Goal: Task Accomplishment & Management: Complete application form

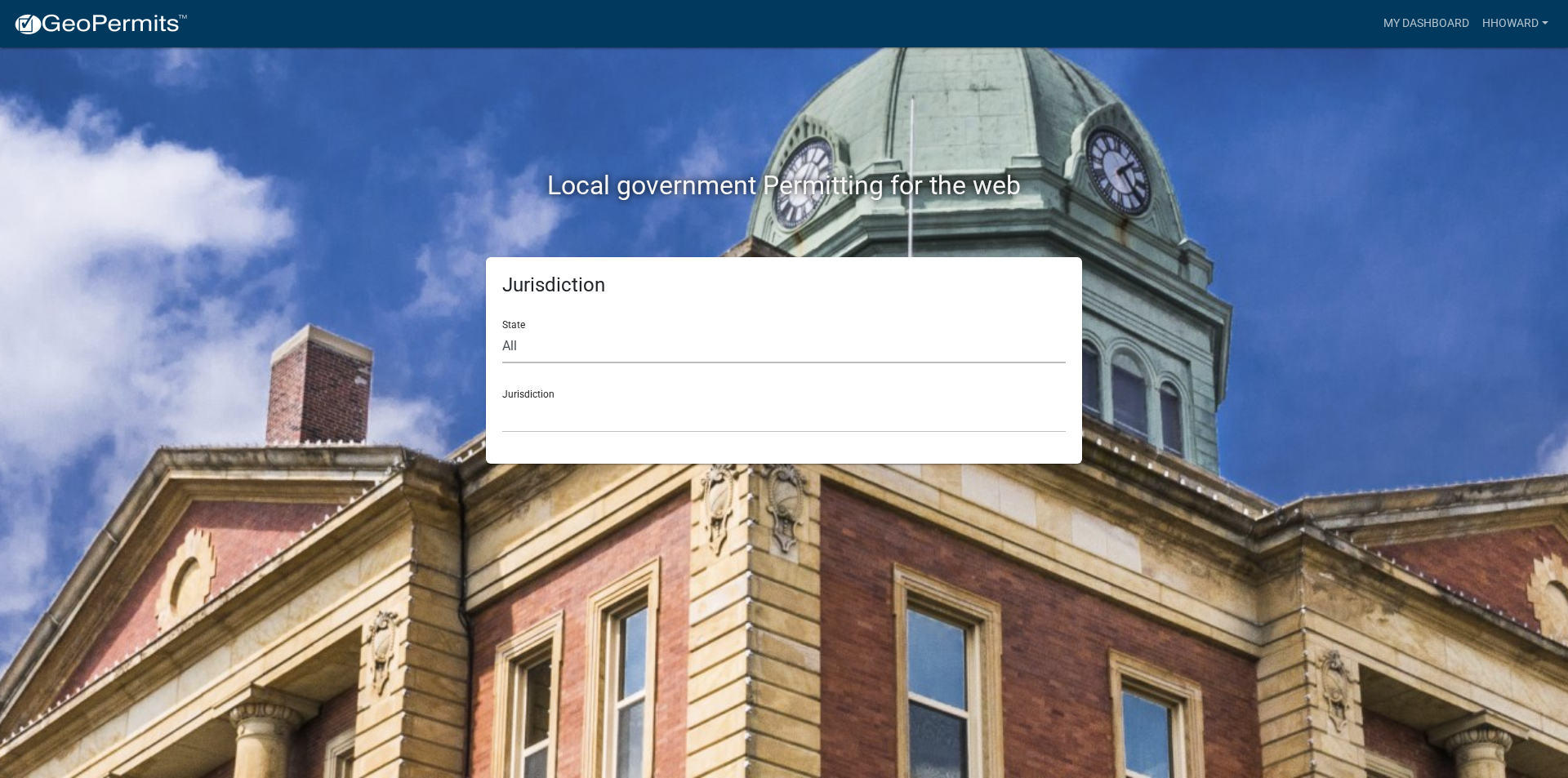
click at [581, 351] on select "All [US_STATE] [US_STATE] [US_STATE] [US_STATE] [US_STATE] [US_STATE] [US_STATE…" at bounding box center [784, 347] width 564 height 34
select select "[US_STATE]"
click at [502, 330] on select "All [US_STATE] [US_STATE] [US_STATE] [US_STATE] [US_STATE] [US_STATE] [US_STATE…" at bounding box center [784, 347] width 564 height 34
click at [616, 404] on select "[GEOGRAPHIC_DATA], [US_STATE] [GEOGRAPHIC_DATA], [US_STATE] [GEOGRAPHIC_DATA], …" at bounding box center [784, 417] width 564 height 34
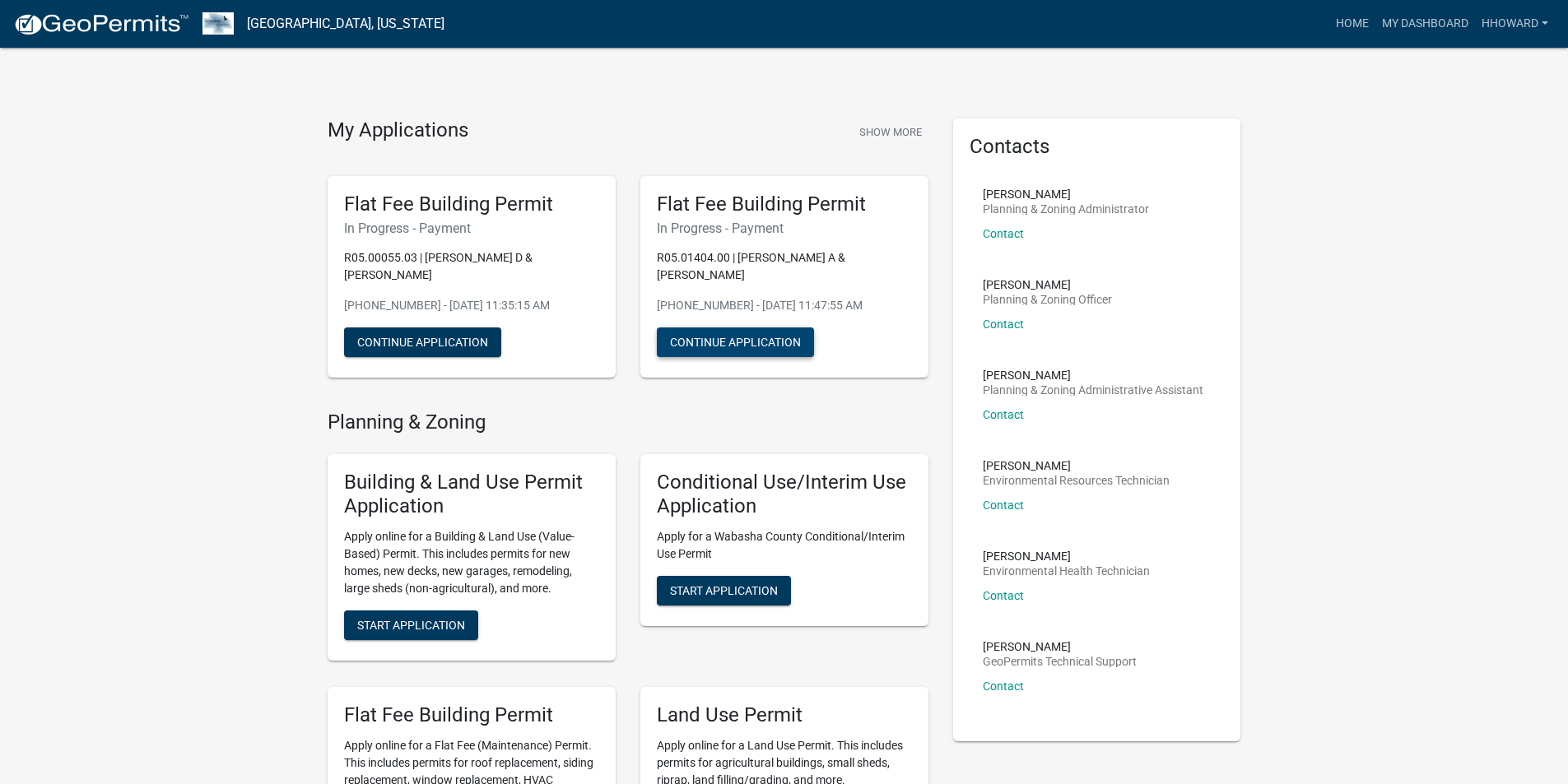
click at [745, 327] on button "Continue Application" at bounding box center [735, 342] width 157 height 30
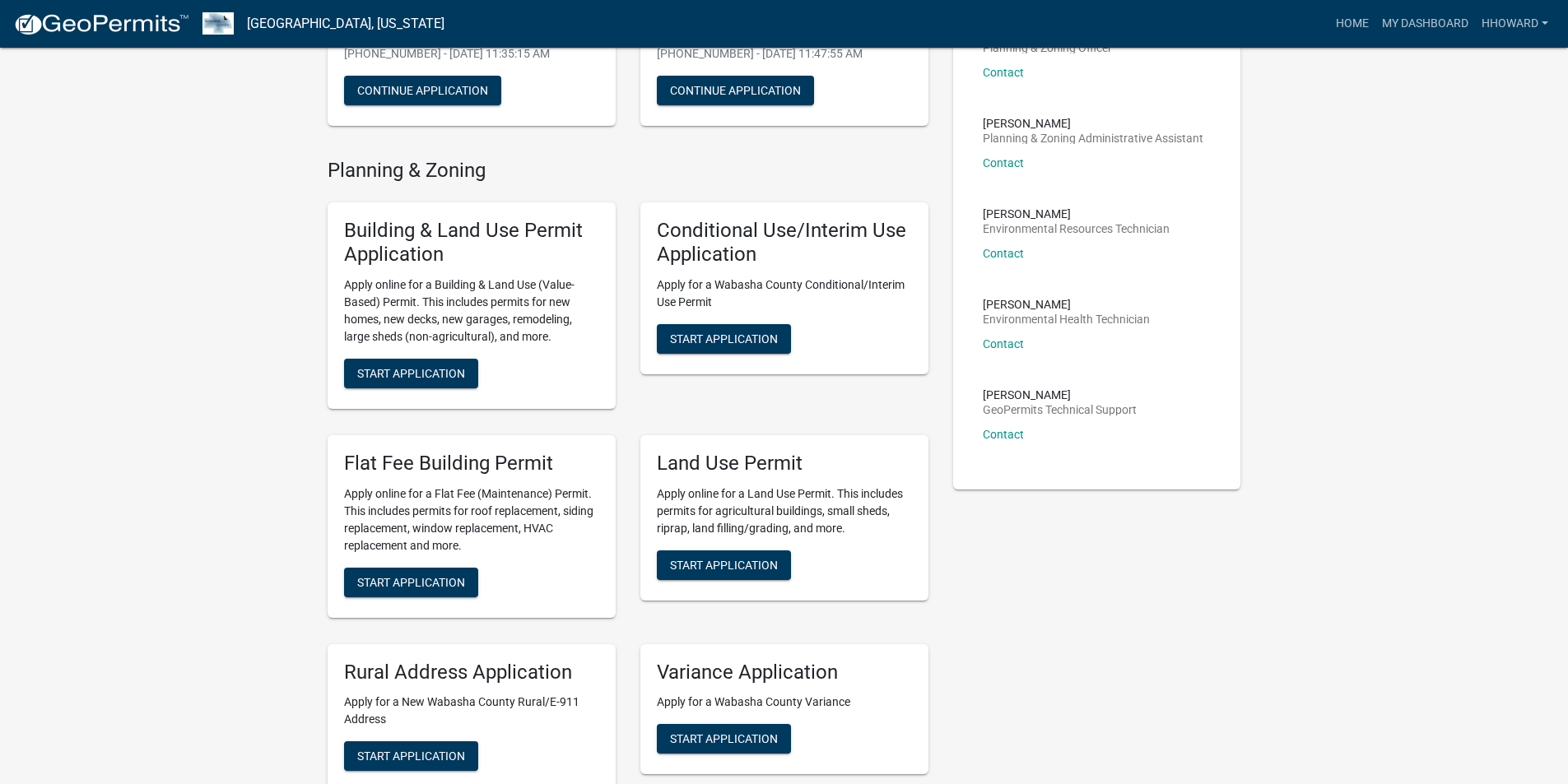
scroll to position [329, 0]
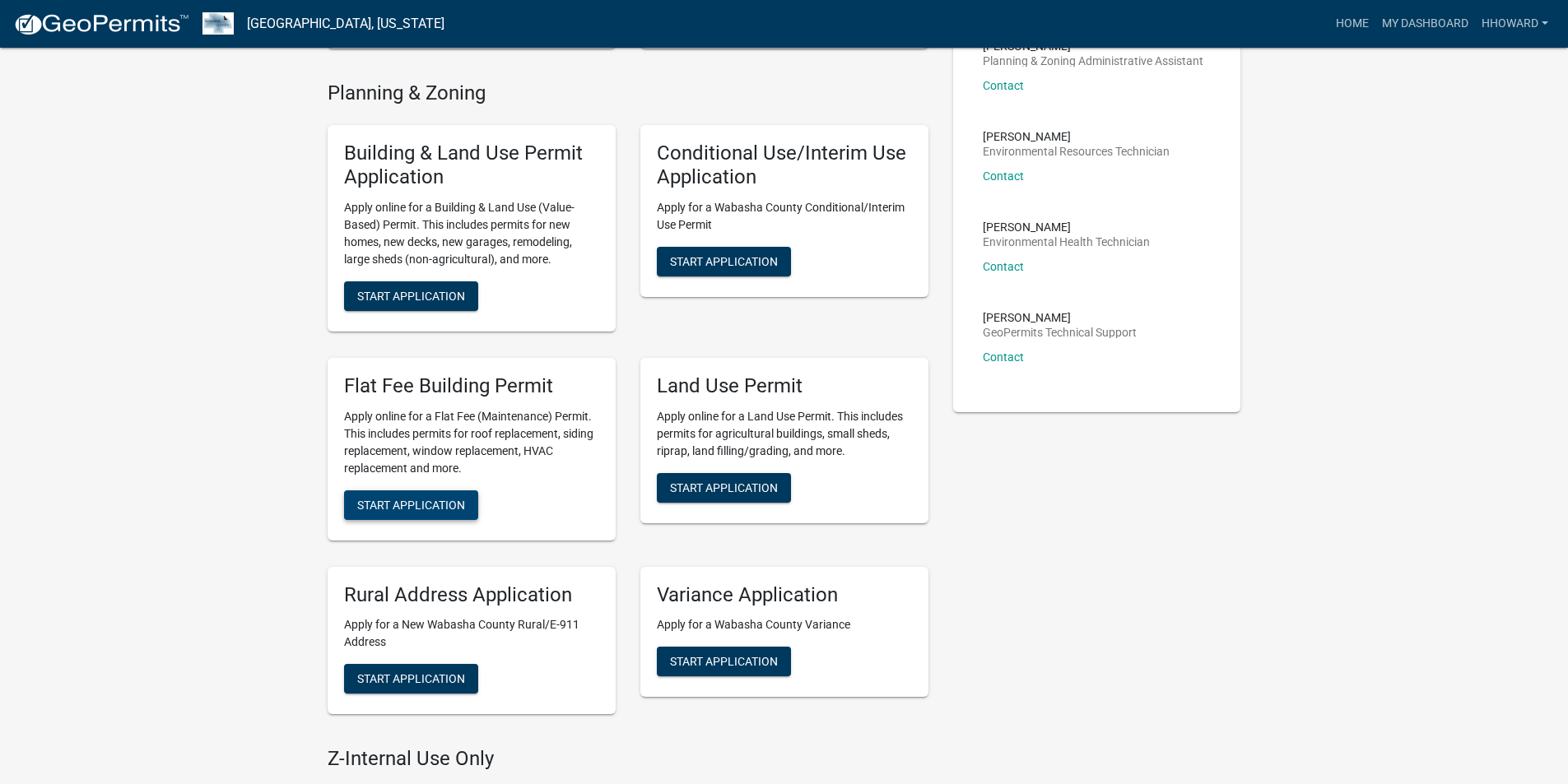
click at [438, 499] on span "Start Application" at bounding box center [411, 504] width 108 height 13
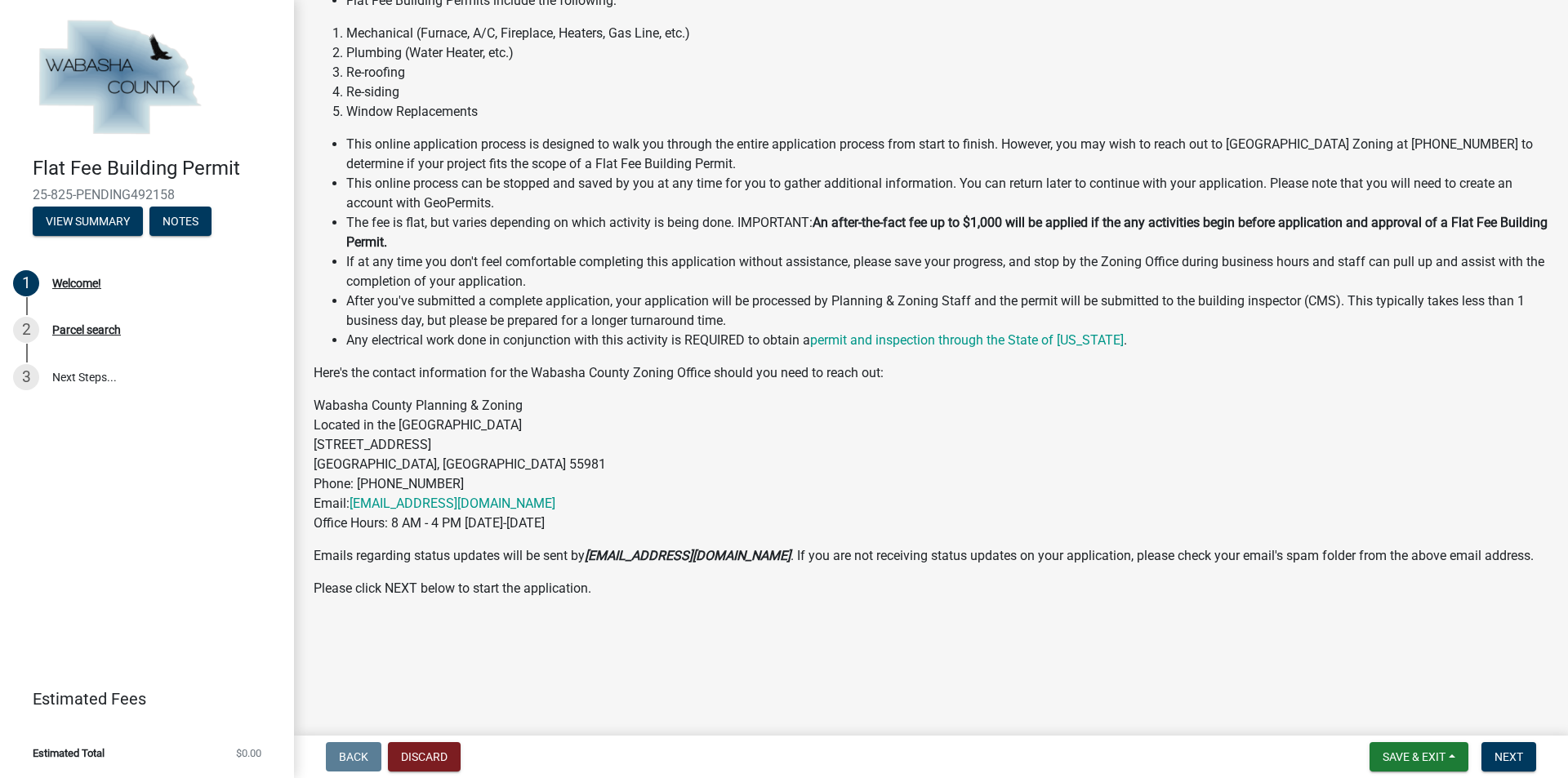
scroll to position [164, 0]
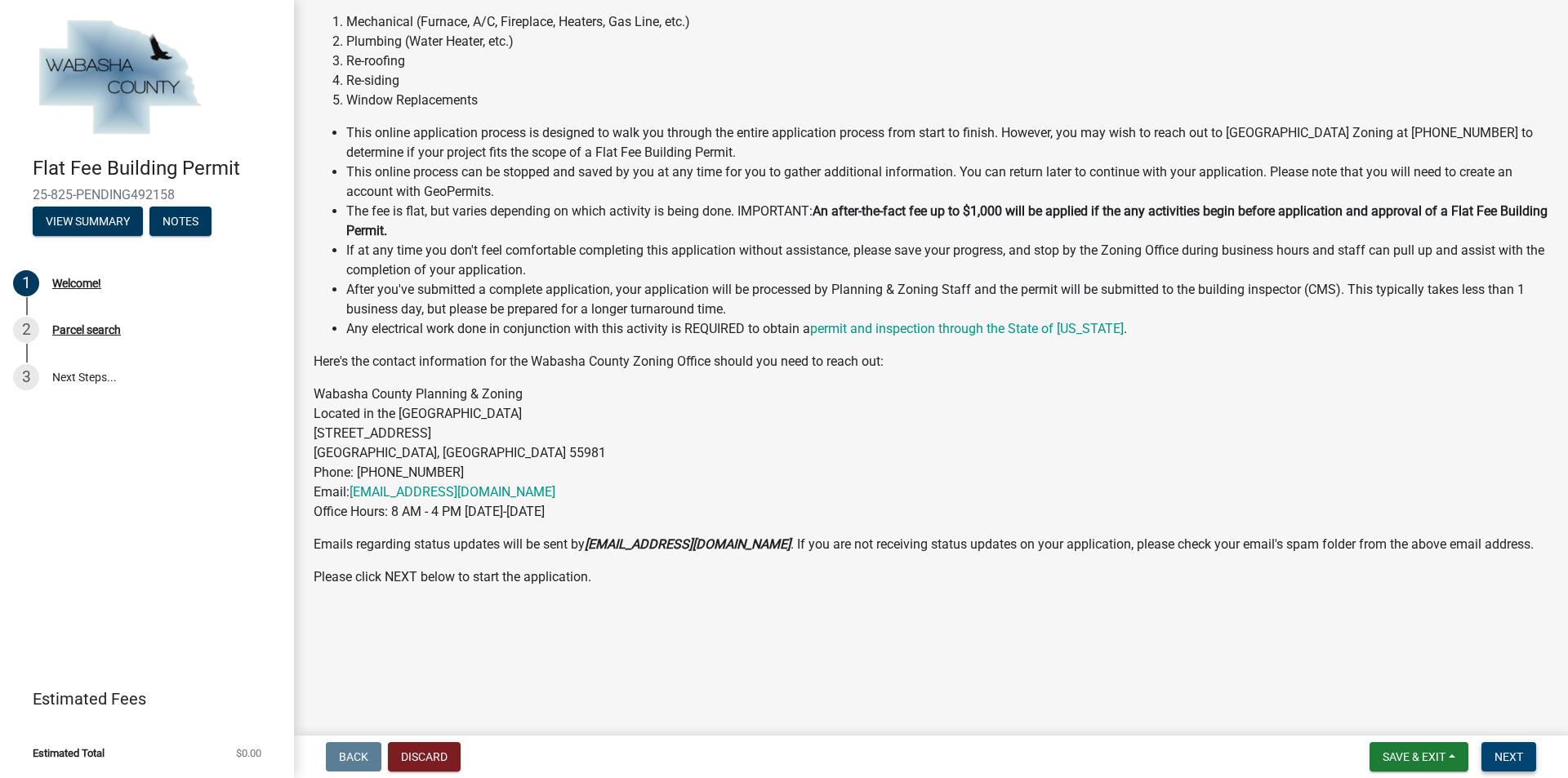
click at [1497, 756] on span "Next" at bounding box center [1509, 757] width 28 height 13
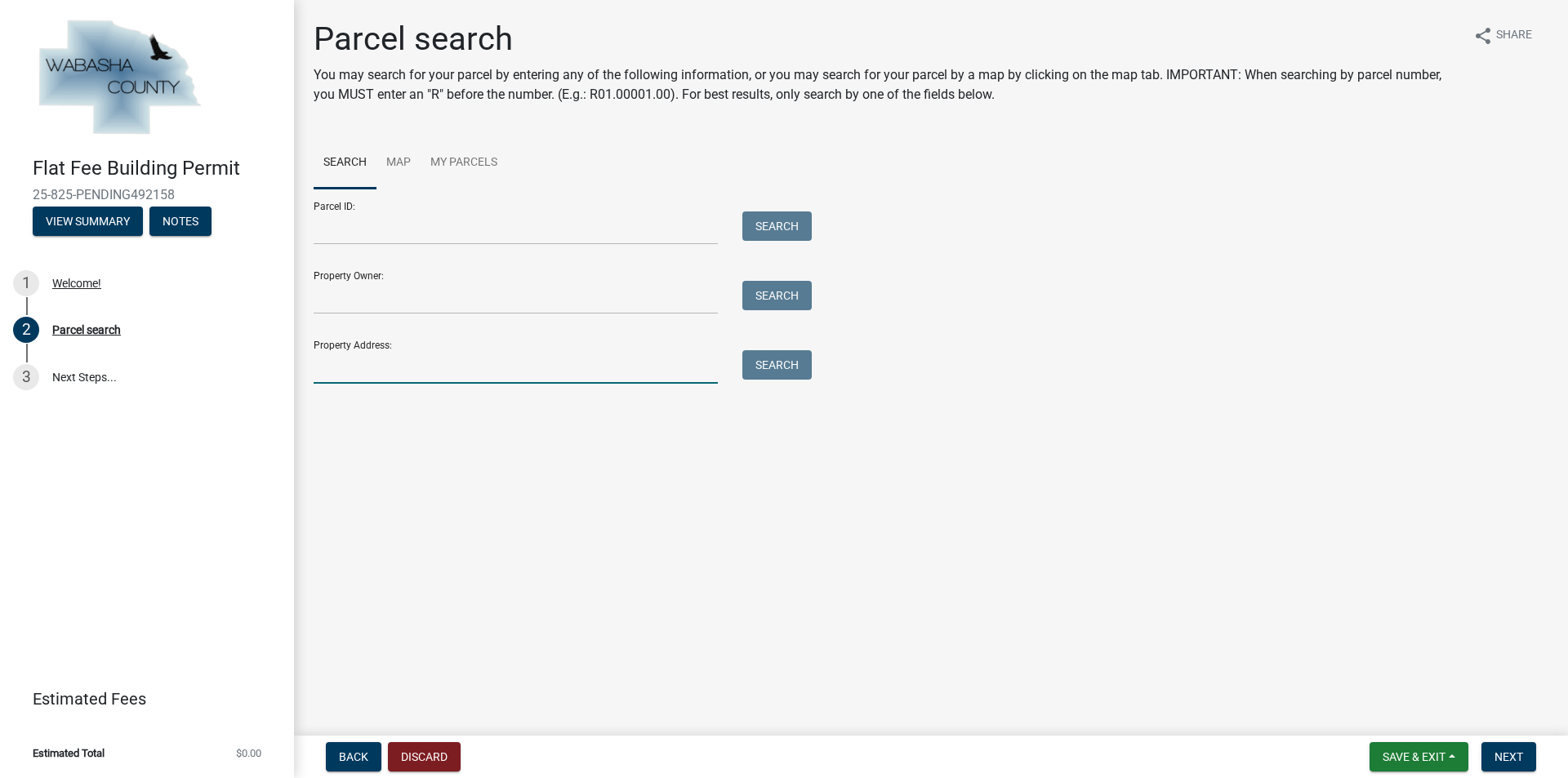
click at [386, 372] on input "Property Address:" at bounding box center [516, 368] width 404 height 34
type input "20185"
click at [784, 354] on button "Search" at bounding box center [777, 365] width 69 height 29
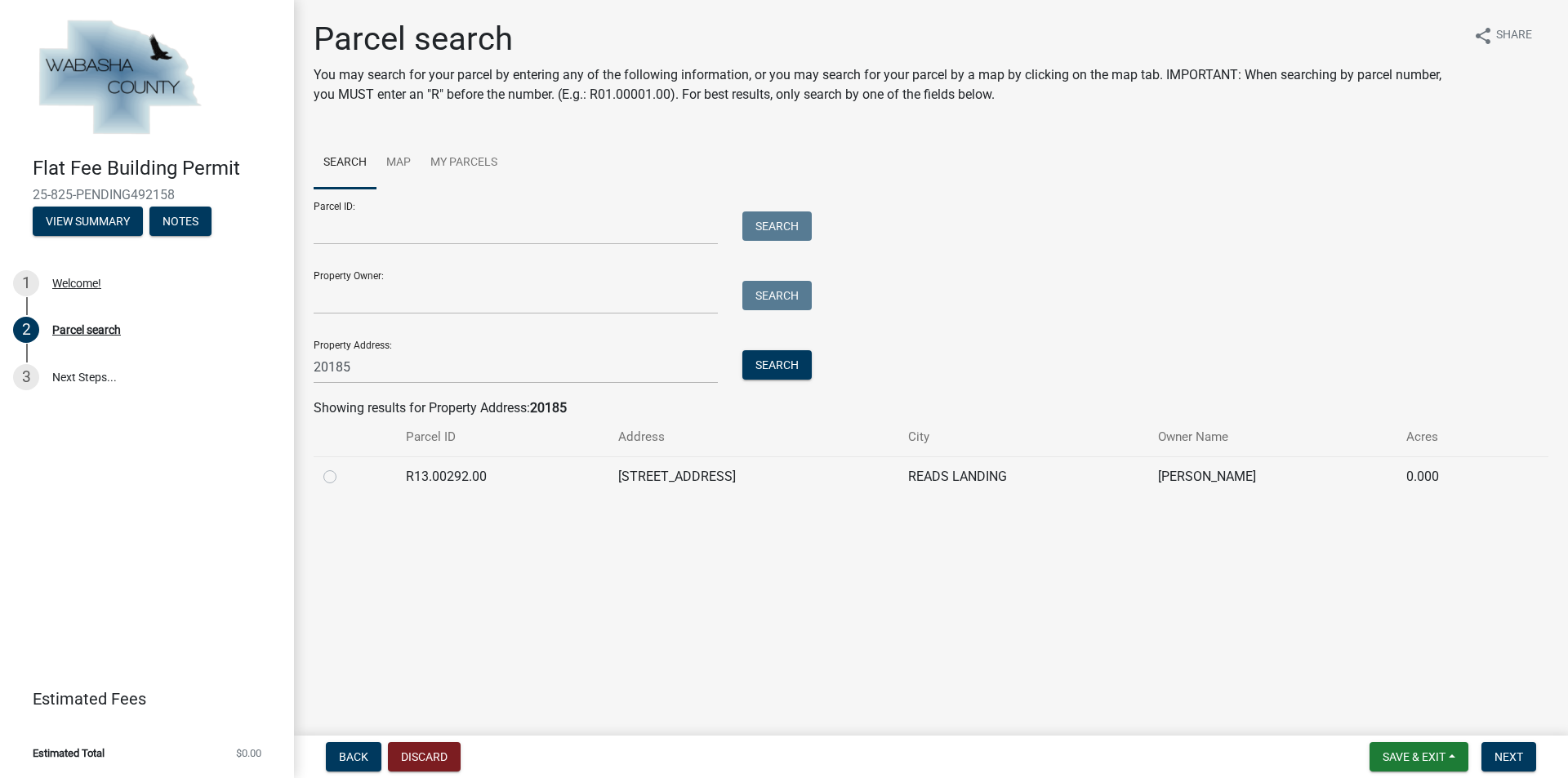
click at [343, 467] on label at bounding box center [343, 467] width 0 height 0
click at [343, 475] on input "radio" at bounding box center [348, 473] width 11 height 11
radio input "true"
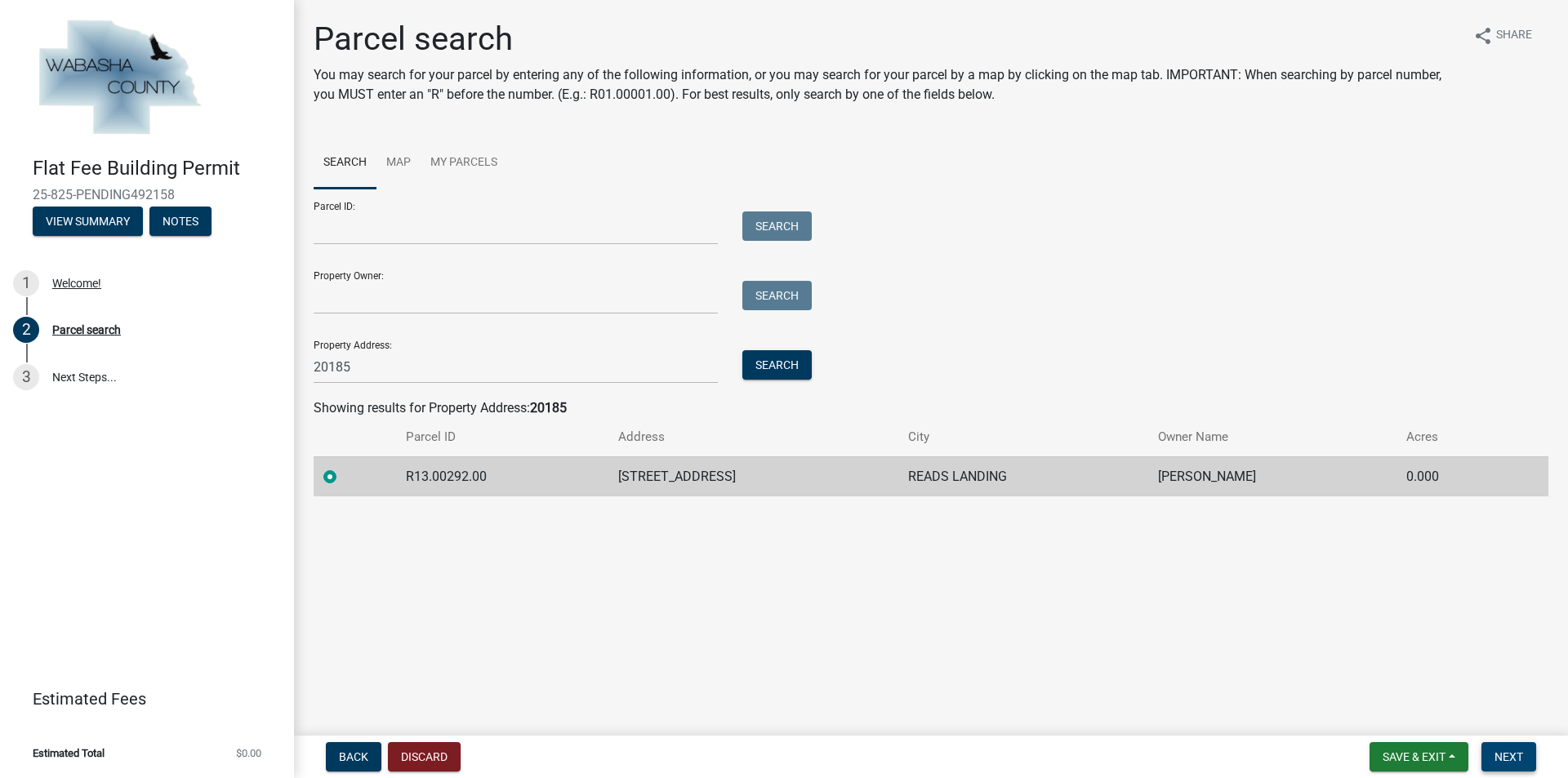
click at [1502, 755] on span "Next" at bounding box center [1509, 757] width 28 height 13
click at [1501, 758] on span "Next" at bounding box center [1509, 757] width 28 height 13
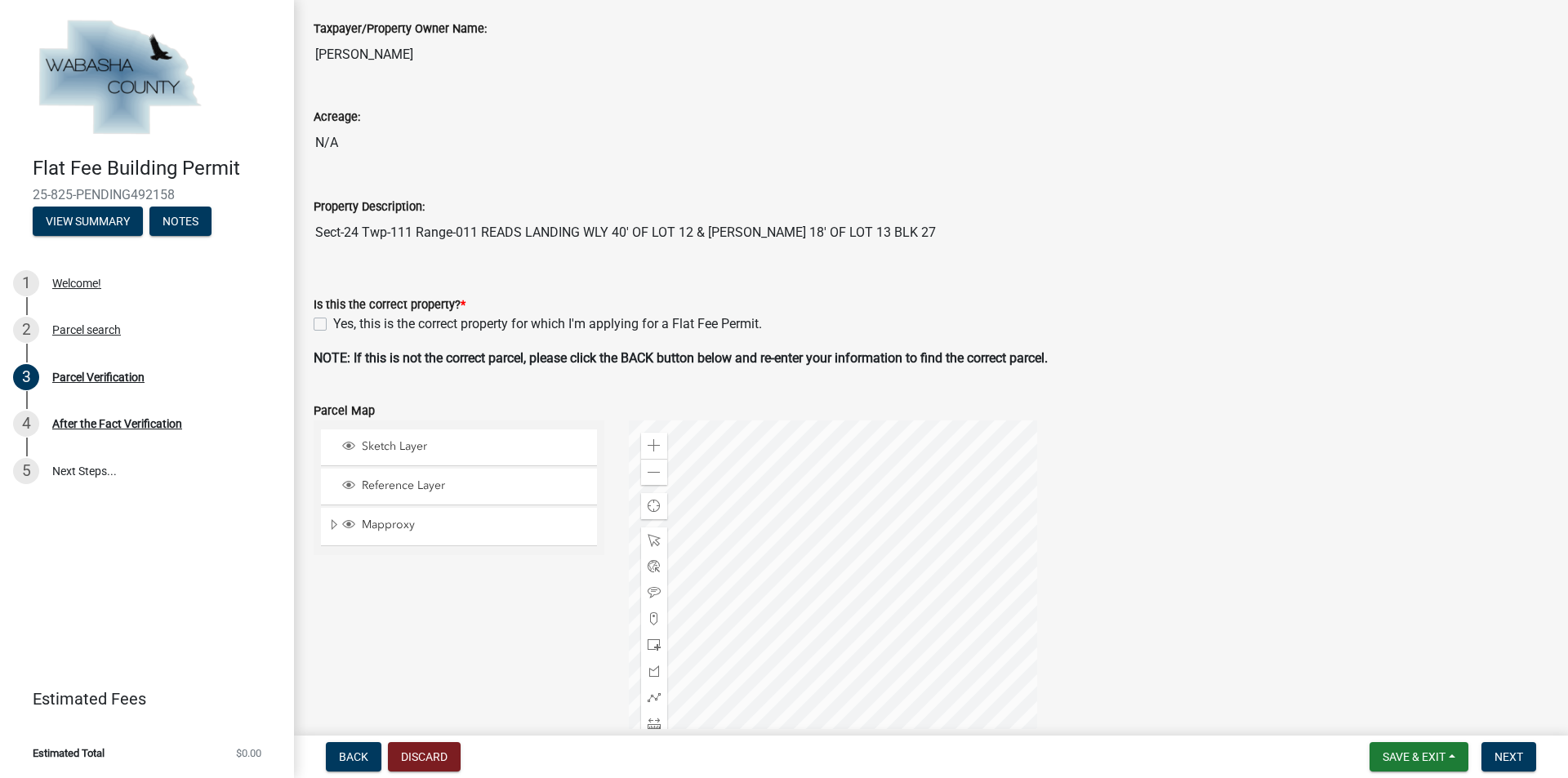
scroll to position [163, 0]
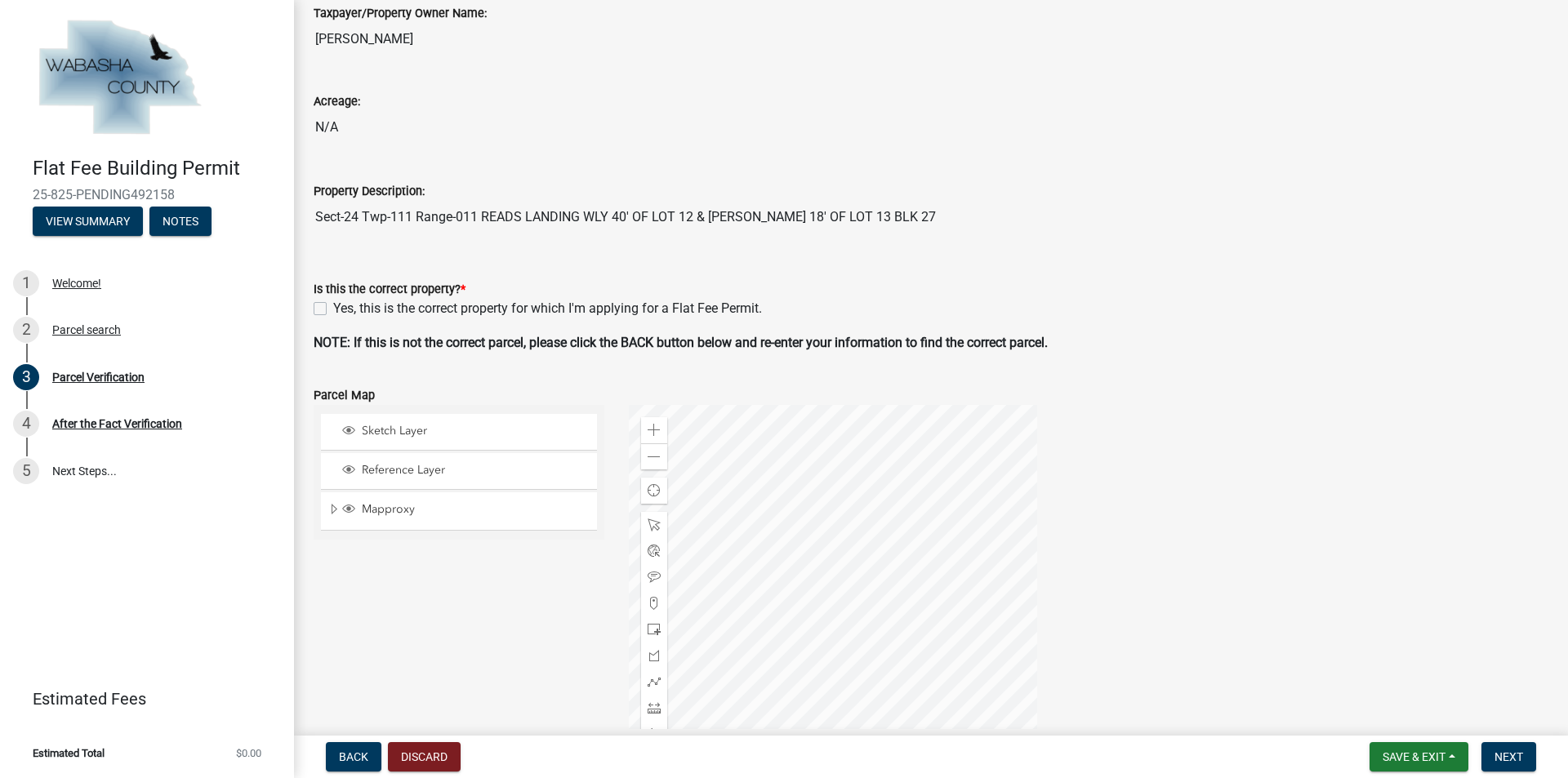
click at [321, 315] on div "Yes, this is the correct property for which I'm applying for a Flat Fee Permit." at bounding box center [930, 309] width 1235 height 20
drag, startPoint x: 311, startPoint y: 305, endPoint x: 321, endPoint y: 305, distance: 10.0
click at [312, 305] on div "Is this the correct property? * Yes, this is the correct property for which I'm…" at bounding box center [930, 289] width 1259 height 59
click at [333, 305] on label "Yes, this is the correct property for which I'm applying for a Flat Fee Permit." at bounding box center [548, 309] width 429 height 20
click at [333, 305] on input "Yes, this is the correct property for which I'm applying for a Flat Fee Permit." at bounding box center [338, 304] width 11 height 11
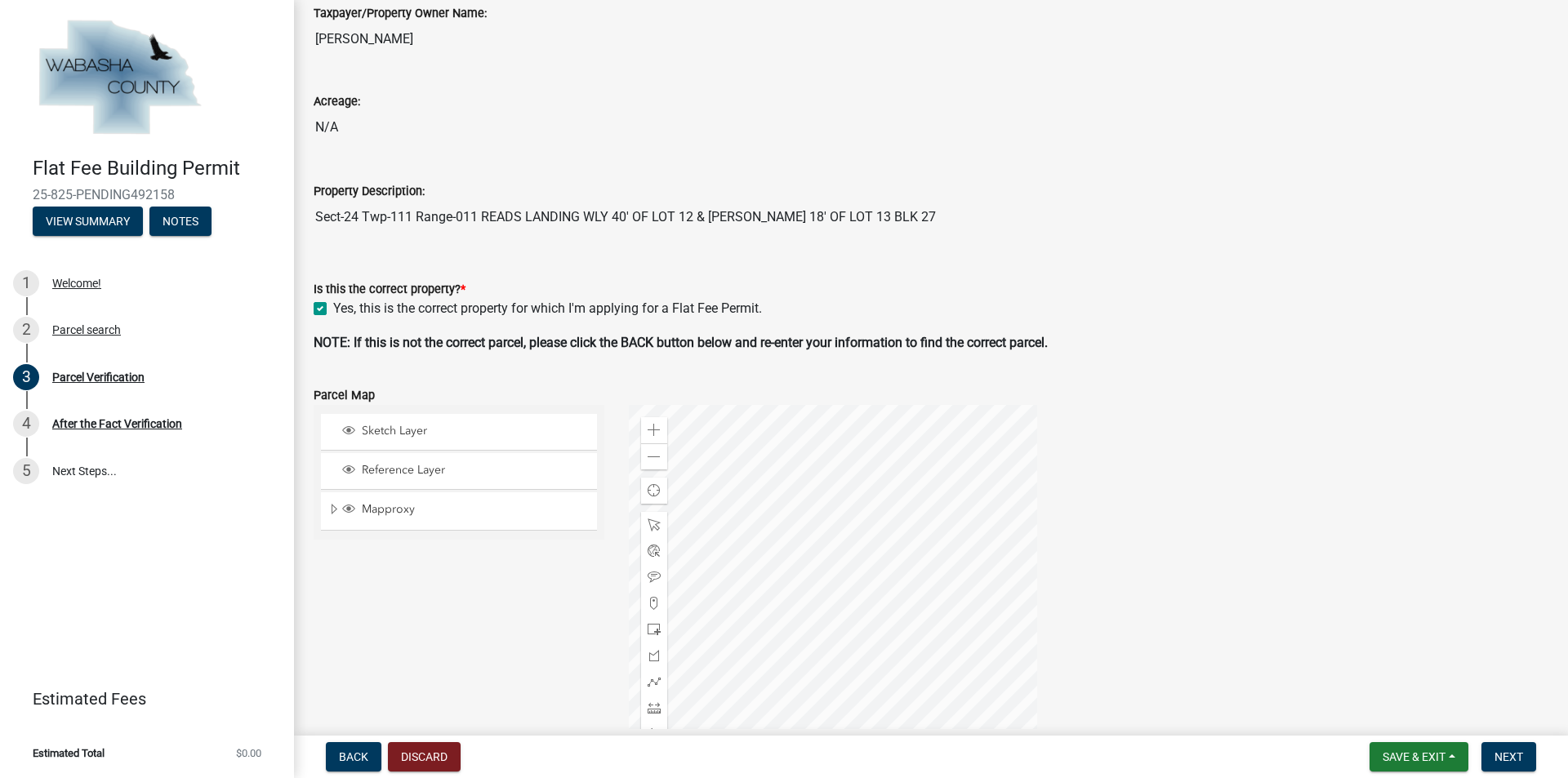
checkbox input "true"
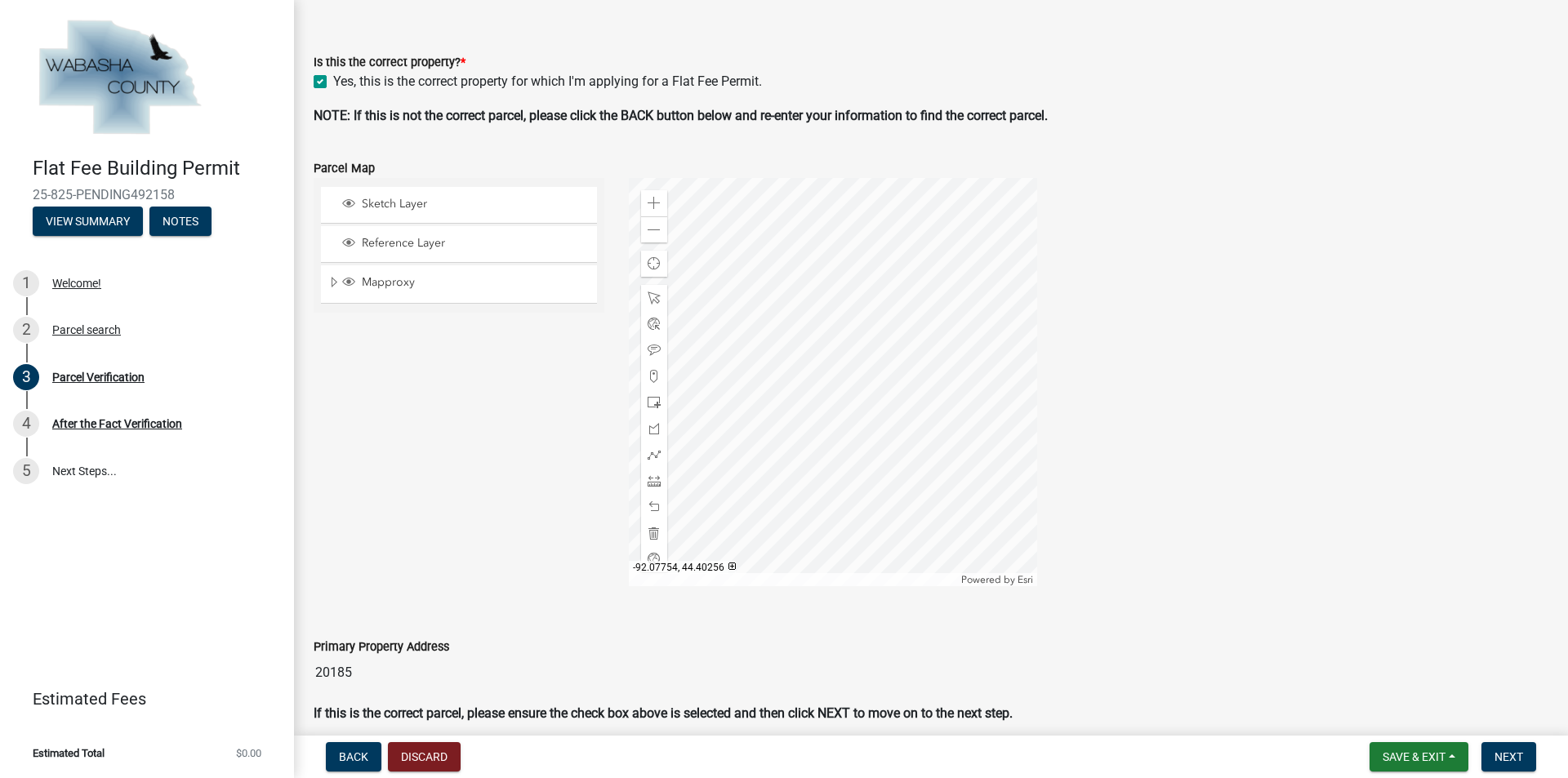
scroll to position [409, 0]
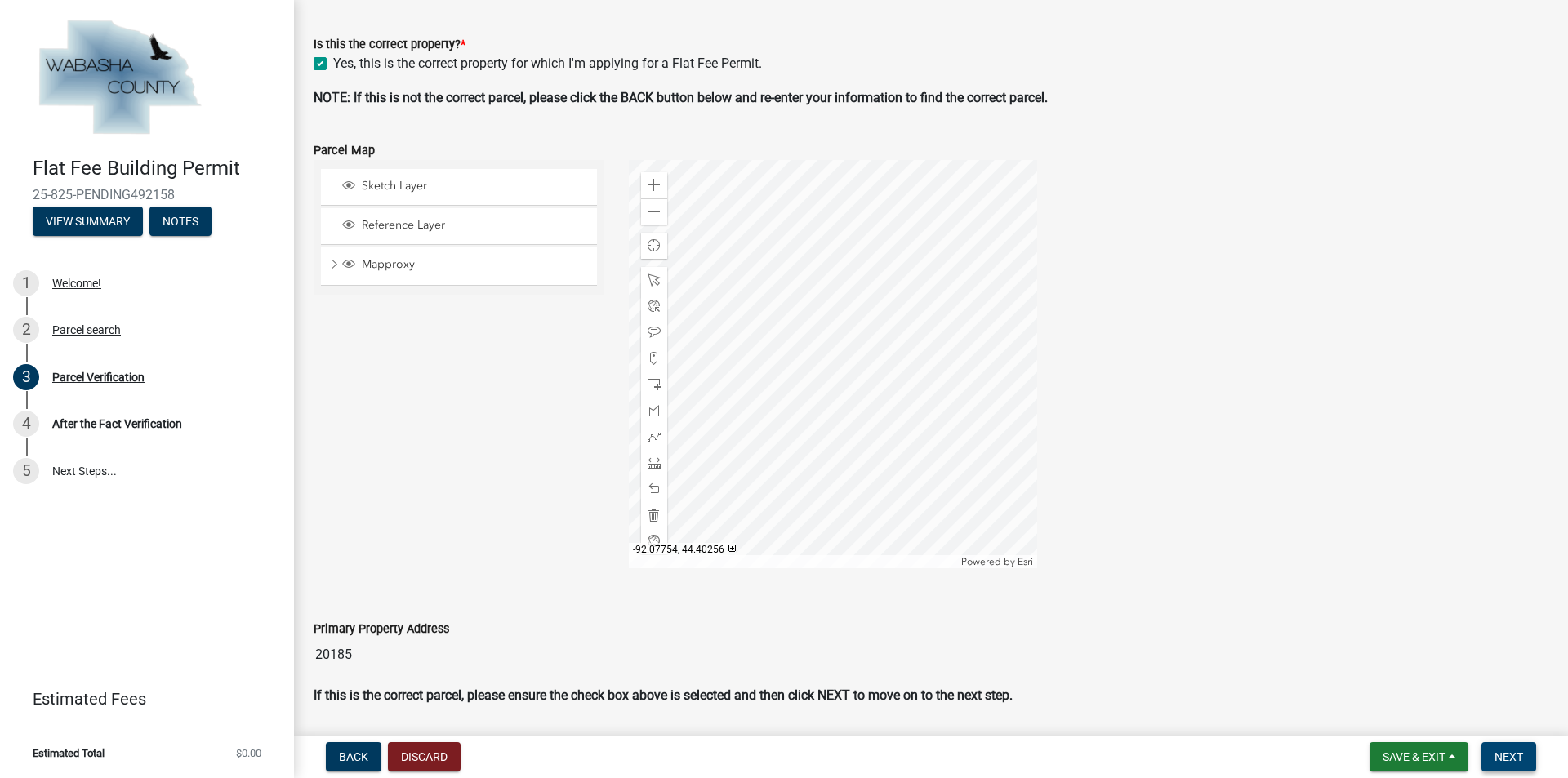
click at [1495, 750] on span "Next" at bounding box center [1509, 757] width 28 height 13
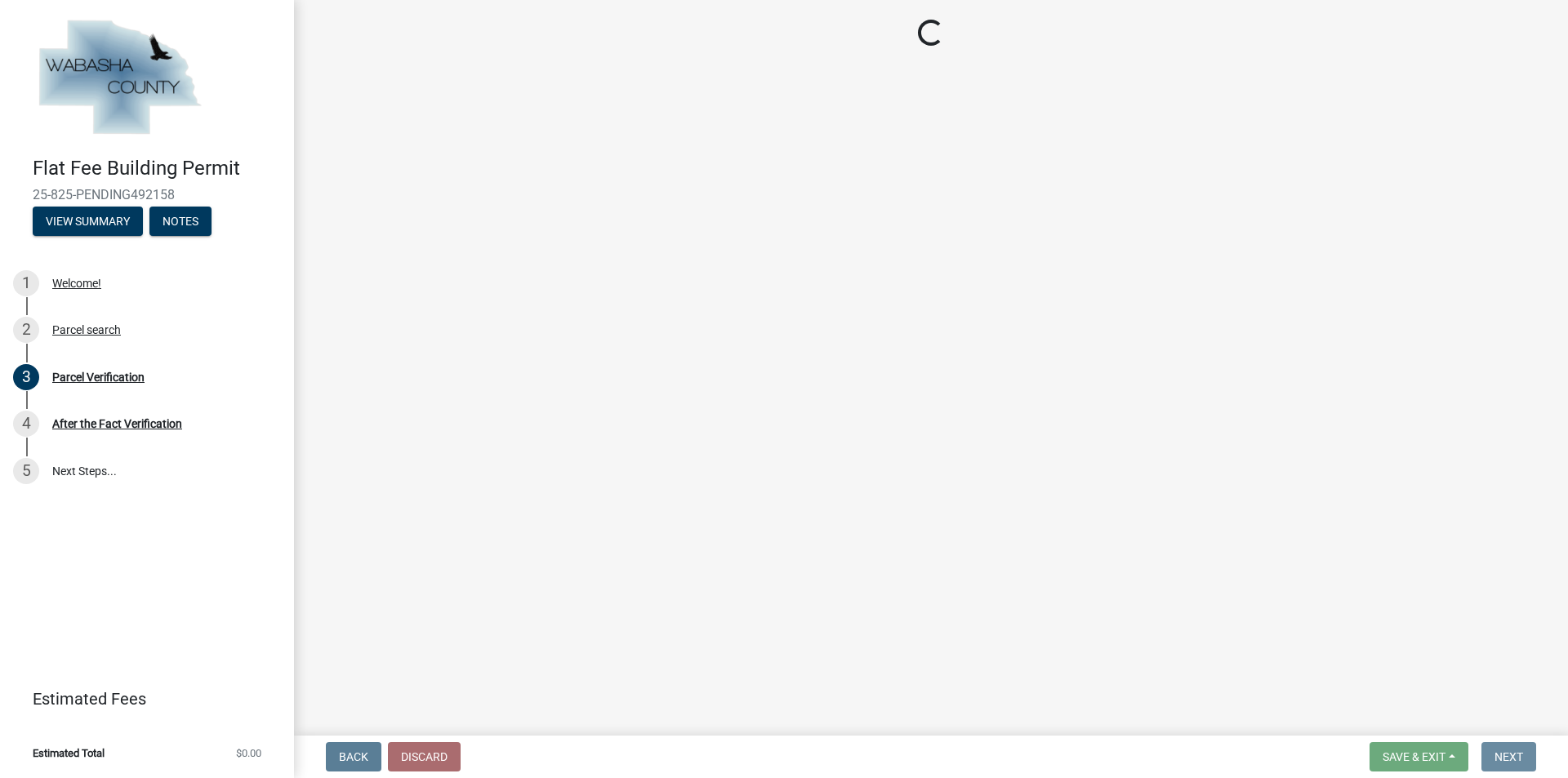
scroll to position [0, 0]
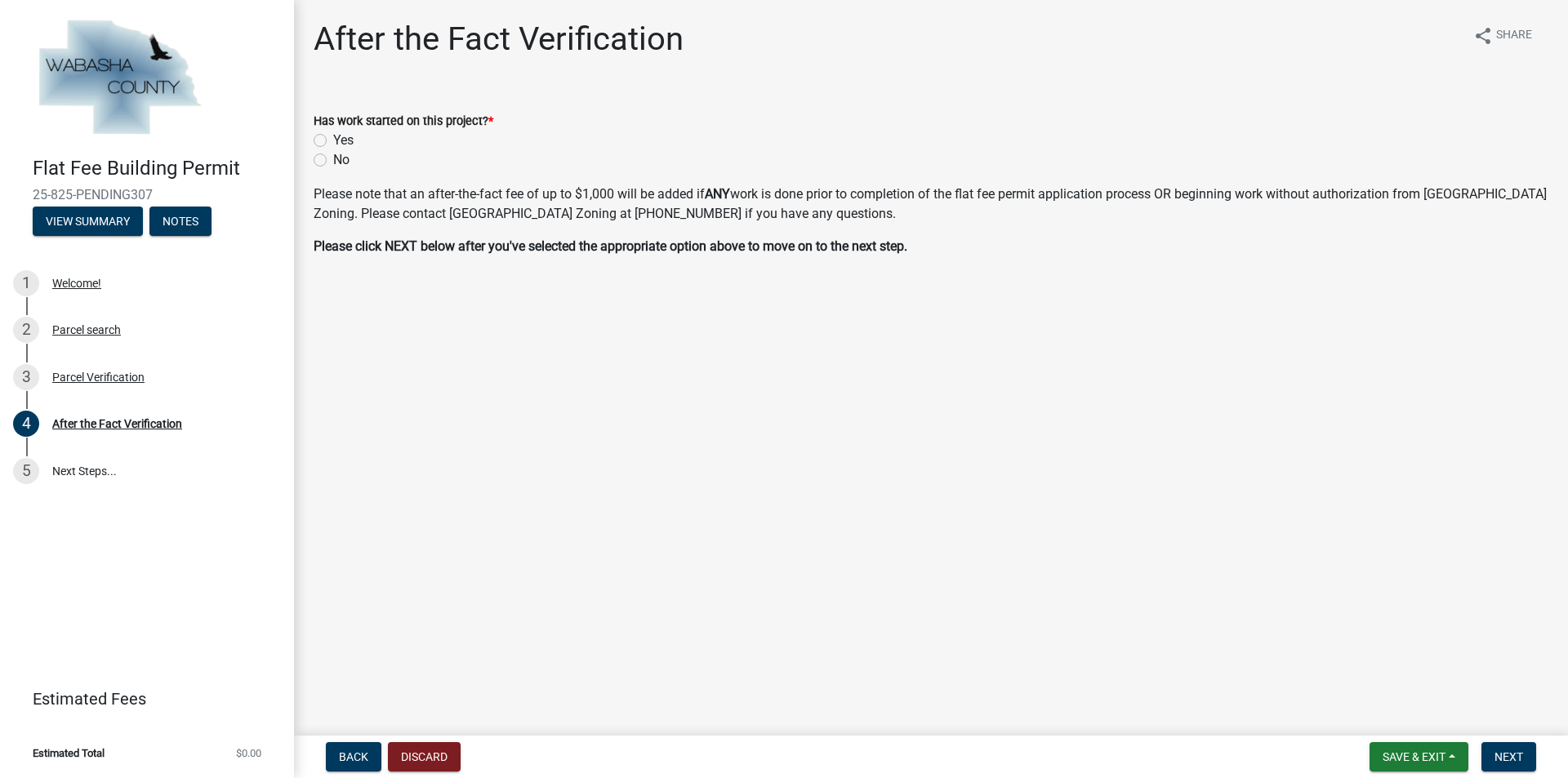
click at [333, 159] on label "No" at bounding box center [341, 160] width 16 height 20
click at [333, 159] on input "No" at bounding box center [338, 156] width 11 height 11
radio input "true"
click at [1510, 753] on span "Next" at bounding box center [1509, 757] width 28 height 13
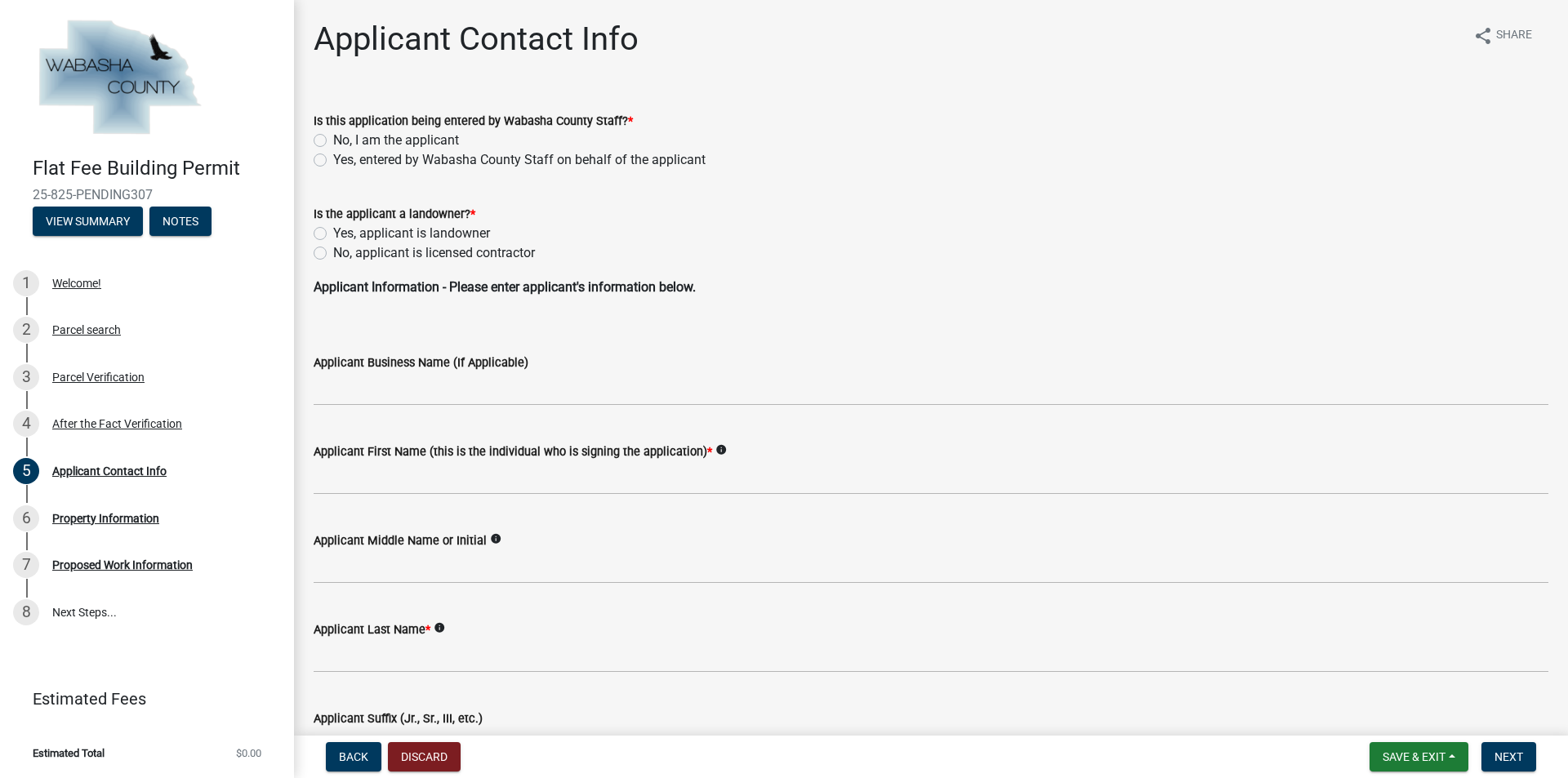
click at [333, 138] on label "No, I am the applicant" at bounding box center [395, 141] width 126 height 20
click at [333, 138] on input "No, I am the applicant" at bounding box center [338, 136] width 11 height 11
radio input "true"
click at [333, 250] on label "No, applicant is licensed contractor" at bounding box center [434, 253] width 202 height 20
click at [333, 250] on input "No, applicant is licensed contractor" at bounding box center [338, 248] width 11 height 11
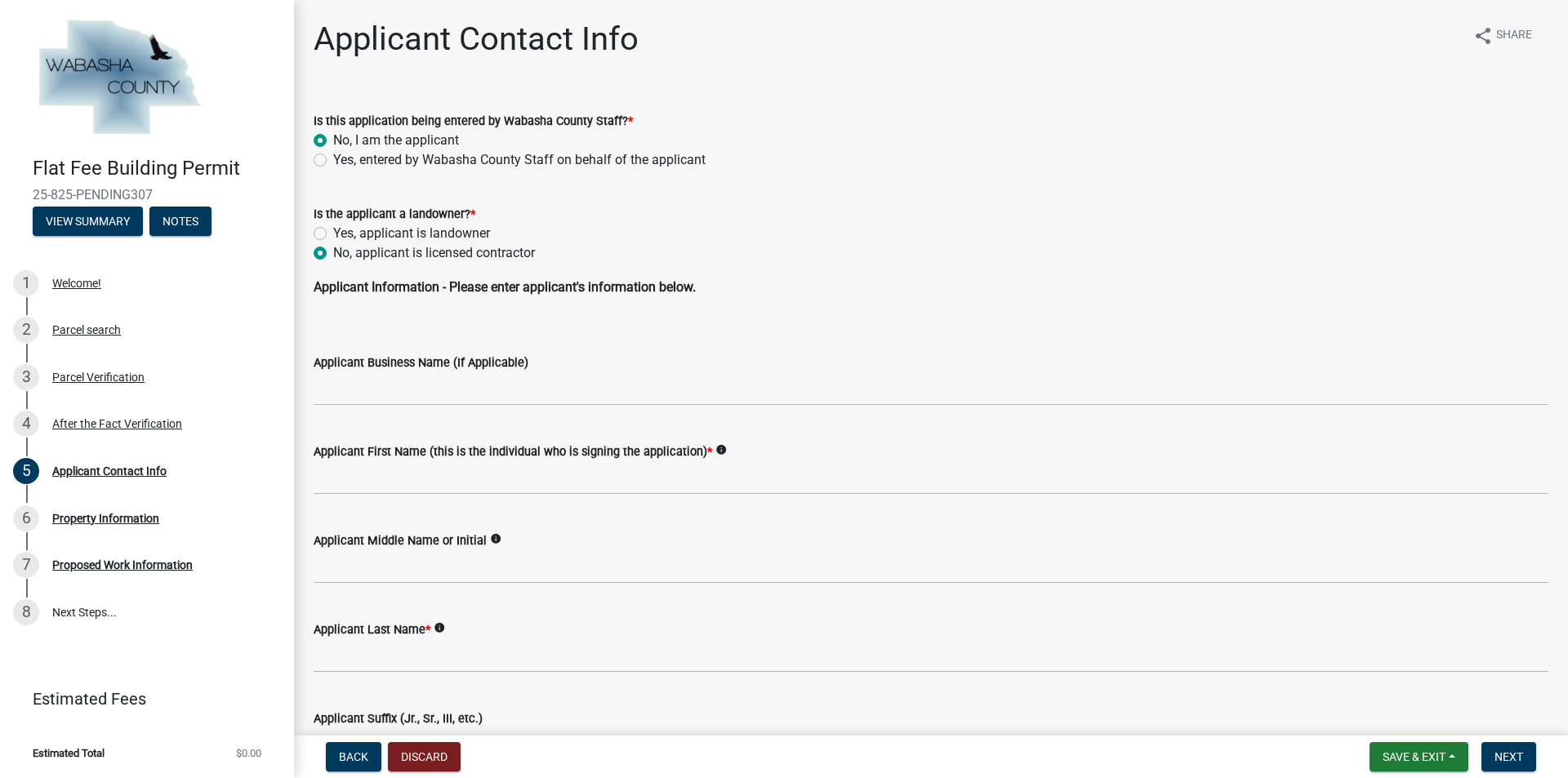
radio input "true"
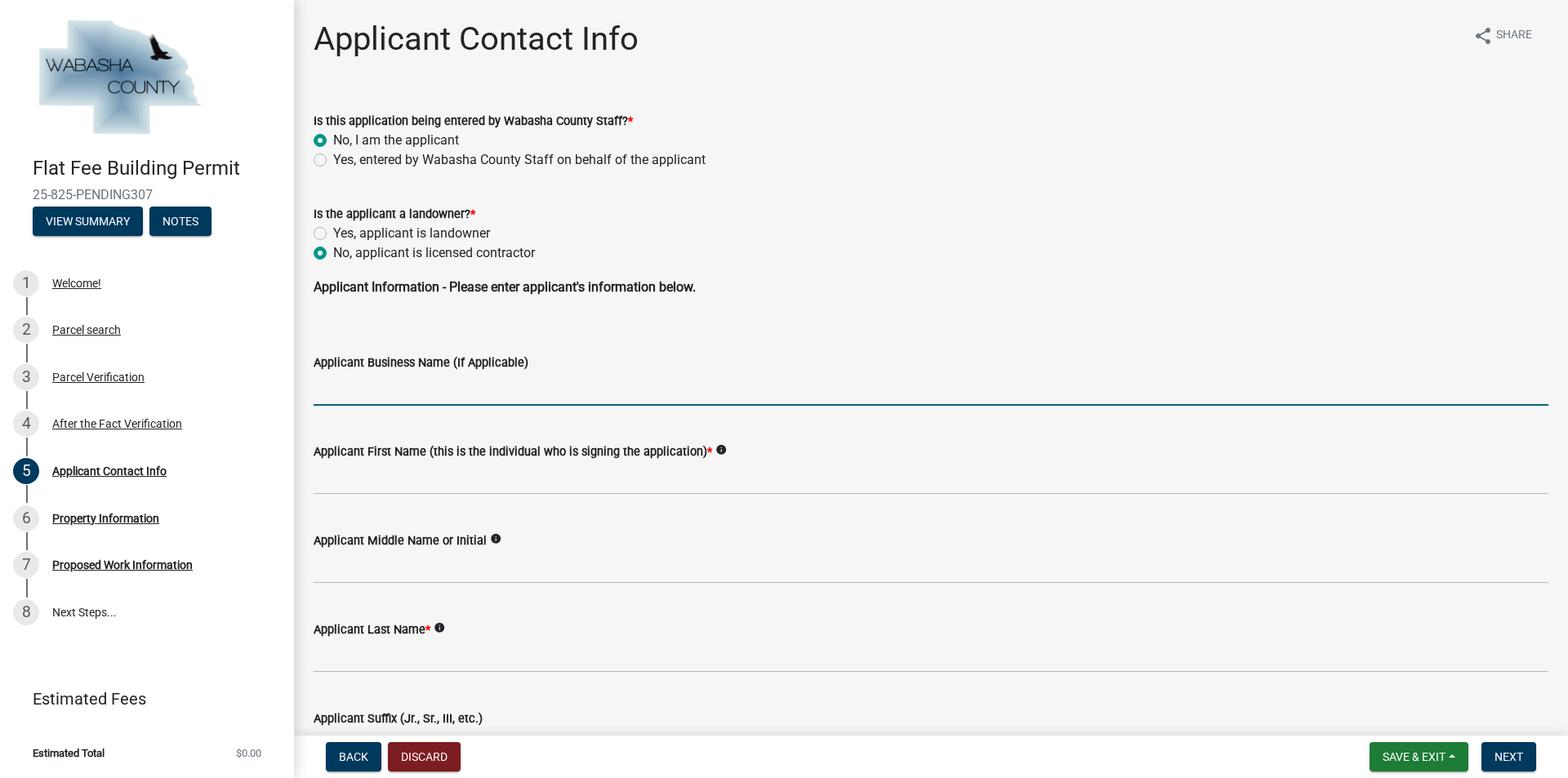
click at [374, 391] on input "Applicant Business Name (If Applicable)" at bounding box center [930, 389] width 1235 height 34
type input "All Craft Exteriors"
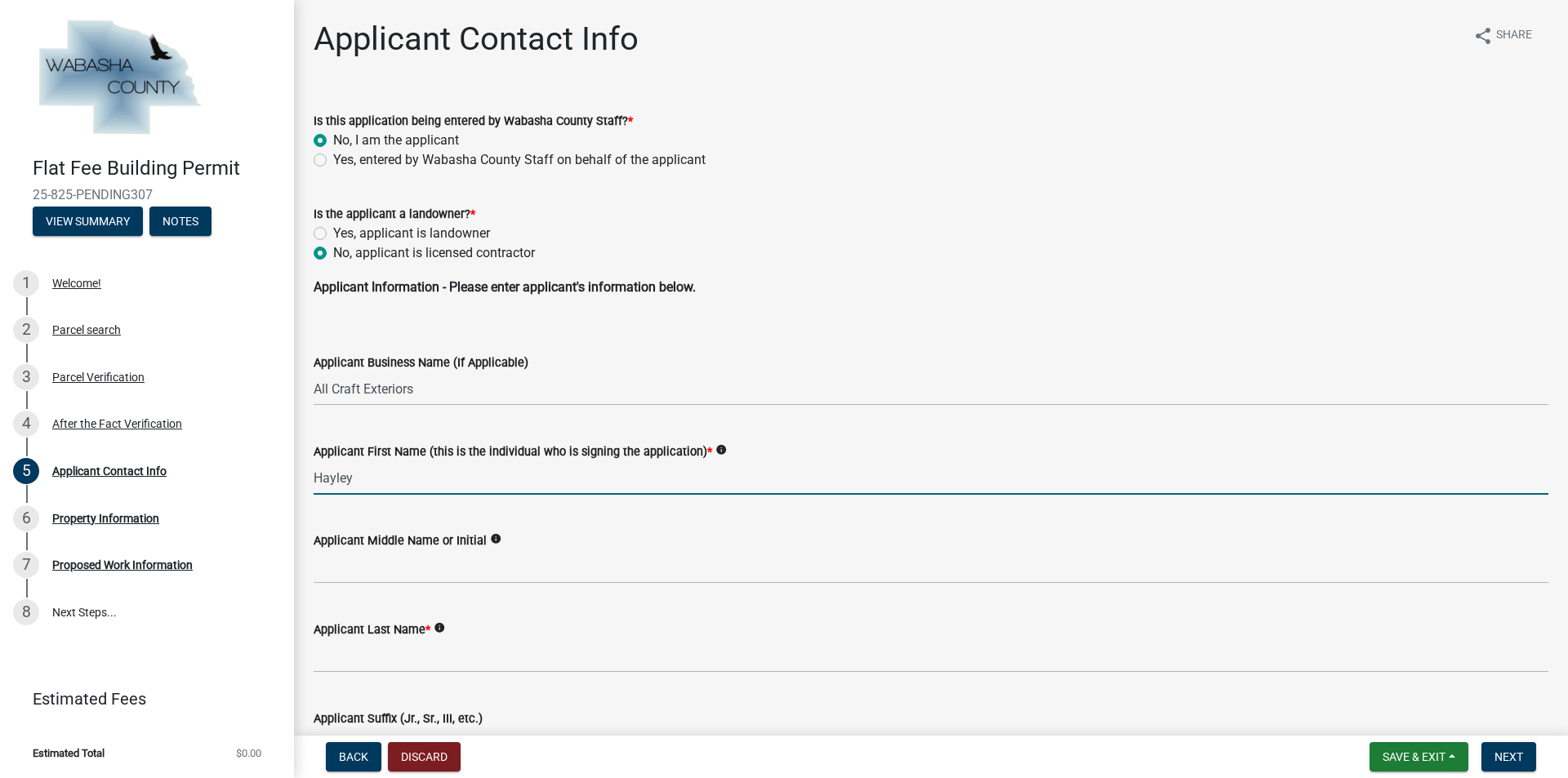
type input "Hayley"
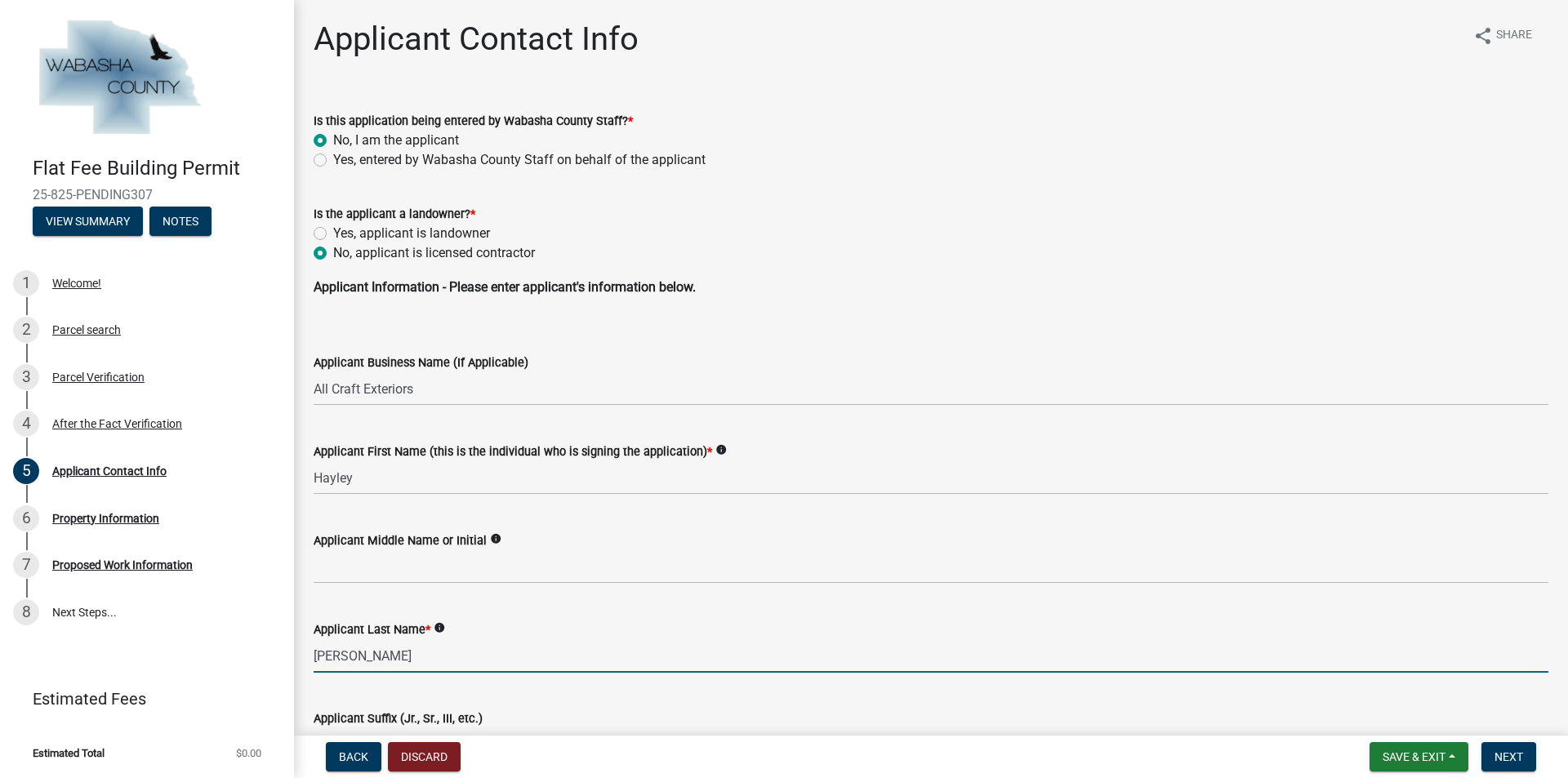
type input "[PERSON_NAME]"
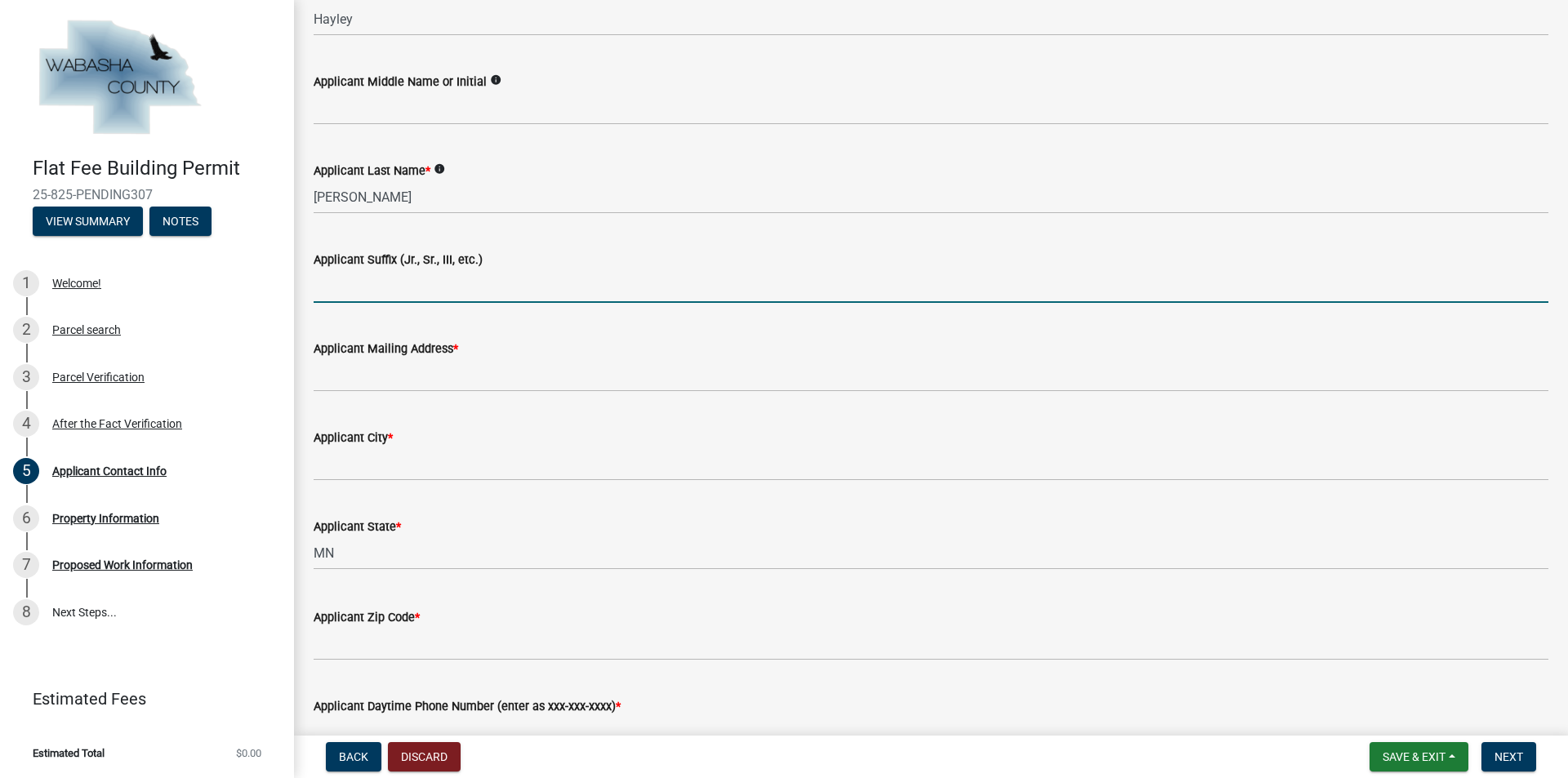
scroll to position [523, 0]
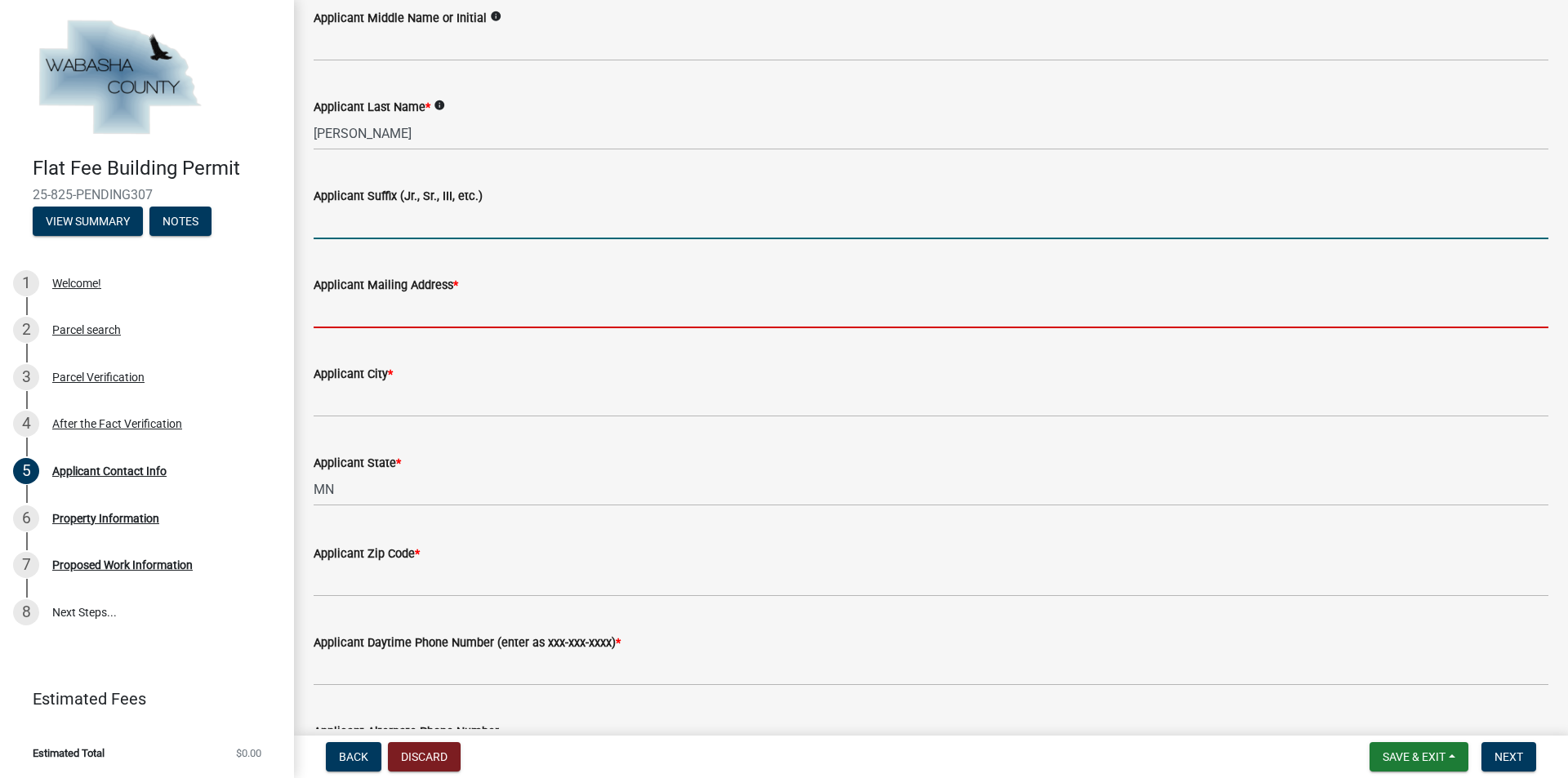
click at [410, 316] on input "Applicant Mailing Address *" at bounding box center [930, 312] width 1235 height 34
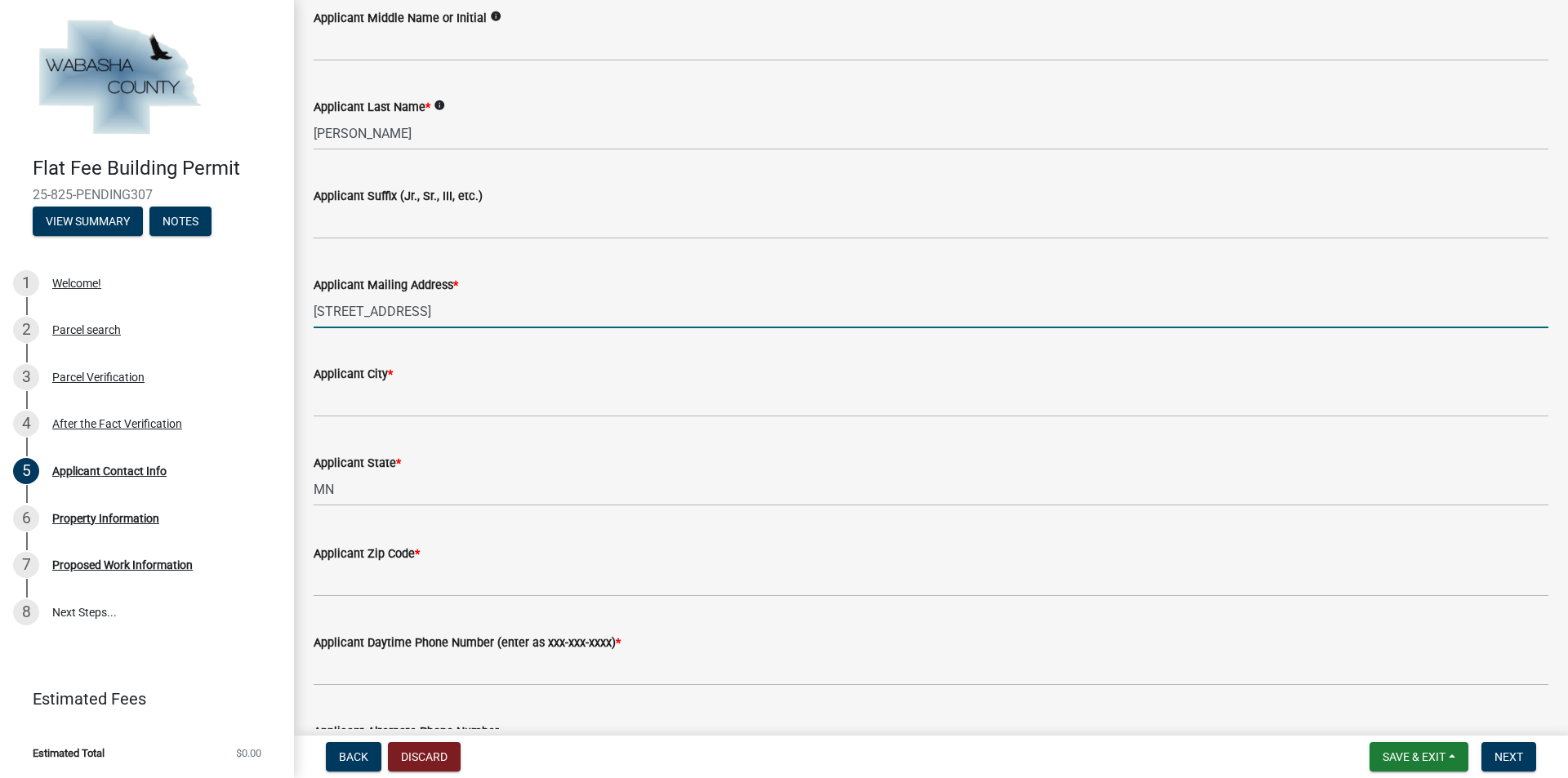
type input "[STREET_ADDRESS]"
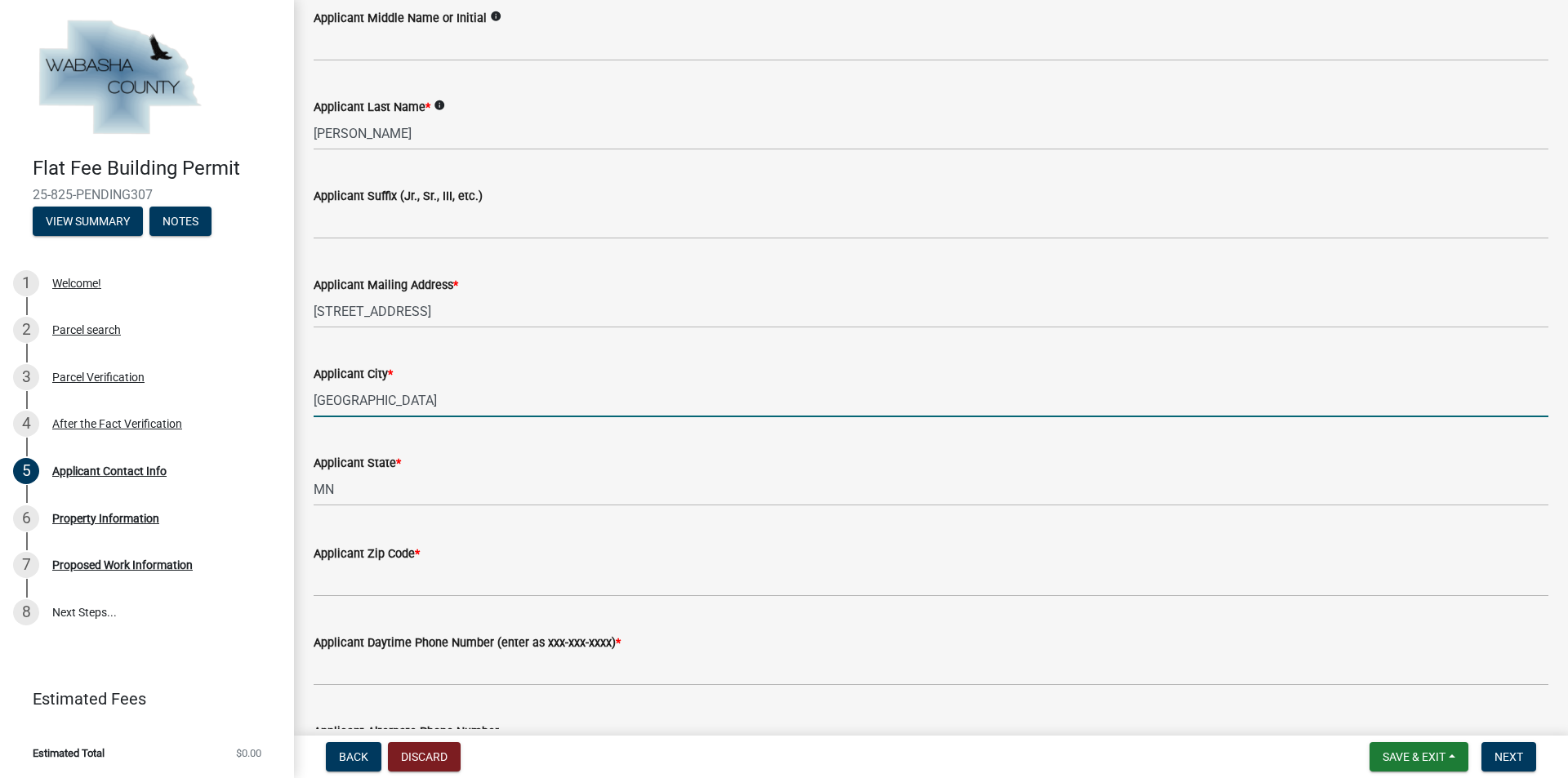
type input "[GEOGRAPHIC_DATA]"
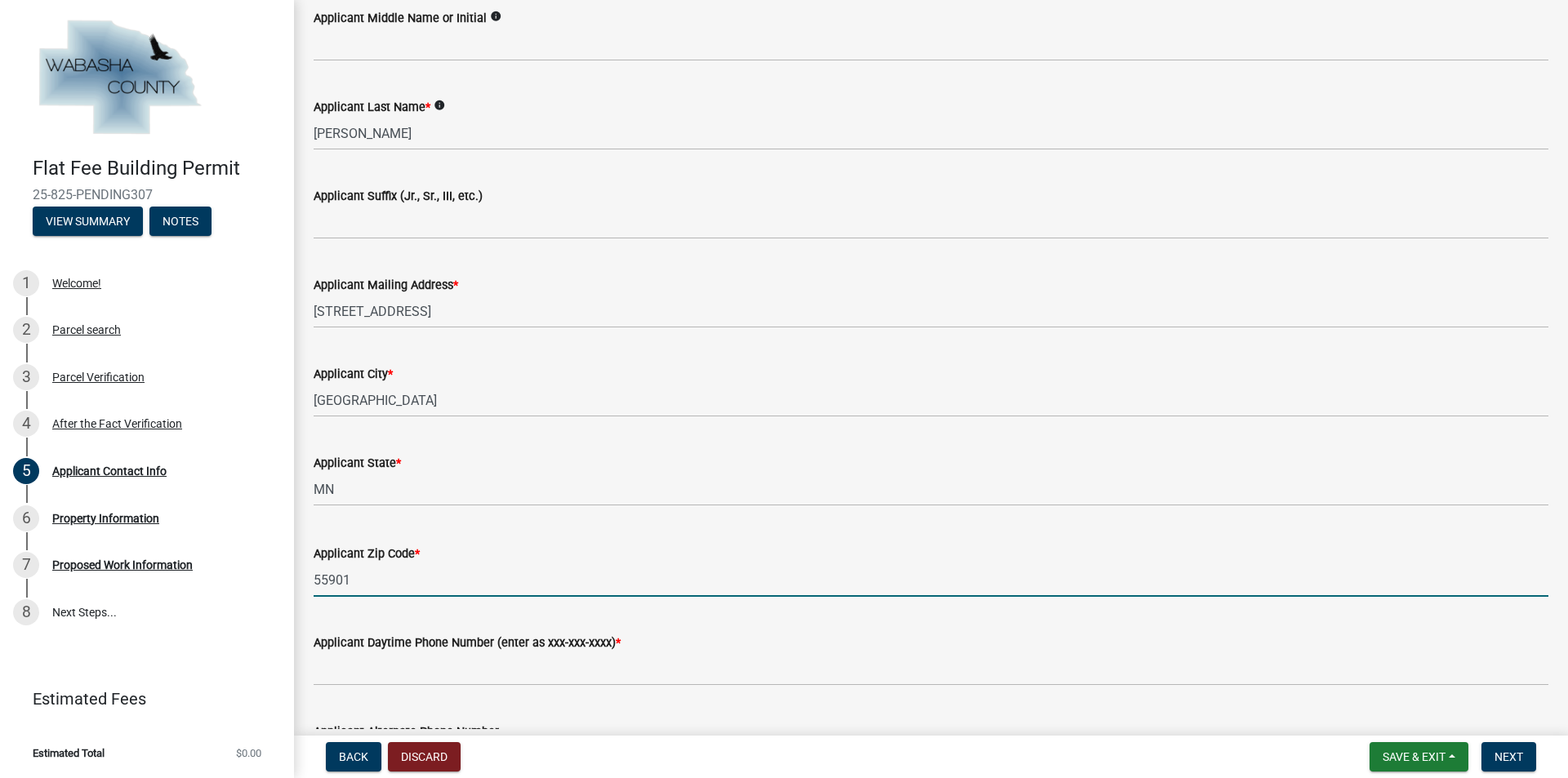
type input "55901"
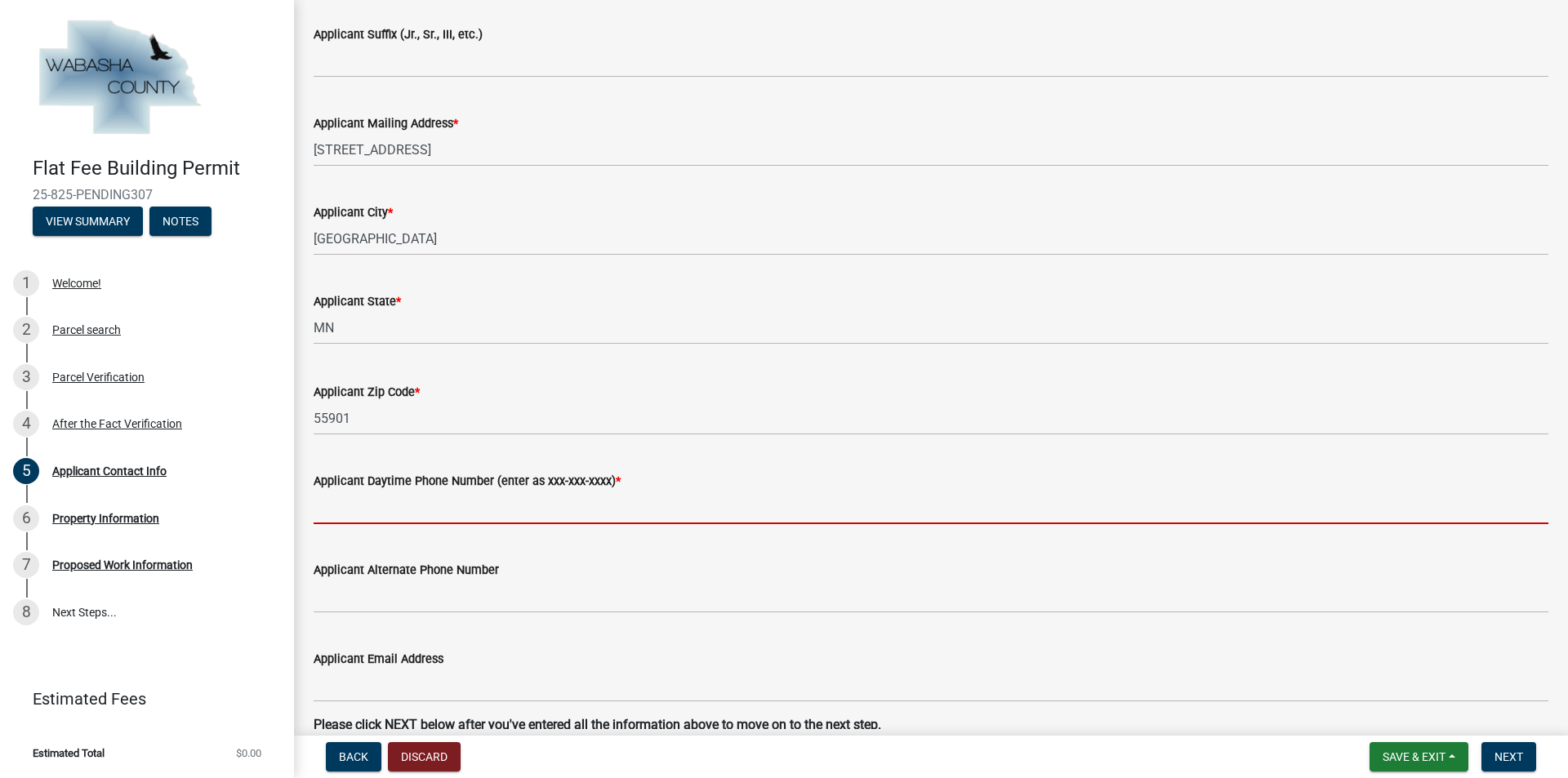
scroll to position [686, 0]
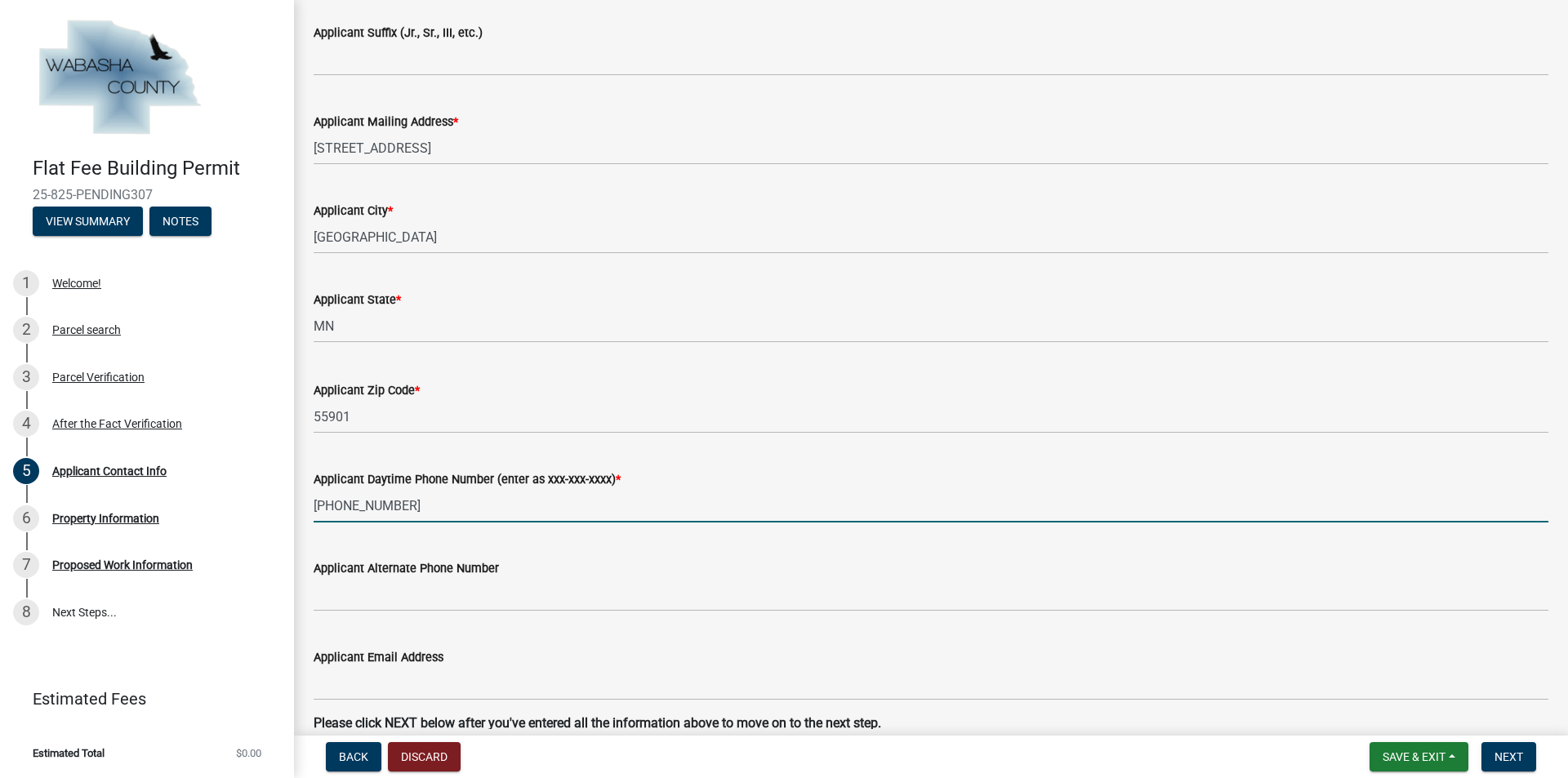
type input "[PHONE_NUMBER]"
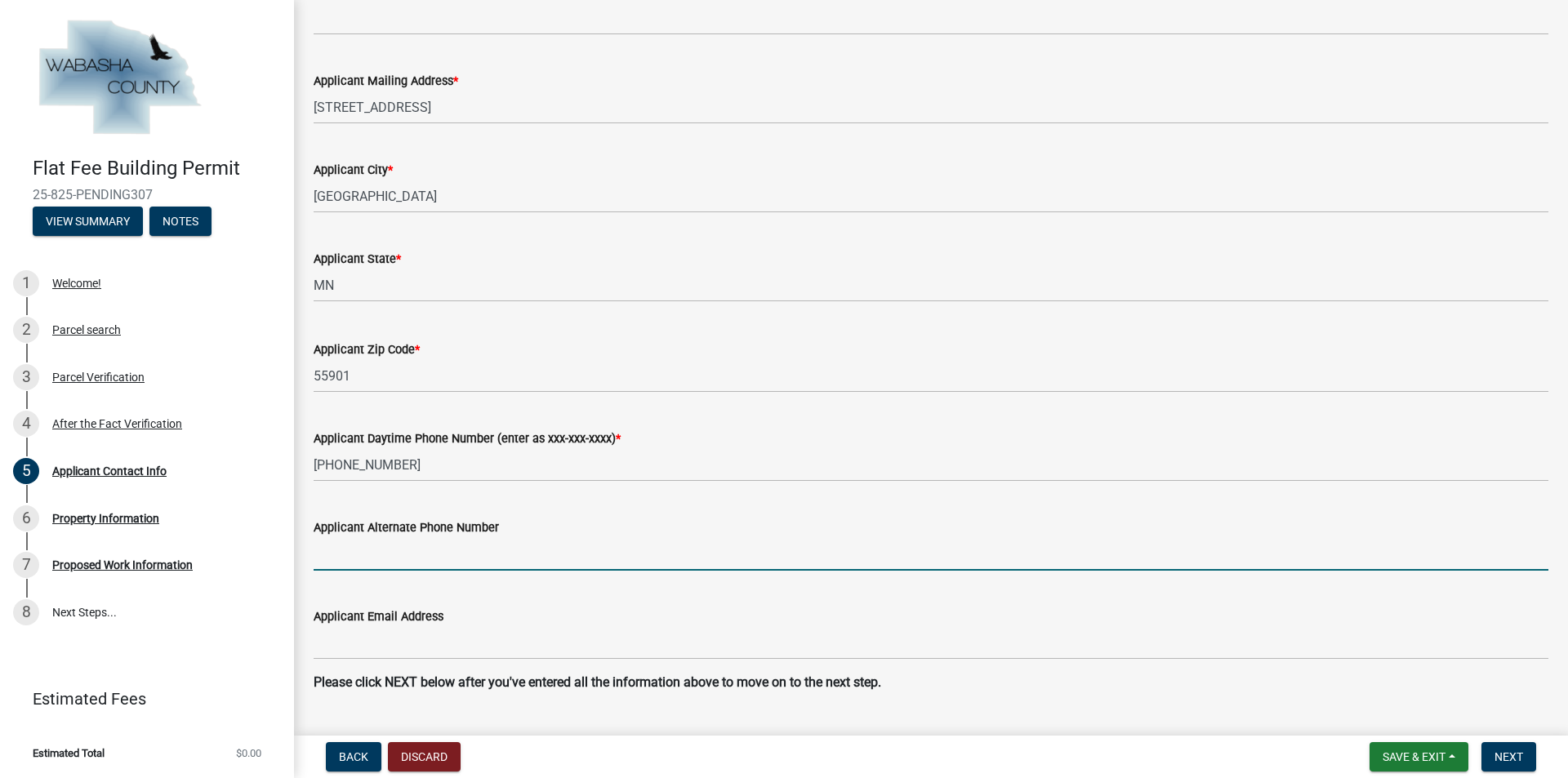
scroll to position [766, 0]
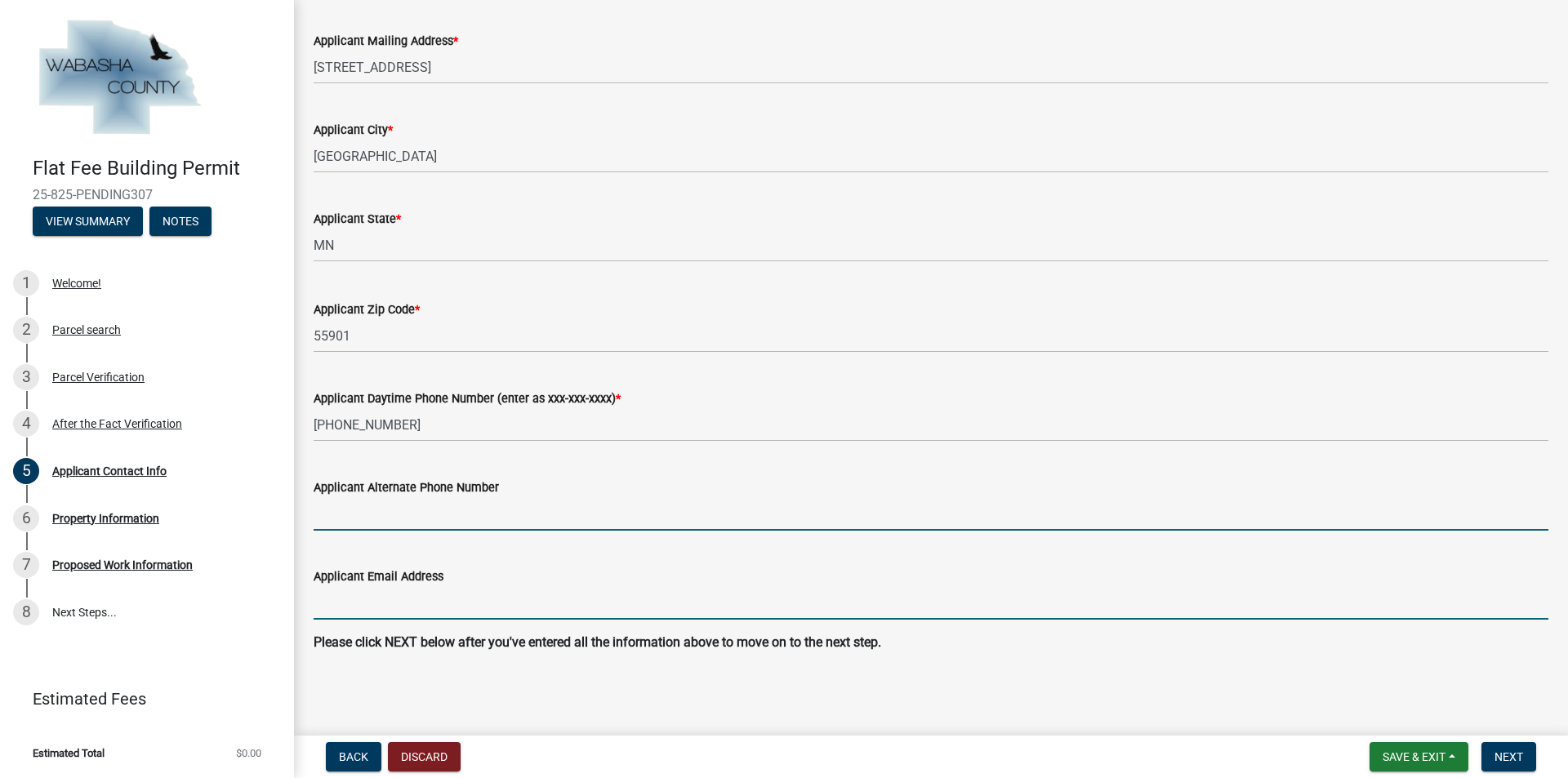
click at [390, 616] on input "Applicant Email Address" at bounding box center [930, 604] width 1235 height 34
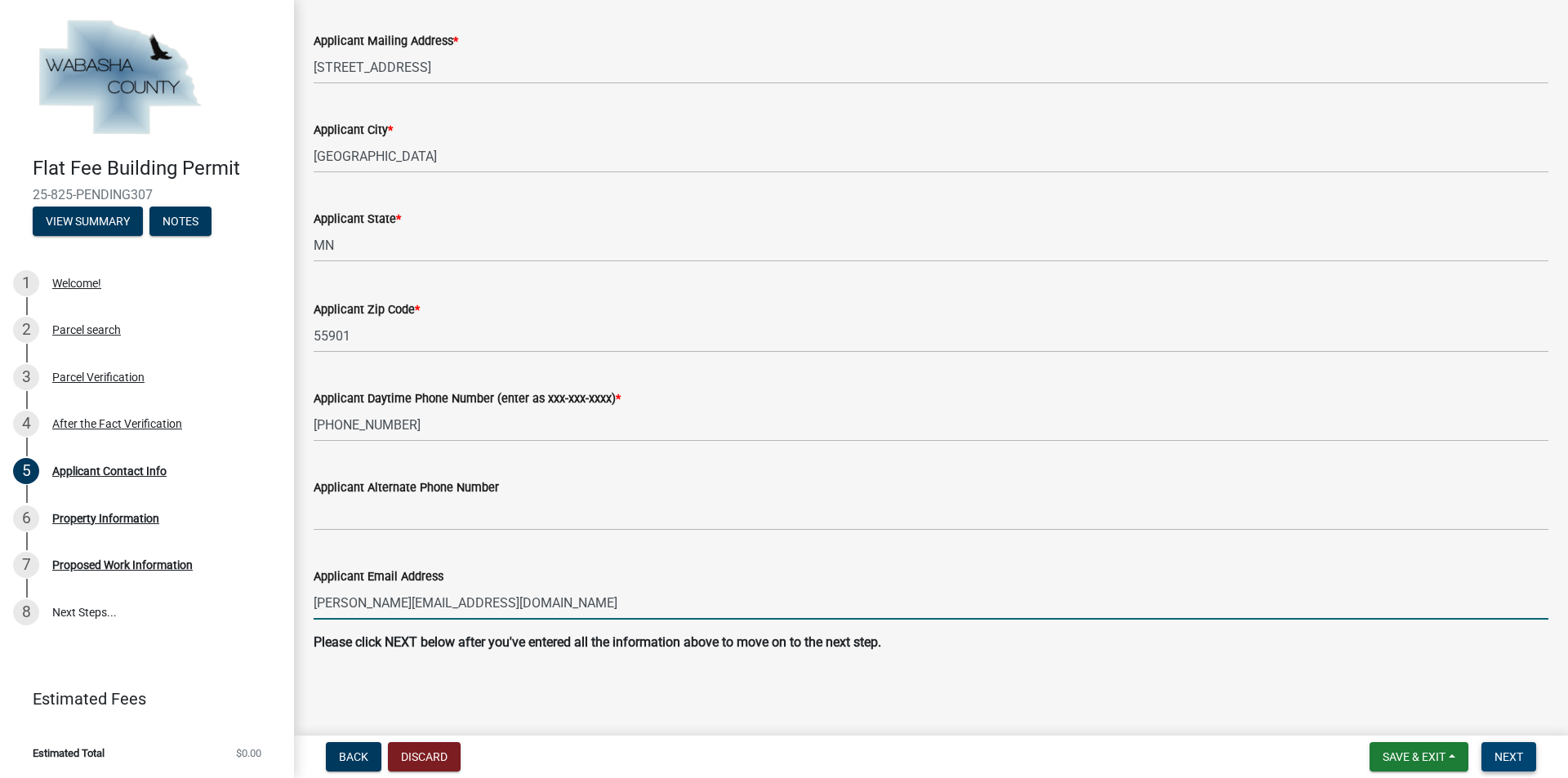
type input "[PERSON_NAME][EMAIL_ADDRESS][DOMAIN_NAME]"
click at [1491, 751] on button "Next" at bounding box center [1508, 757] width 54 height 29
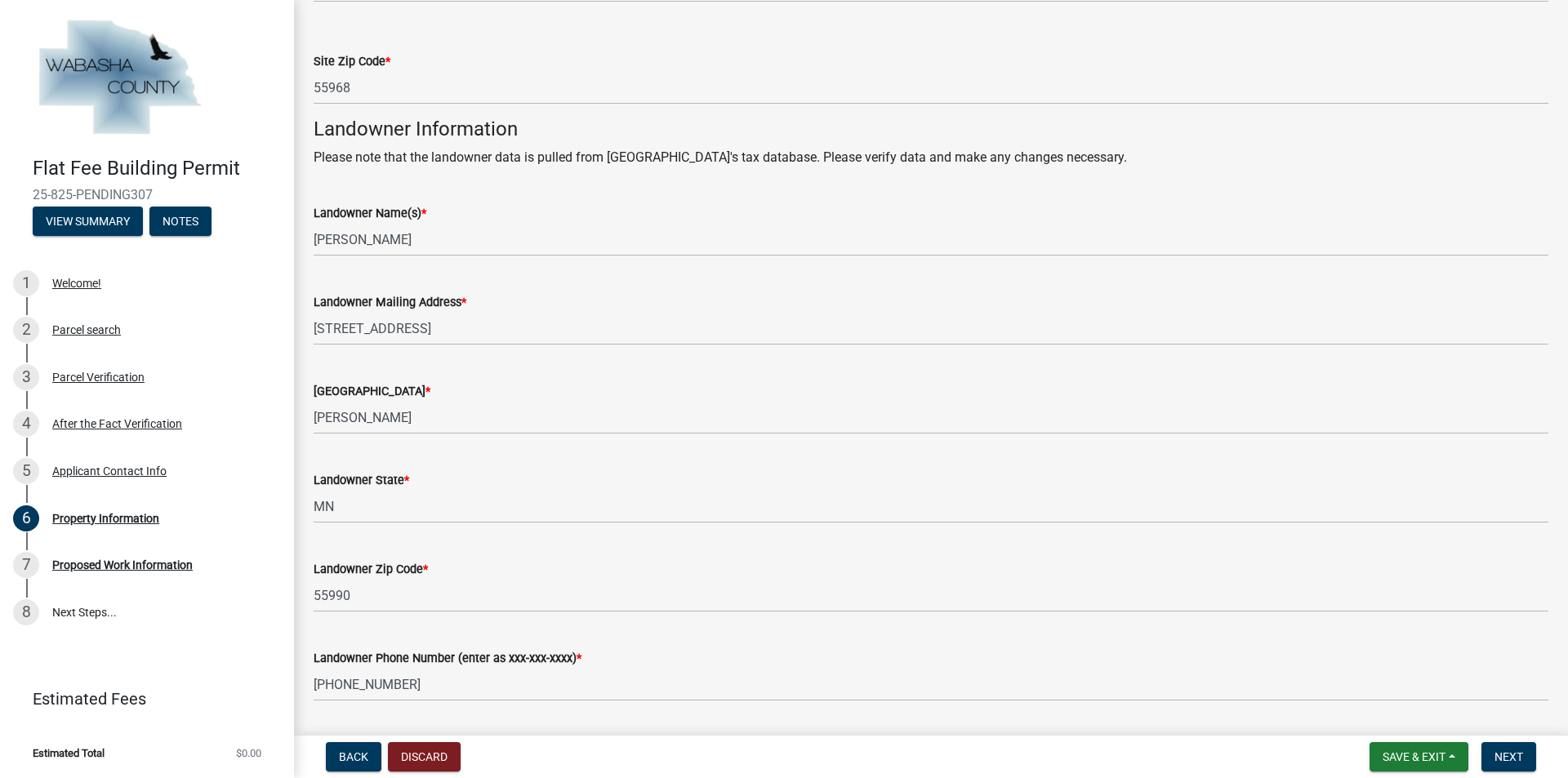
scroll to position [449, 0]
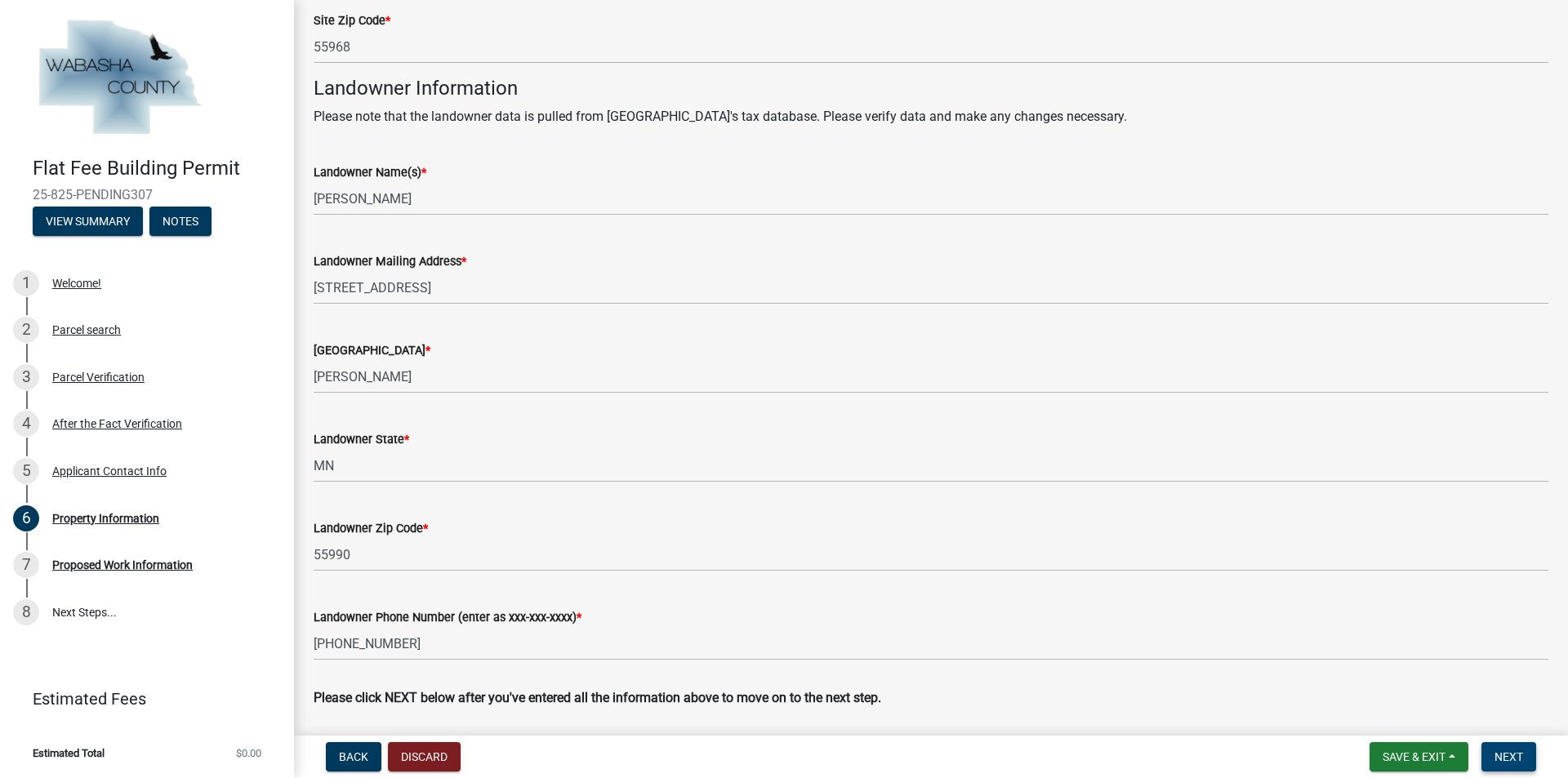
click at [1494, 753] on button "Next" at bounding box center [1508, 757] width 54 height 29
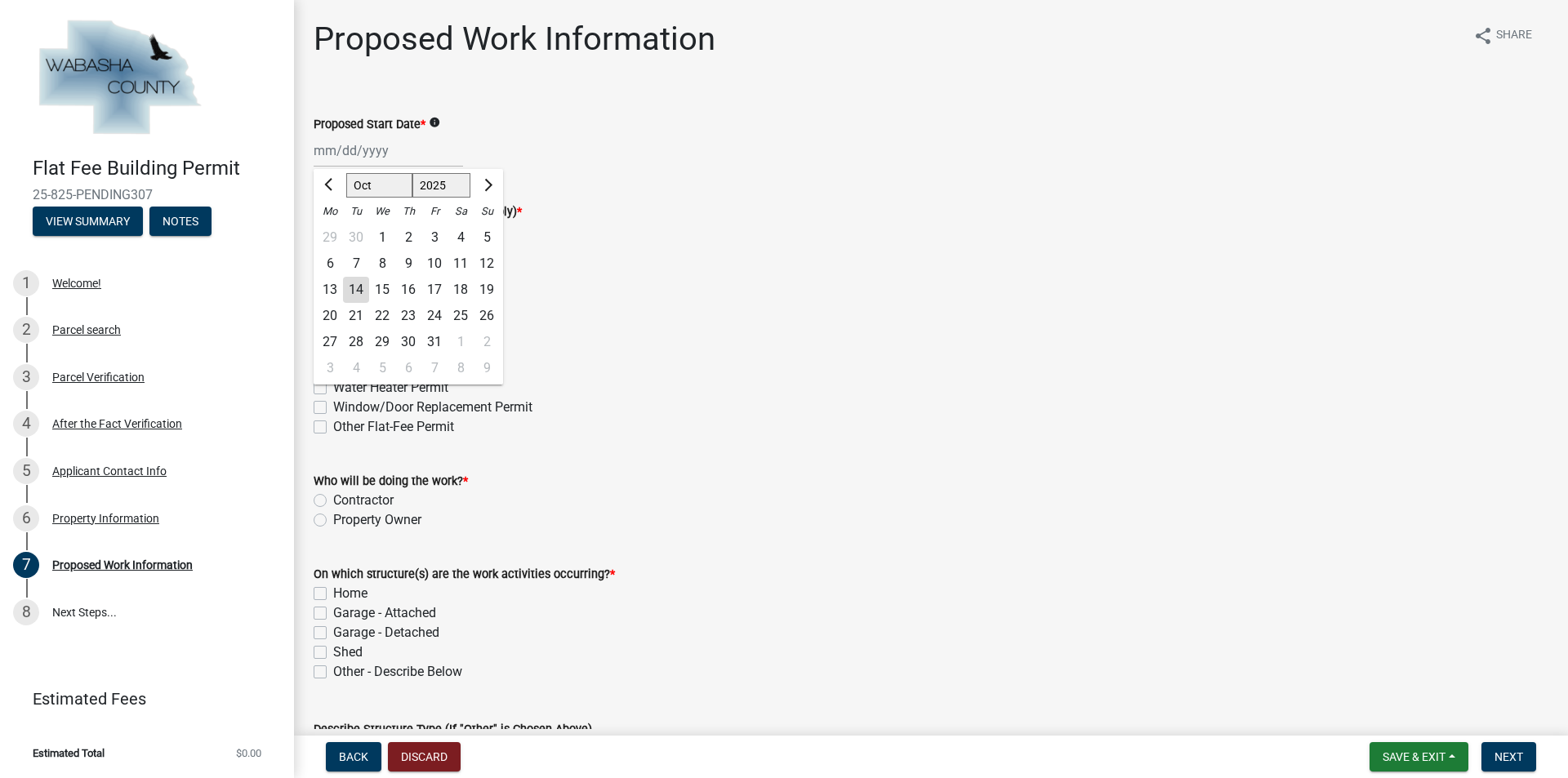
click at [313, 155] on div "Apr May Jun [DATE] Aug Sep Oct Nov [DATE] 2026 Mo Tu We Th Fr Sa Su 29 30 1 2 3…" at bounding box center [388, 150] width 150 height 34
click at [488, 195] on button "Next month" at bounding box center [487, 185] width 20 height 26
select select "12"
click at [333, 263] on div "8" at bounding box center [329, 263] width 26 height 26
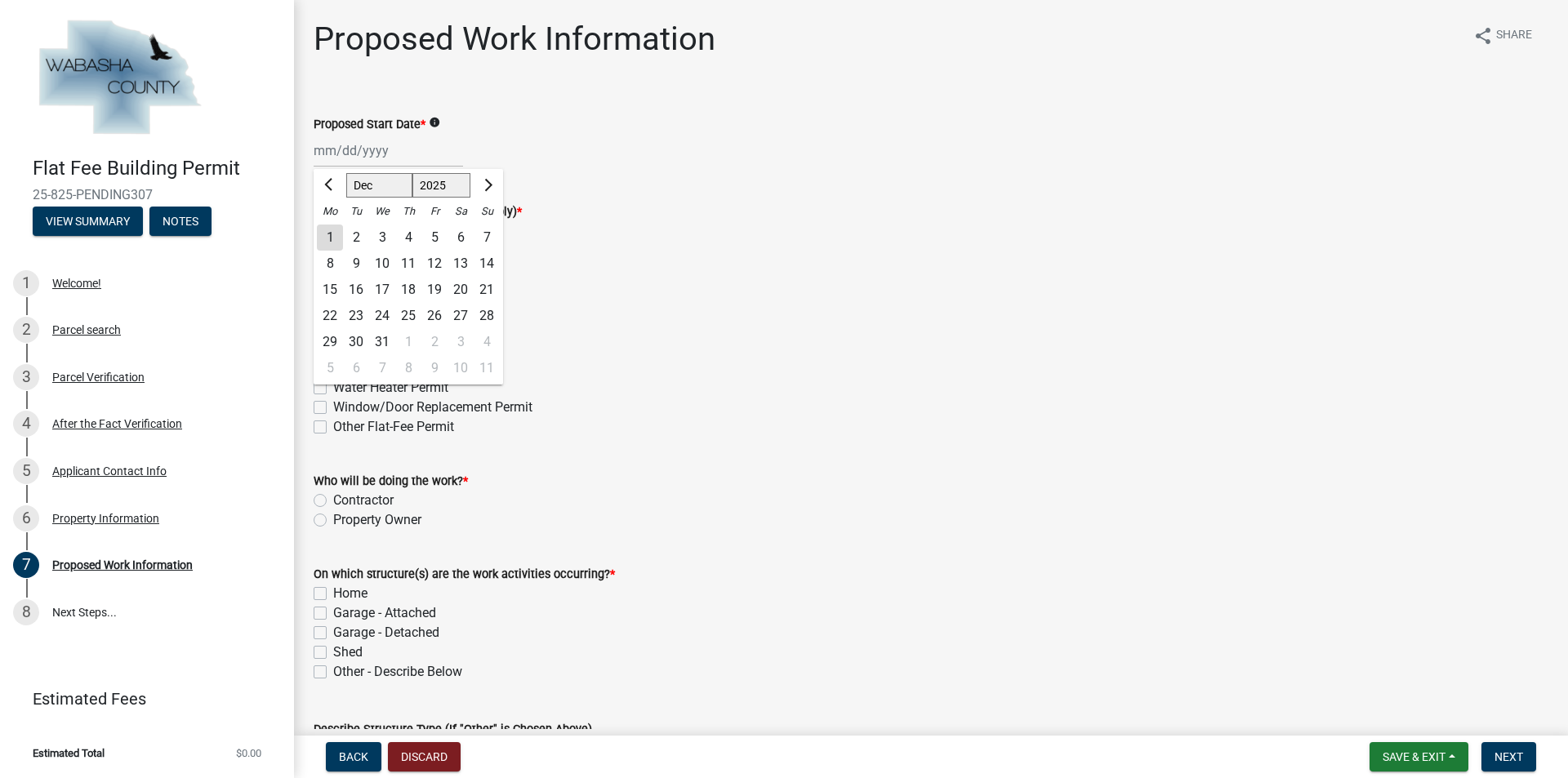
type input "[DATE]"
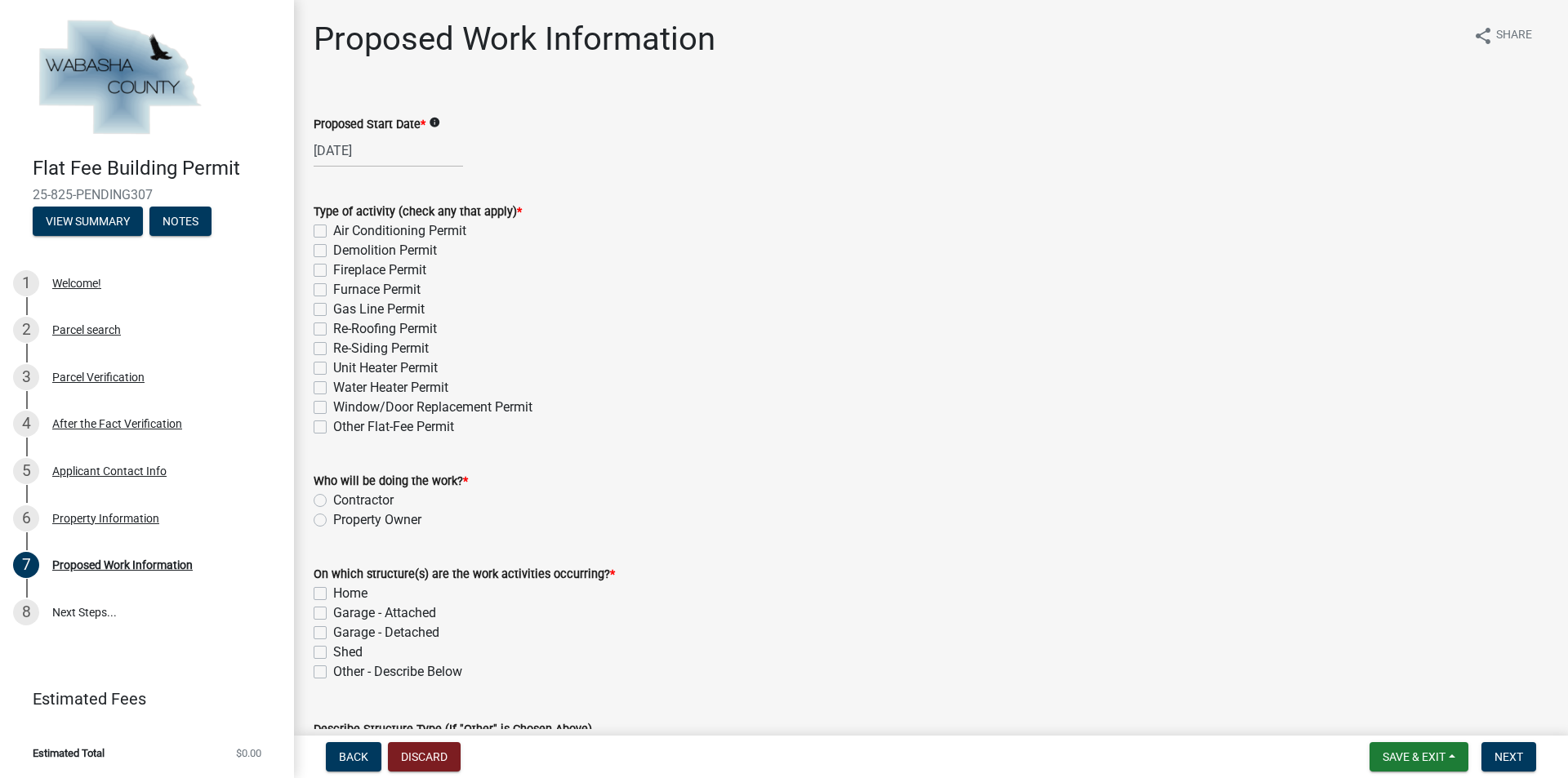
click at [333, 347] on label "Re-Siding Permit" at bounding box center [380, 349] width 95 height 20
click at [333, 347] on input "Re-Siding Permit" at bounding box center [338, 344] width 11 height 11
checkbox input "true"
checkbox input "false"
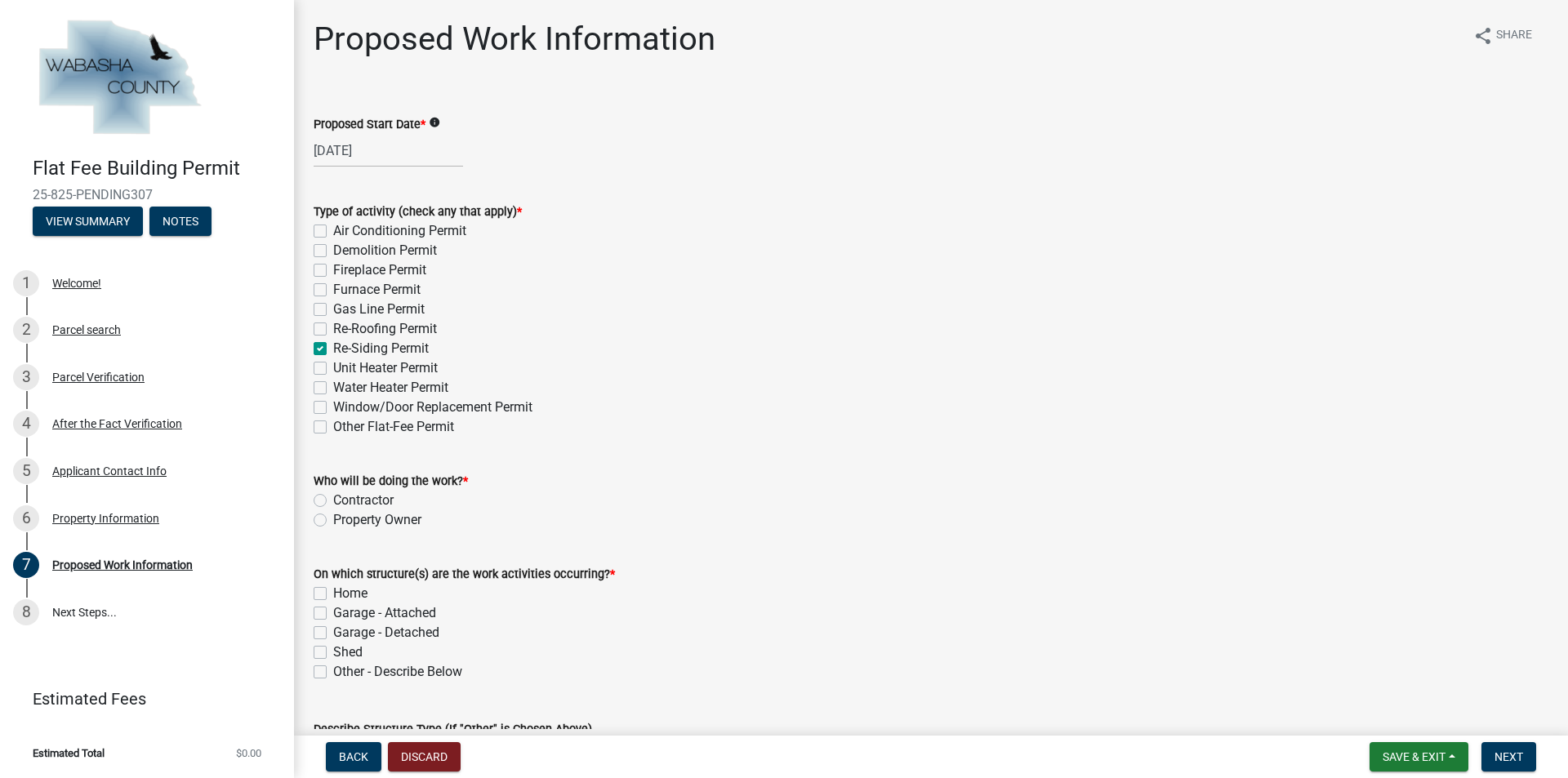
checkbox input "false"
checkbox input "true"
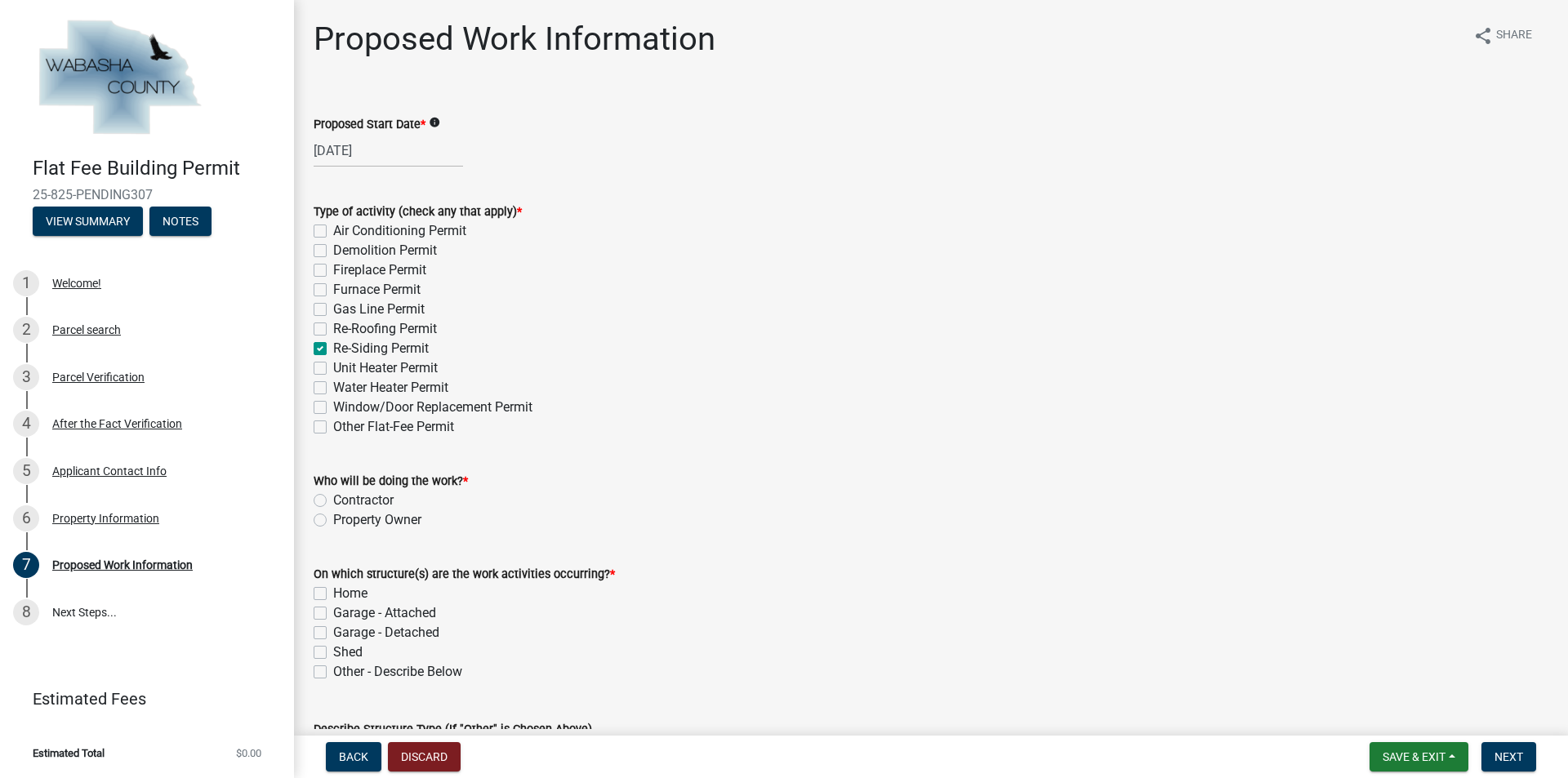
checkbox input "false"
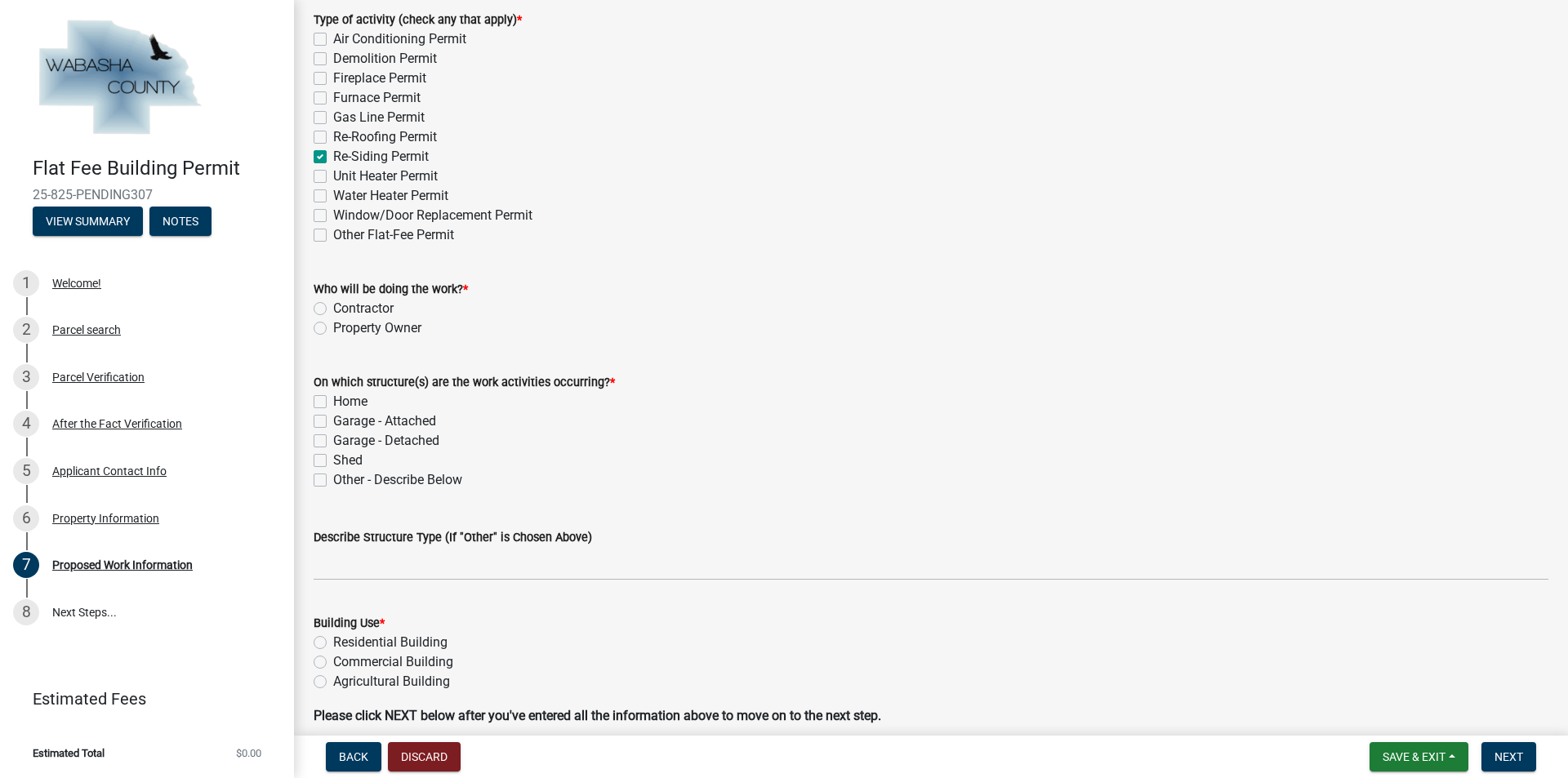
scroll to position [245, 0]
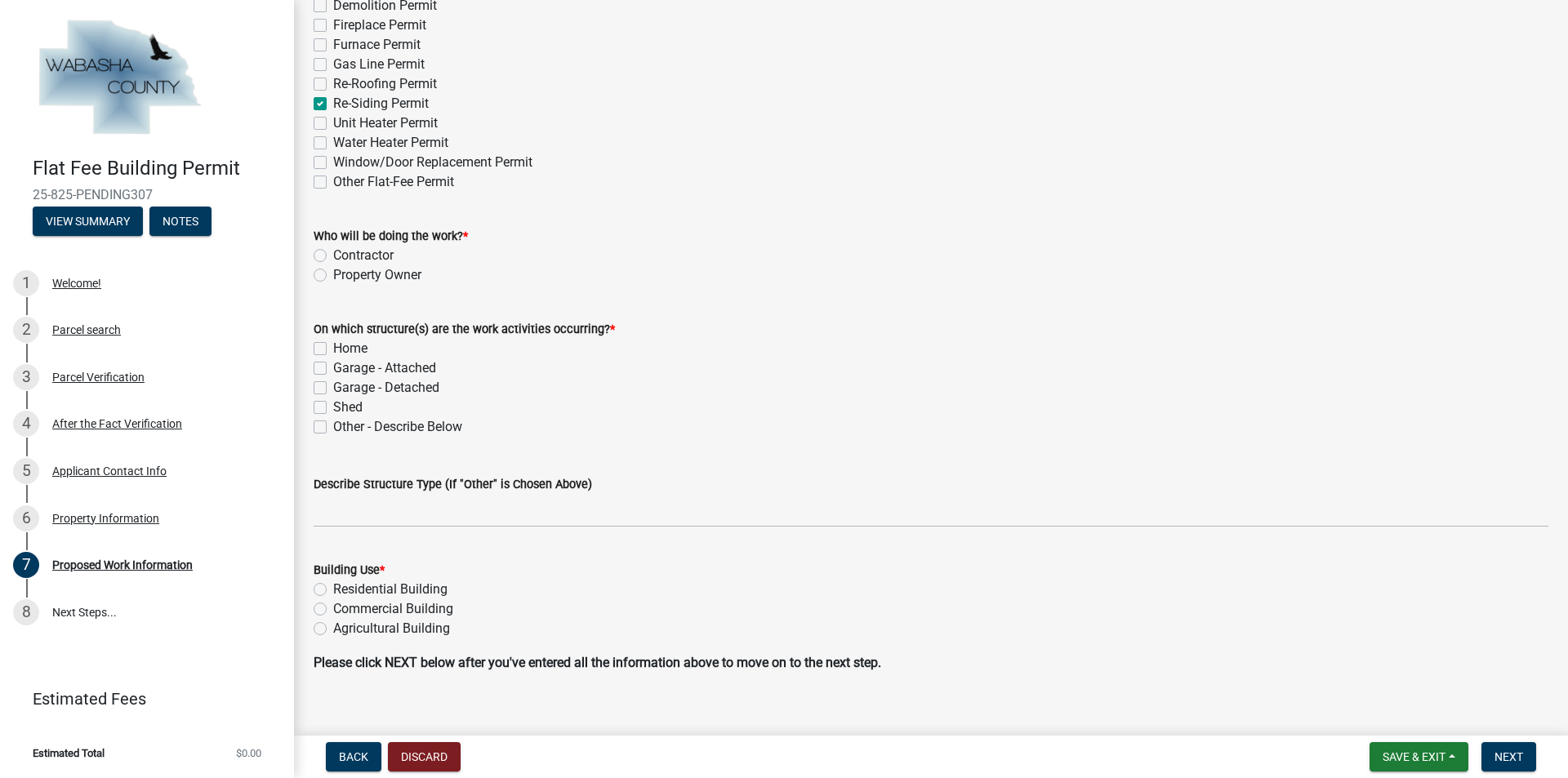
click at [333, 254] on label "Contractor" at bounding box center [363, 255] width 61 height 20
click at [333, 254] on input "Contractor" at bounding box center [338, 251] width 11 height 11
radio input "true"
click at [333, 350] on label "Home" at bounding box center [350, 349] width 35 height 20
click at [333, 350] on input "Home" at bounding box center [338, 344] width 11 height 11
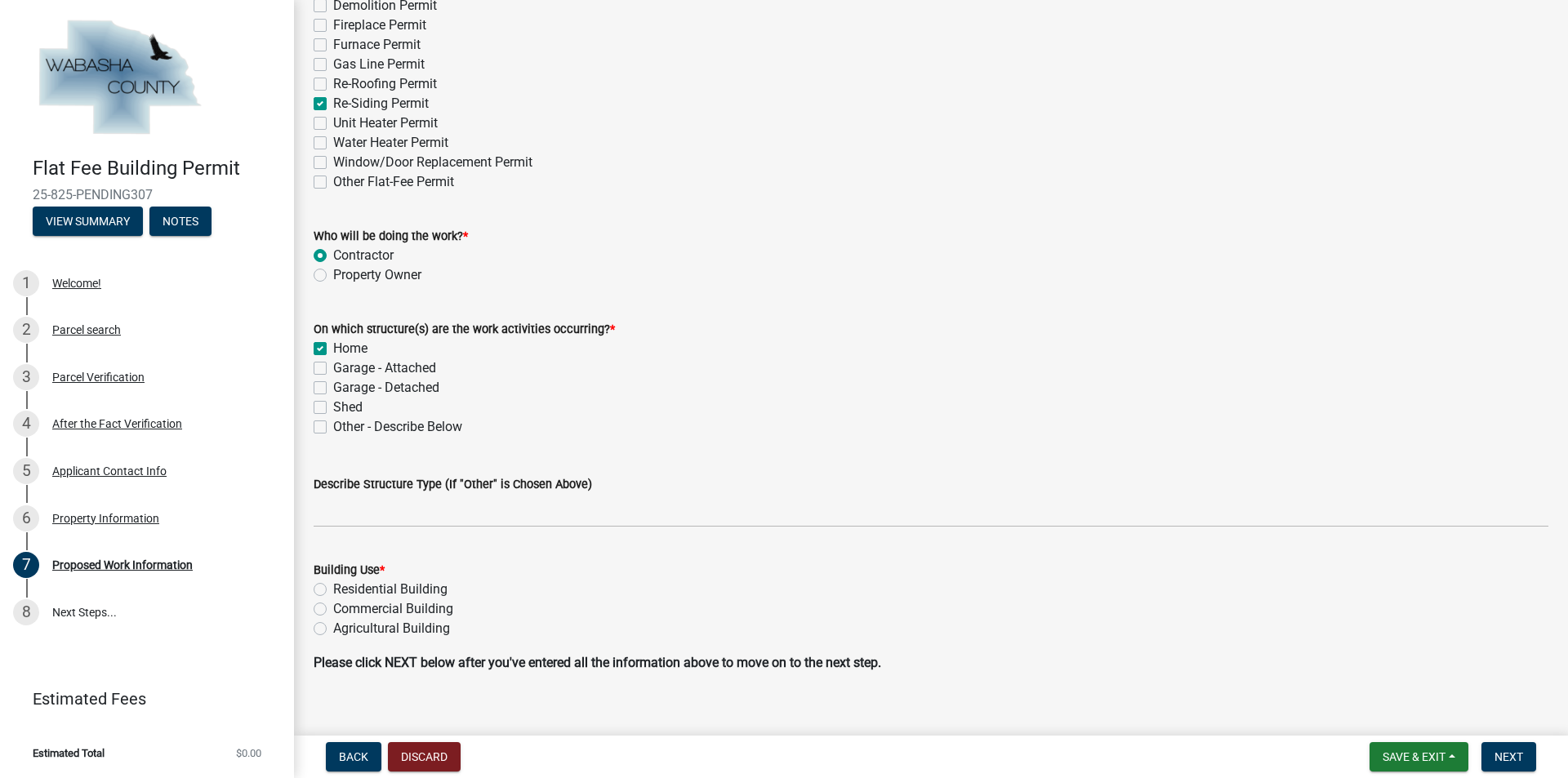
checkbox input "true"
checkbox input "false"
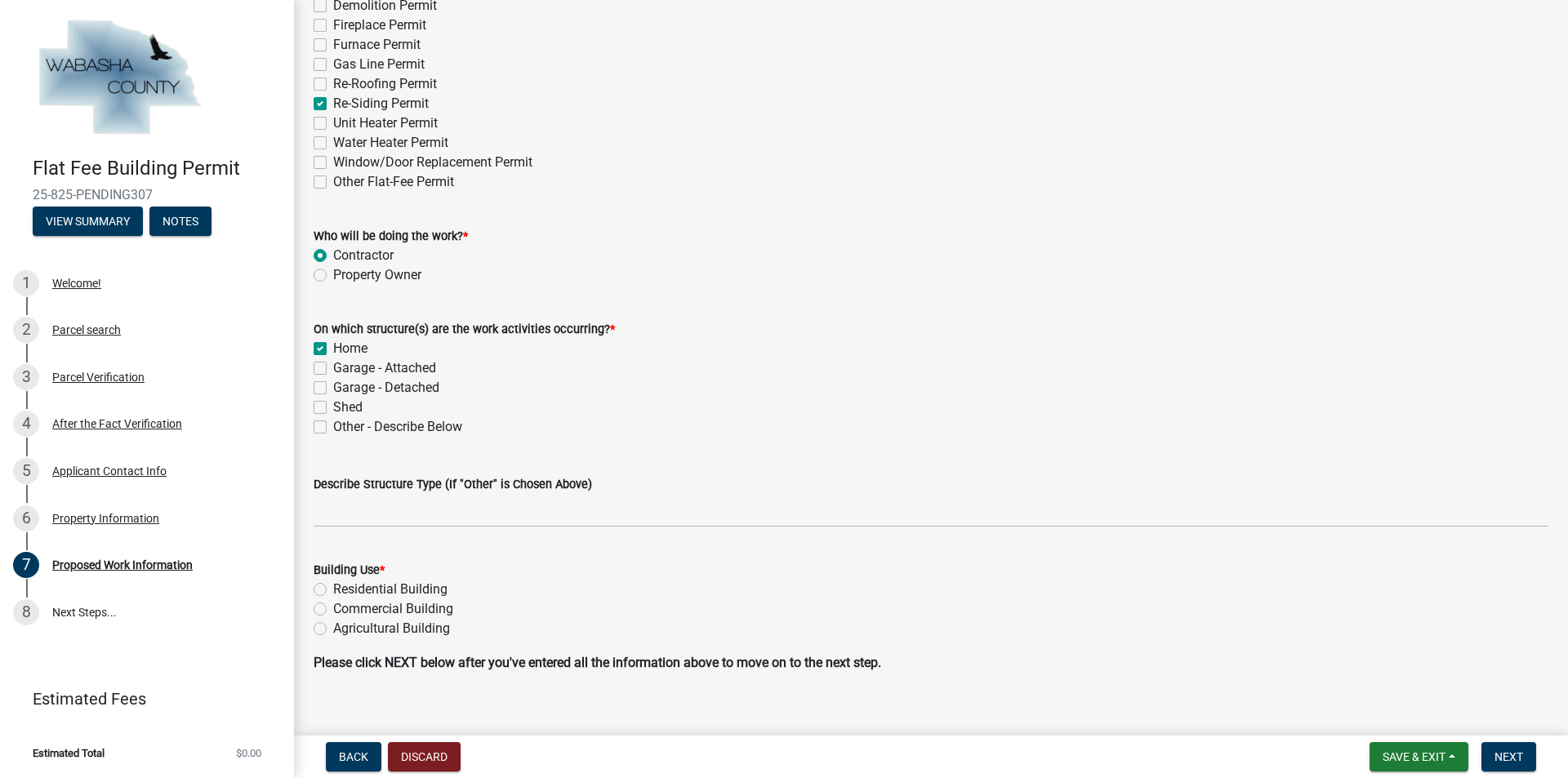
scroll to position [265, 0]
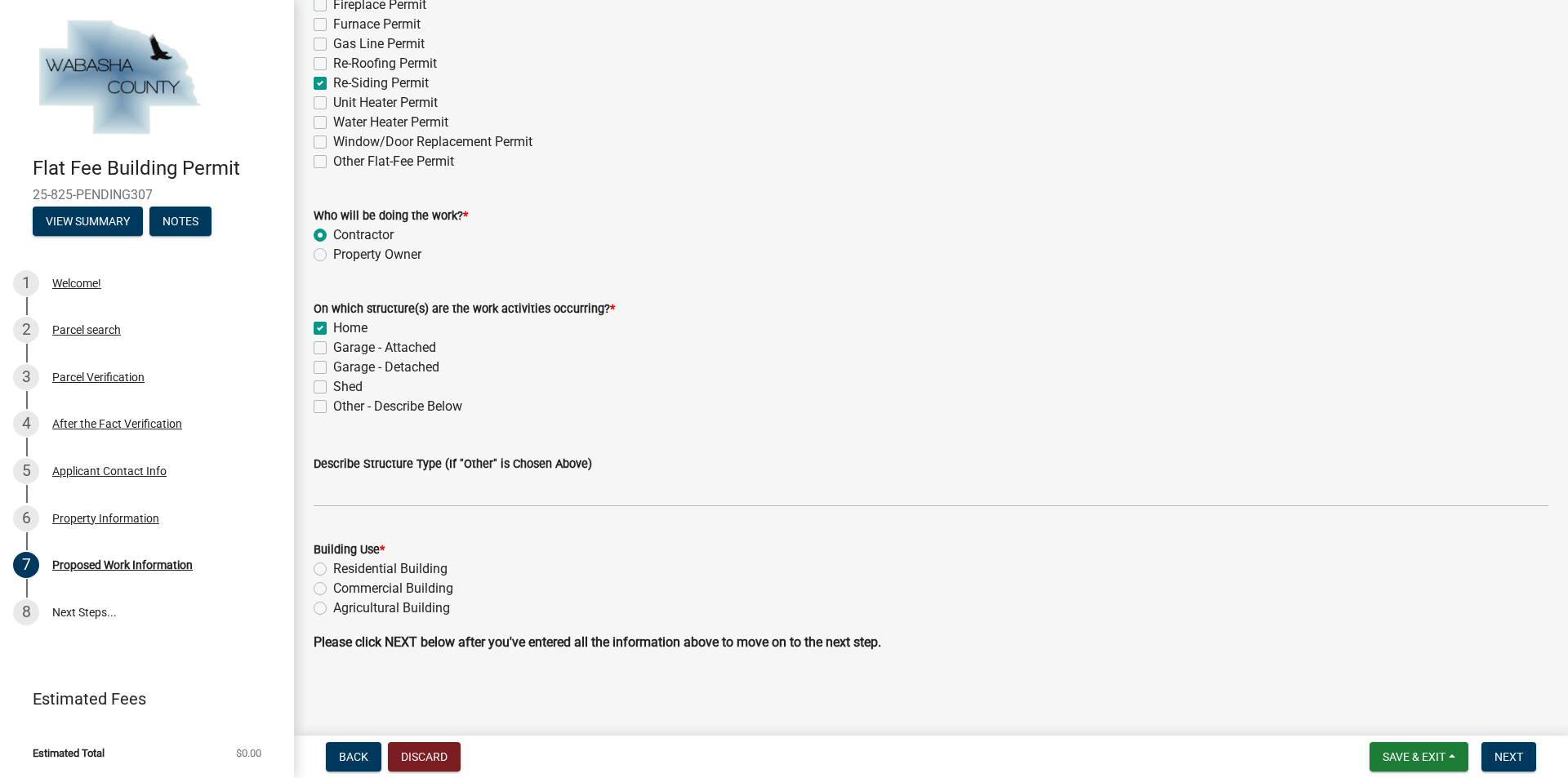
click at [333, 571] on label "Residential Building" at bounding box center [390, 569] width 114 height 20
click at [333, 570] on input "Residential Building" at bounding box center [338, 564] width 11 height 11
radio input "true"
click at [1505, 755] on span "Next" at bounding box center [1509, 757] width 28 height 13
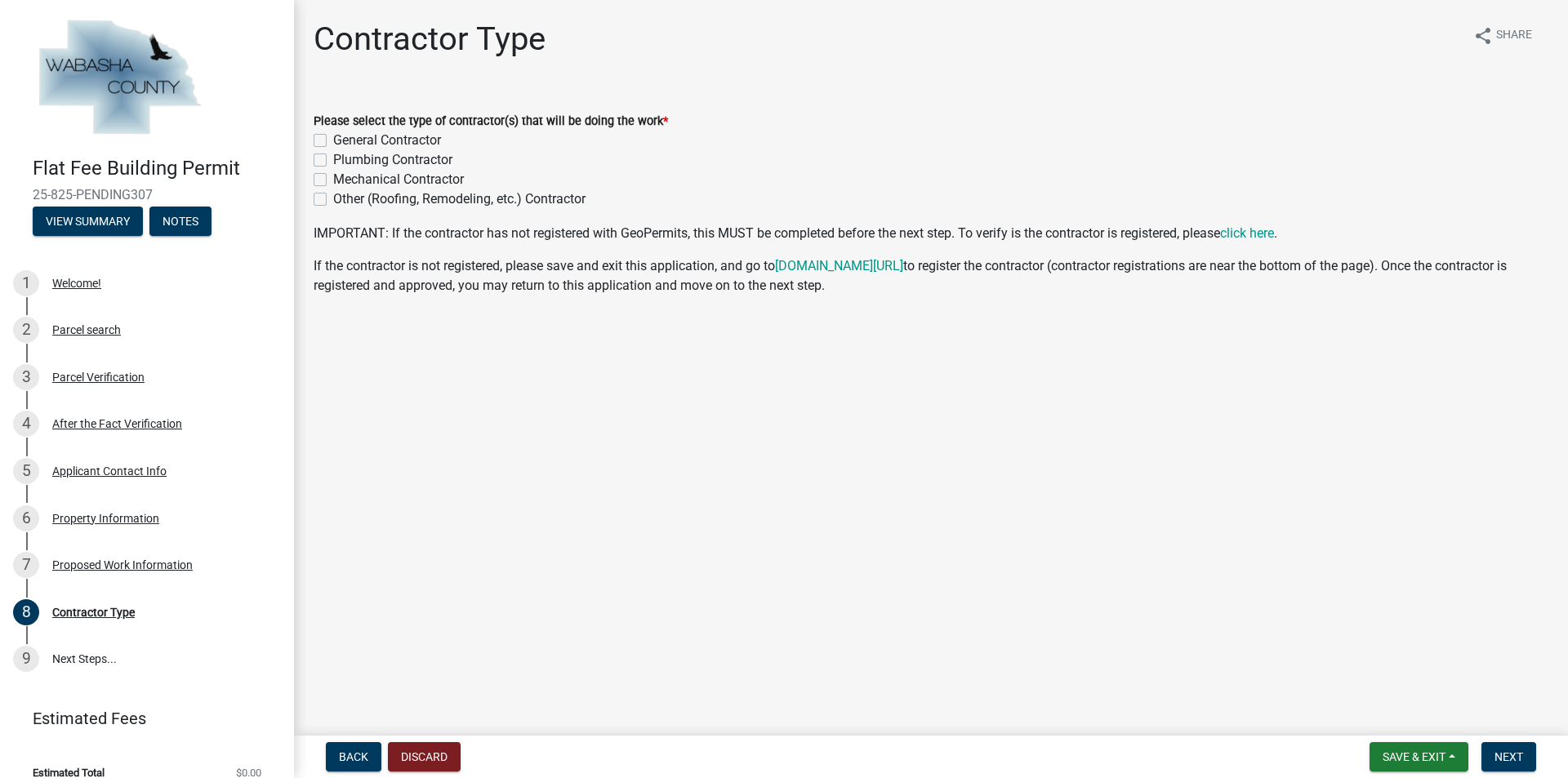
click at [333, 139] on label "General Contractor" at bounding box center [386, 141] width 108 height 20
click at [333, 139] on input "General Contractor" at bounding box center [338, 136] width 11 height 11
checkbox input "true"
checkbox input "false"
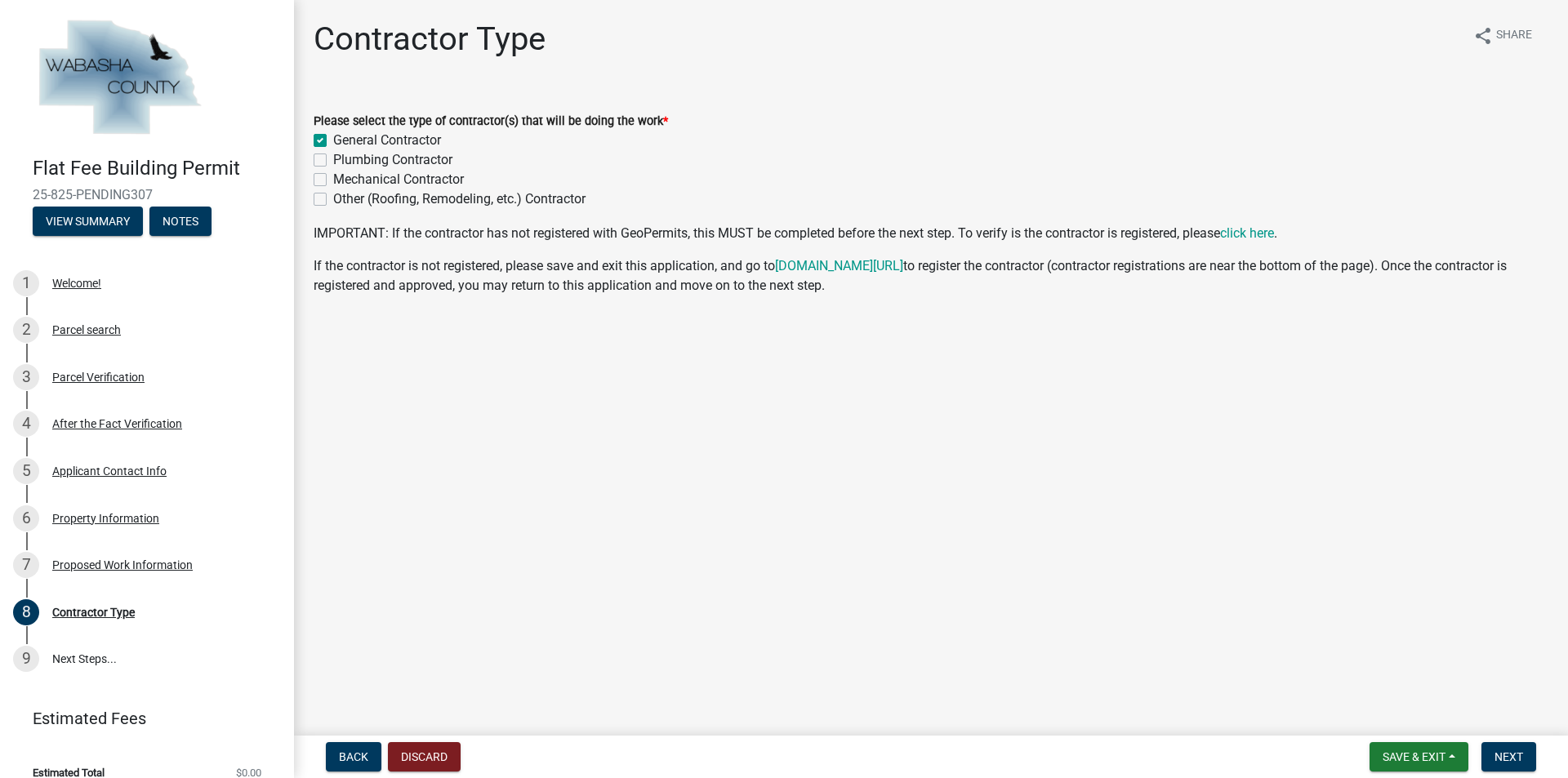
checkbox input "false"
click at [1496, 755] on span "Next" at bounding box center [1509, 757] width 28 height 13
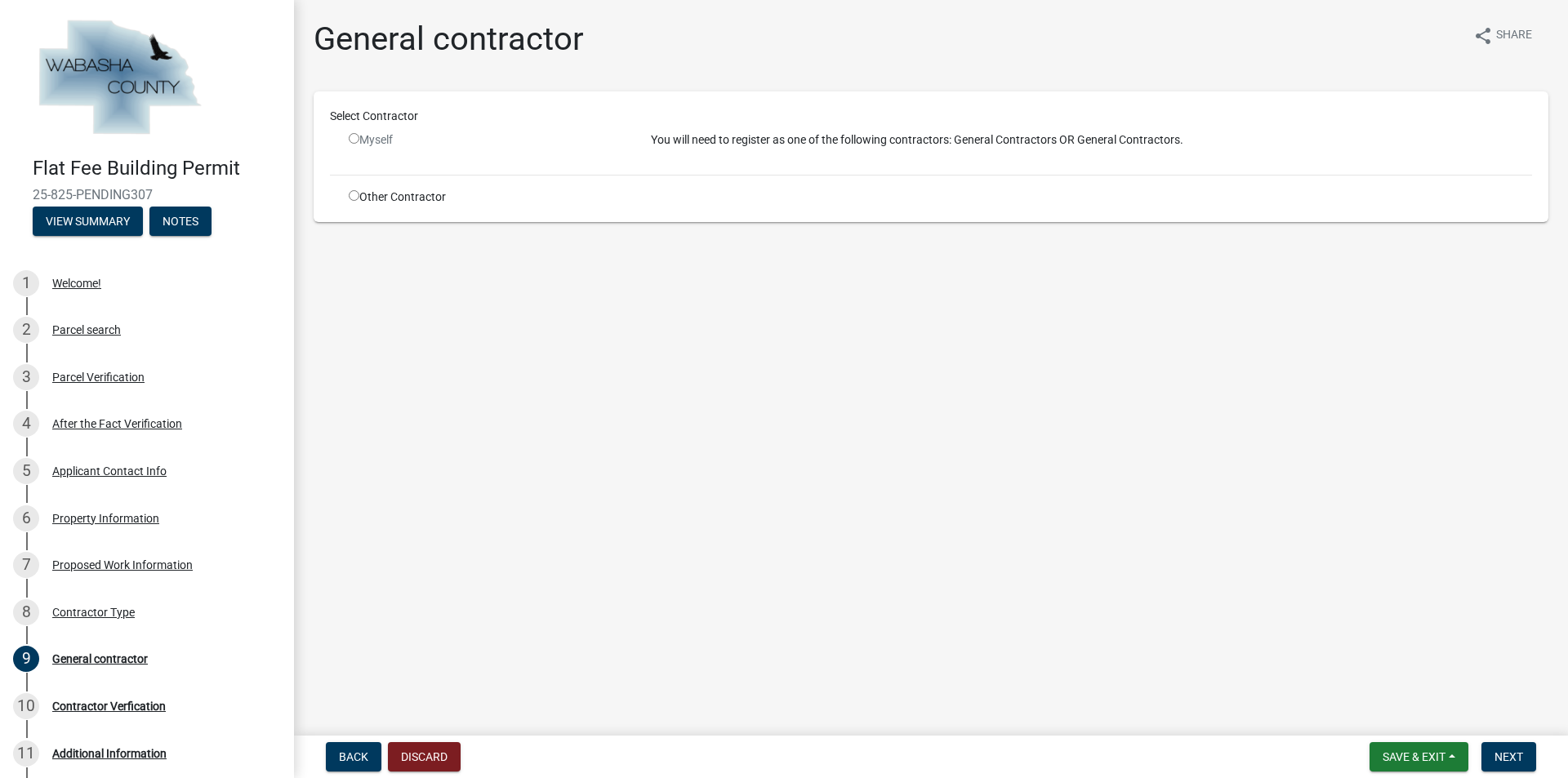
click at [354, 204] on div "Other Contractor" at bounding box center [487, 197] width 302 height 17
click at [352, 199] on input "radio" at bounding box center [354, 196] width 11 height 11
radio input "true"
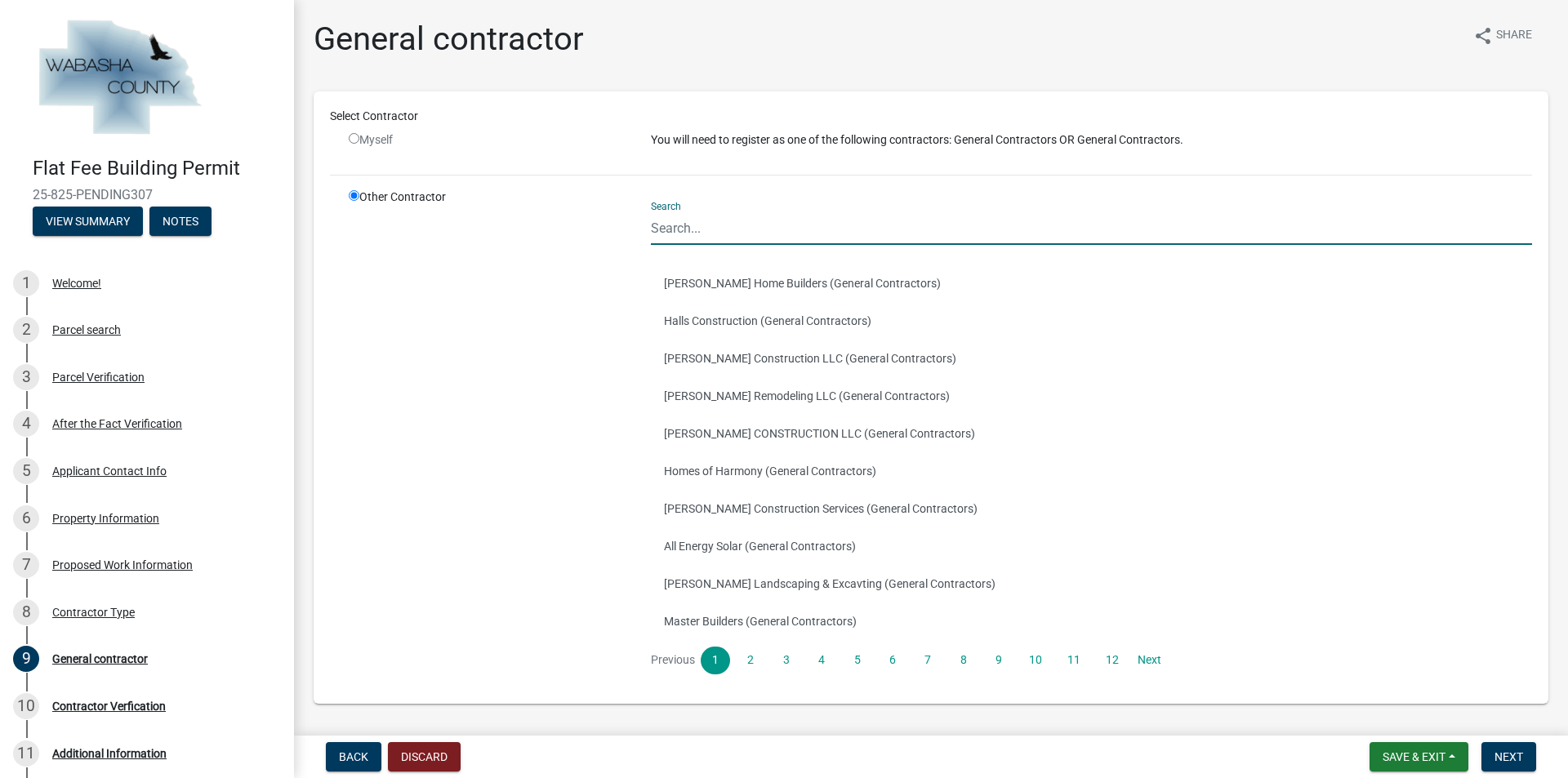
click at [783, 231] on input "Search" at bounding box center [1092, 229] width 881 height 34
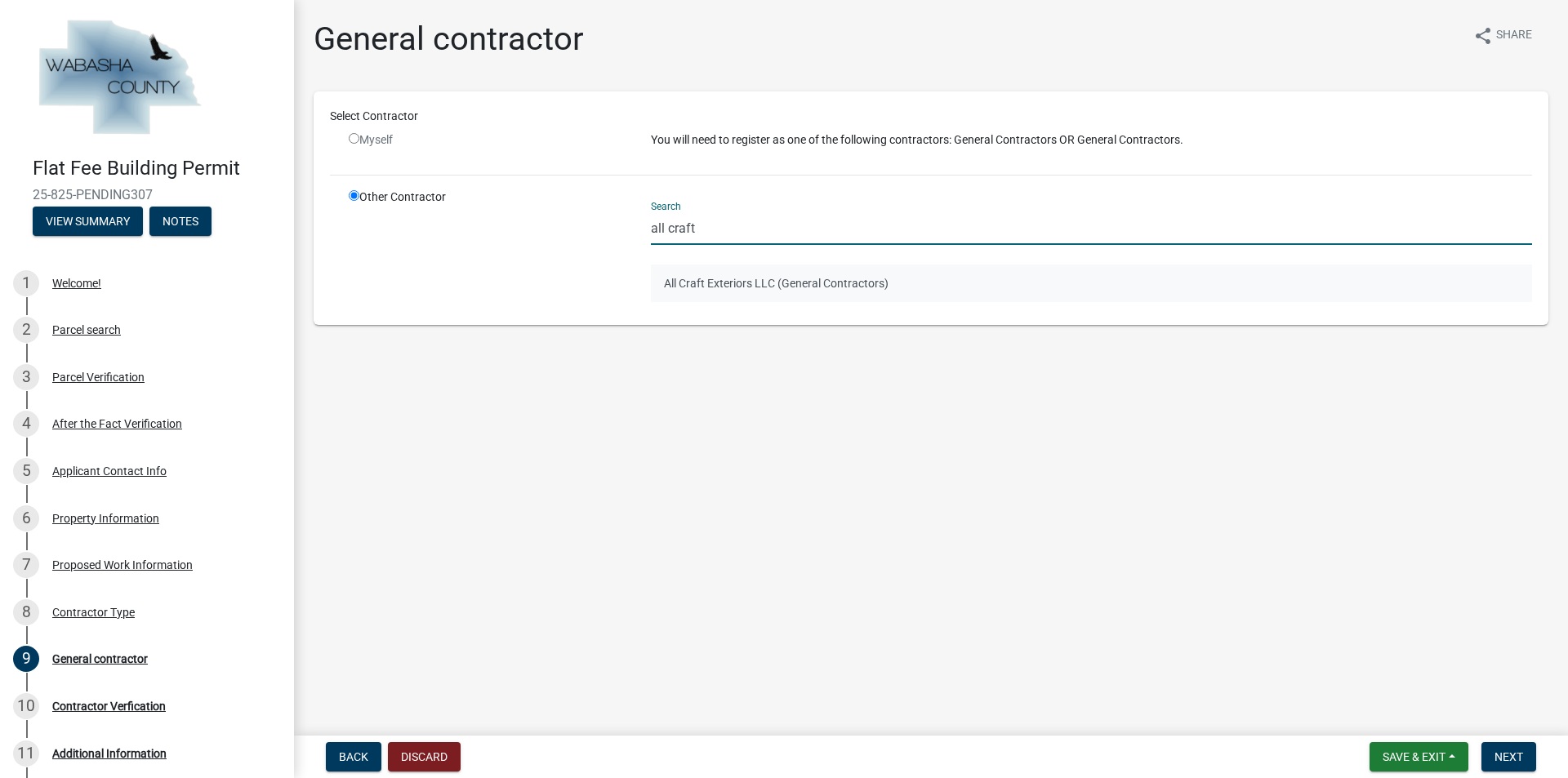
type input "all craft"
click at [801, 282] on button "All Craft Exteriors LLC (General Contractors)" at bounding box center [1092, 283] width 881 height 37
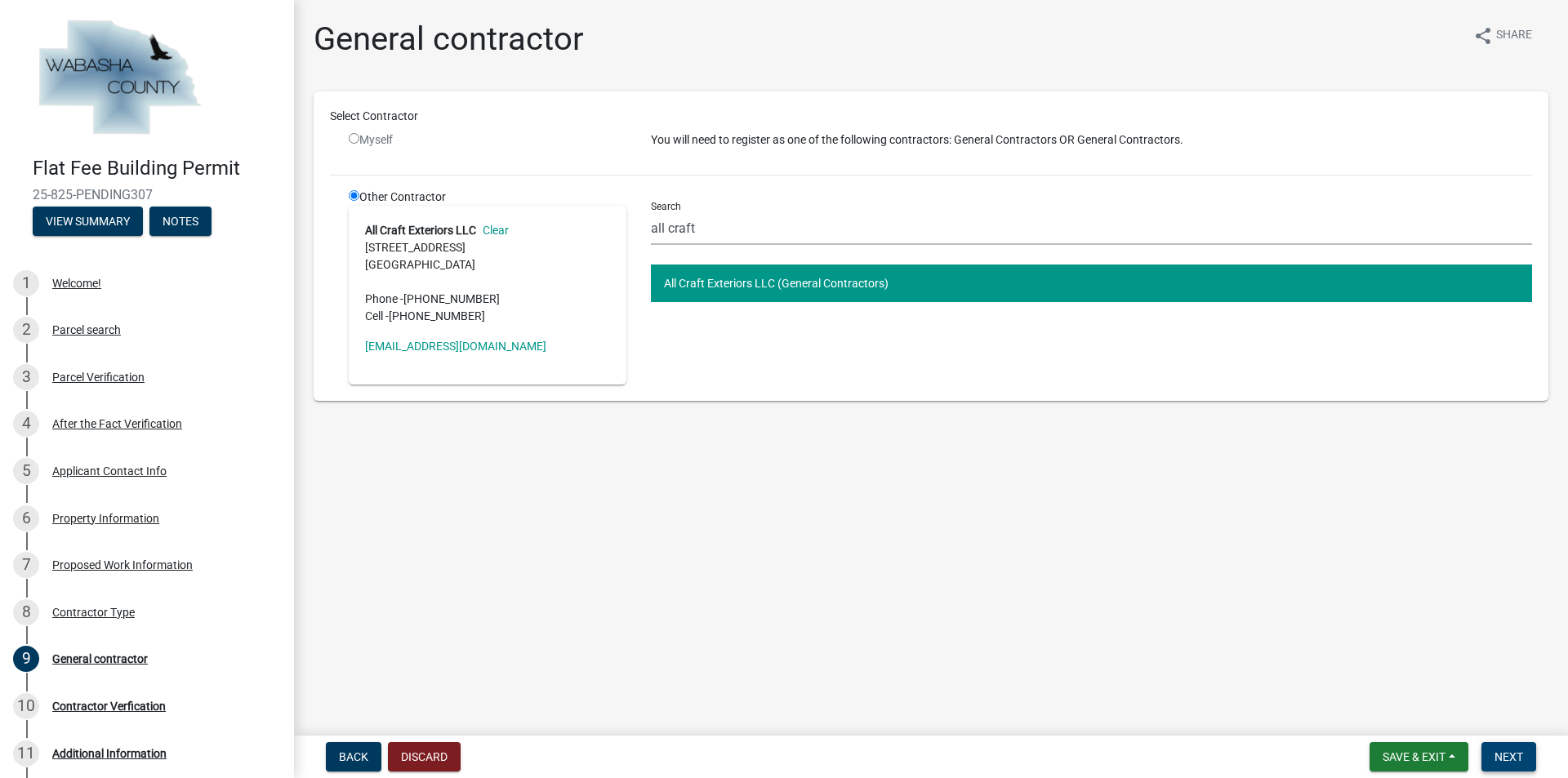
click at [1505, 758] on span "Next" at bounding box center [1509, 757] width 28 height 13
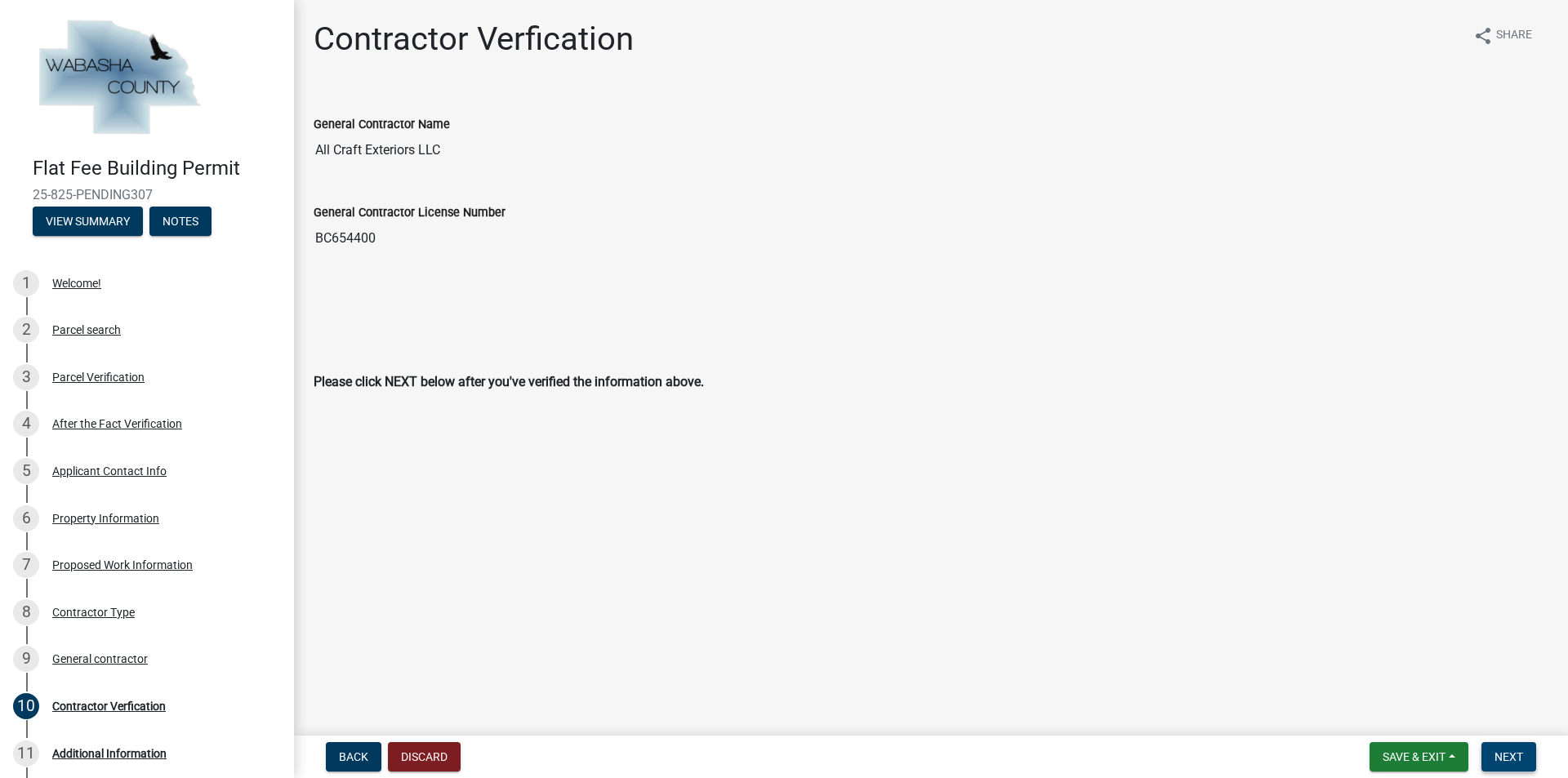
click at [1523, 756] on span "Next" at bounding box center [1509, 757] width 28 height 13
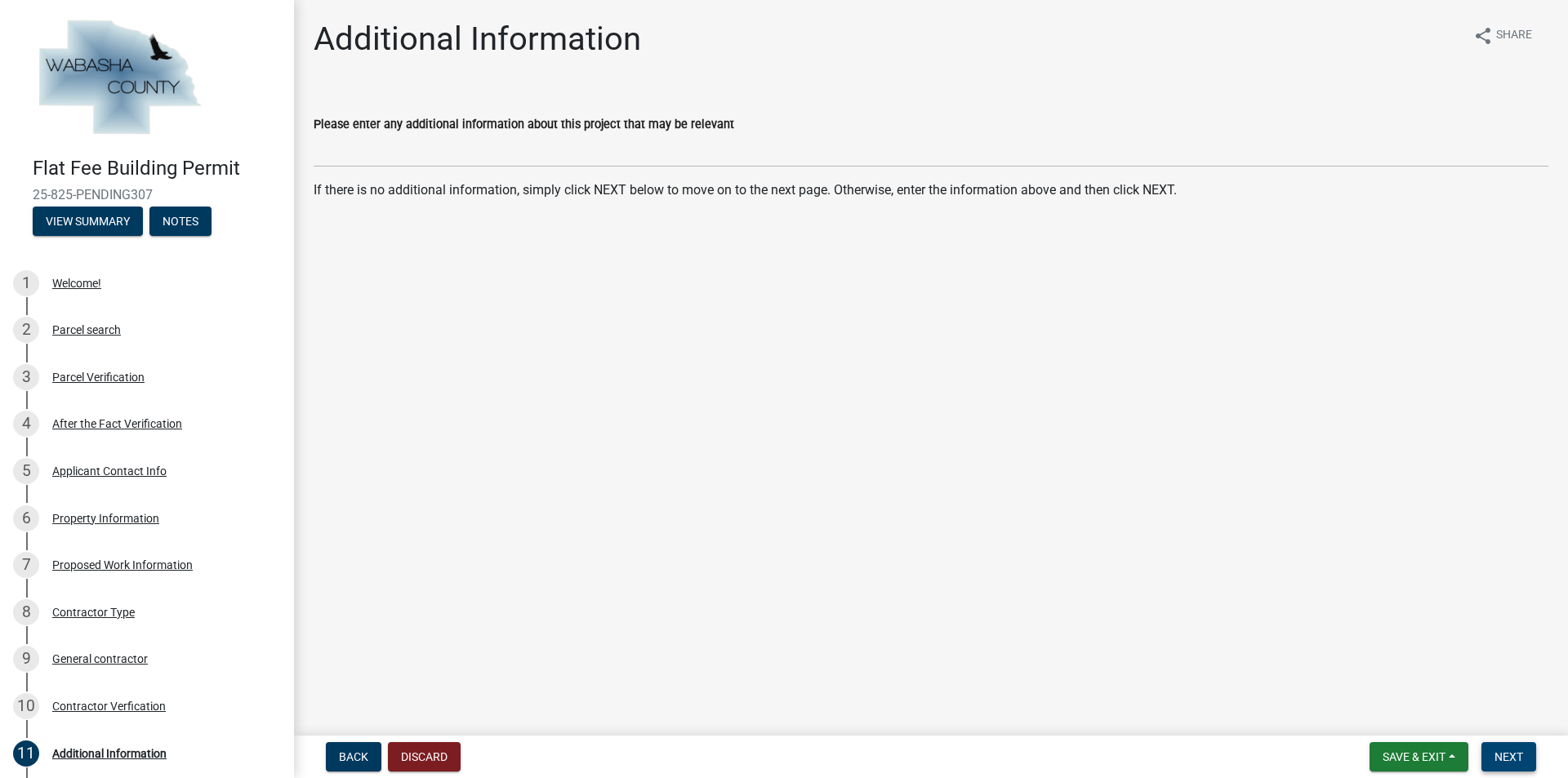
click at [1494, 750] on button "Next" at bounding box center [1508, 757] width 54 height 29
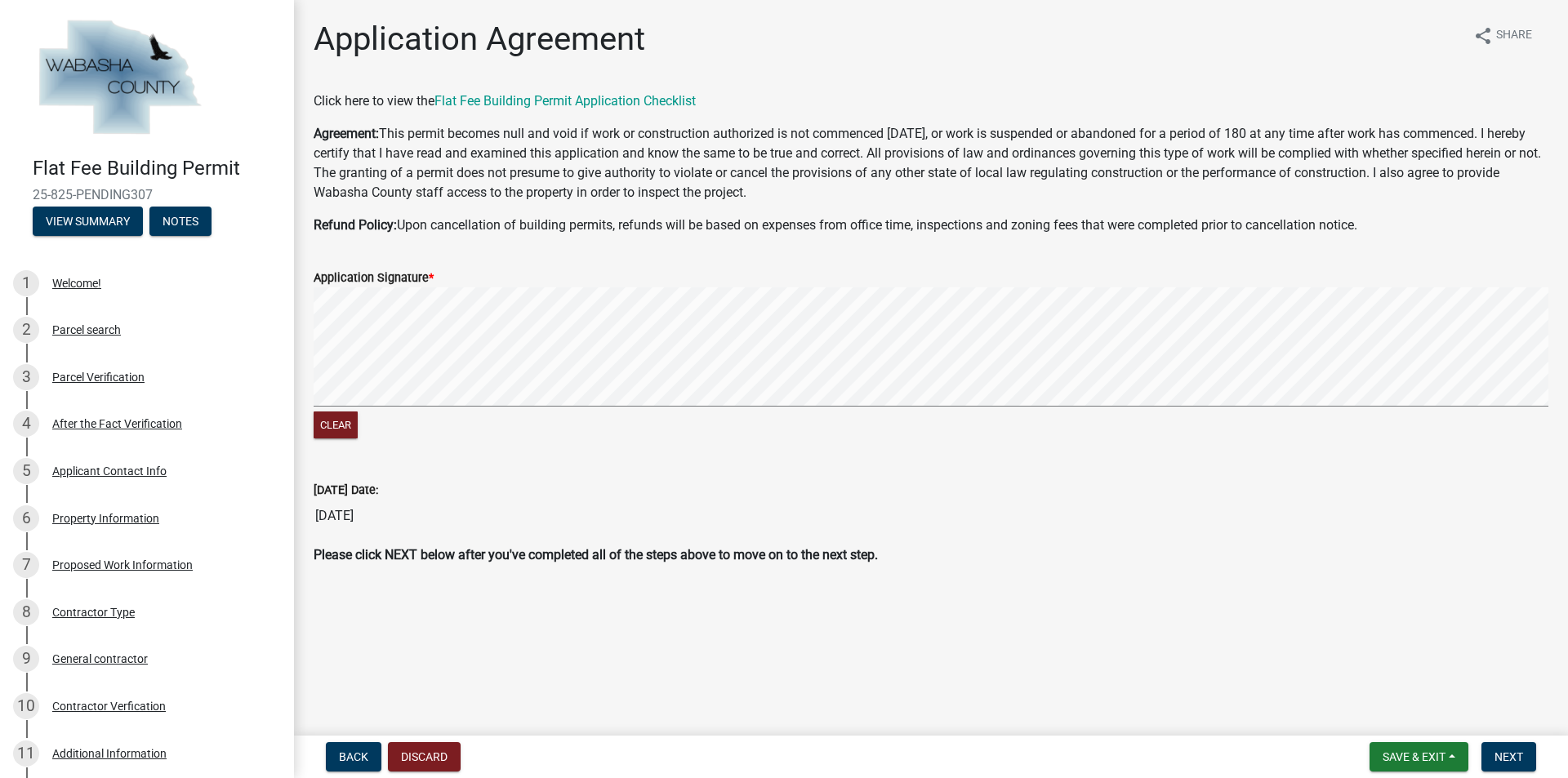
click at [371, 475] on wm-data-entity-input-list "Click here to view the Flat Fee Building Permit Application Checklist Agreement…" at bounding box center [930, 335] width 1235 height 487
click at [413, 418] on div "Clear" at bounding box center [930, 365] width 1235 height 155
click at [539, 322] on div "Application Agreement share Share Click here to view the Flat Fee Building Perm…" at bounding box center [930, 306] width 1274 height 573
click at [650, 425] on div "Clear" at bounding box center [930, 365] width 1235 height 155
click at [689, 426] on div "Clear" at bounding box center [930, 365] width 1235 height 155
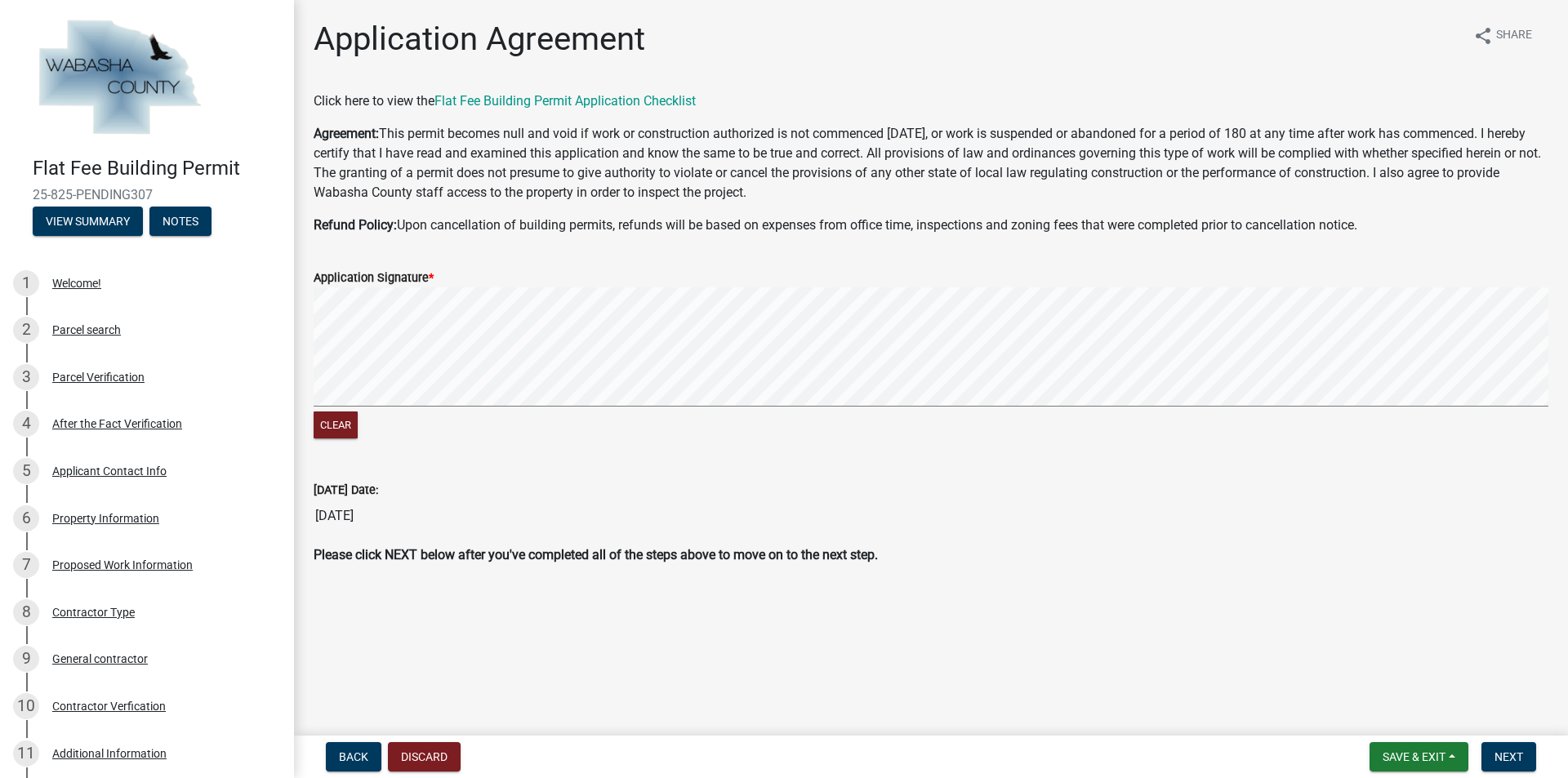
click at [952, 267] on form "Application Signature * Clear" at bounding box center [930, 345] width 1235 height 194
click at [1514, 754] on span "Next" at bounding box center [1509, 757] width 28 height 13
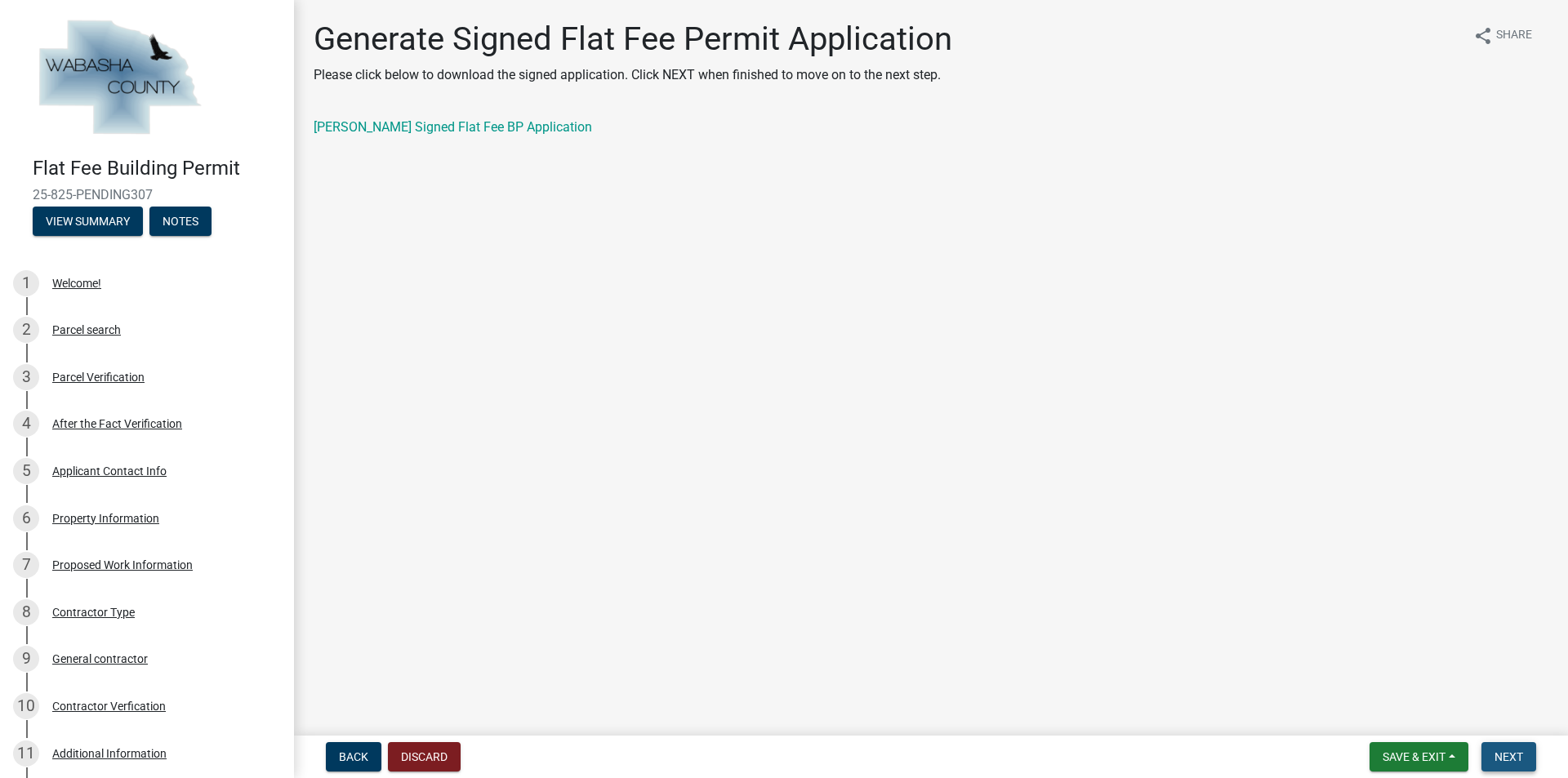
click at [1498, 755] on span "Next" at bounding box center [1509, 757] width 28 height 13
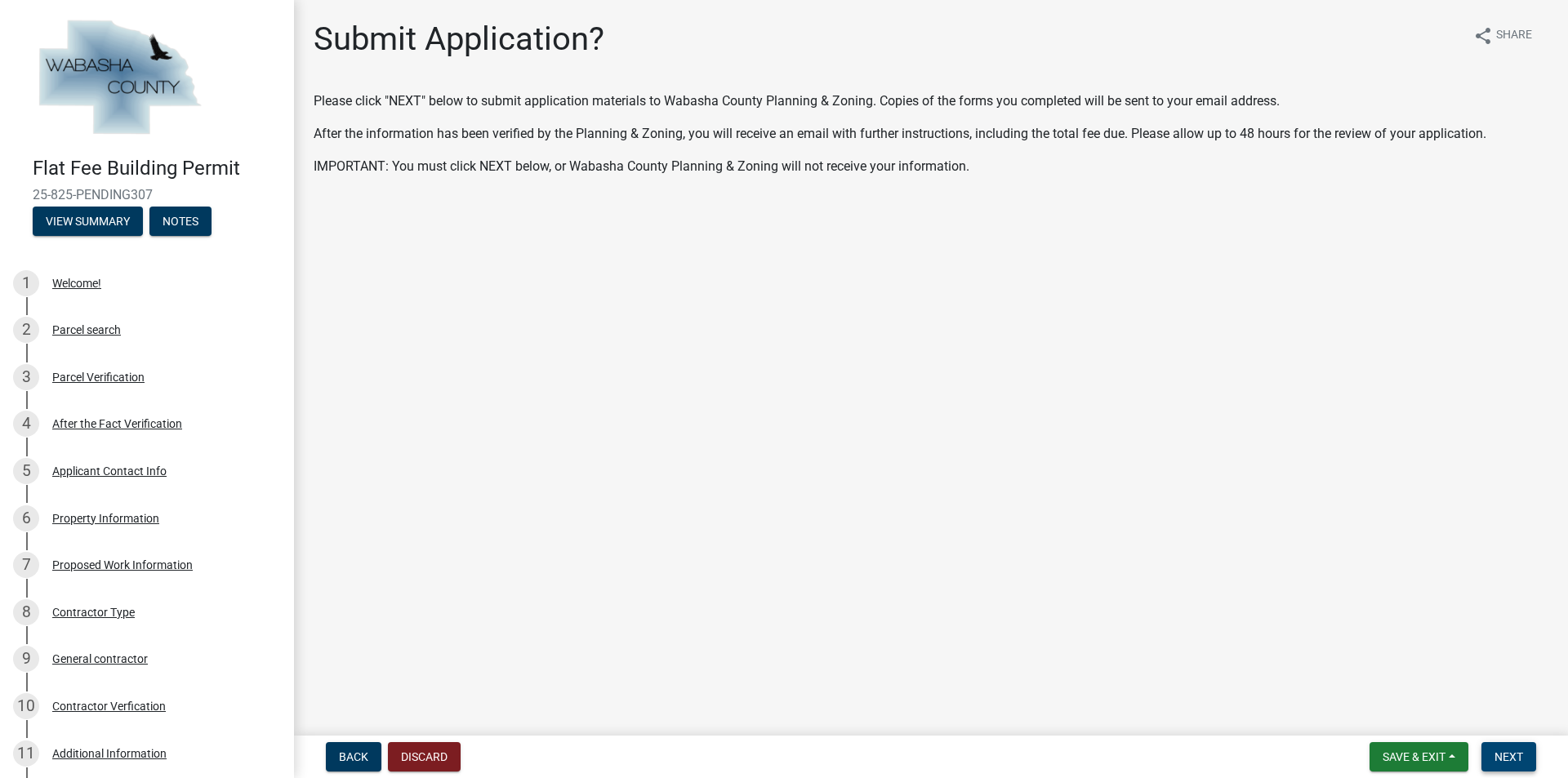
click at [1516, 750] on span "Next" at bounding box center [1509, 757] width 28 height 13
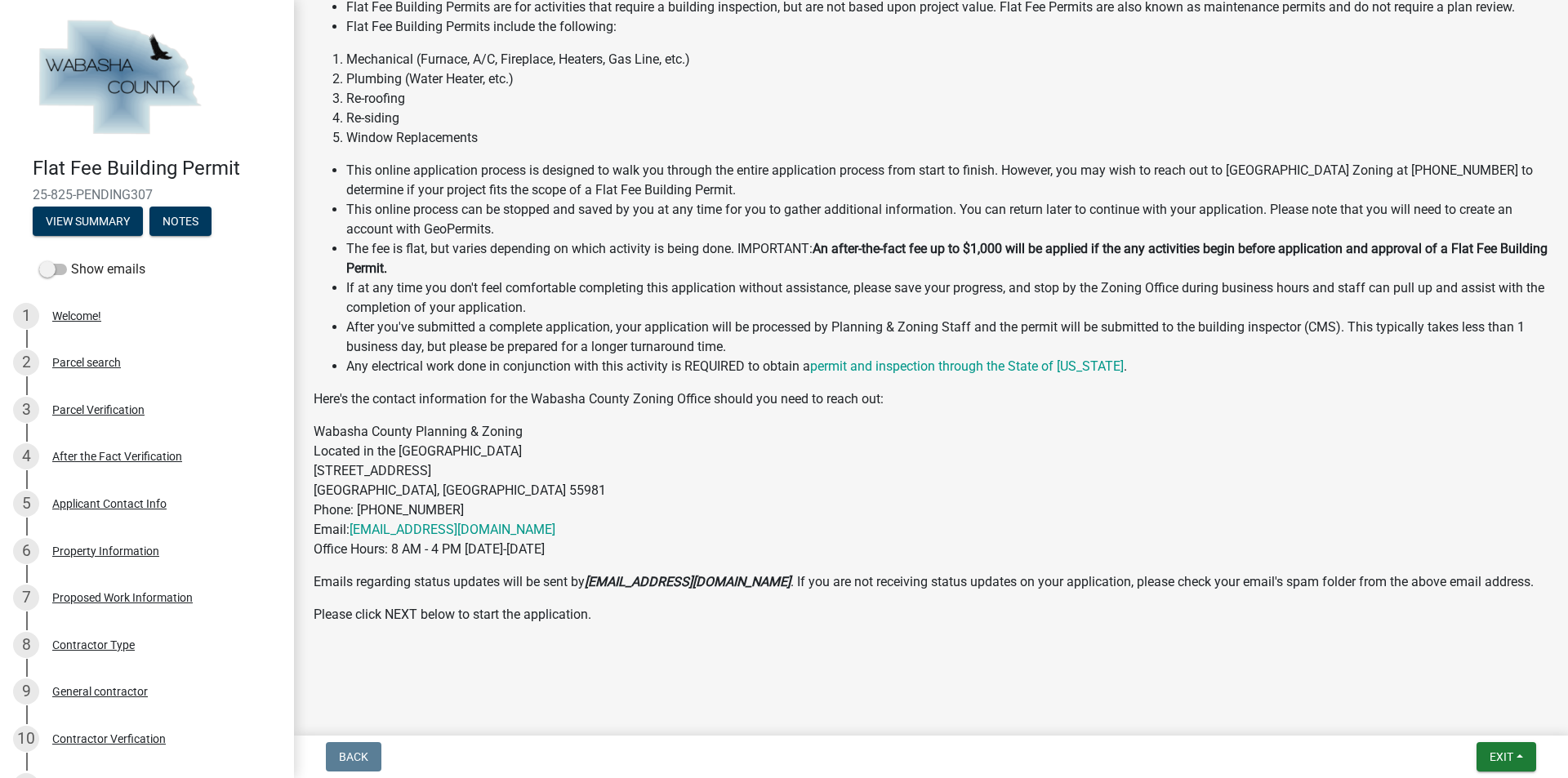
scroll to position [390, 0]
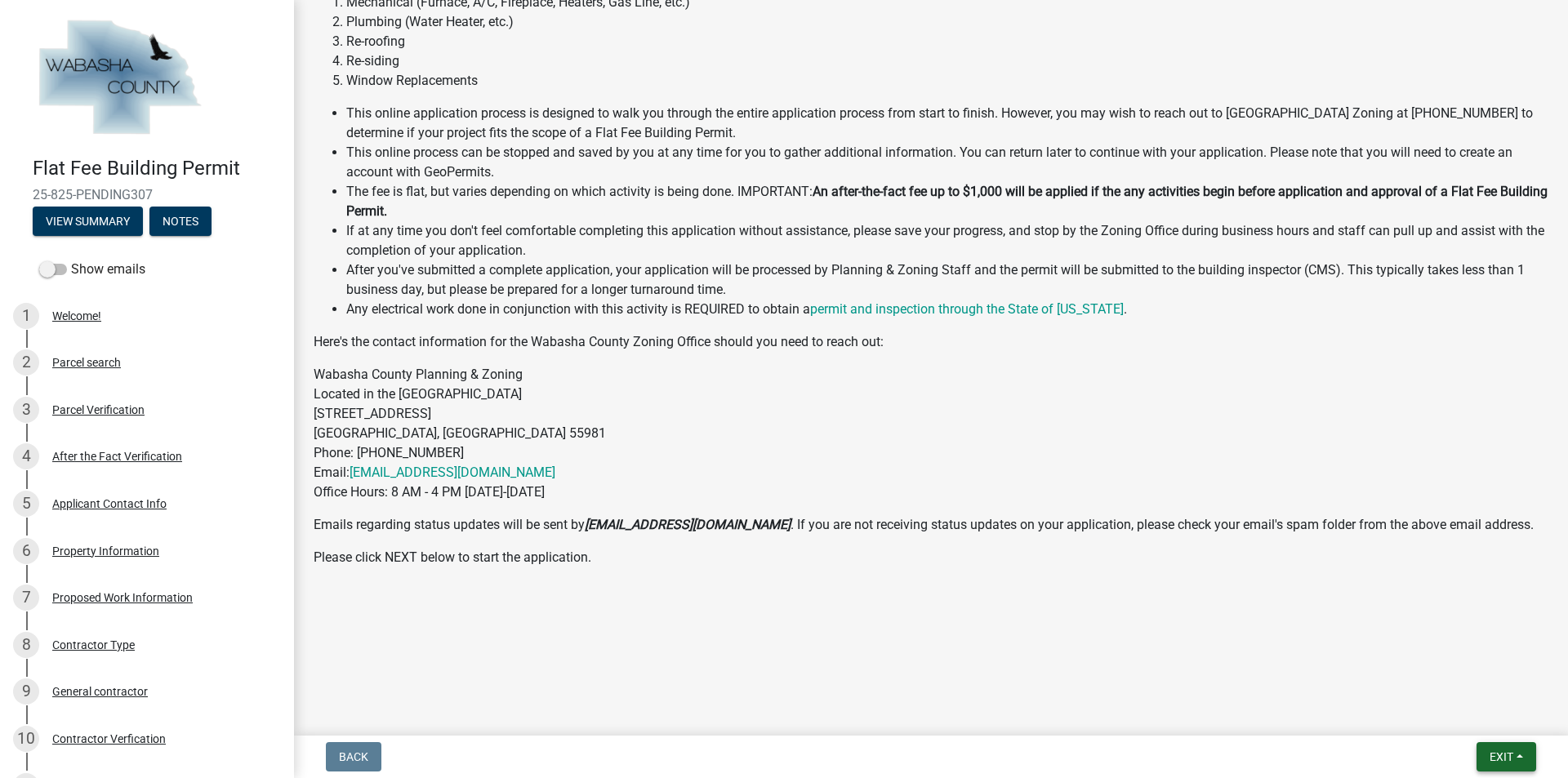
click at [1487, 751] on button "Exit" at bounding box center [1506, 757] width 60 height 29
click at [1442, 678] on button "Save" at bounding box center [1471, 676] width 131 height 39
click at [1487, 748] on button "Exit" at bounding box center [1506, 757] width 60 height 29
click at [1472, 672] on button "Save" at bounding box center [1471, 676] width 131 height 39
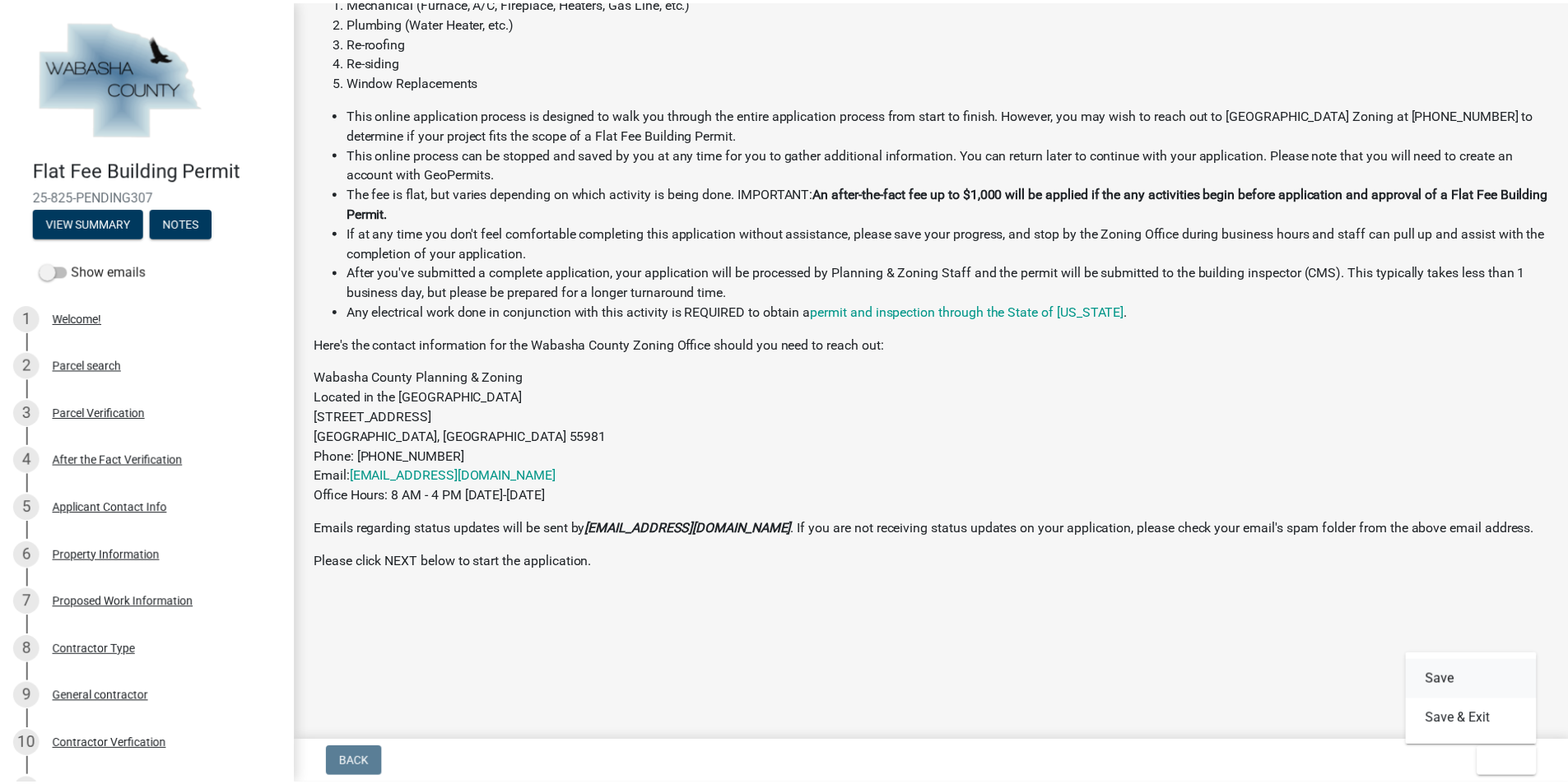
scroll to position [0, 0]
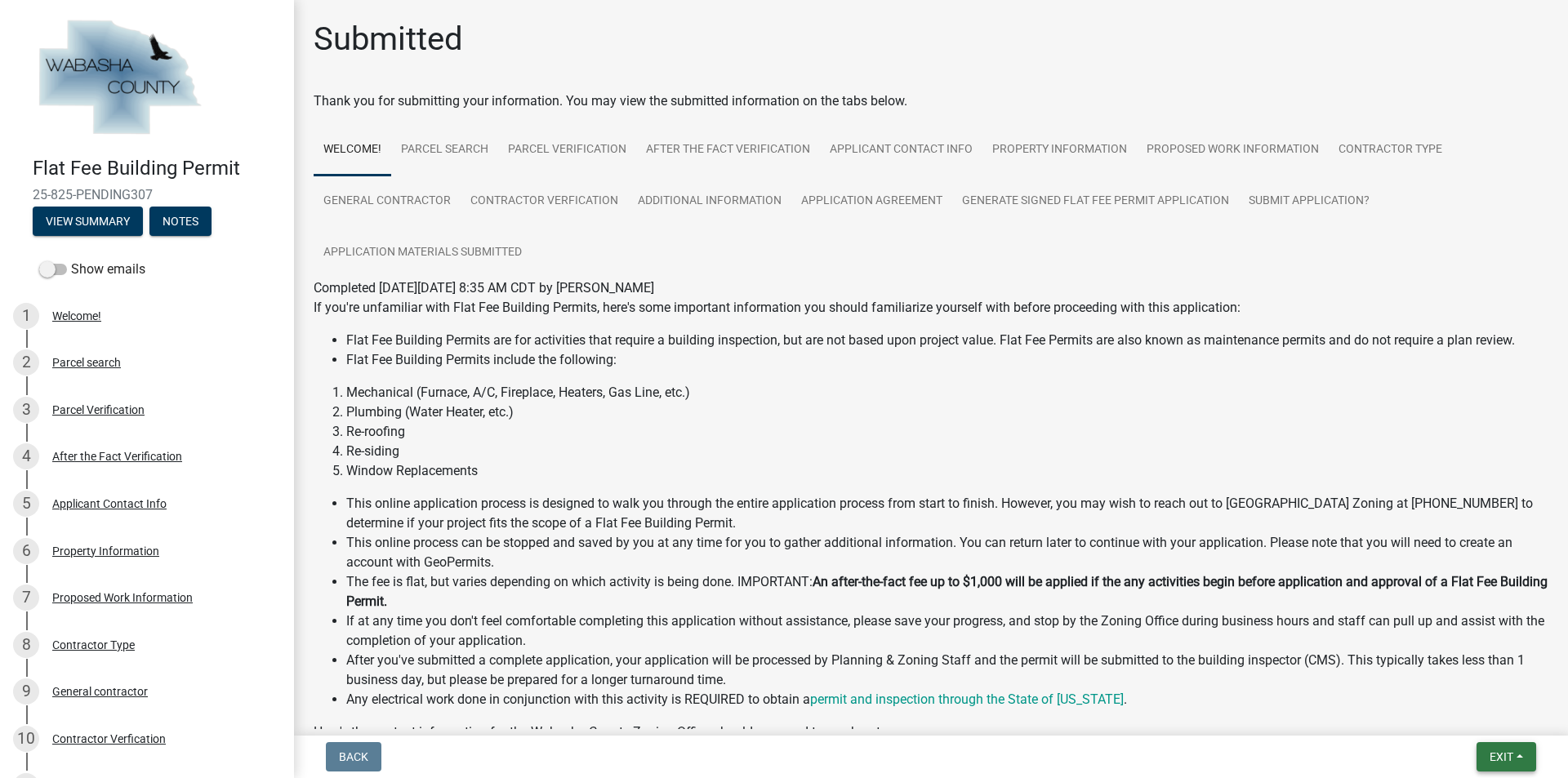
click at [1518, 762] on button "Exit" at bounding box center [1506, 757] width 60 height 29
click at [1486, 710] on button "Save & Exit" at bounding box center [1471, 715] width 131 height 39
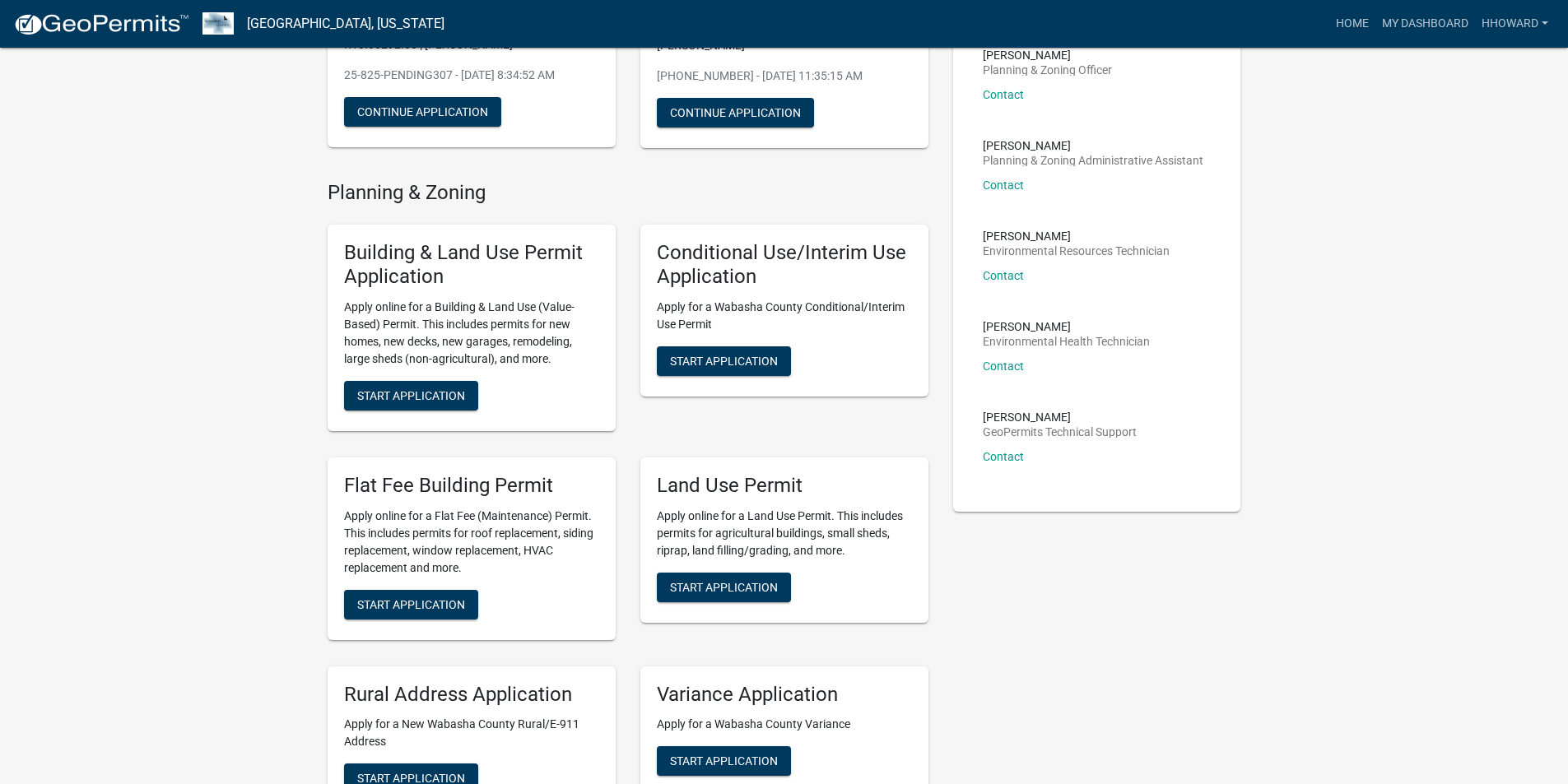
scroll to position [247, 0]
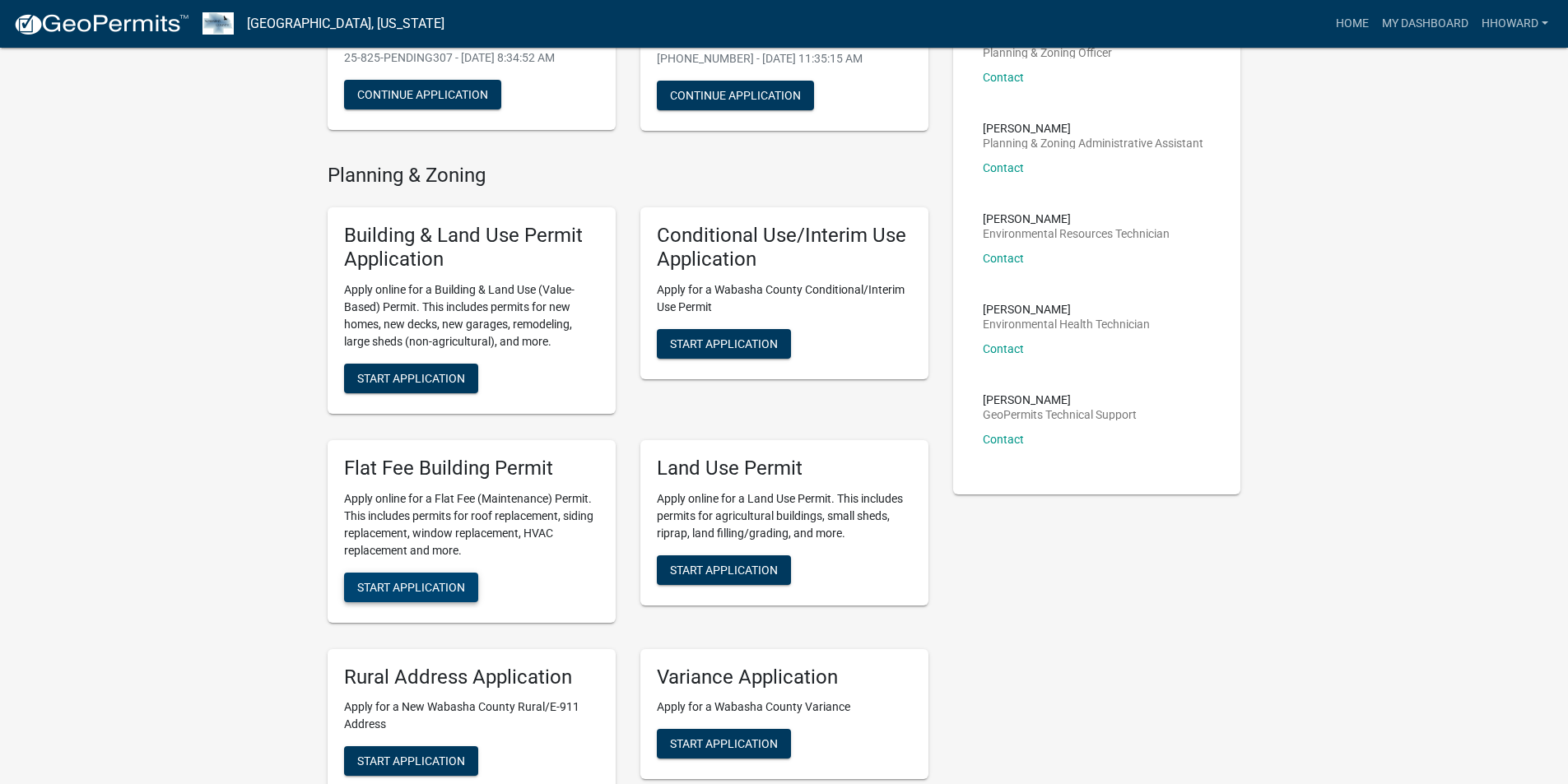
click at [442, 587] on span "Start Application" at bounding box center [411, 587] width 108 height 13
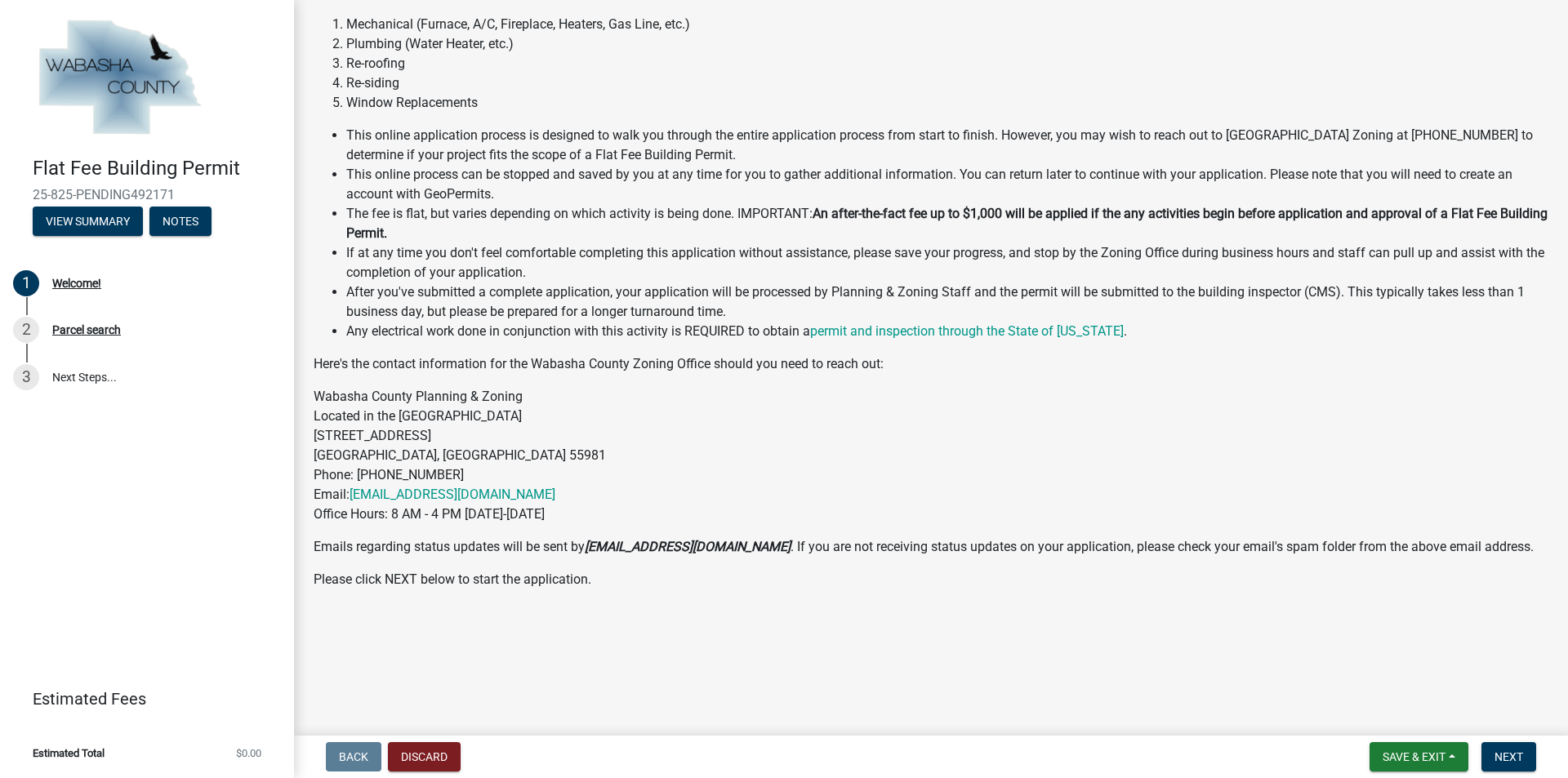
scroll to position [164, 0]
click at [1504, 750] on span "Next" at bounding box center [1509, 757] width 28 height 13
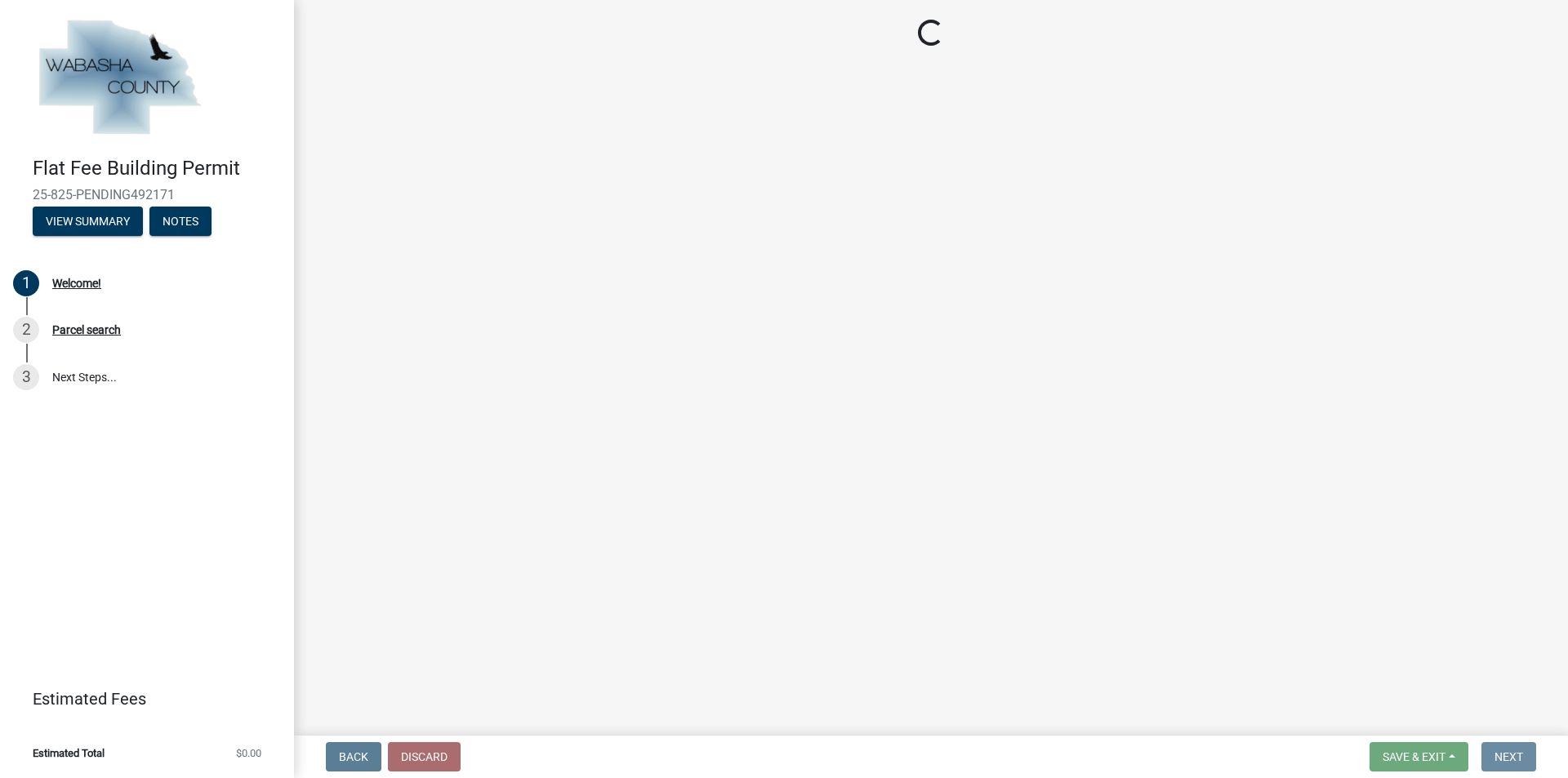
scroll to position [0, 0]
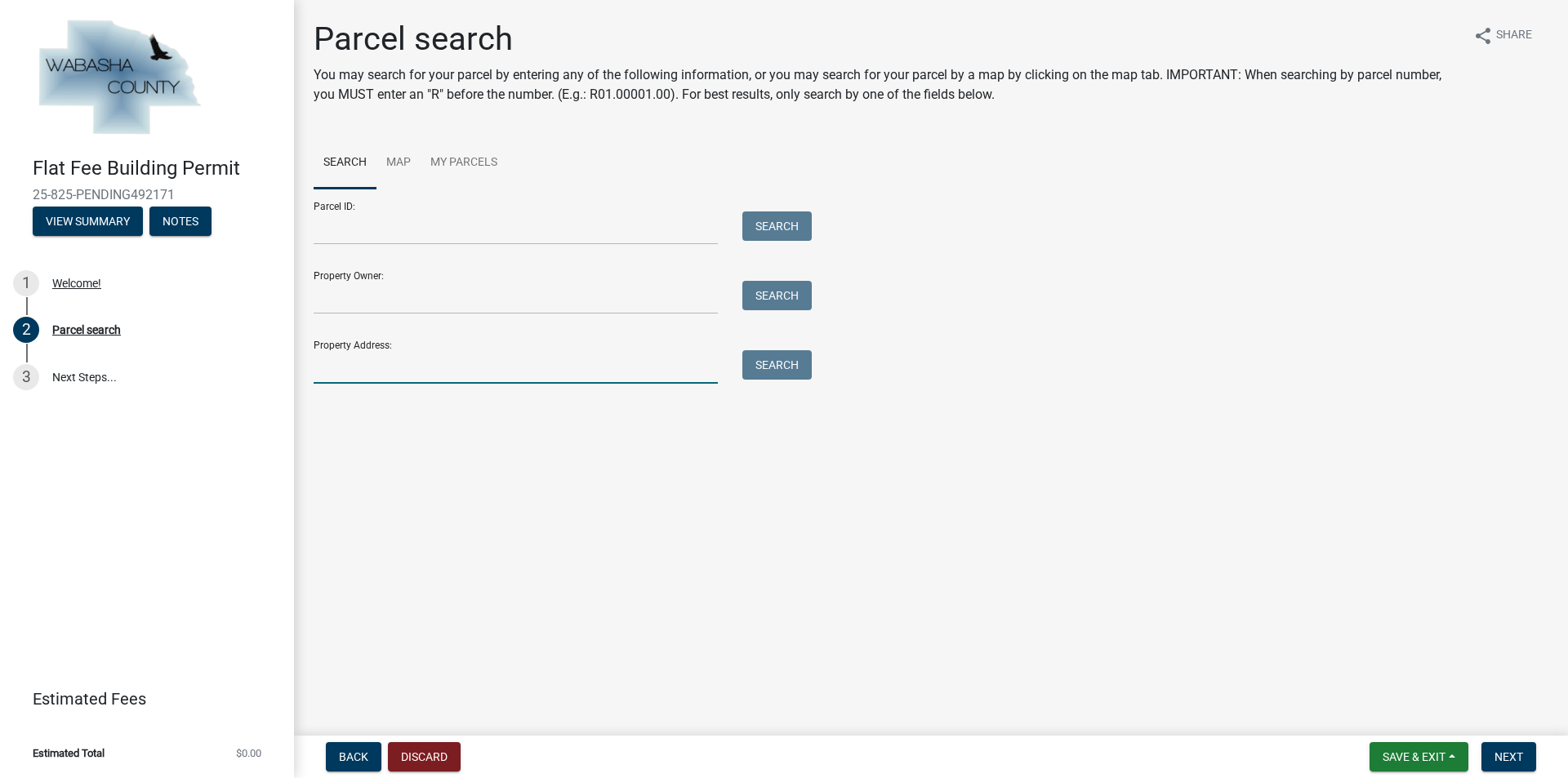
click at [433, 352] on input "Property Address:" at bounding box center [516, 368] width 404 height 34
type input "[STREET_ADDRESS]"
click at [800, 364] on button "Search" at bounding box center [777, 365] width 69 height 29
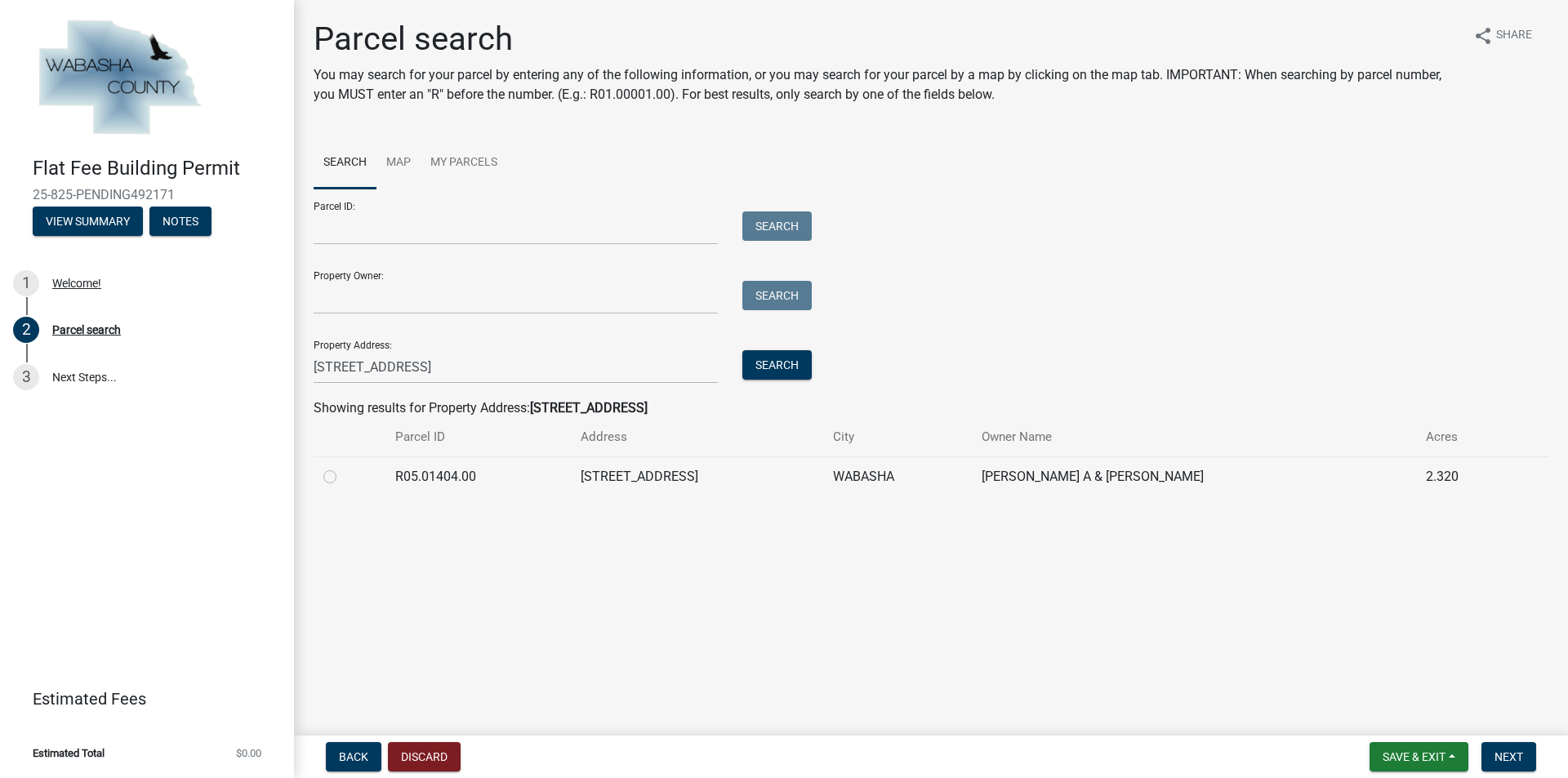
click at [343, 467] on label at bounding box center [343, 467] width 0 height 0
click at [343, 474] on input "radio" at bounding box center [348, 473] width 11 height 11
radio input "true"
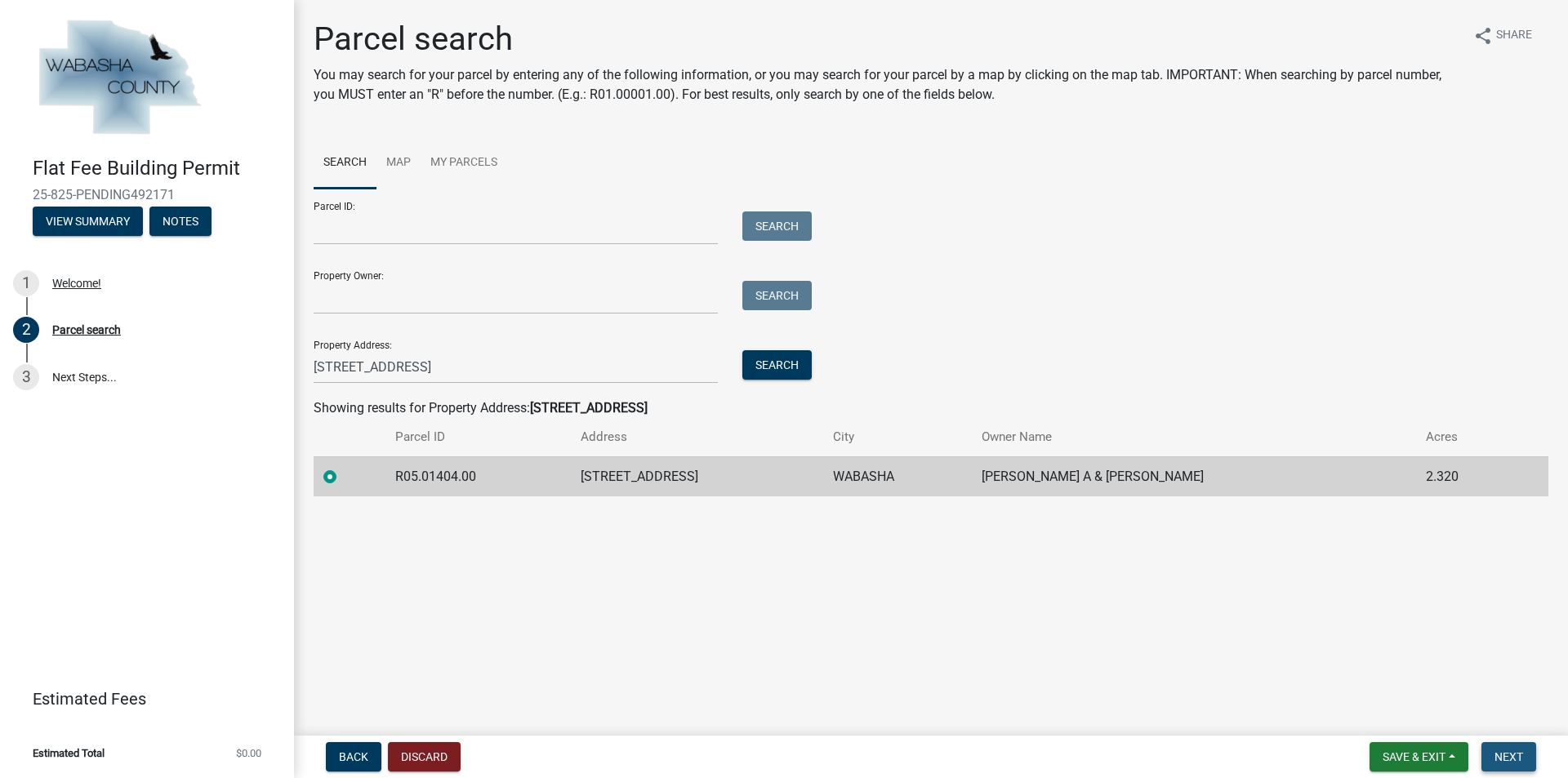
click at [1502, 755] on span "Next" at bounding box center [1509, 757] width 28 height 13
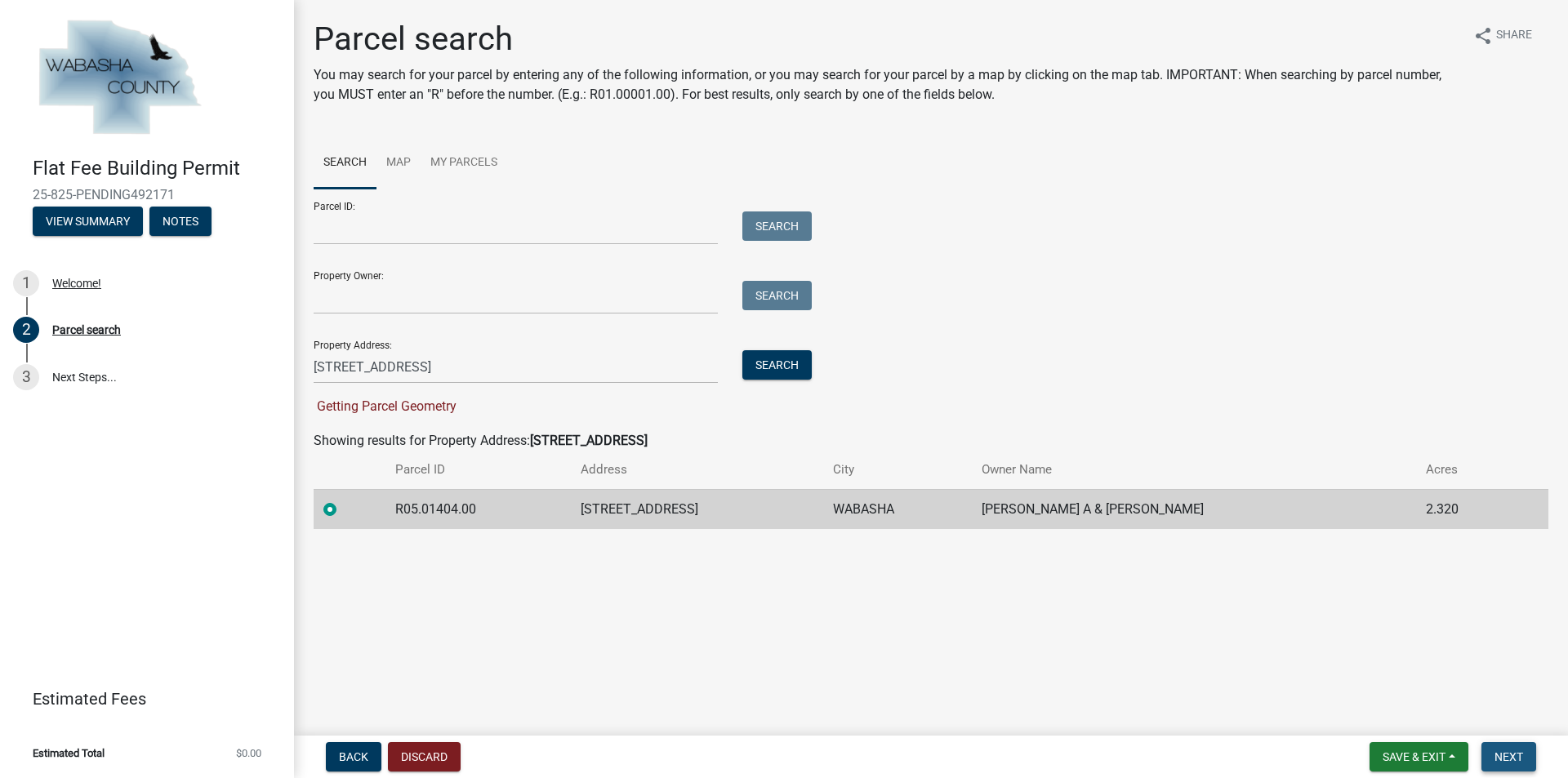
click at [1512, 758] on span "Next" at bounding box center [1509, 757] width 28 height 13
click at [1508, 759] on span "Next" at bounding box center [1509, 757] width 28 height 13
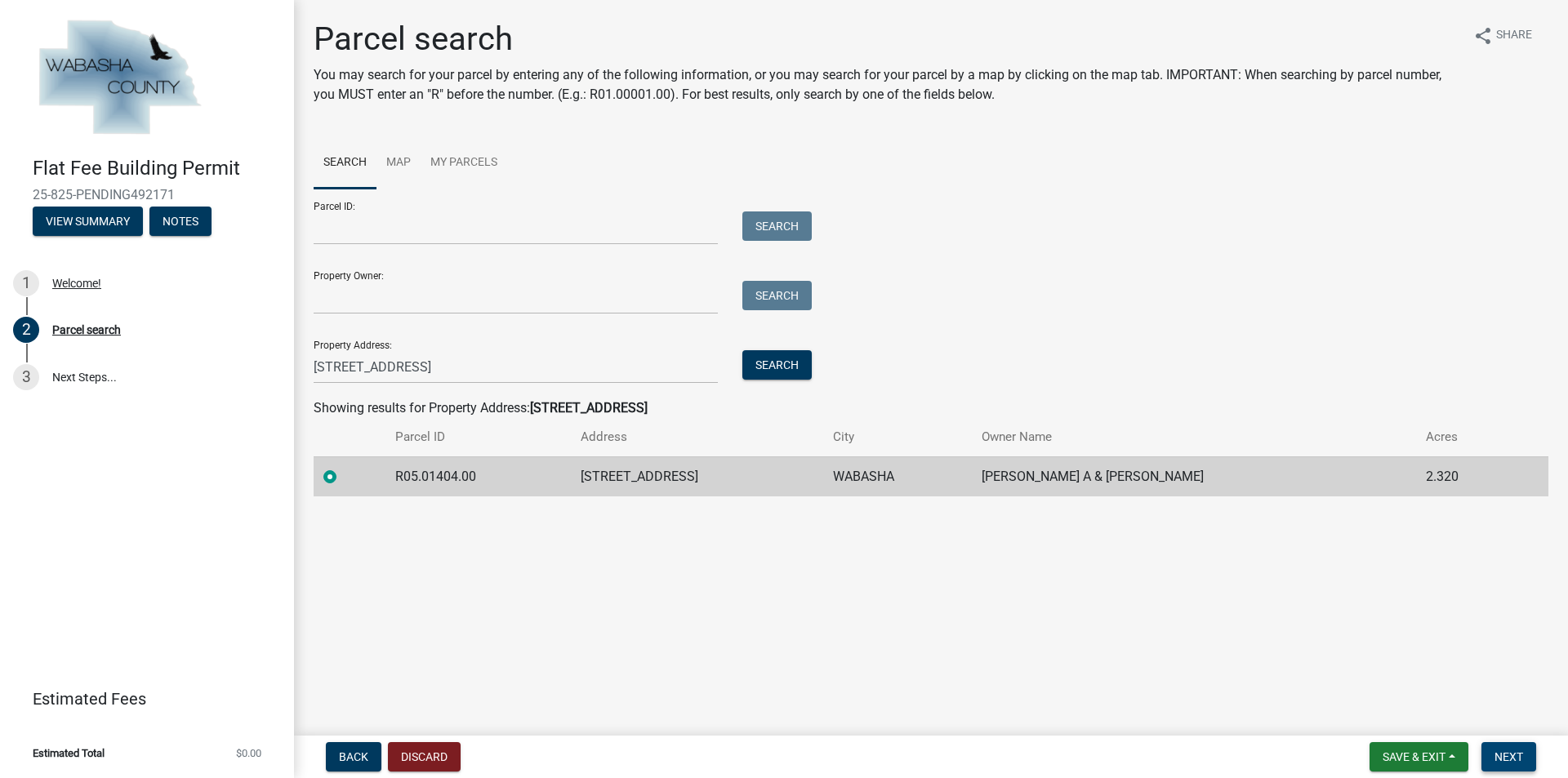
click at [1518, 766] on button "Next" at bounding box center [1508, 757] width 54 height 29
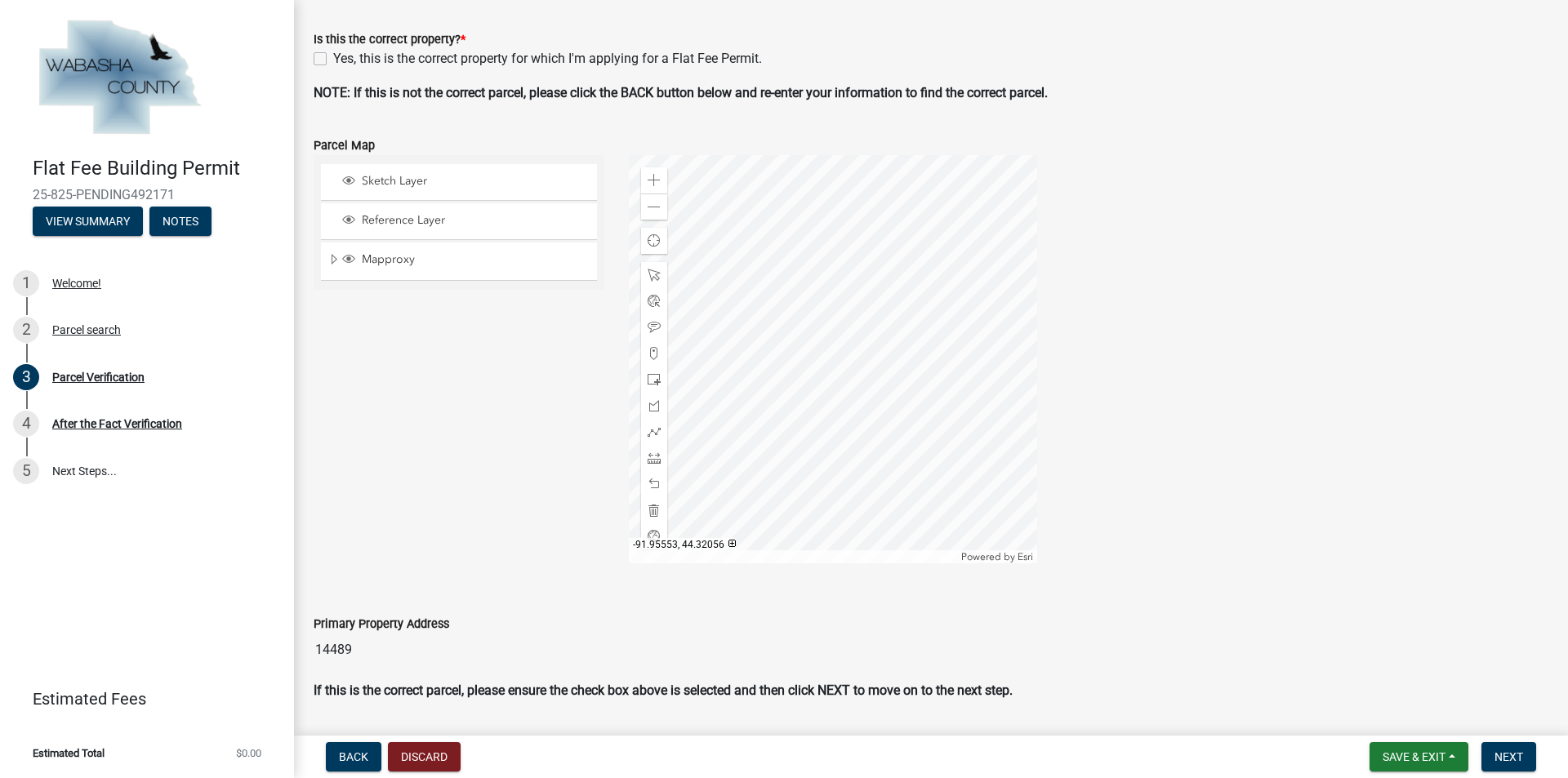
scroll to position [461, 0]
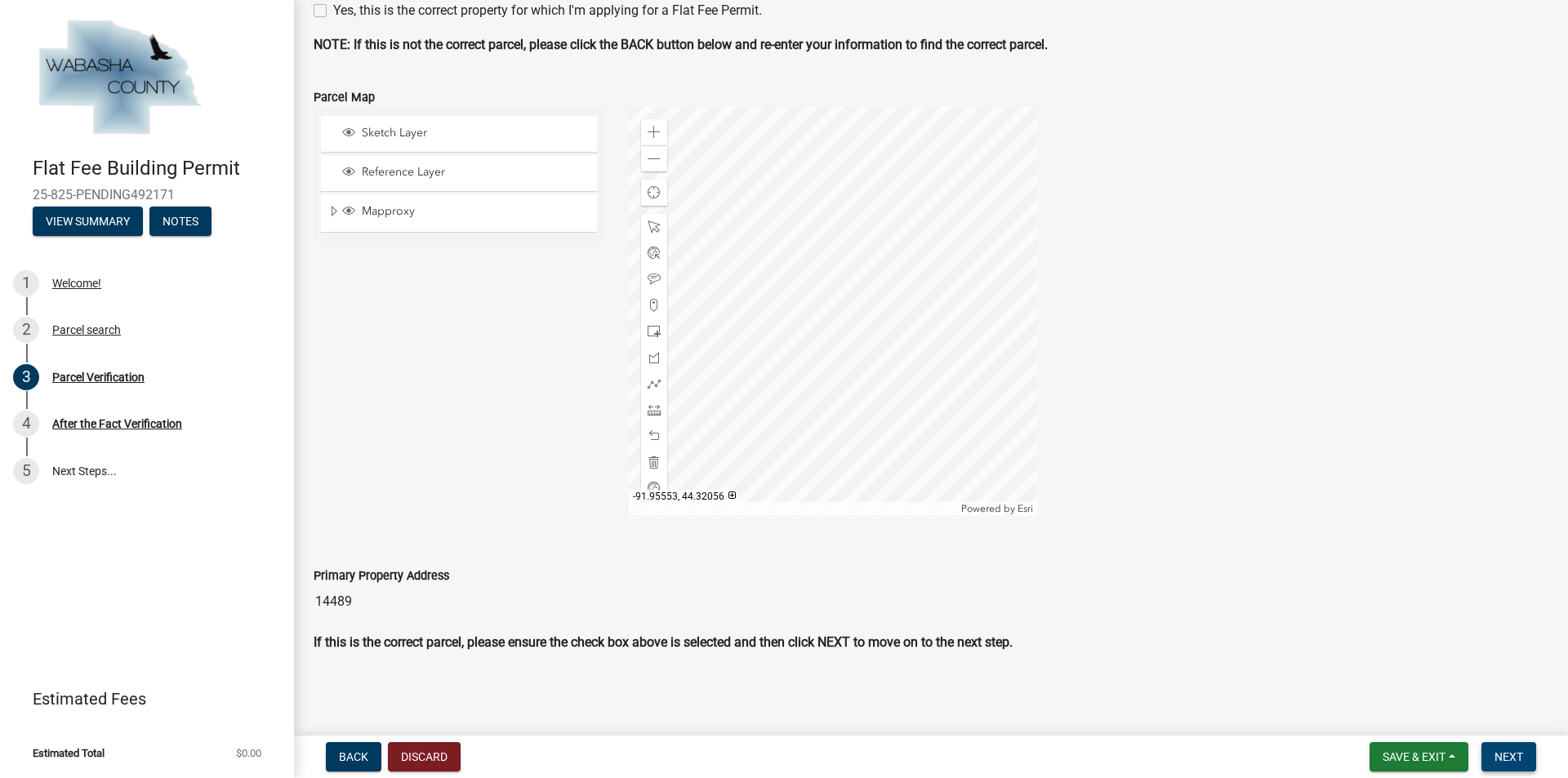
click at [1493, 766] on button "Next" at bounding box center [1508, 757] width 54 height 29
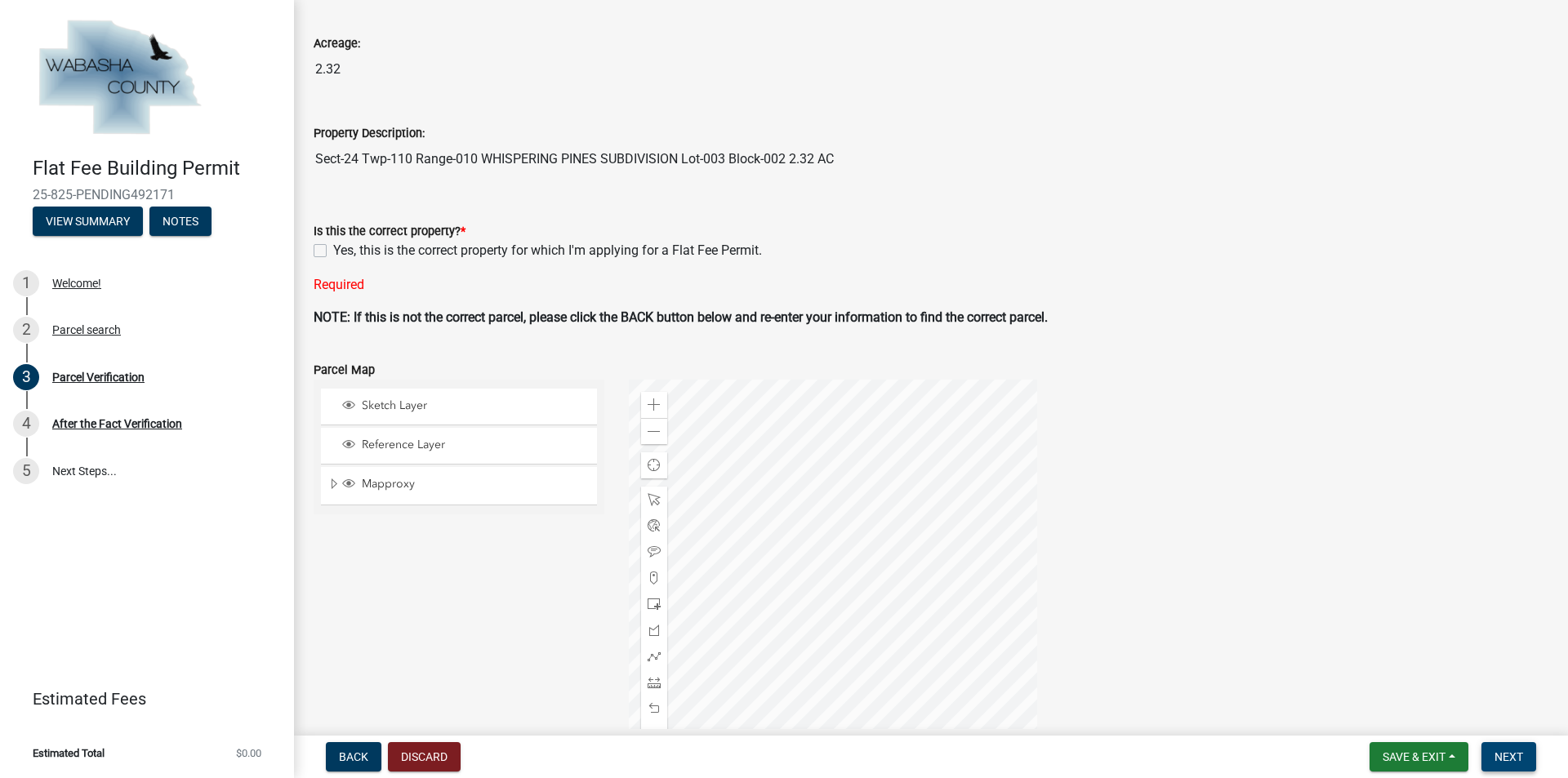
scroll to position [216, 0]
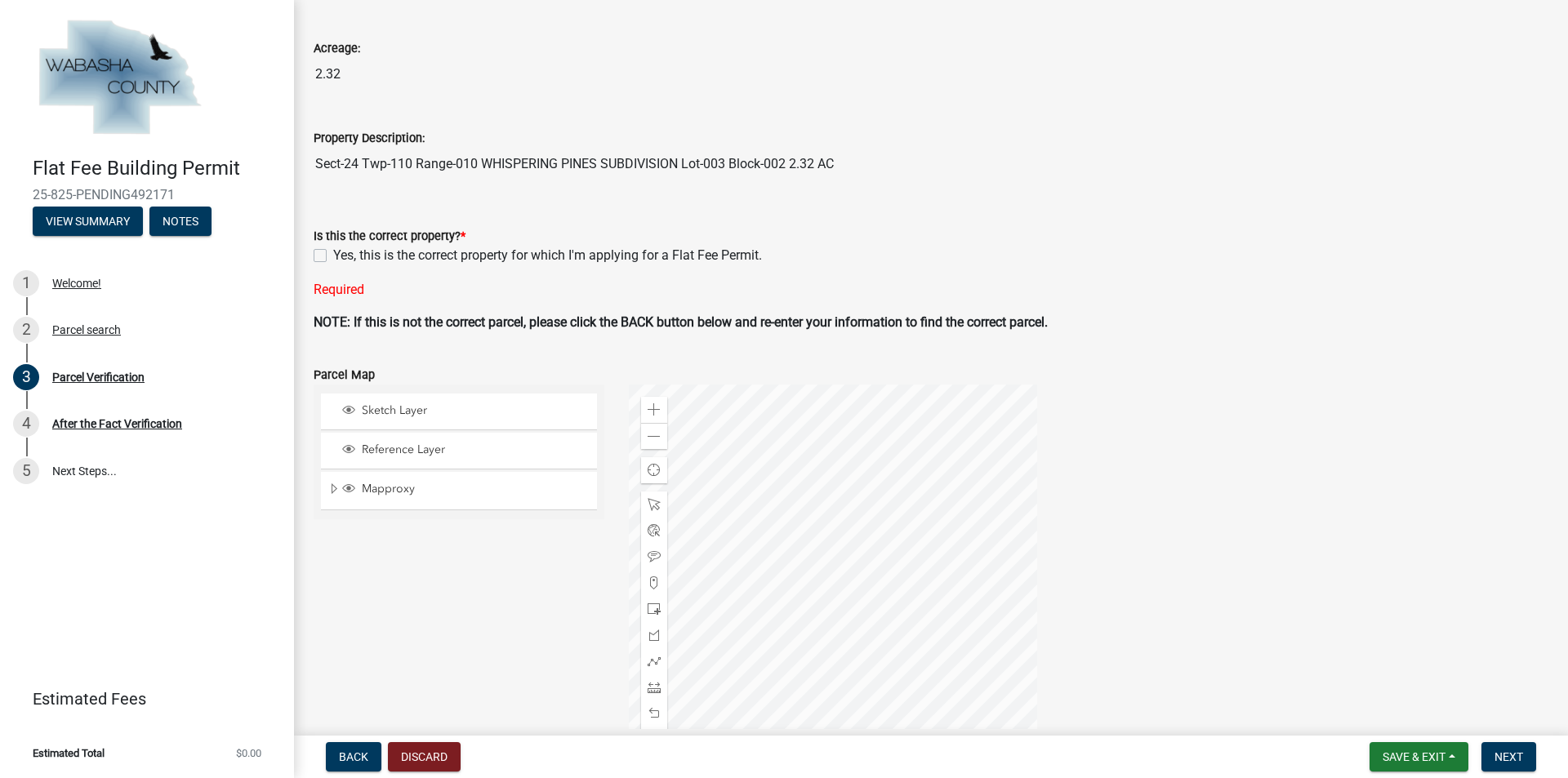
click at [333, 259] on label "Yes, this is the correct property for which I'm applying for a Flat Fee Permit." at bounding box center [548, 255] width 429 height 20
click at [333, 256] on input "Yes, this is the correct property for which I'm applying for a Flat Fee Permit." at bounding box center [338, 251] width 11 height 11
checkbox input "true"
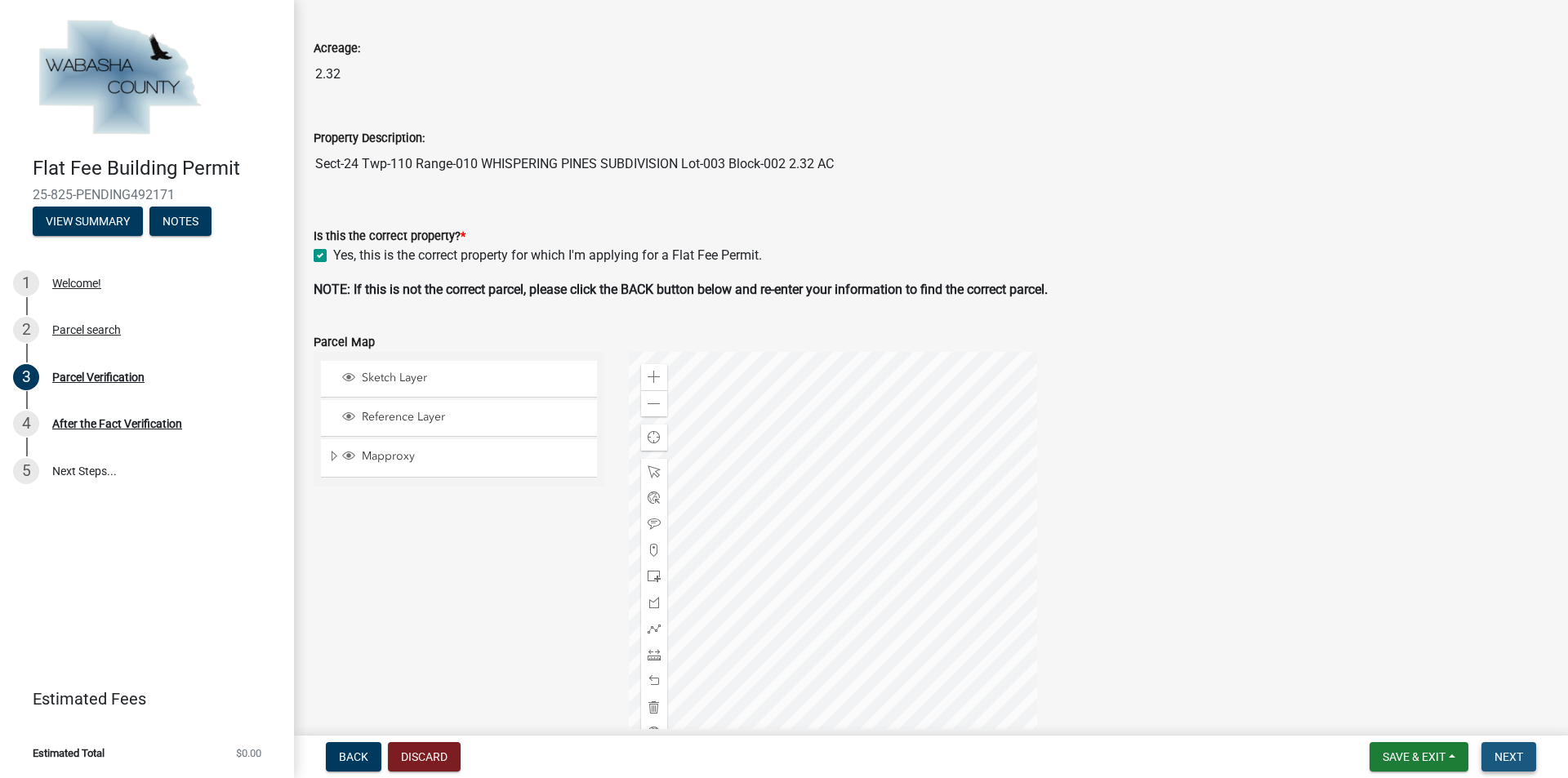
click at [1515, 757] on span "Next" at bounding box center [1509, 757] width 28 height 13
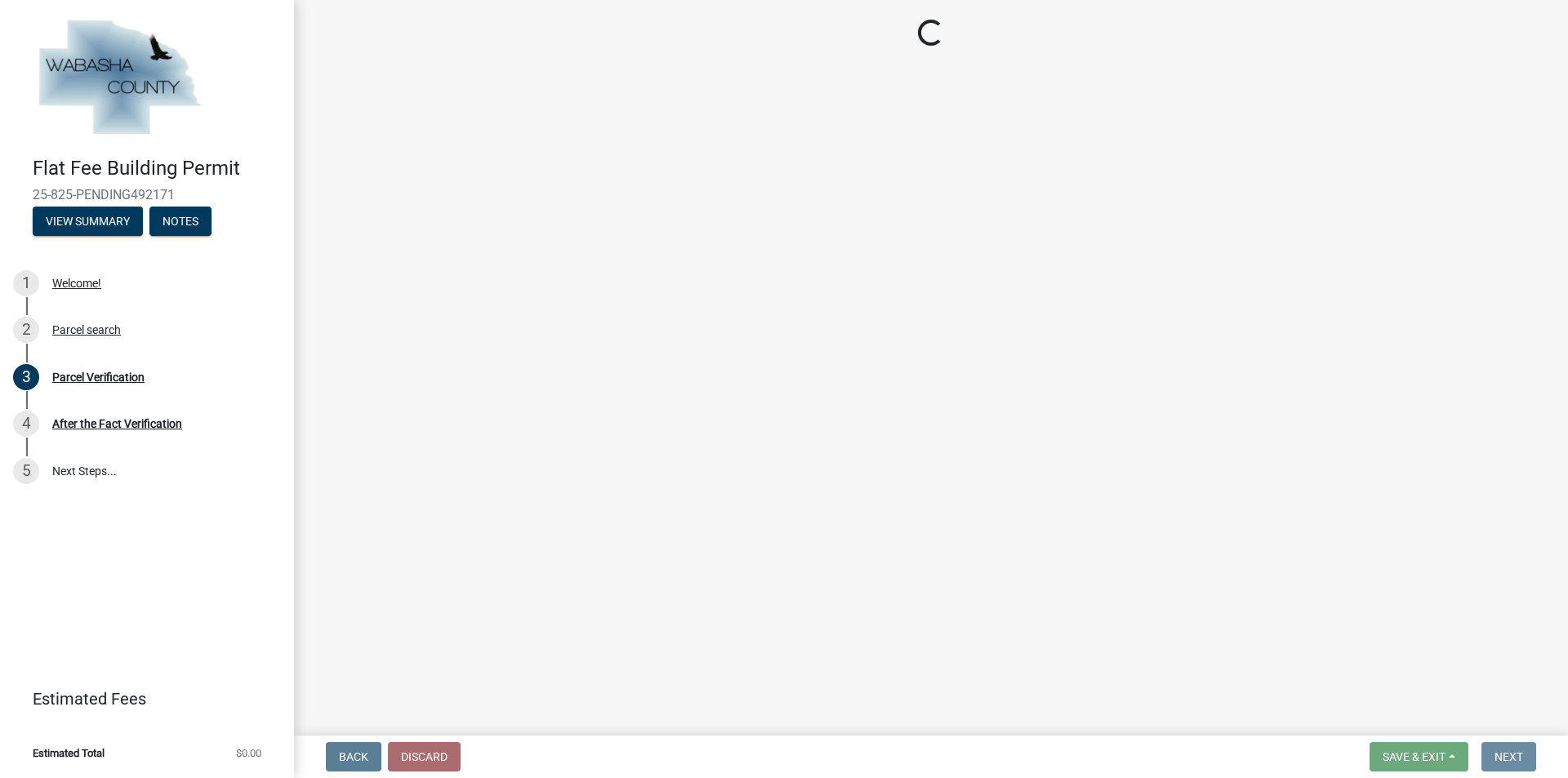
scroll to position [0, 0]
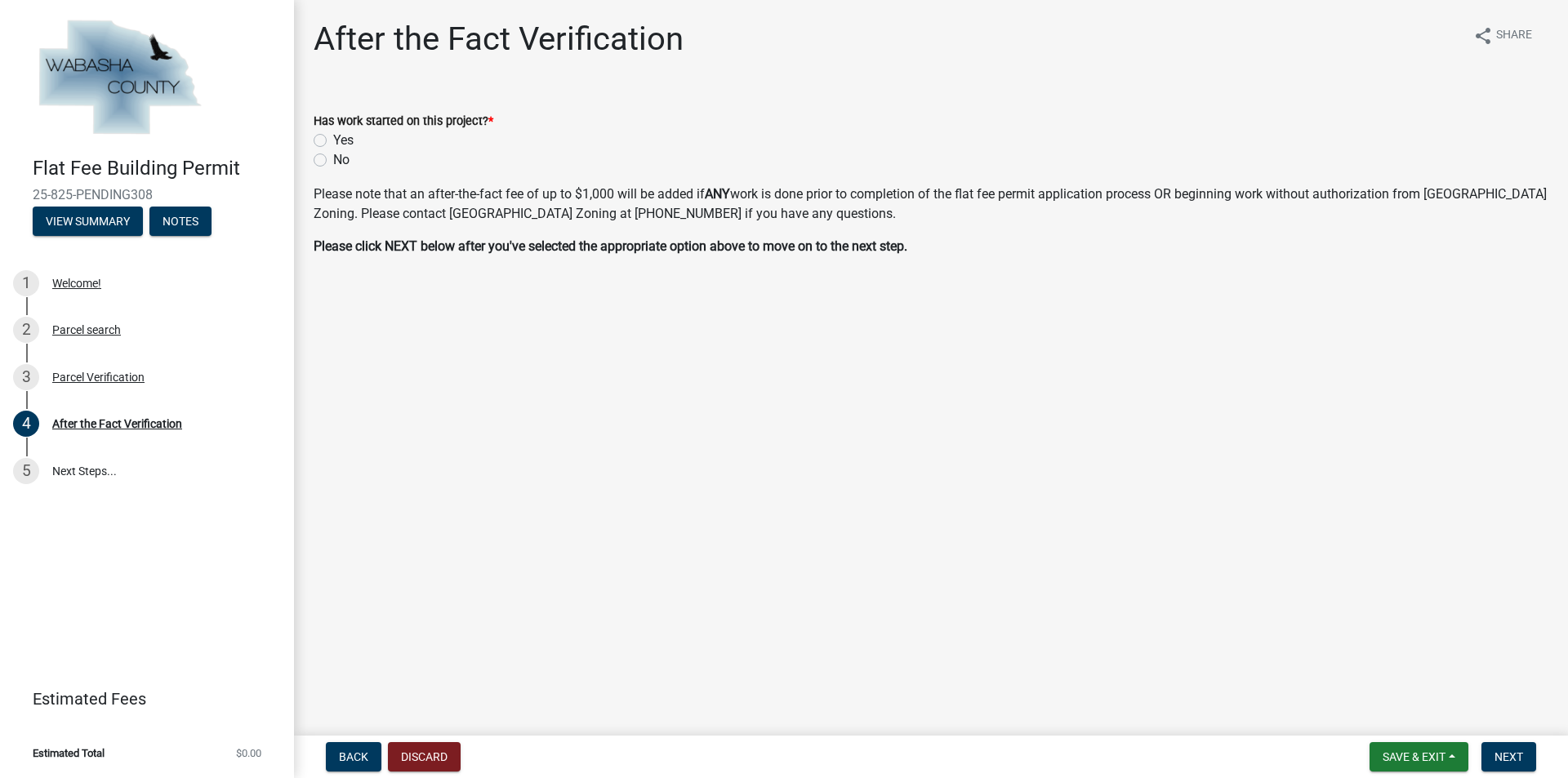
click at [333, 158] on label "No" at bounding box center [341, 160] width 16 height 20
click at [333, 158] on input "No" at bounding box center [338, 156] width 11 height 11
radio input "true"
click at [1510, 750] on span "Next" at bounding box center [1509, 757] width 28 height 13
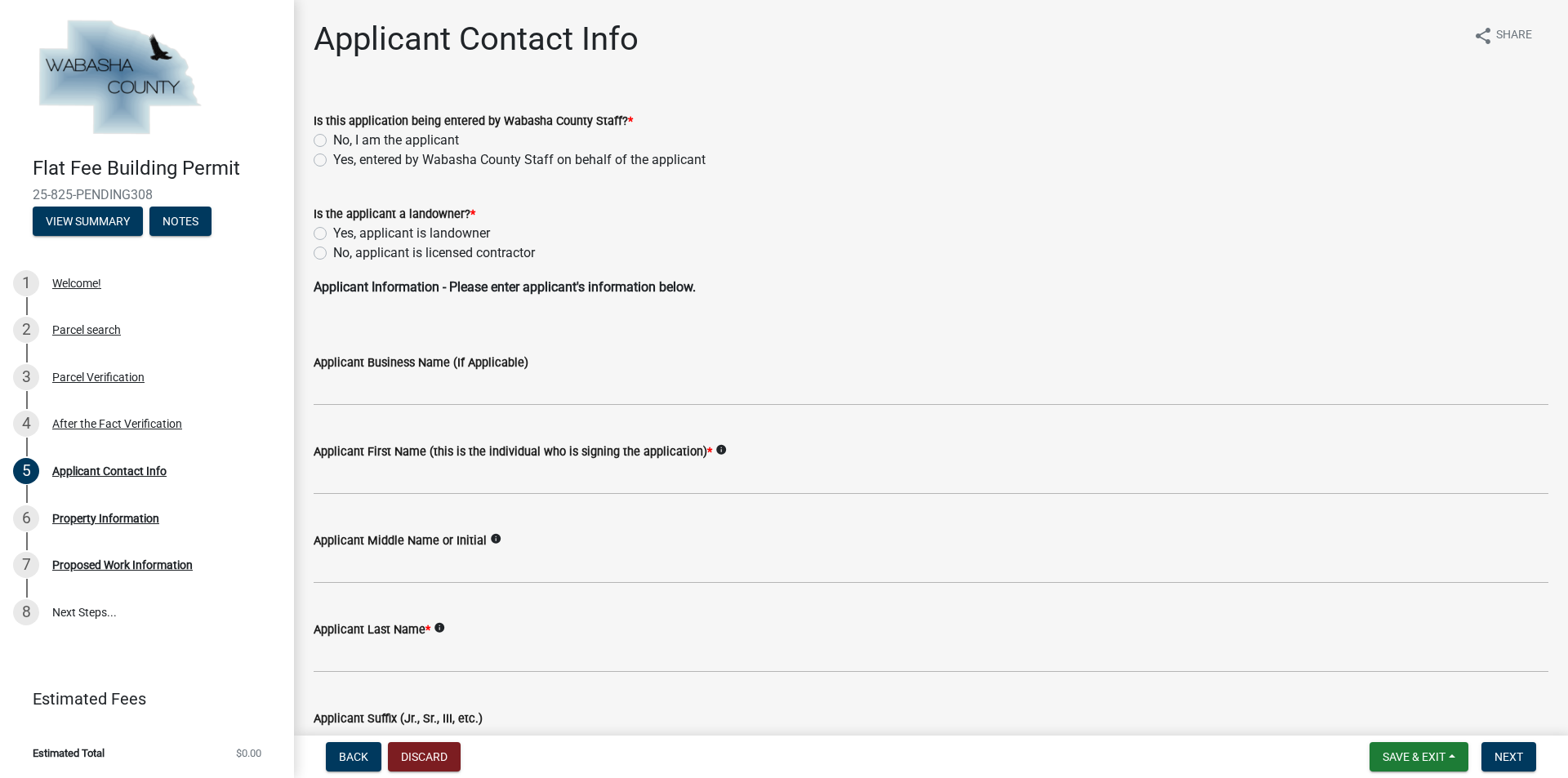
click at [333, 139] on label "No, I am the applicant" at bounding box center [395, 141] width 126 height 20
click at [333, 139] on input "No, I am the applicant" at bounding box center [338, 136] width 11 height 11
radio input "true"
click at [333, 254] on label "No, applicant is licensed contractor" at bounding box center [434, 253] width 202 height 20
click at [333, 254] on input "No, applicant is licensed contractor" at bounding box center [338, 248] width 11 height 11
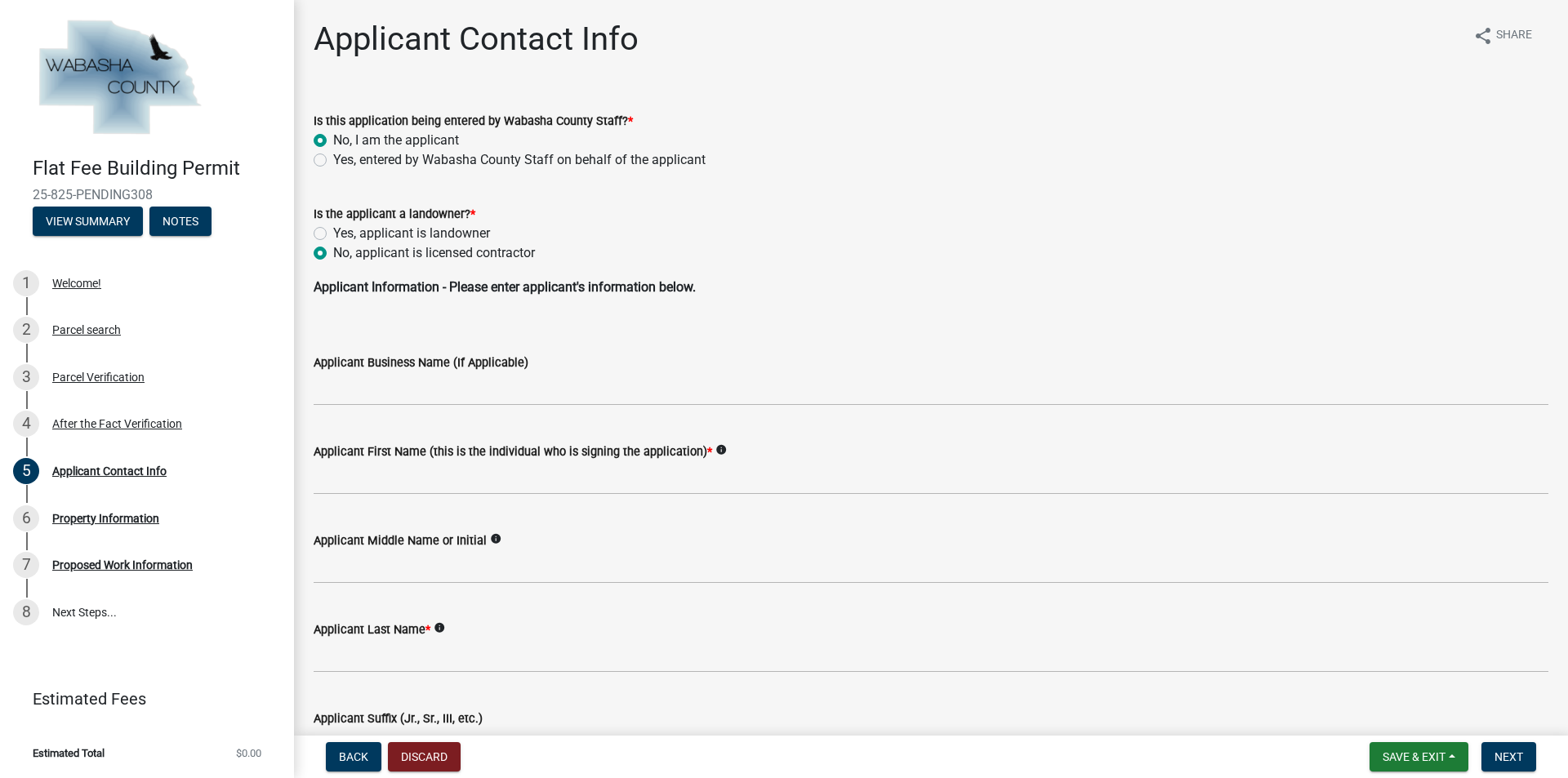
radio input "true"
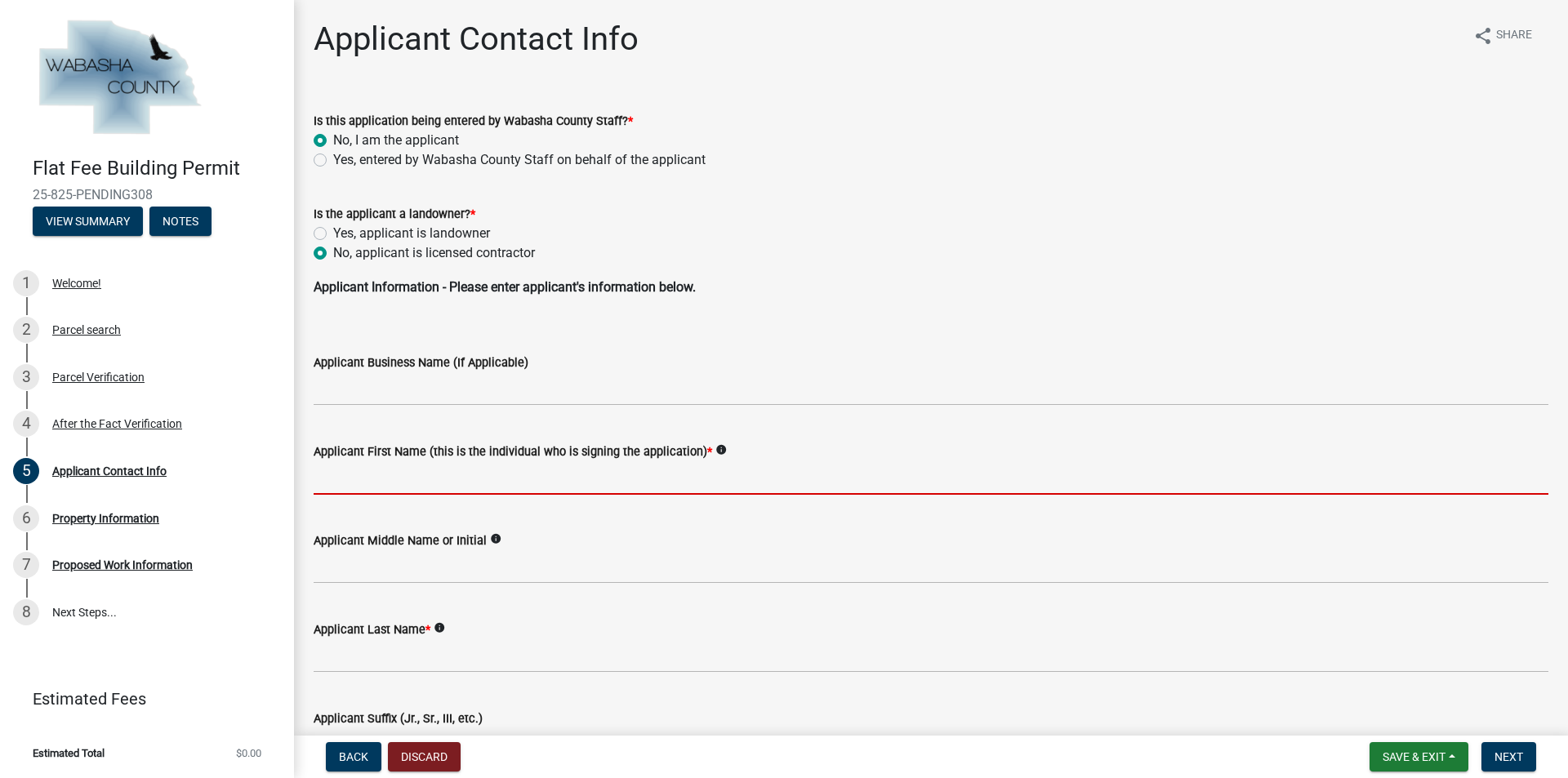
click at [460, 479] on input "Applicant First Name (this is the individual who is signing the application) *" at bounding box center [930, 478] width 1235 height 34
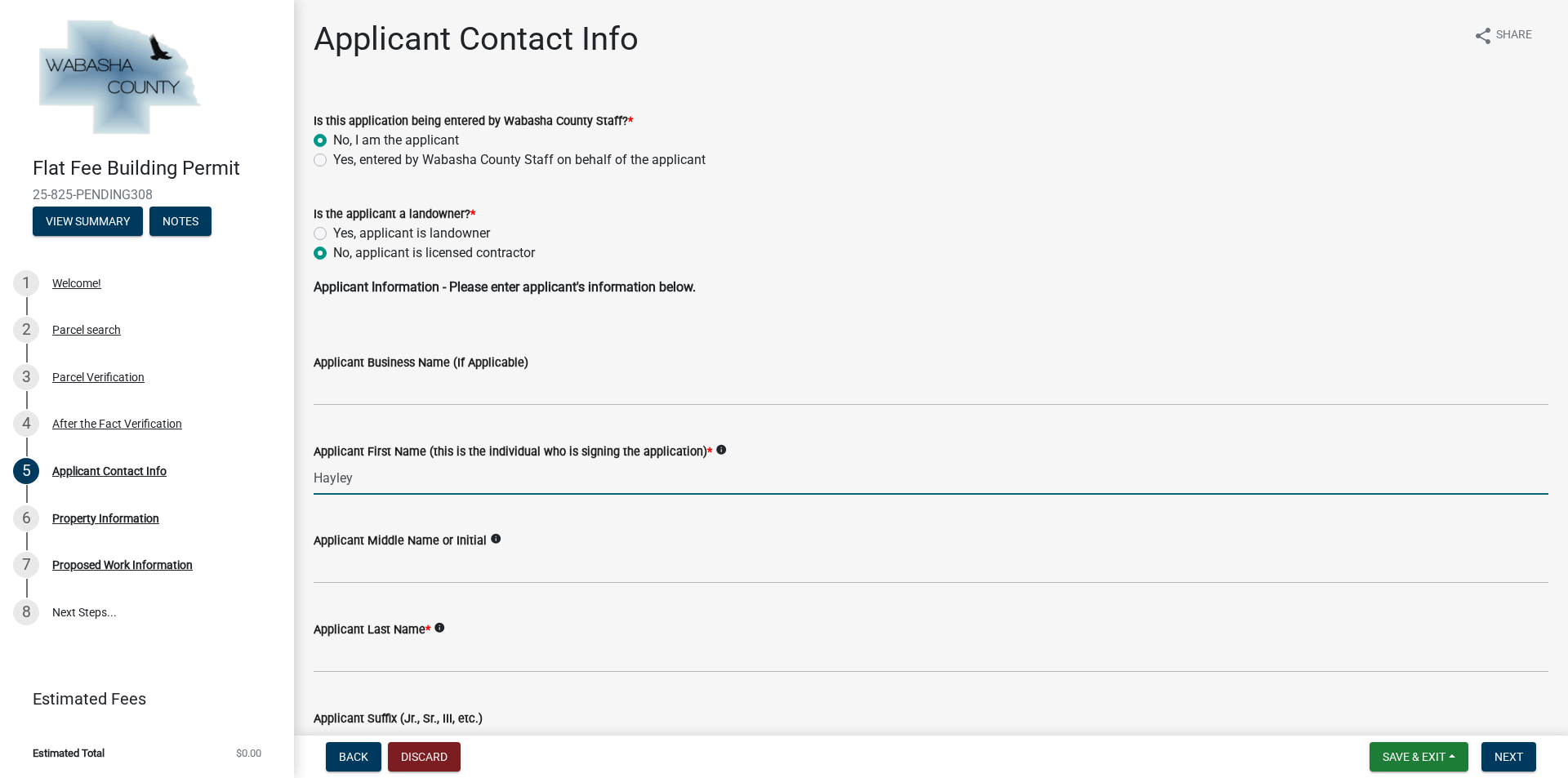
type input "Hayley"
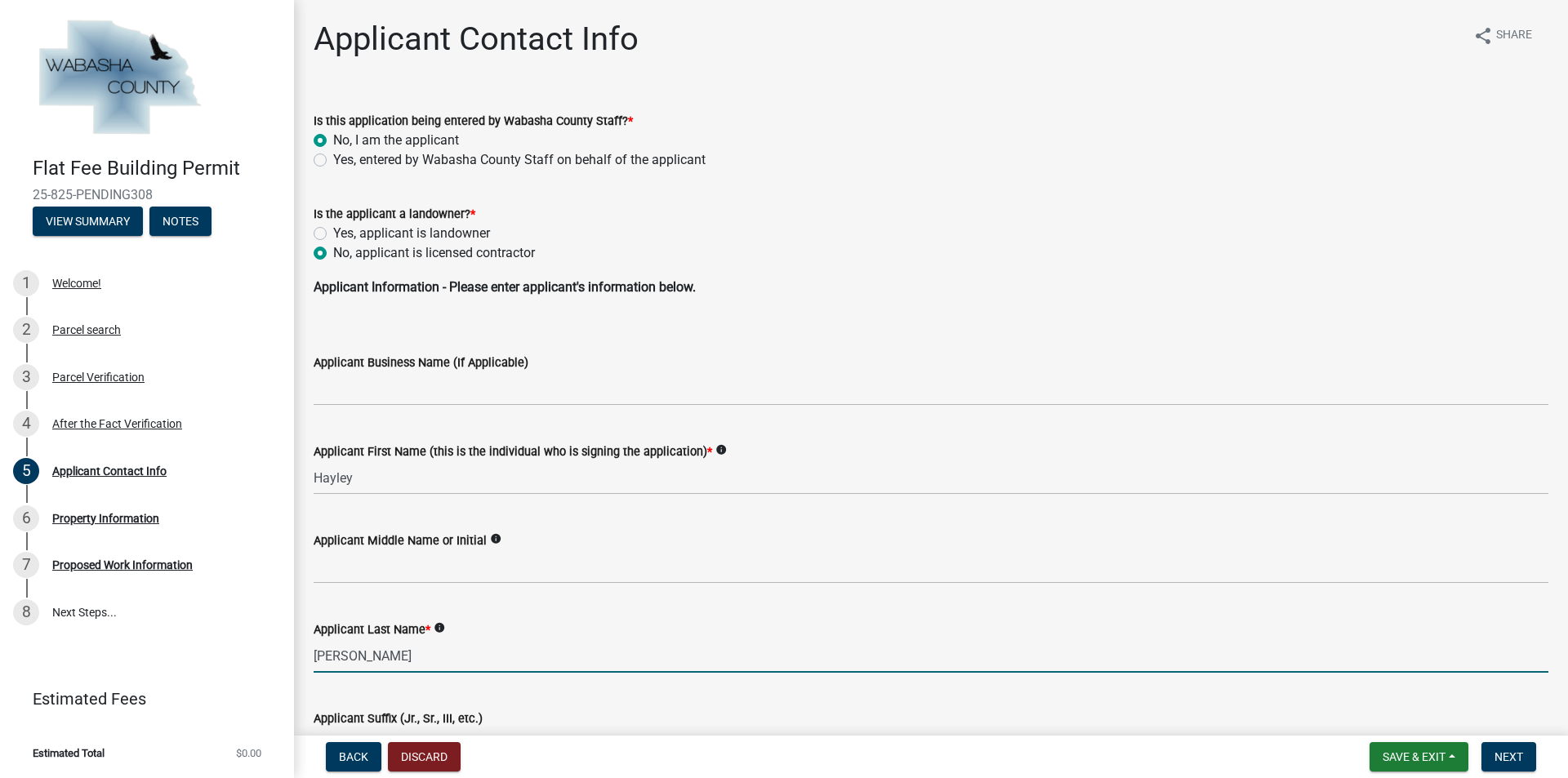
type input "[PERSON_NAME]"
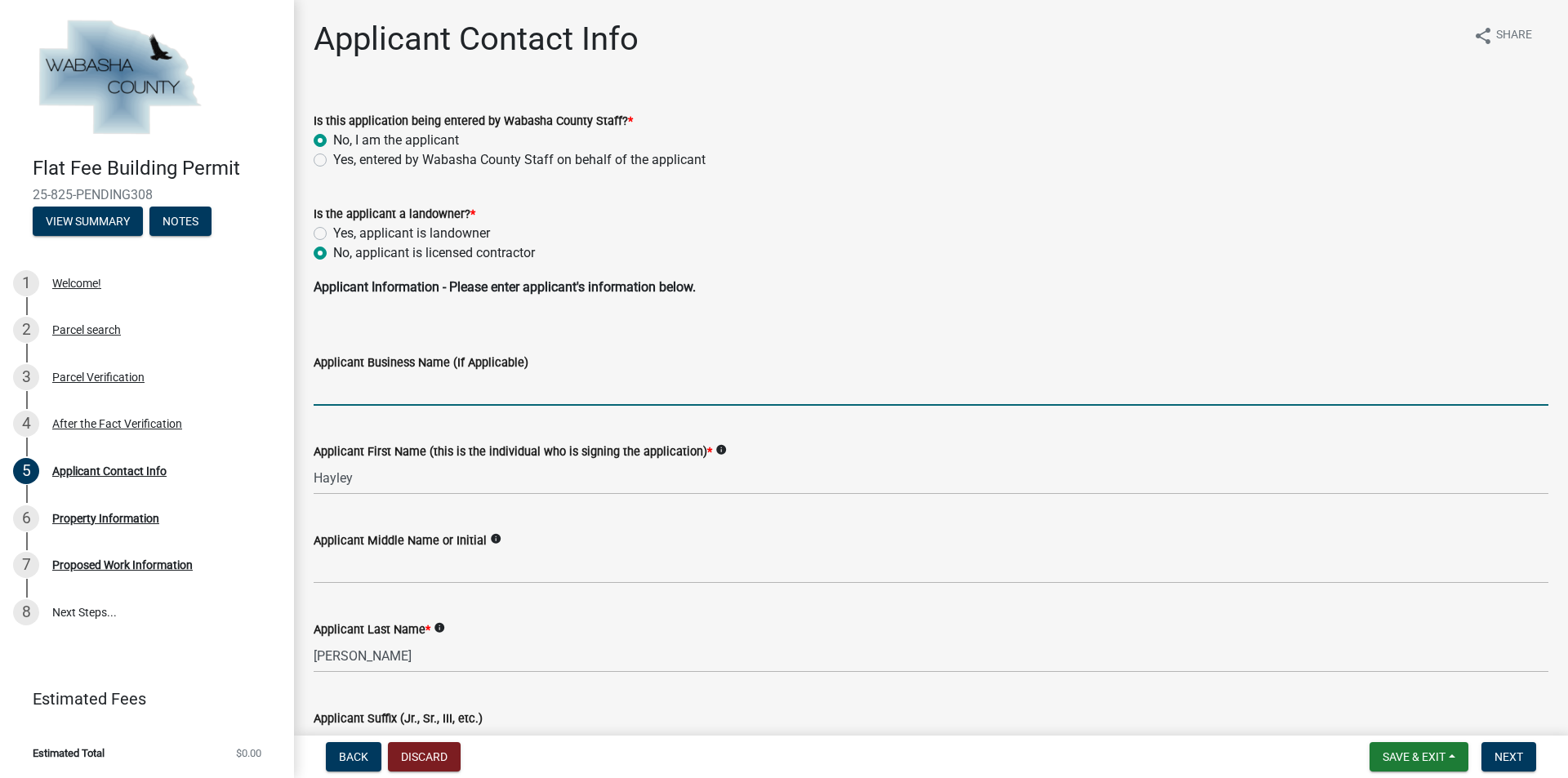
click at [457, 388] on input "Applicant Business Name (If Applicable)" at bounding box center [930, 389] width 1235 height 34
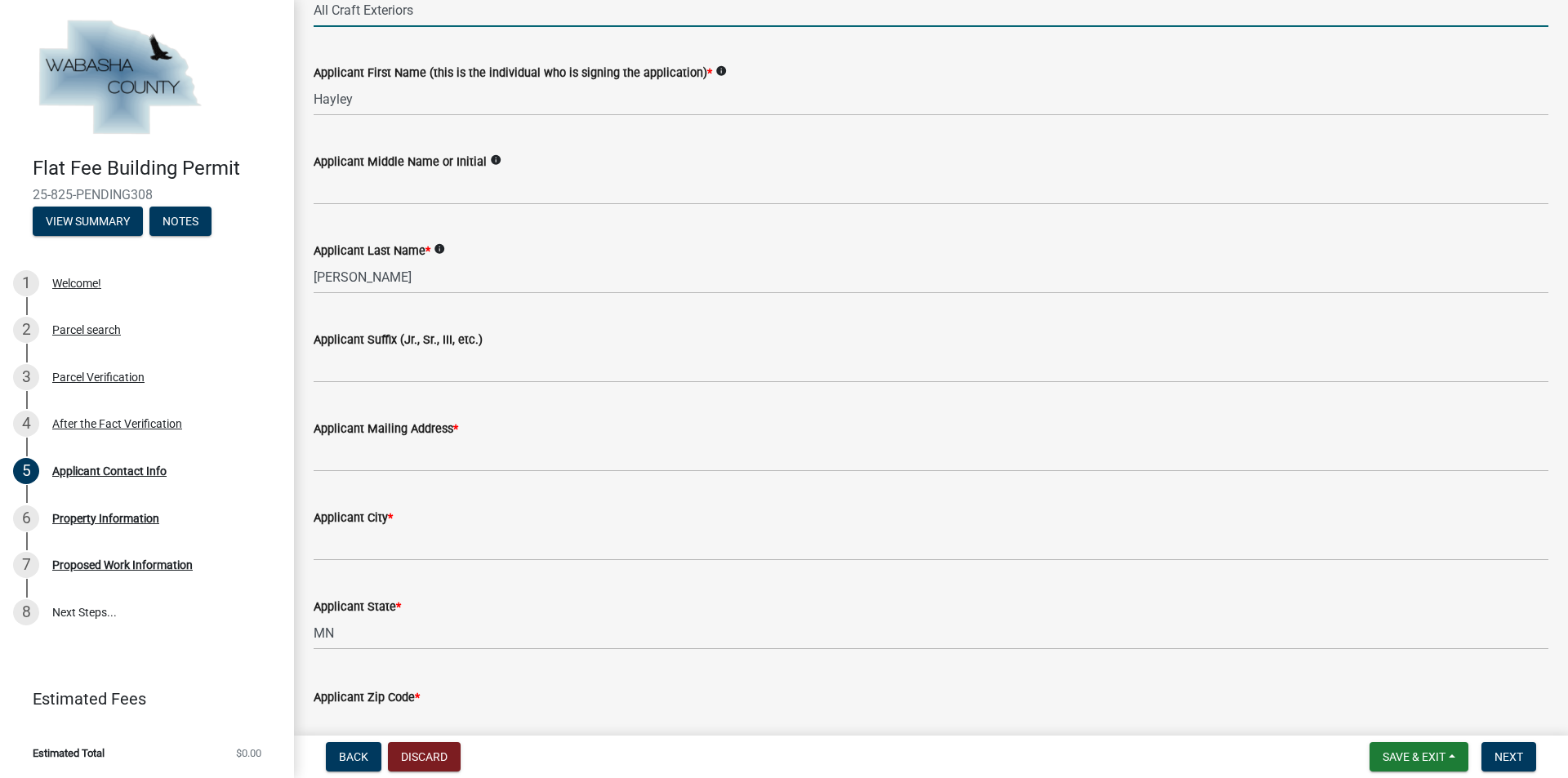
scroll to position [490, 0]
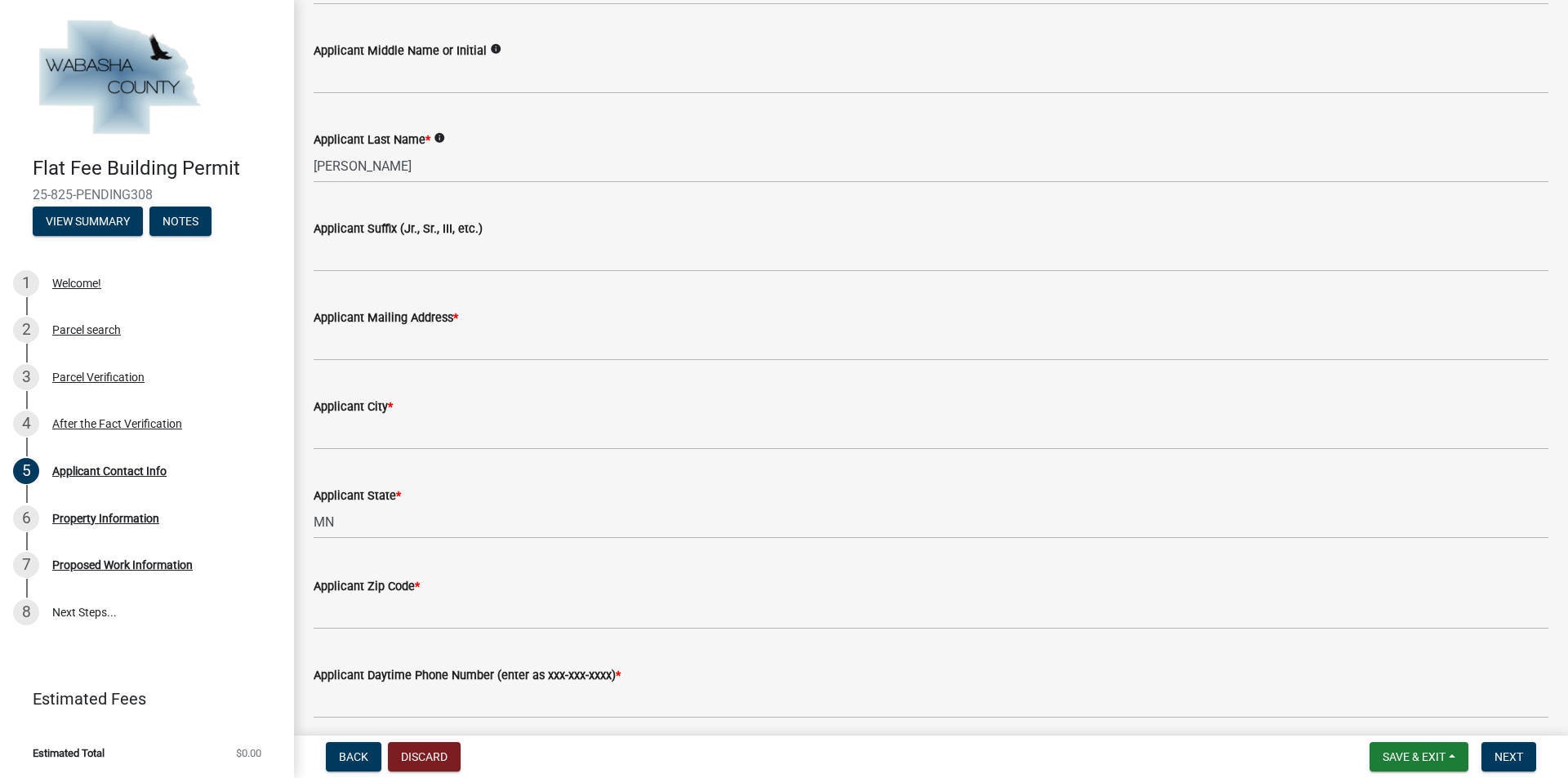
type input "All Craft Exteriors"
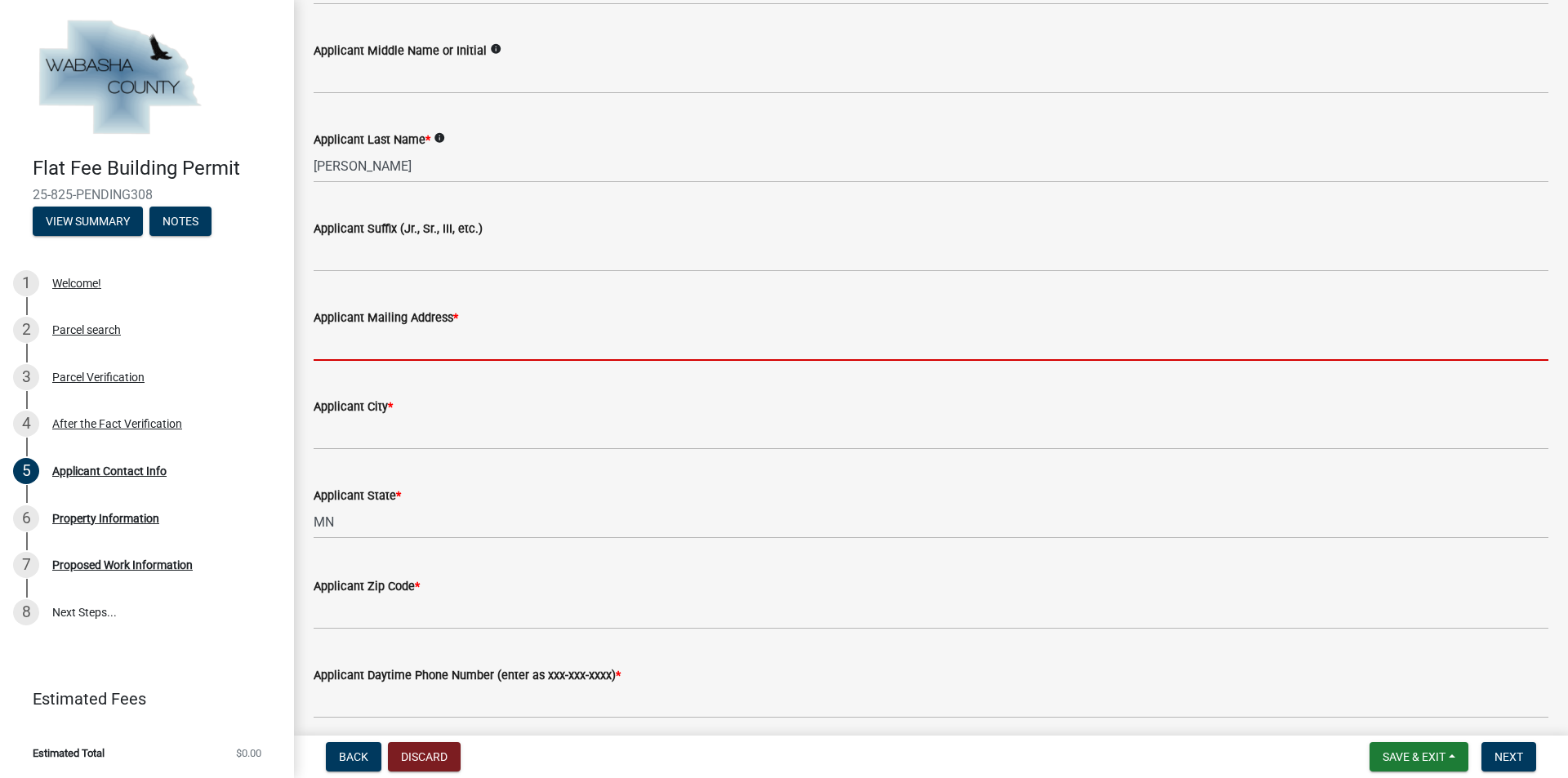
click at [389, 346] on input "Applicant Mailing Address *" at bounding box center [930, 344] width 1235 height 34
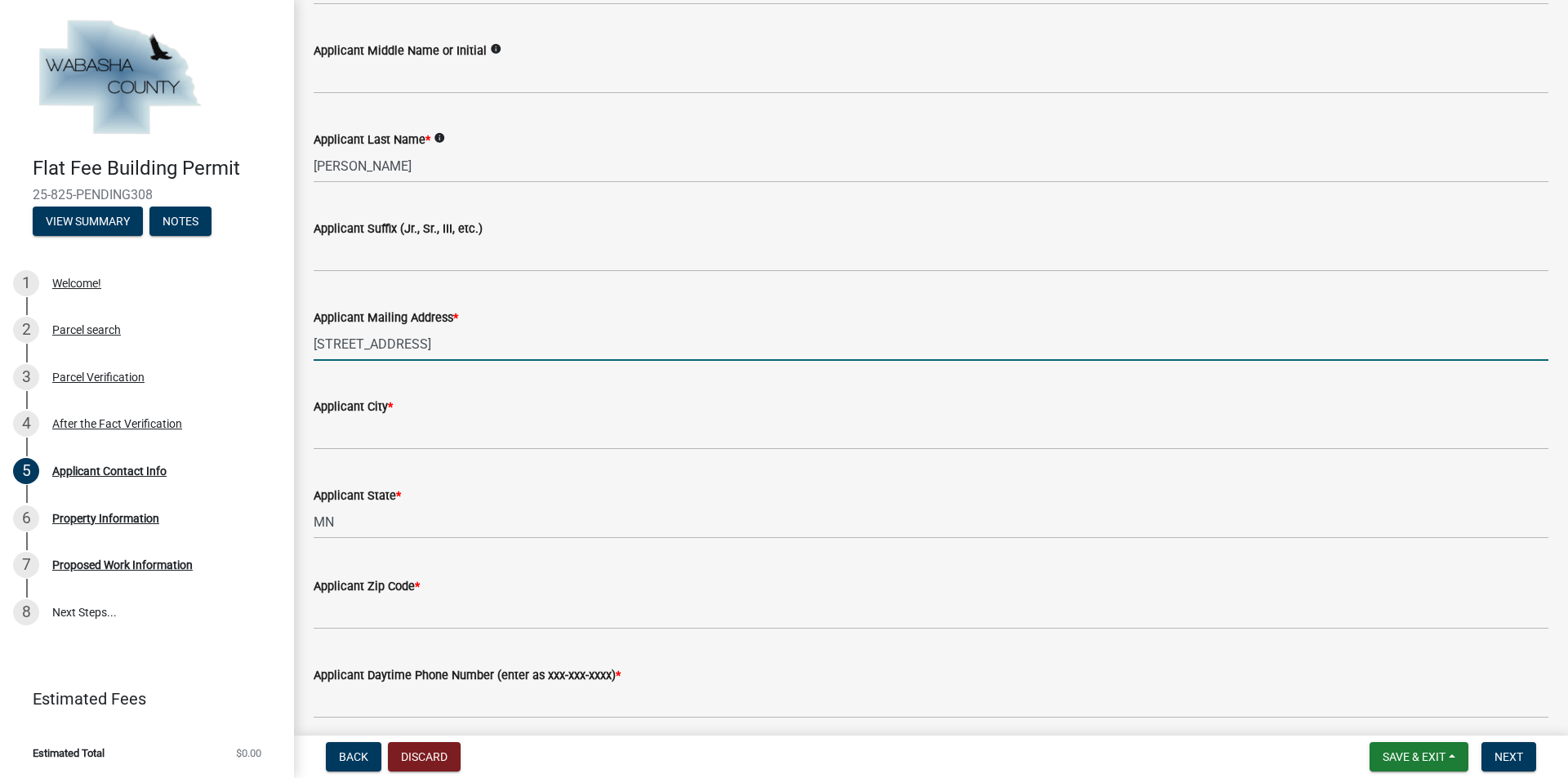
type input "[STREET_ADDRESS]"
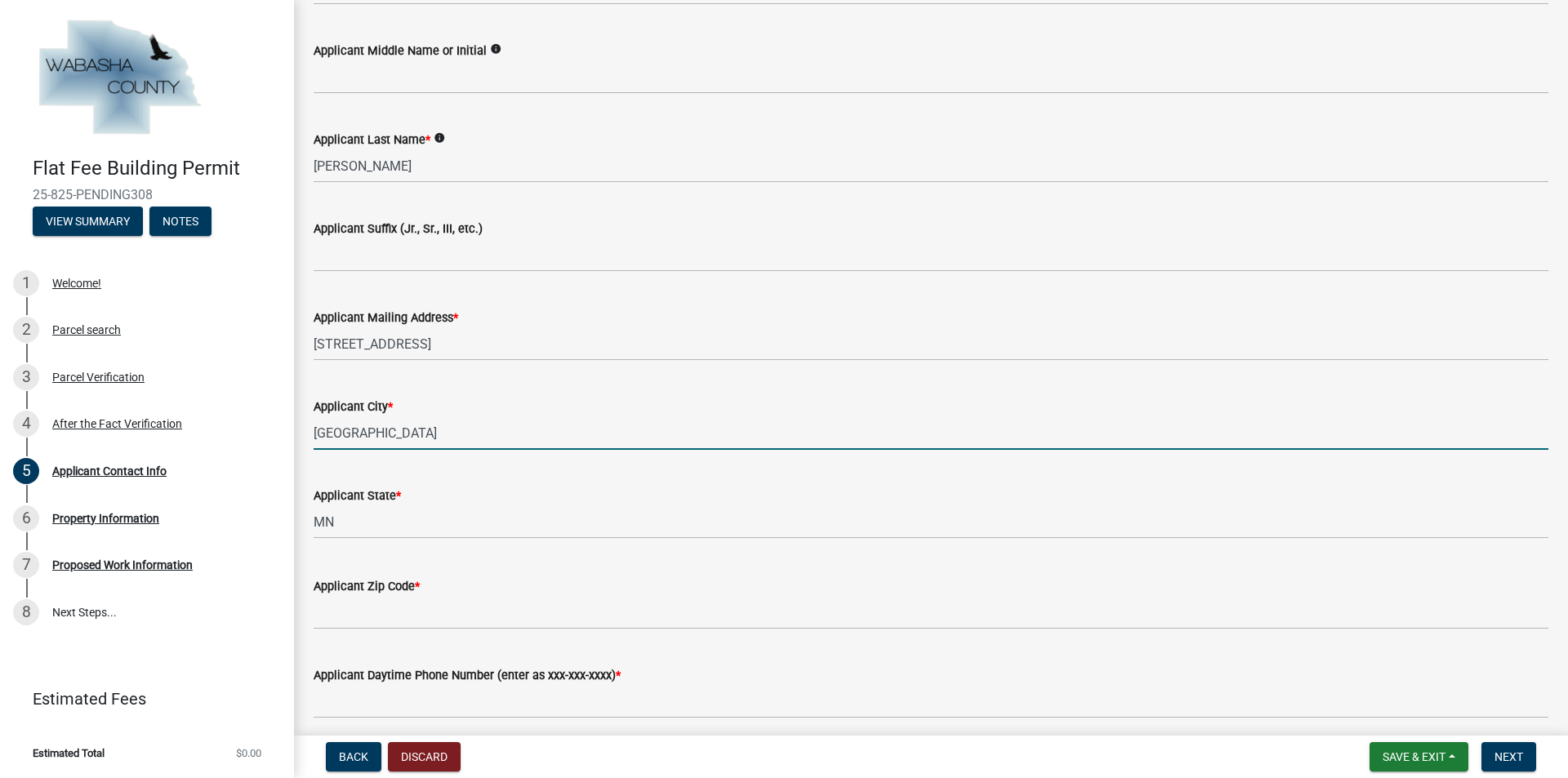
type input "[GEOGRAPHIC_DATA]"
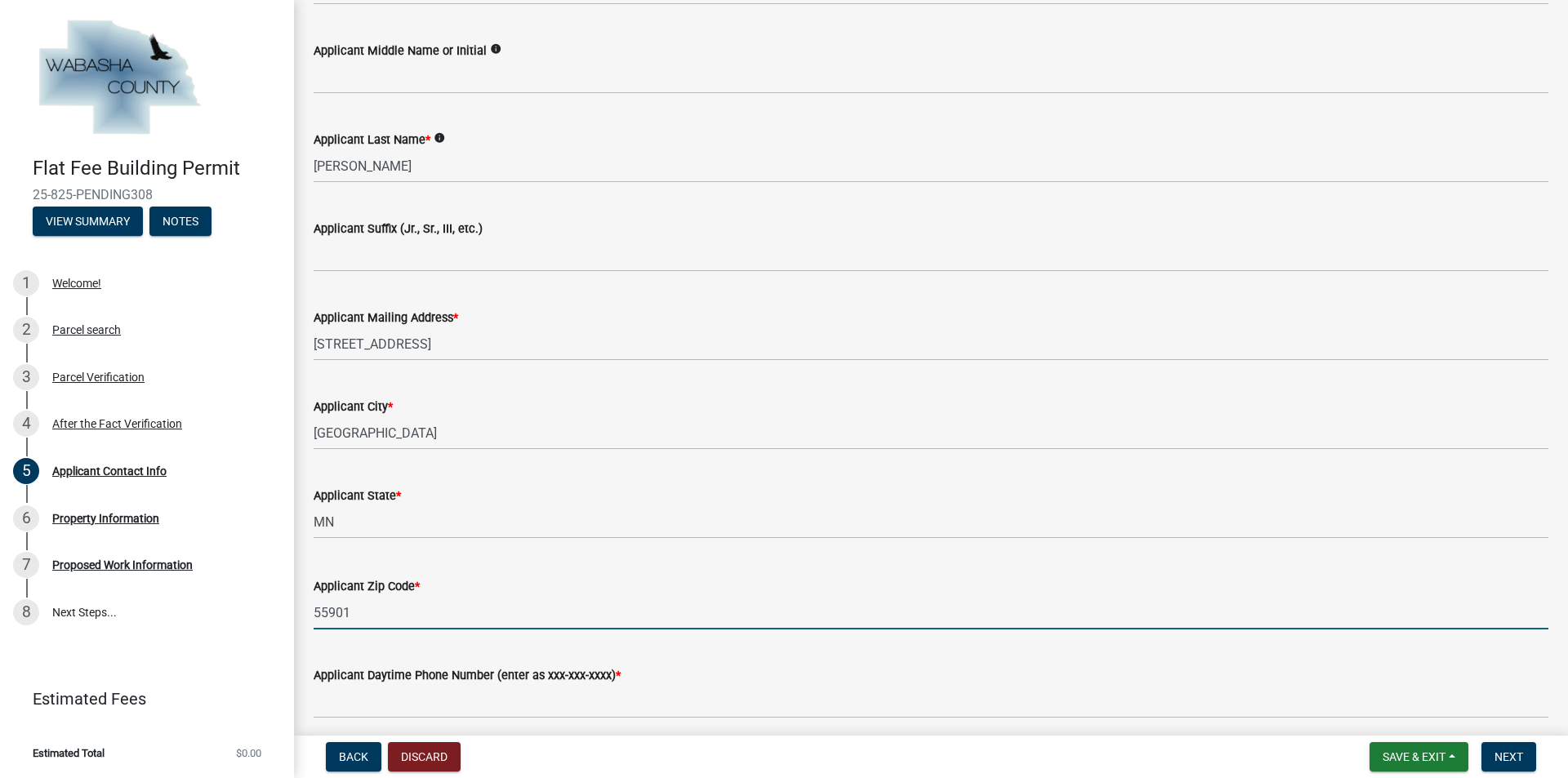
type input "55901"
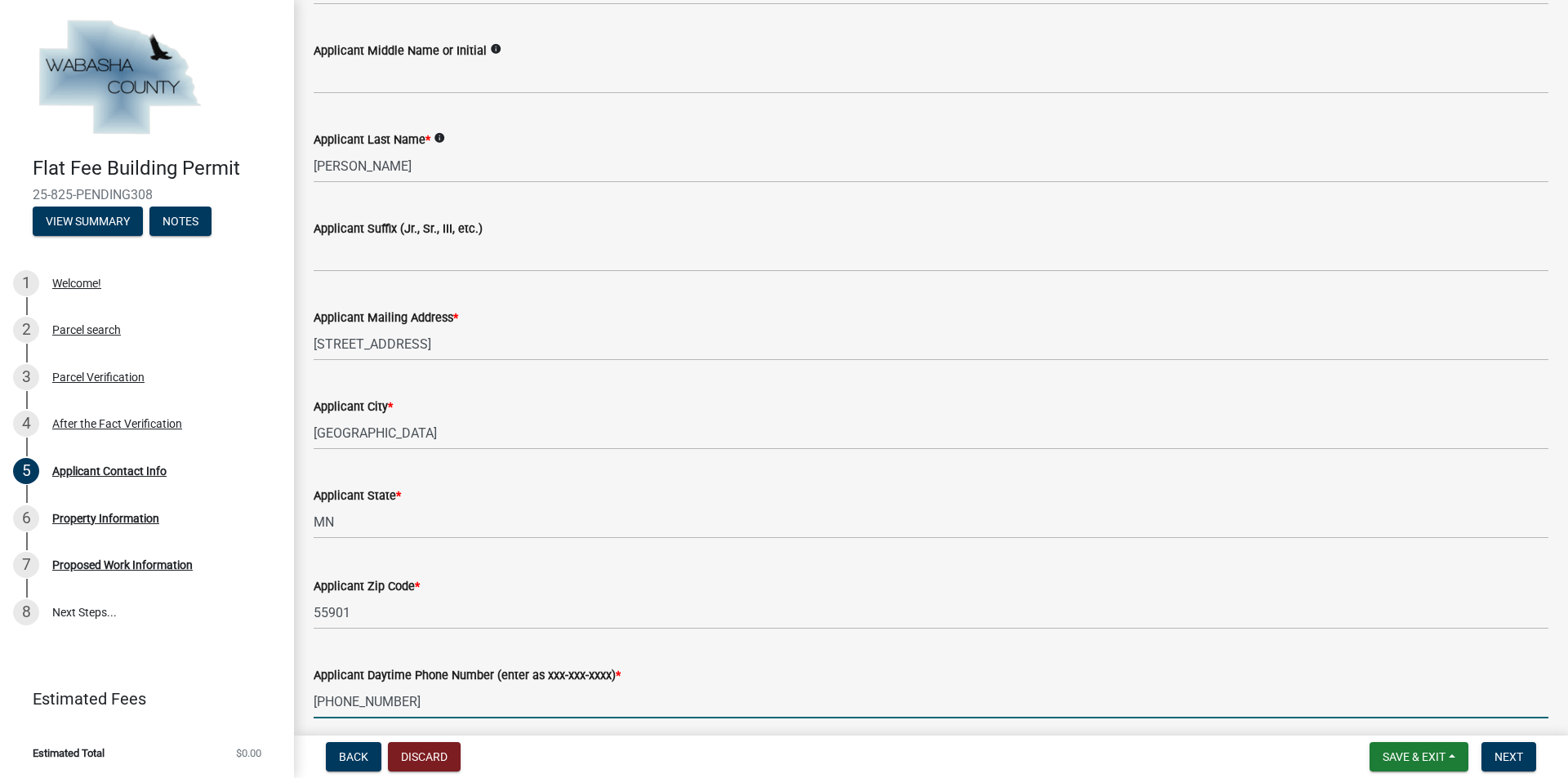
scroll to position [735, 0]
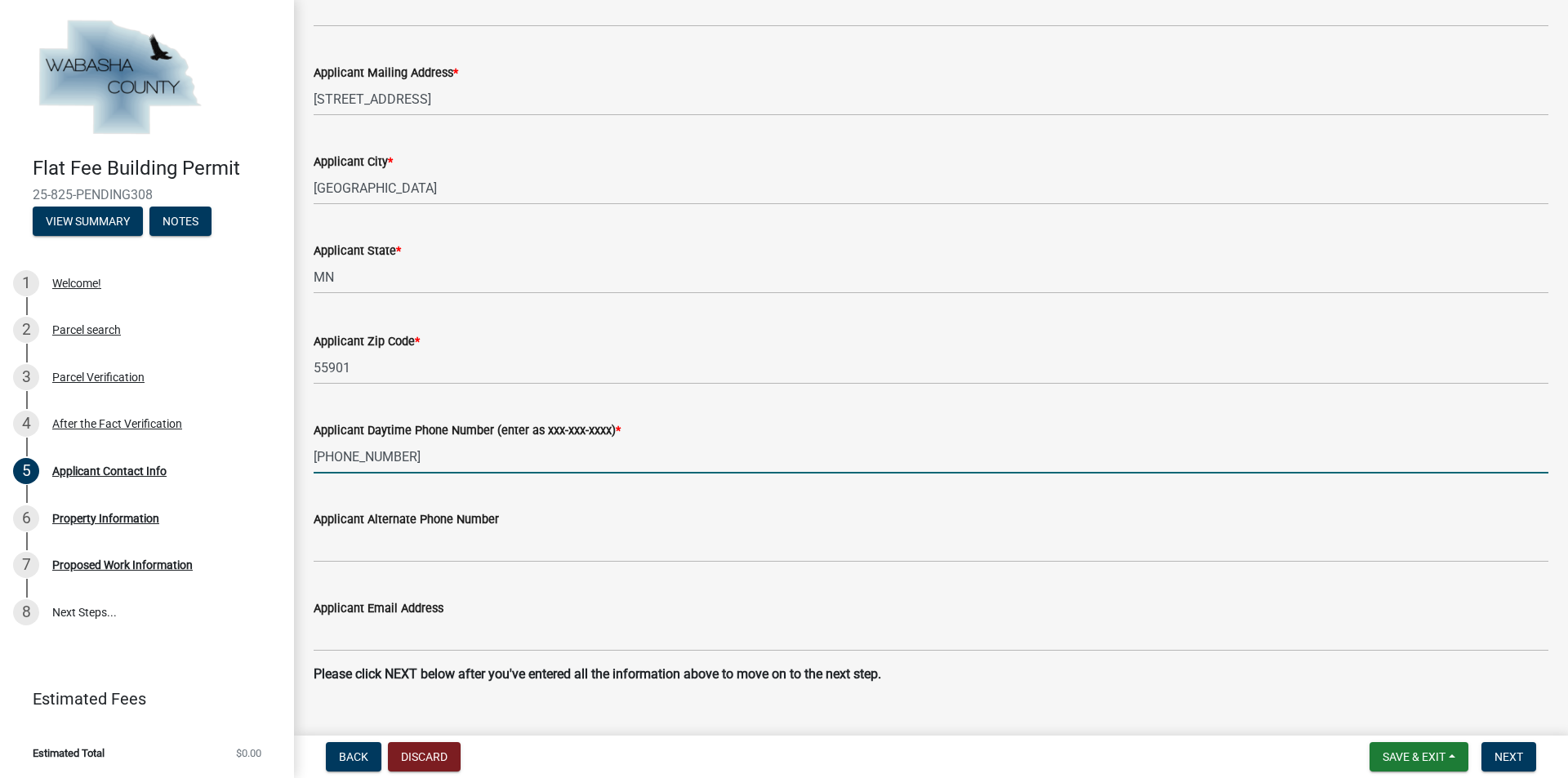
type input "[PHONE_NUMBER]"
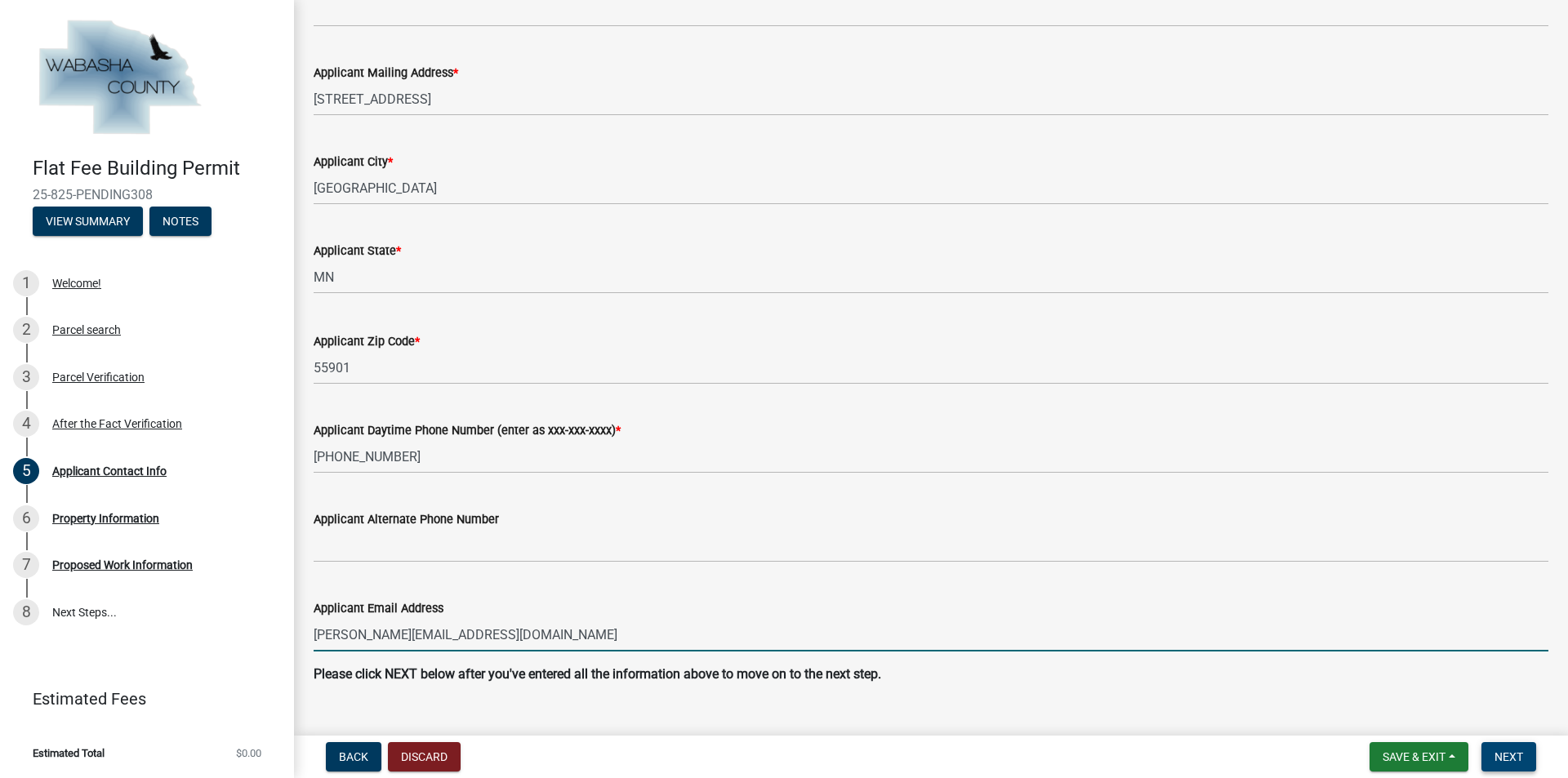
type input "[PERSON_NAME][EMAIL_ADDRESS][DOMAIN_NAME]"
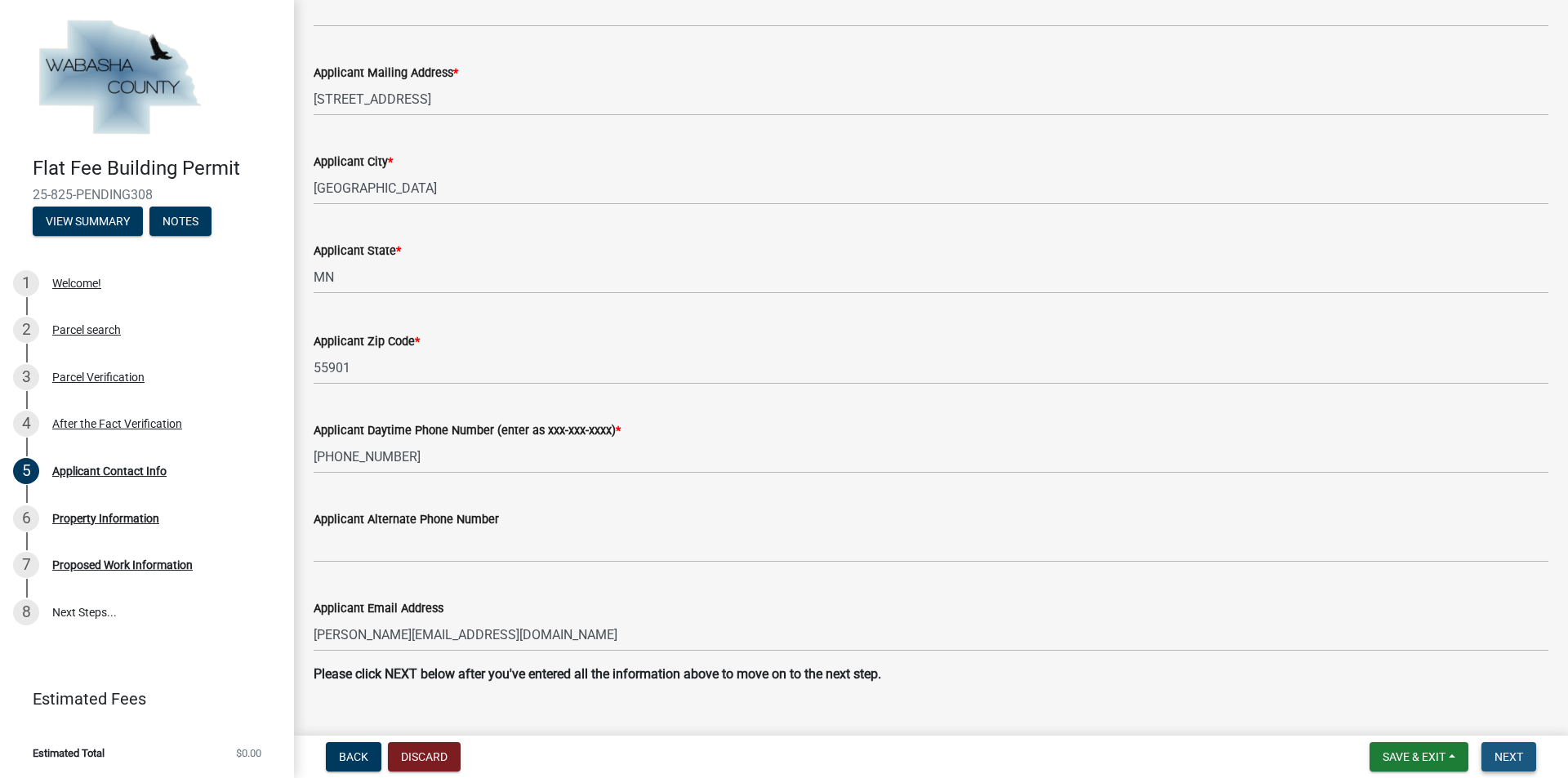
click at [1499, 753] on span "Next" at bounding box center [1509, 757] width 28 height 13
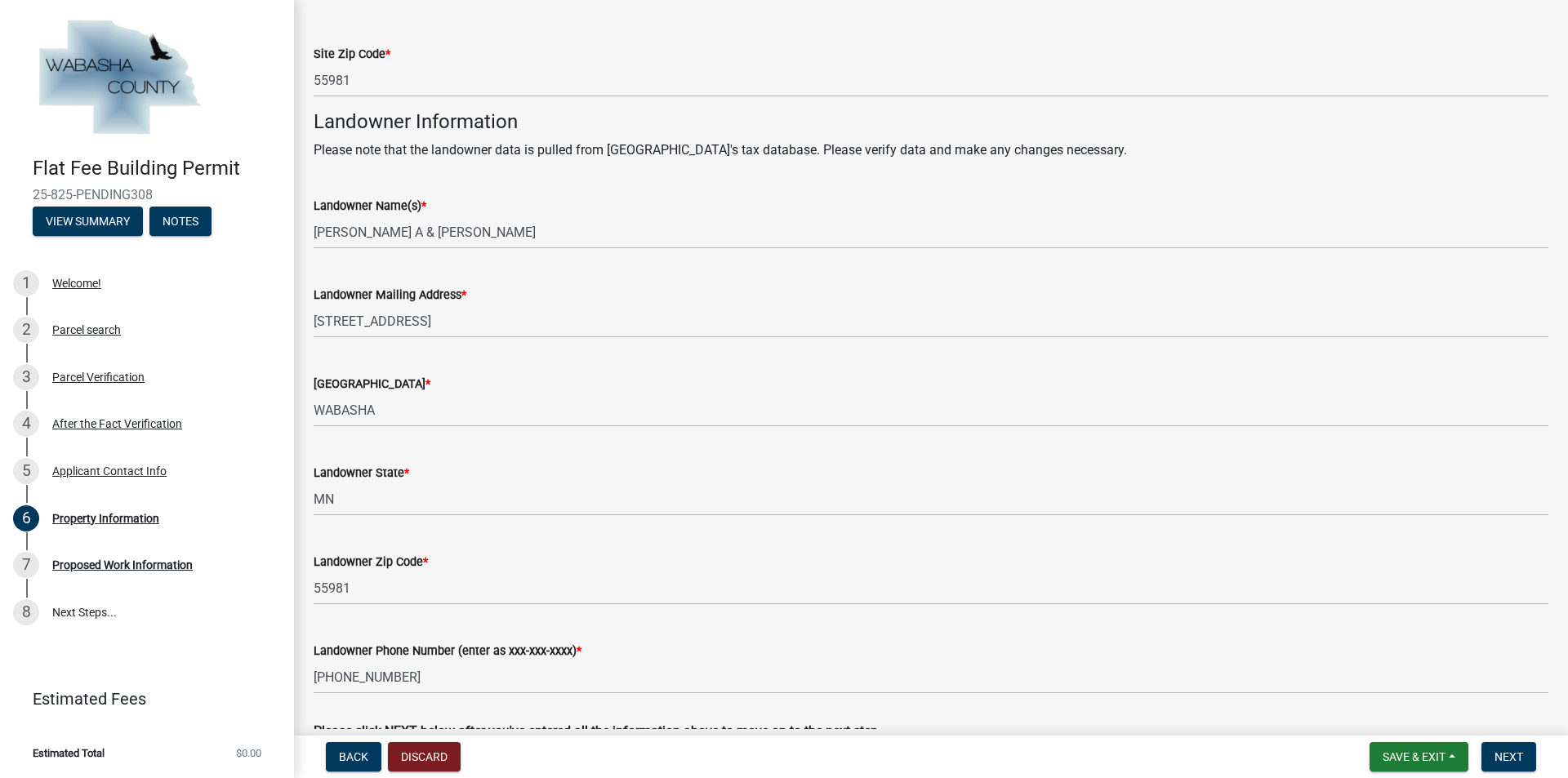
scroll to position [530, 0]
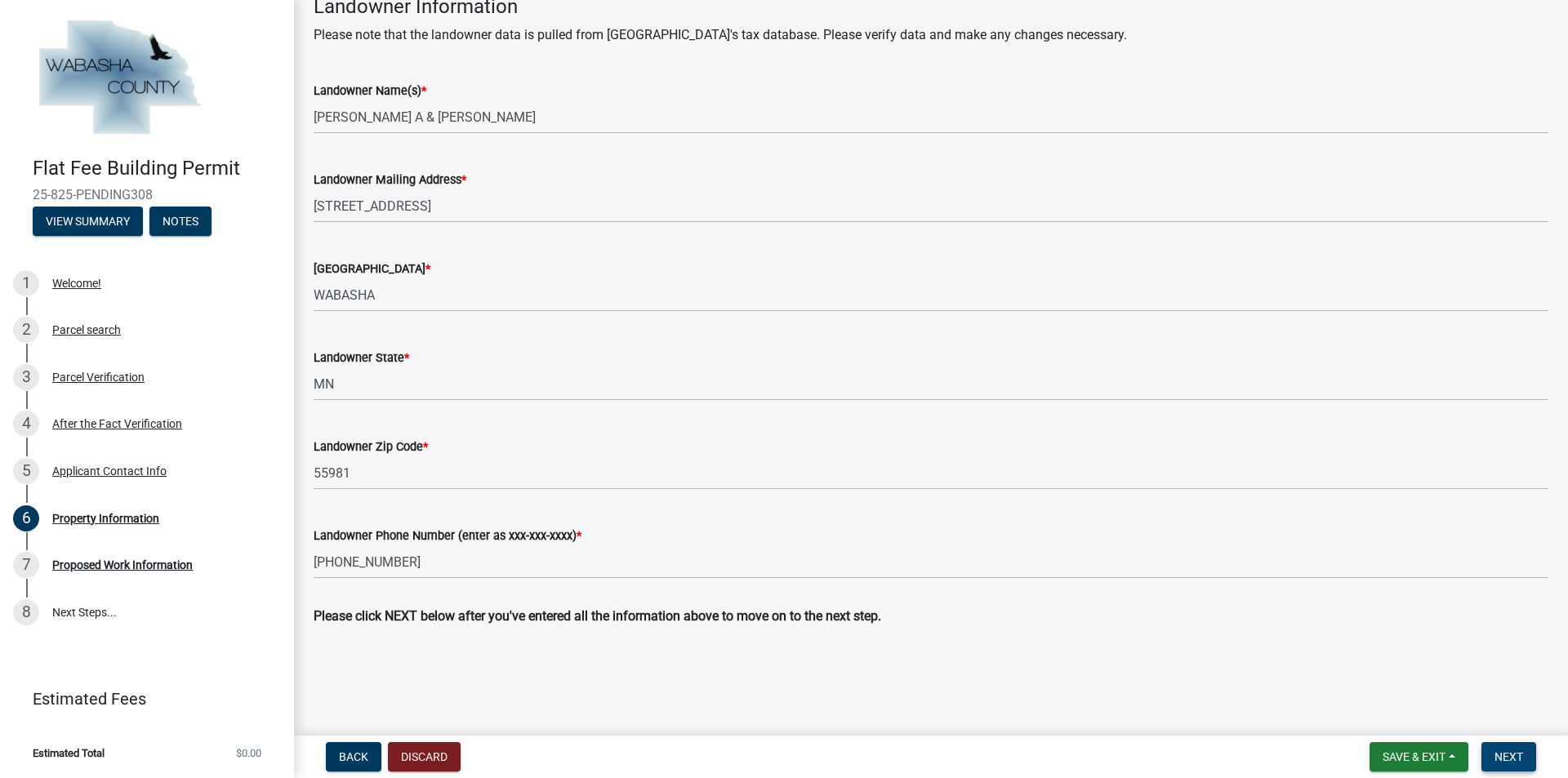
click at [1498, 765] on button "Next" at bounding box center [1508, 757] width 54 height 29
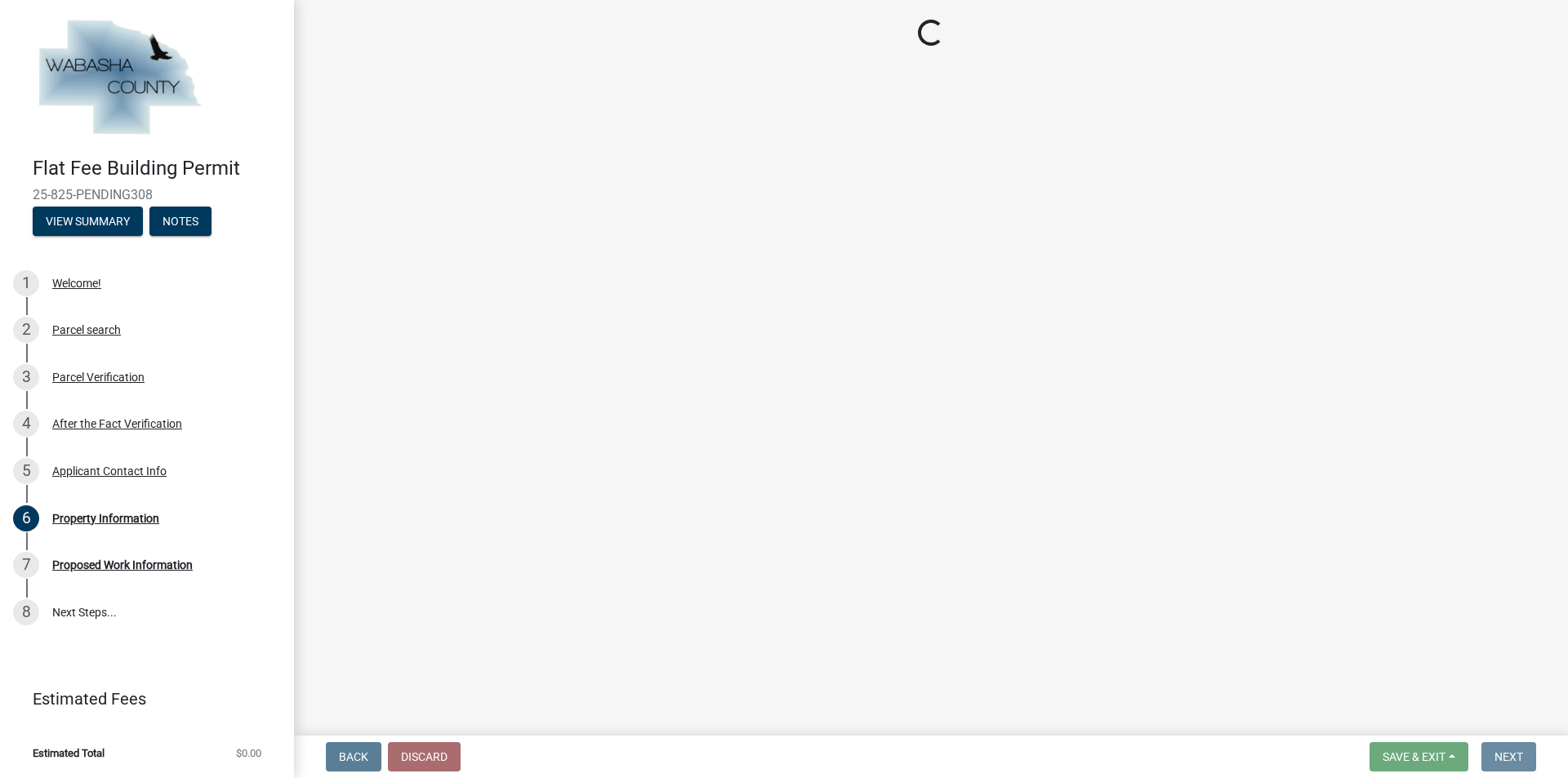
scroll to position [0, 0]
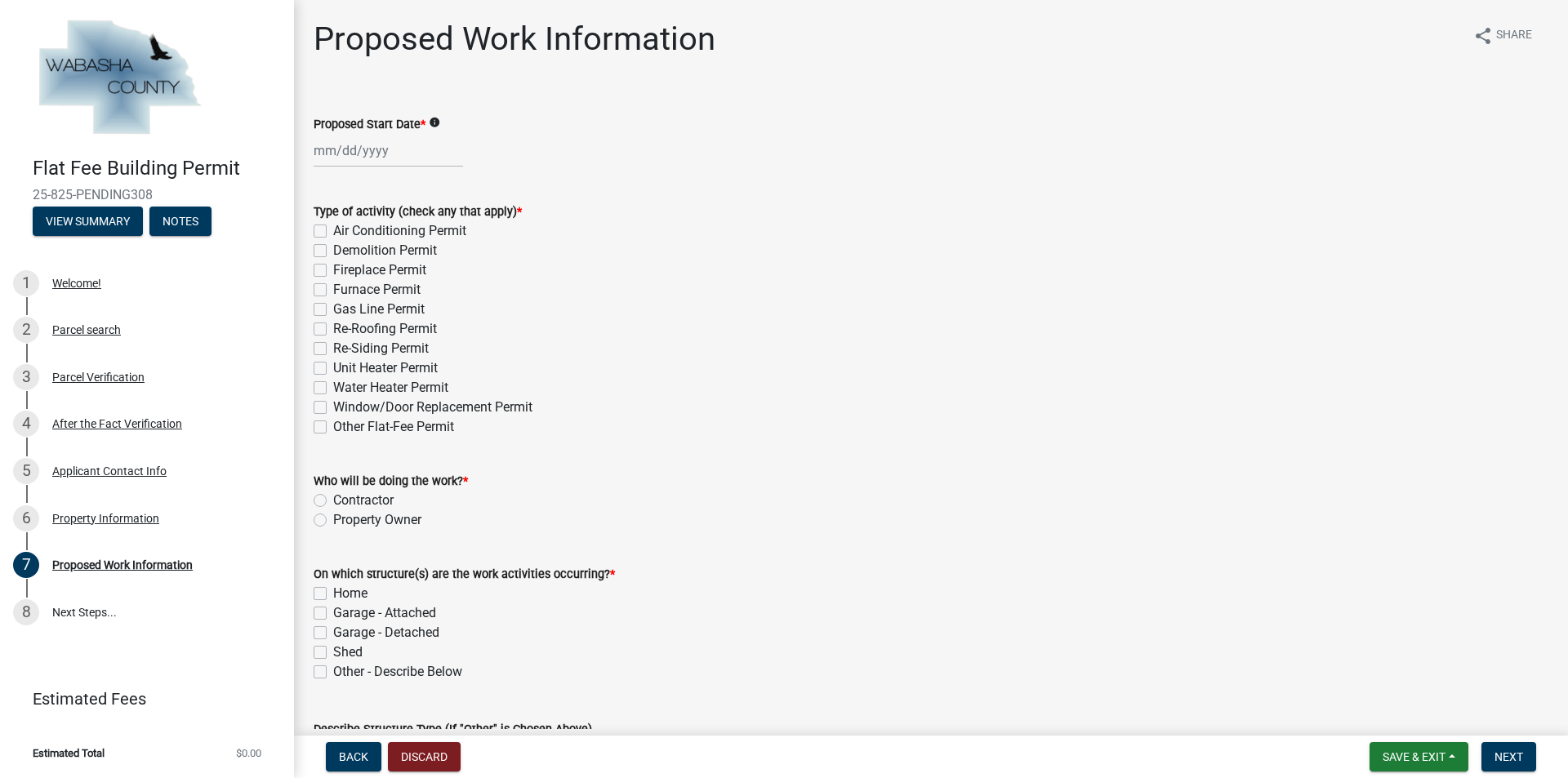
click at [329, 148] on div at bounding box center [388, 150] width 150 height 34
select select "10"
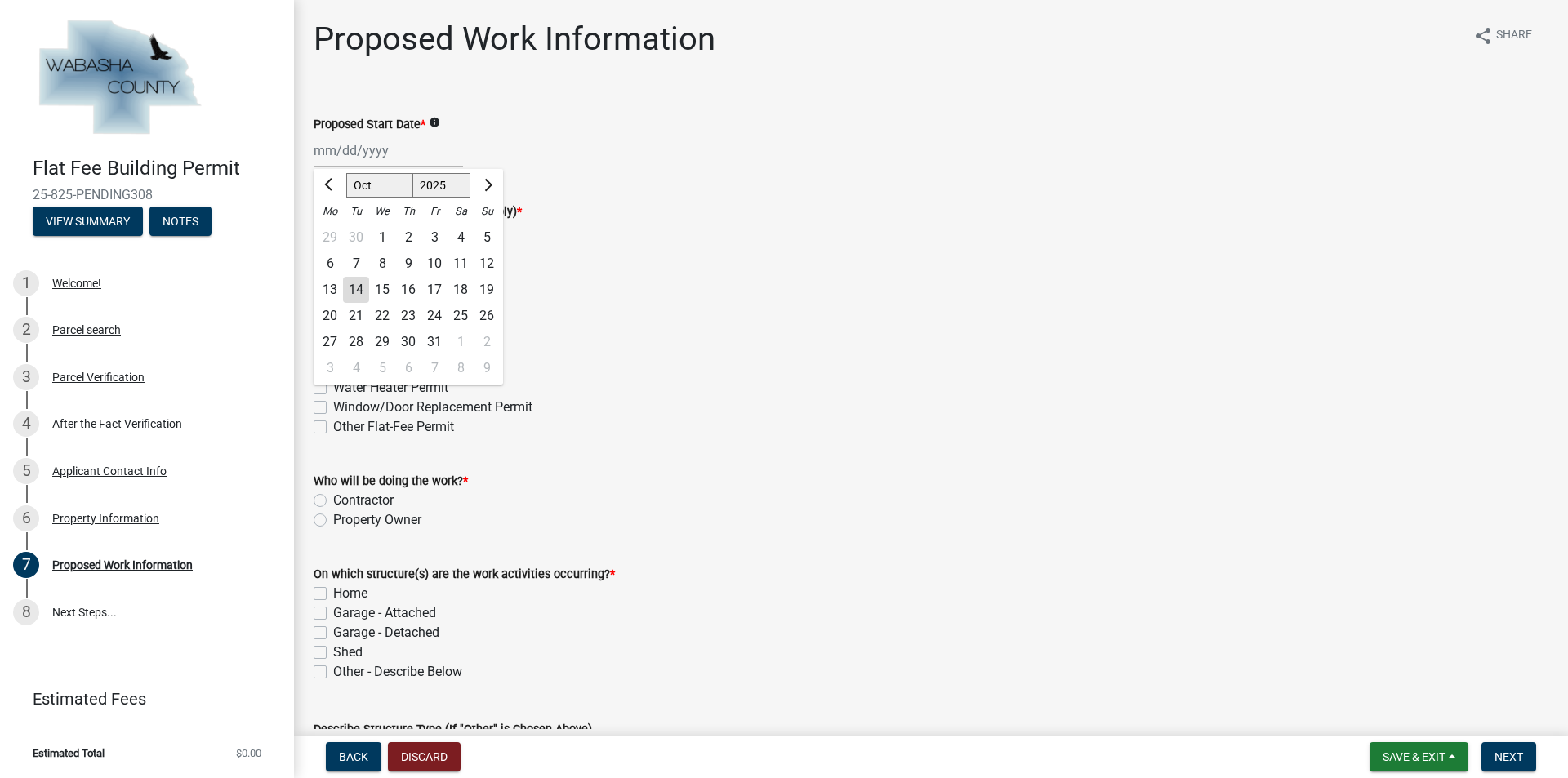
click at [357, 338] on div "28" at bounding box center [355, 342] width 26 height 26
type input "[DATE]"
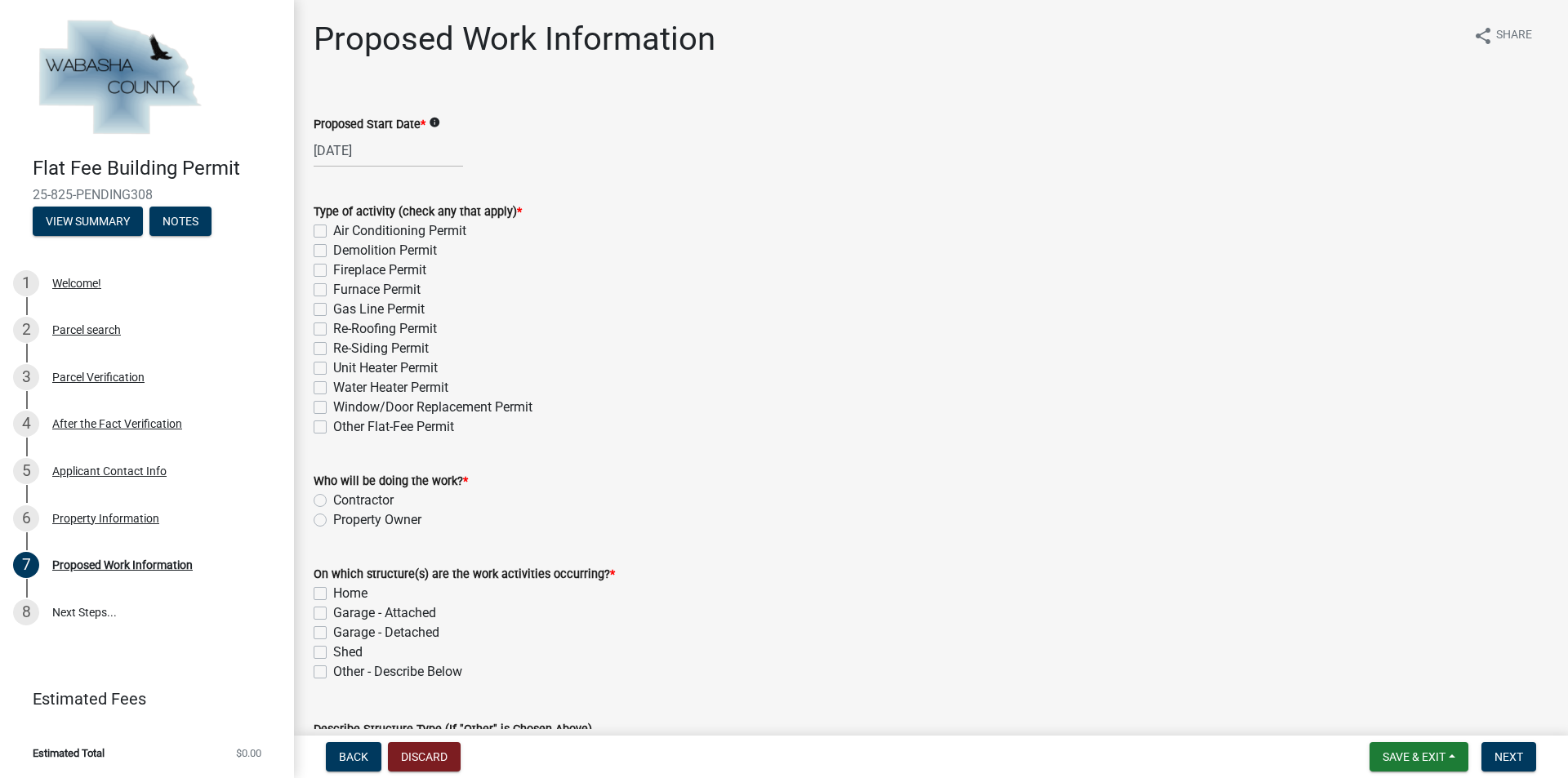
click at [333, 328] on label "Re-Roofing Permit" at bounding box center [385, 329] width 103 height 20
click at [333, 328] on input "Re-Roofing Permit" at bounding box center [338, 325] width 11 height 11
checkbox input "true"
checkbox input "false"
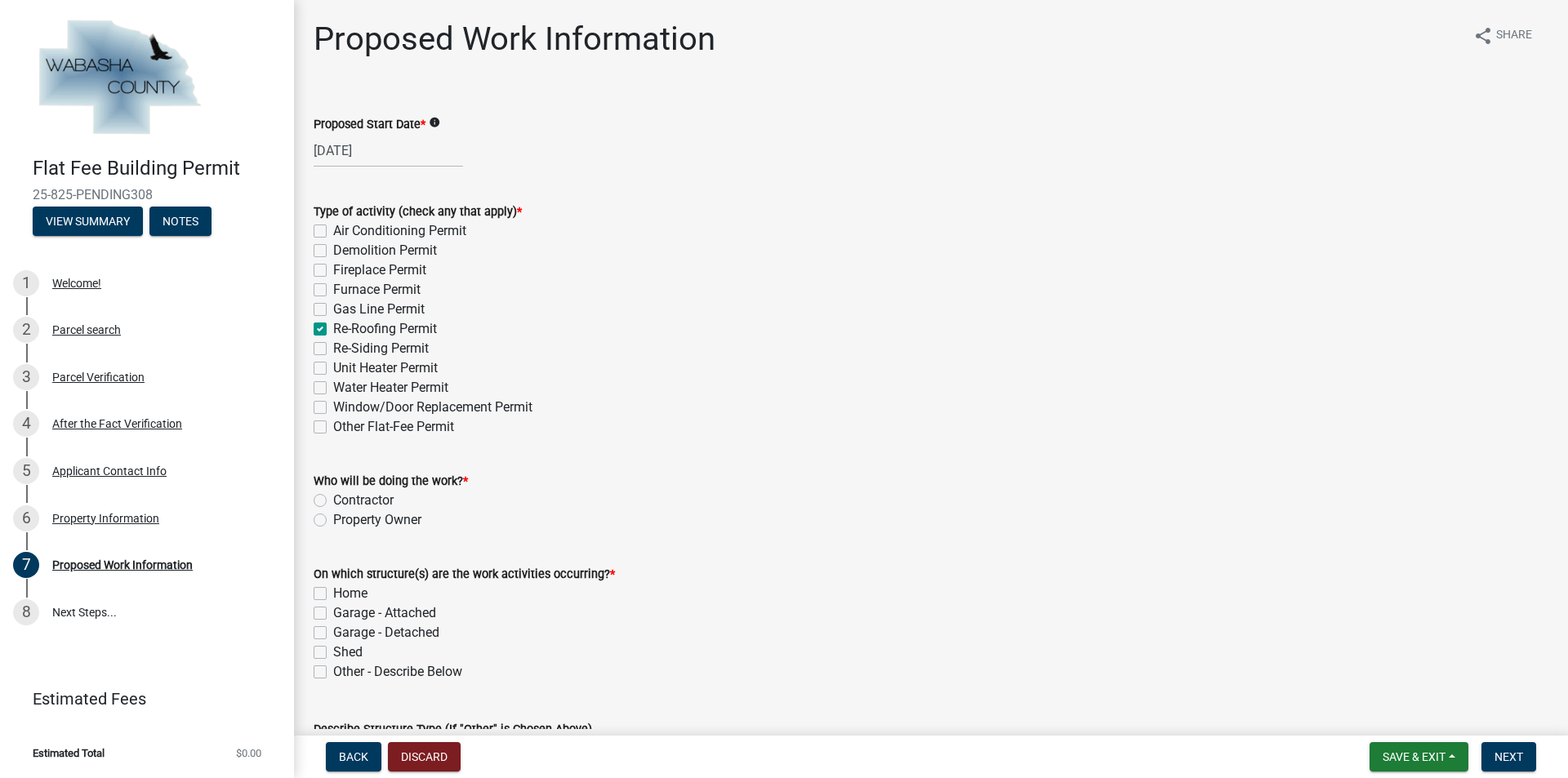
checkbox input "false"
checkbox input "true"
checkbox input "false"
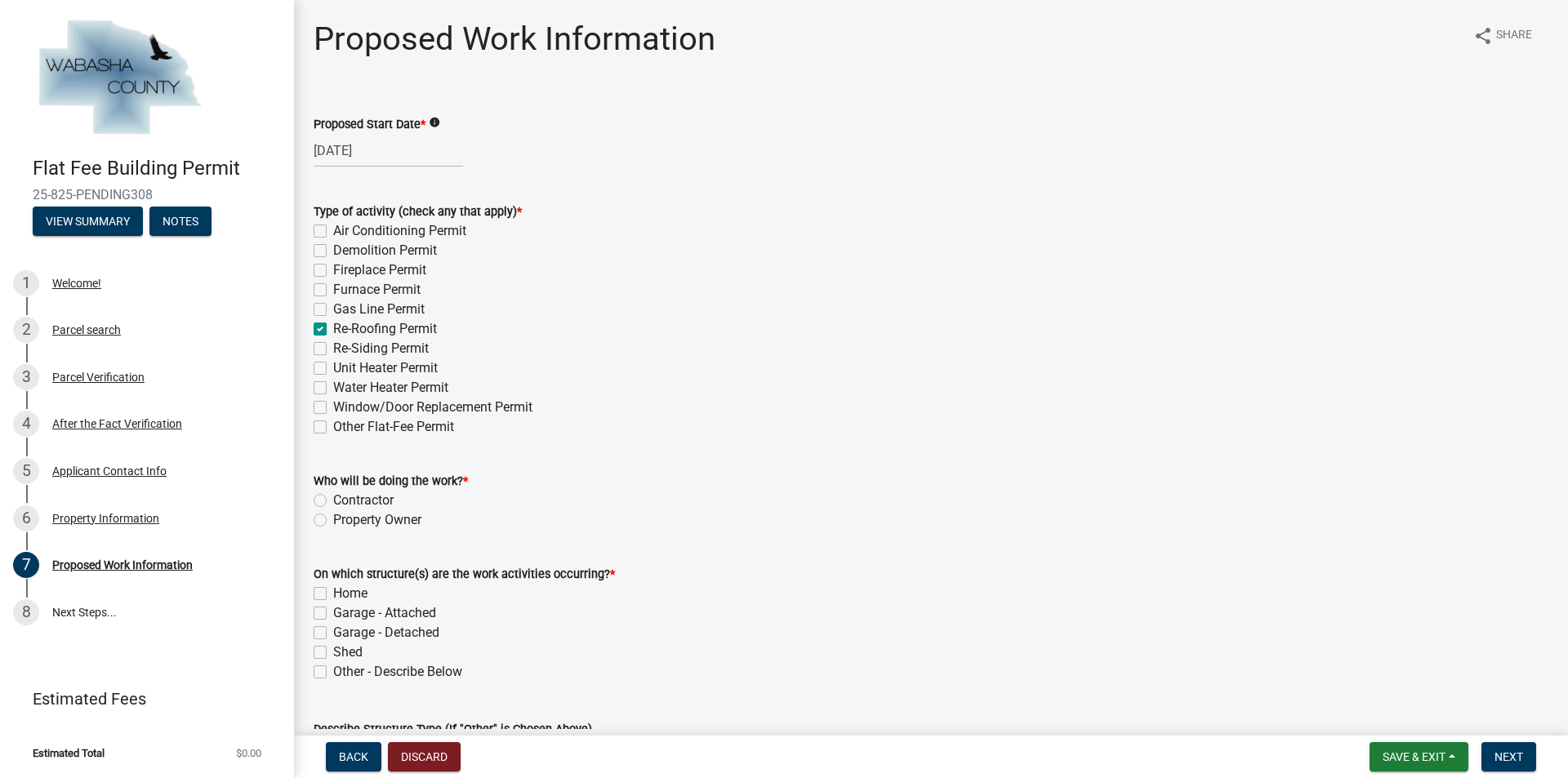
checkbox input "false"
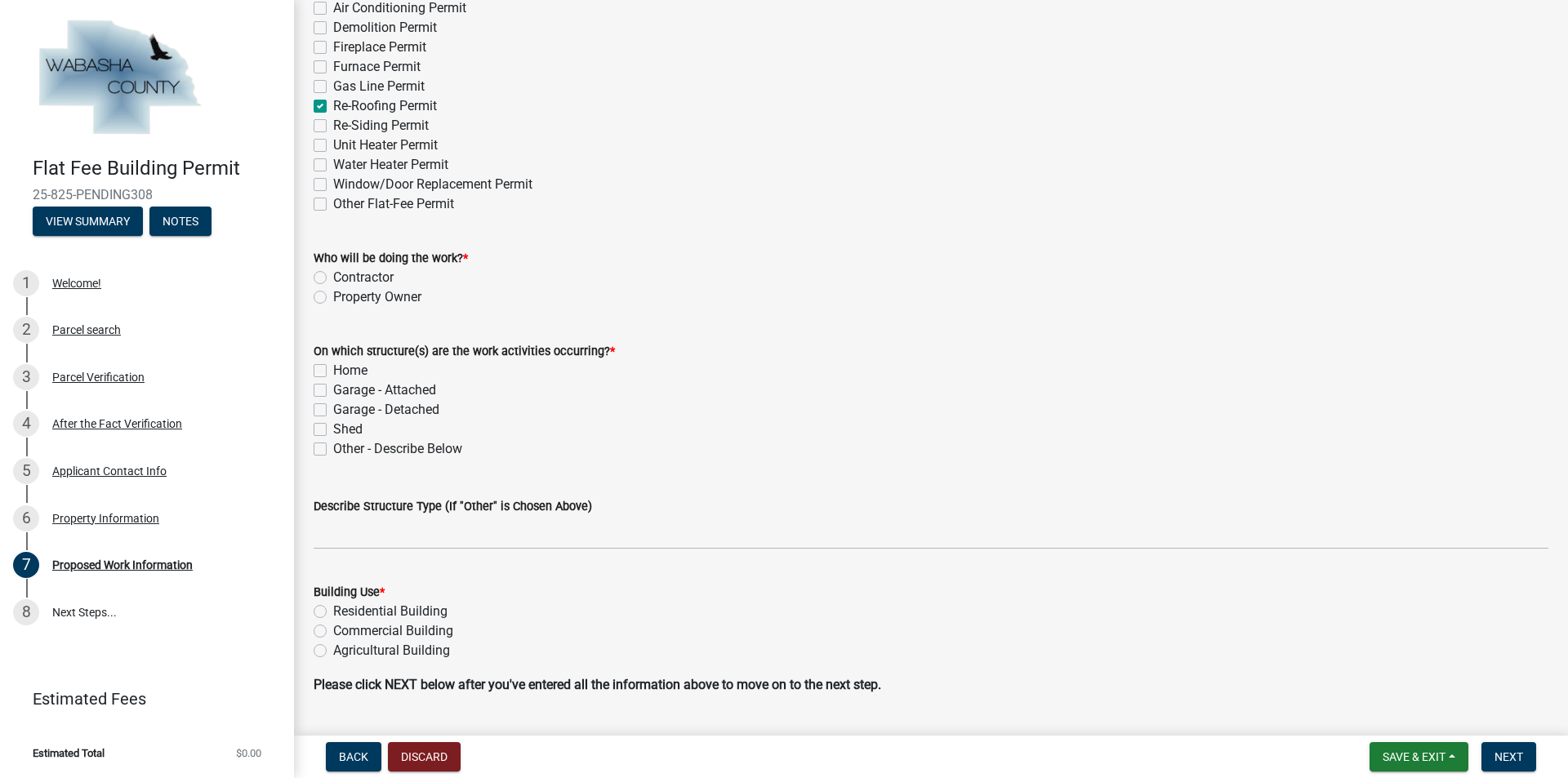
scroll to position [245, 0]
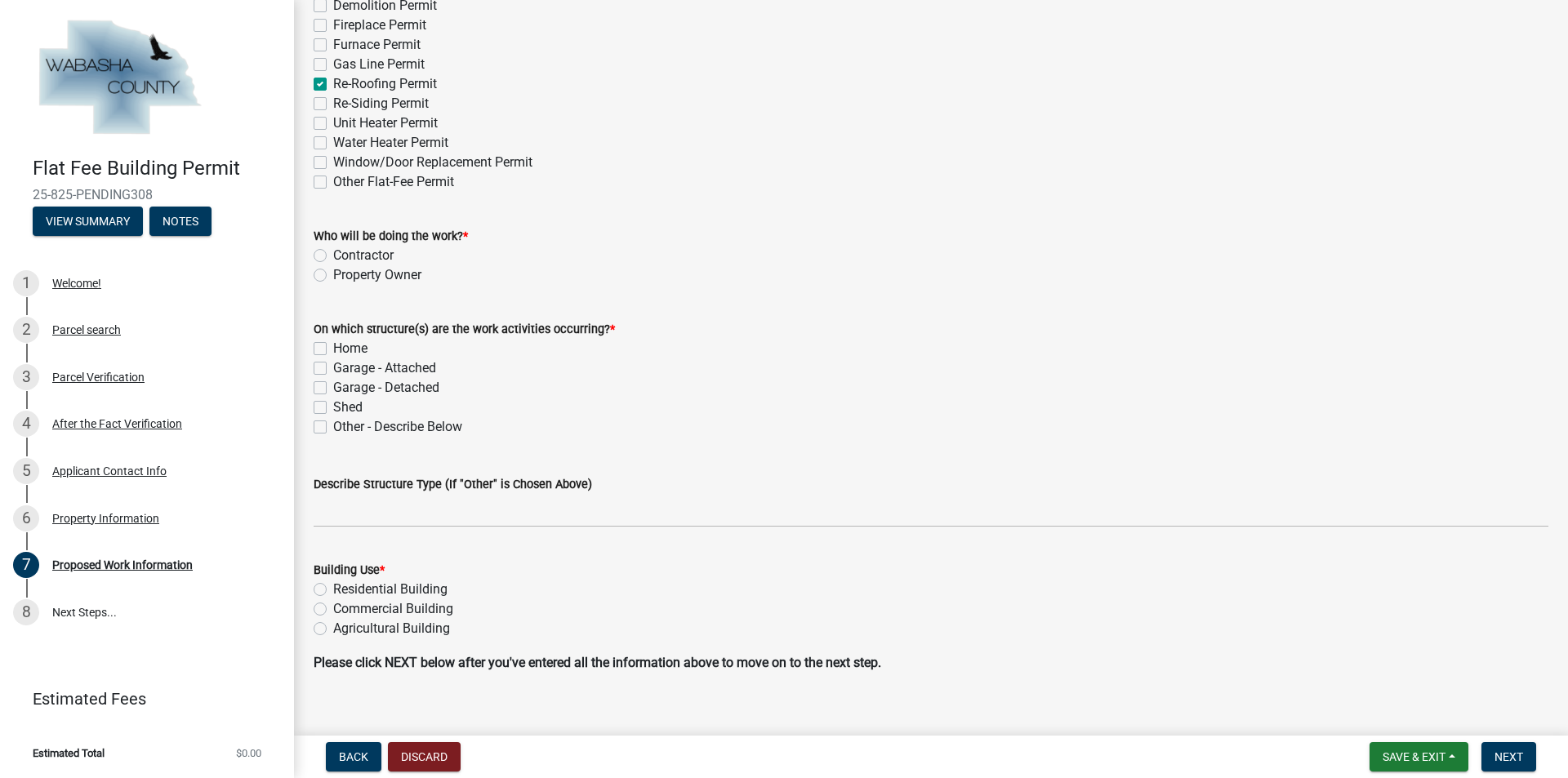
click at [333, 252] on label "Contractor" at bounding box center [363, 255] width 61 height 20
click at [333, 252] on input "Contractor" at bounding box center [338, 251] width 11 height 11
radio input "true"
click at [333, 371] on label "Garage - Attached" at bounding box center [385, 369] width 103 height 20
click at [333, 369] on input "Garage - Attached" at bounding box center [338, 364] width 11 height 11
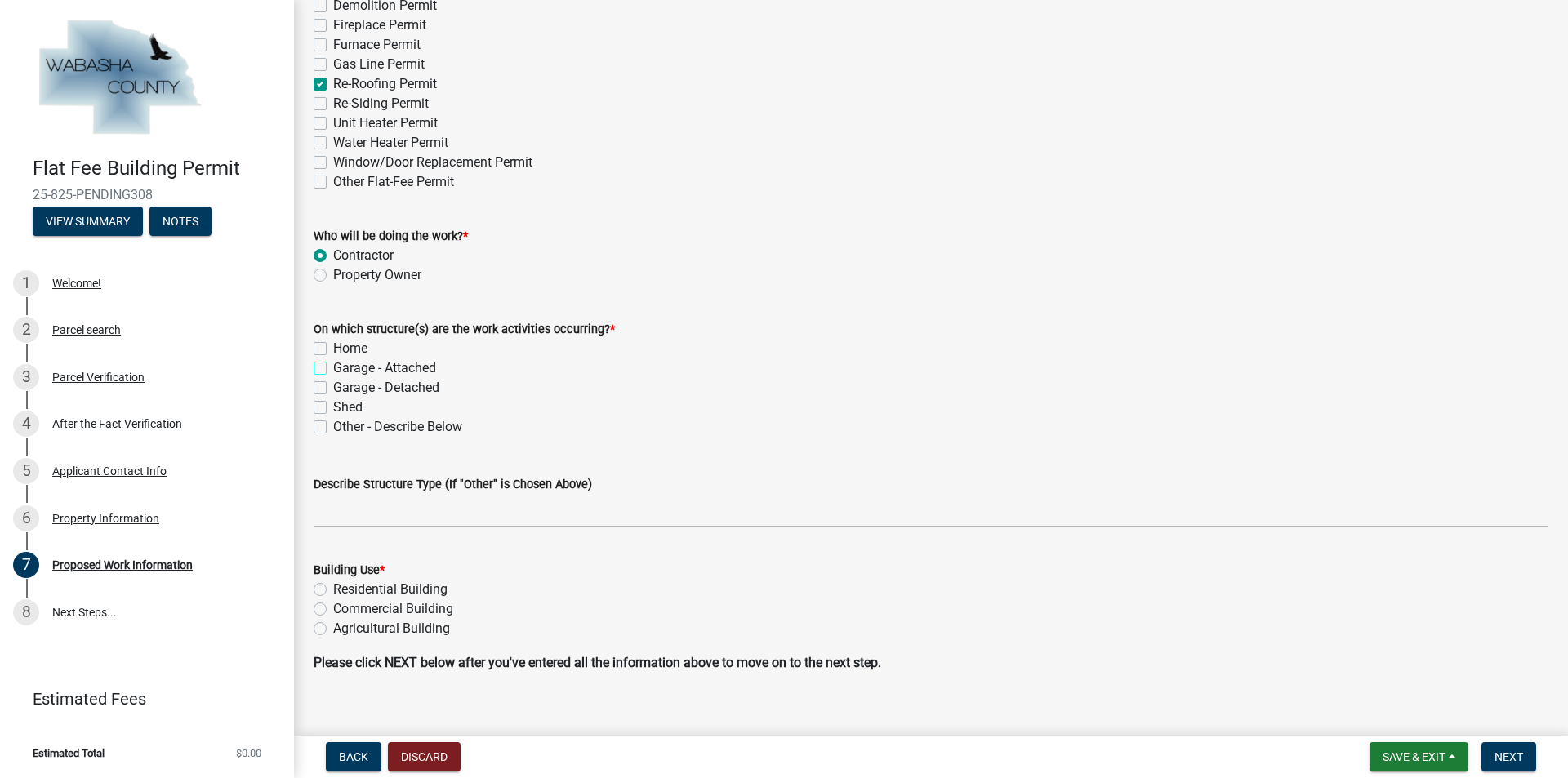
checkbox input "true"
checkbox input "false"
checkbox input "true"
checkbox input "false"
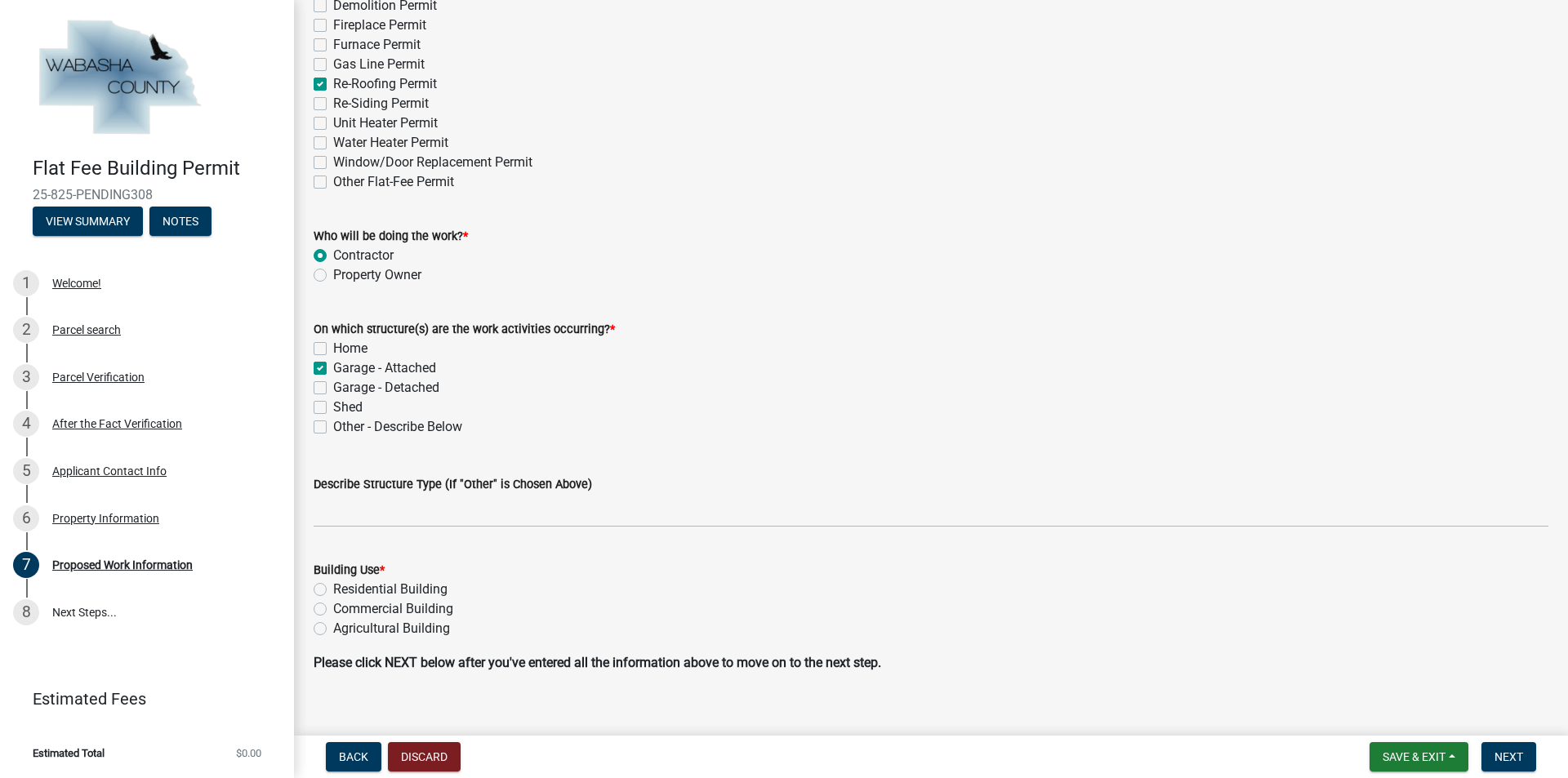
checkbox input "false"
click at [333, 351] on label "Home" at bounding box center [350, 349] width 35 height 20
click at [333, 350] on input "Home" at bounding box center [338, 344] width 11 height 11
checkbox input "true"
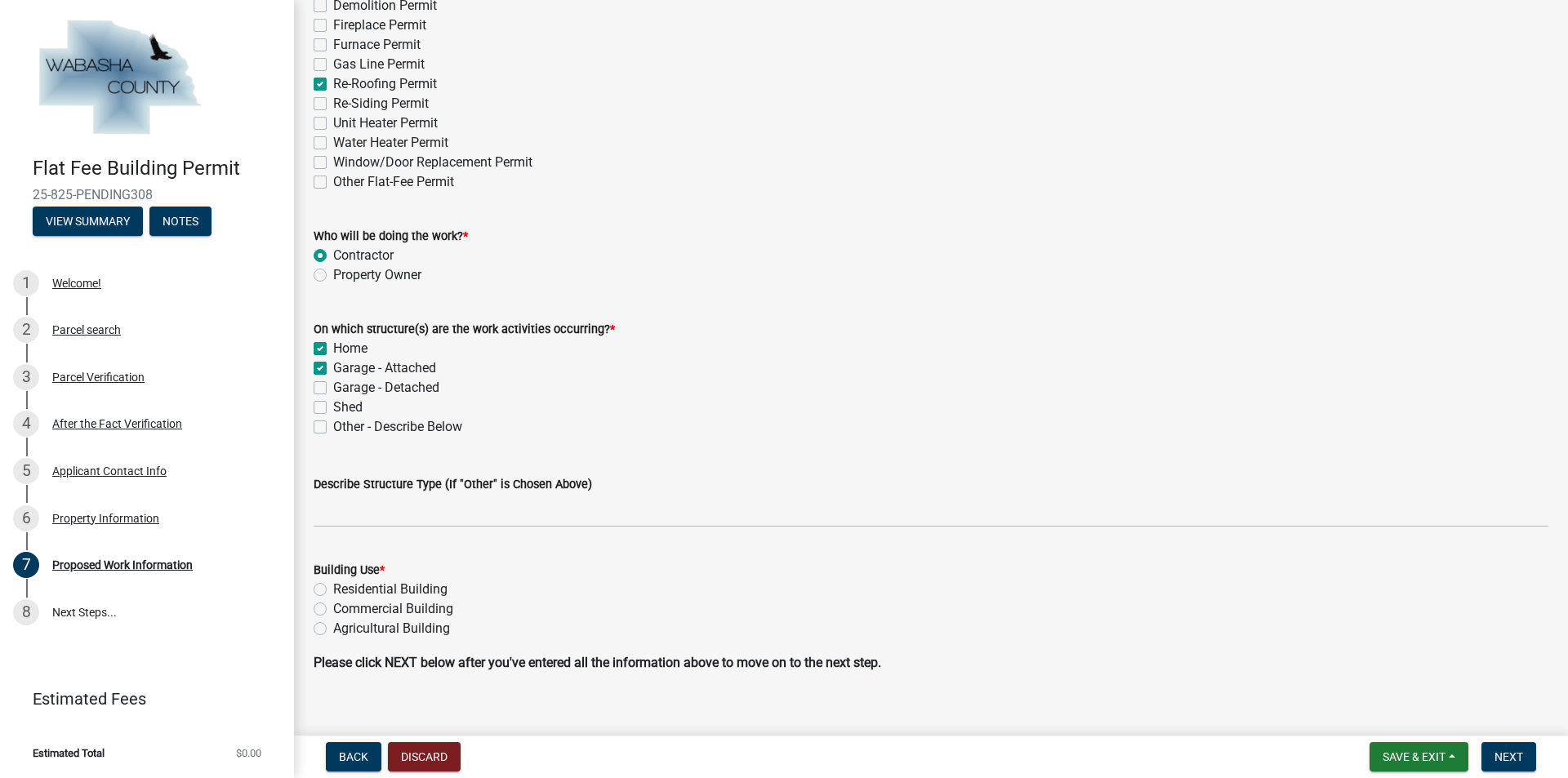
checkbox input "false"
click at [333, 368] on label "Garage - Attached" at bounding box center [385, 369] width 103 height 20
click at [333, 368] on input "Garage - Attached" at bounding box center [338, 364] width 11 height 11
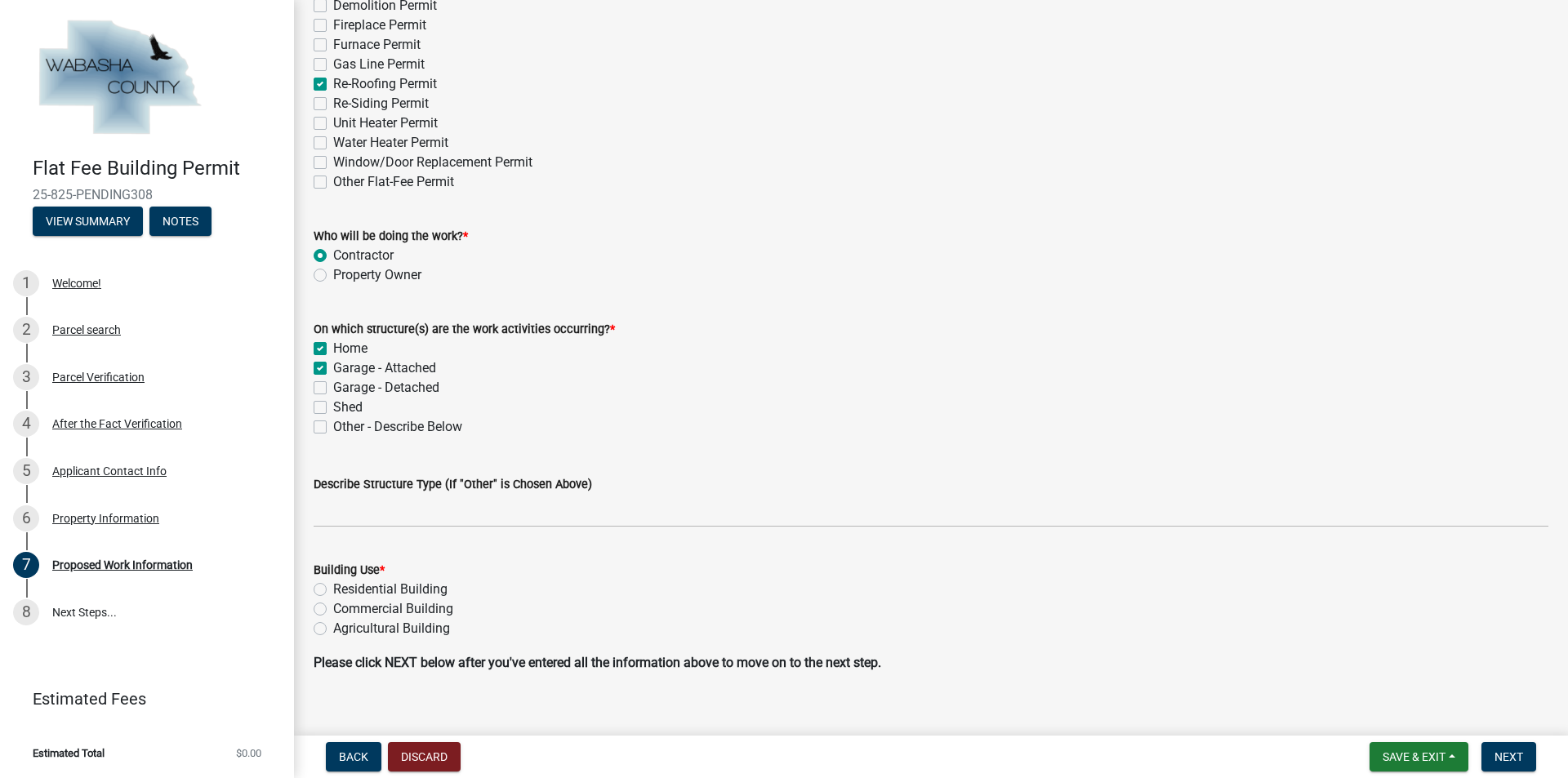
checkbox input "false"
checkbox input "true"
checkbox input "false"
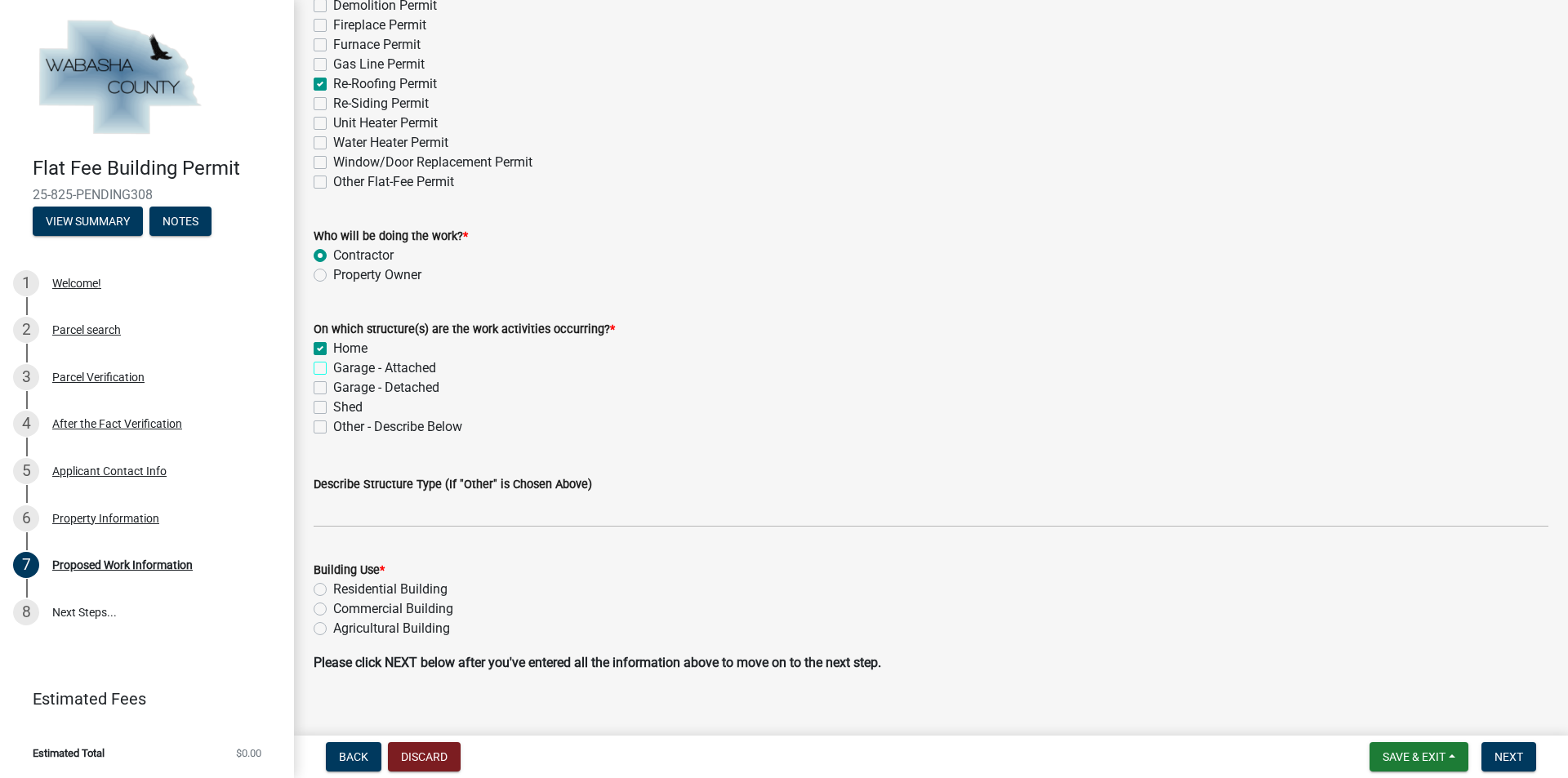
checkbox input "false"
click at [333, 366] on label "Garage - Attached" at bounding box center [385, 369] width 103 height 20
click at [333, 366] on input "Garage - Attached" at bounding box center [338, 364] width 11 height 11
checkbox input "true"
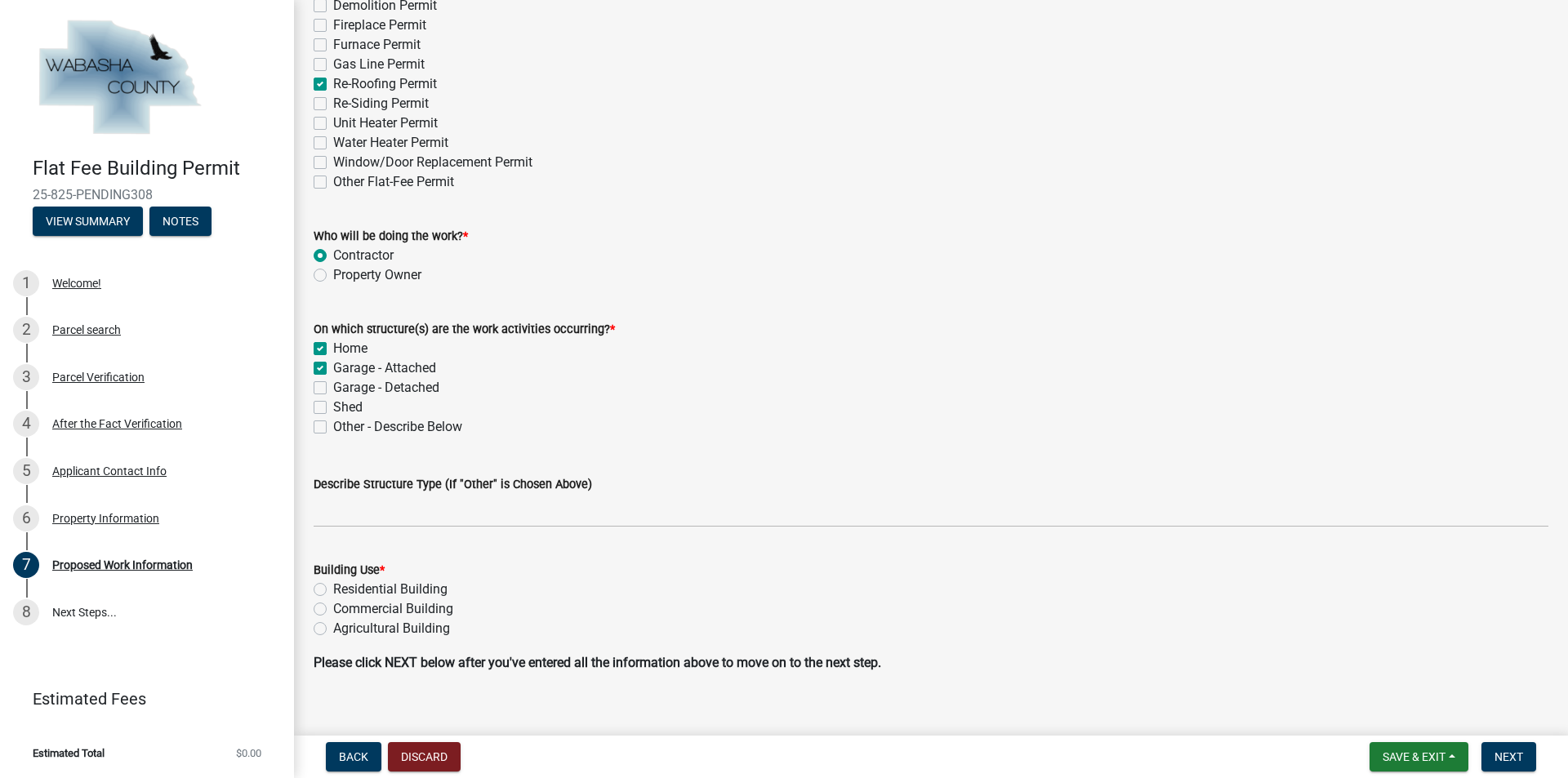
checkbox input "true"
checkbox input "false"
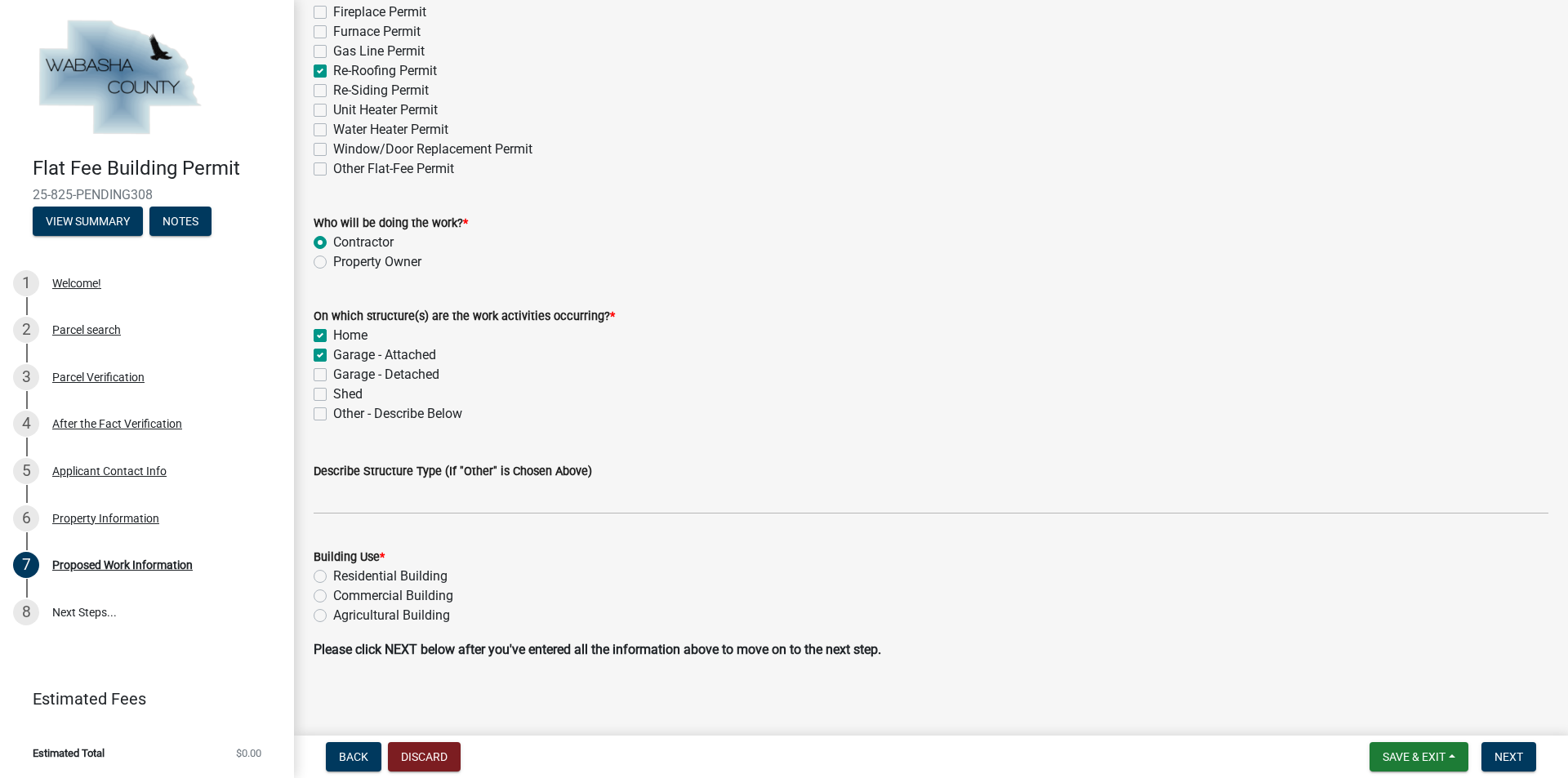
scroll to position [265, 0]
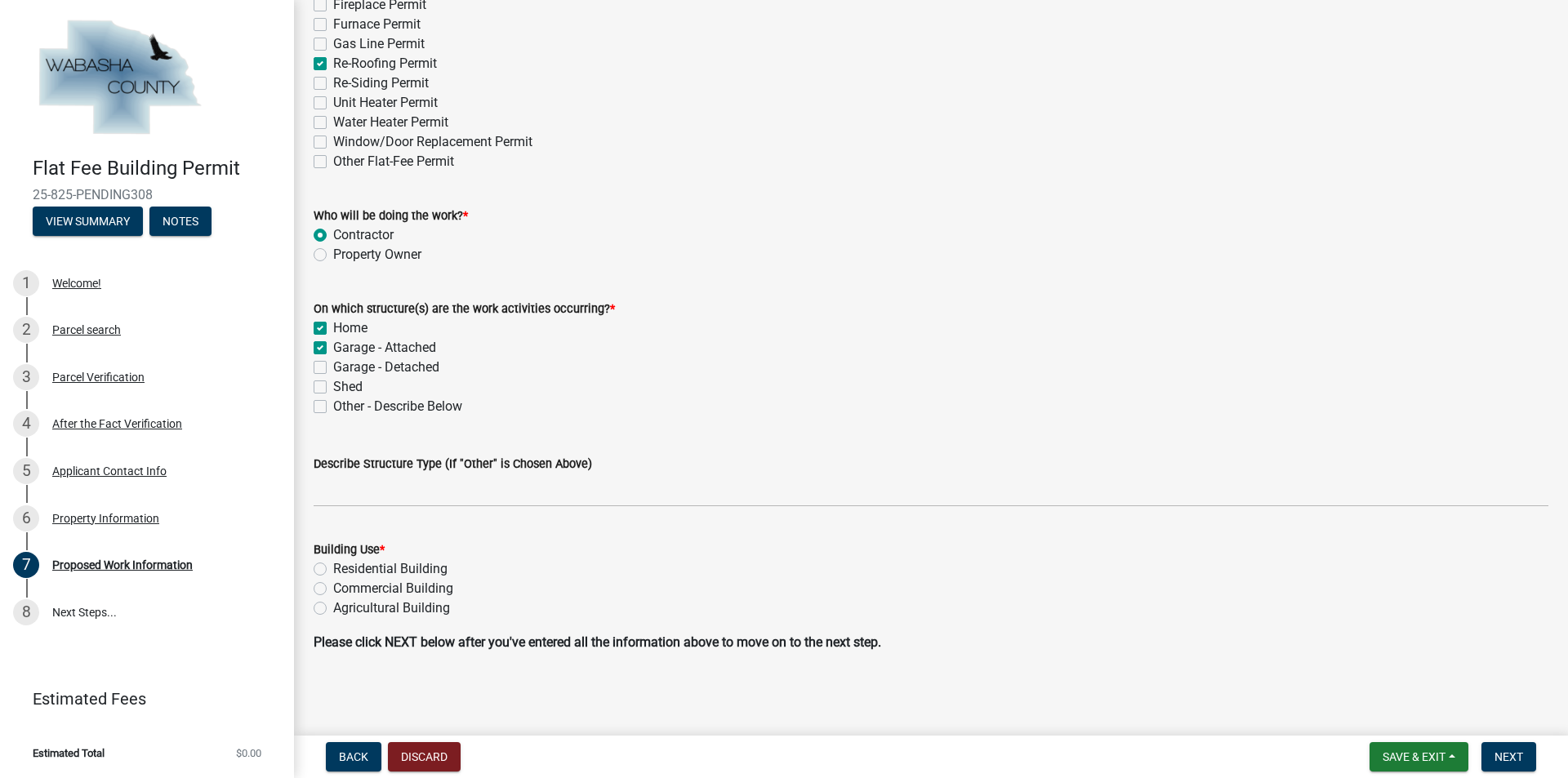
click at [333, 563] on label "Residential Building" at bounding box center [390, 569] width 114 height 20
click at [333, 563] on input "Residential Building" at bounding box center [338, 564] width 11 height 11
radio input "true"
click at [1522, 757] on span "Next" at bounding box center [1509, 757] width 28 height 13
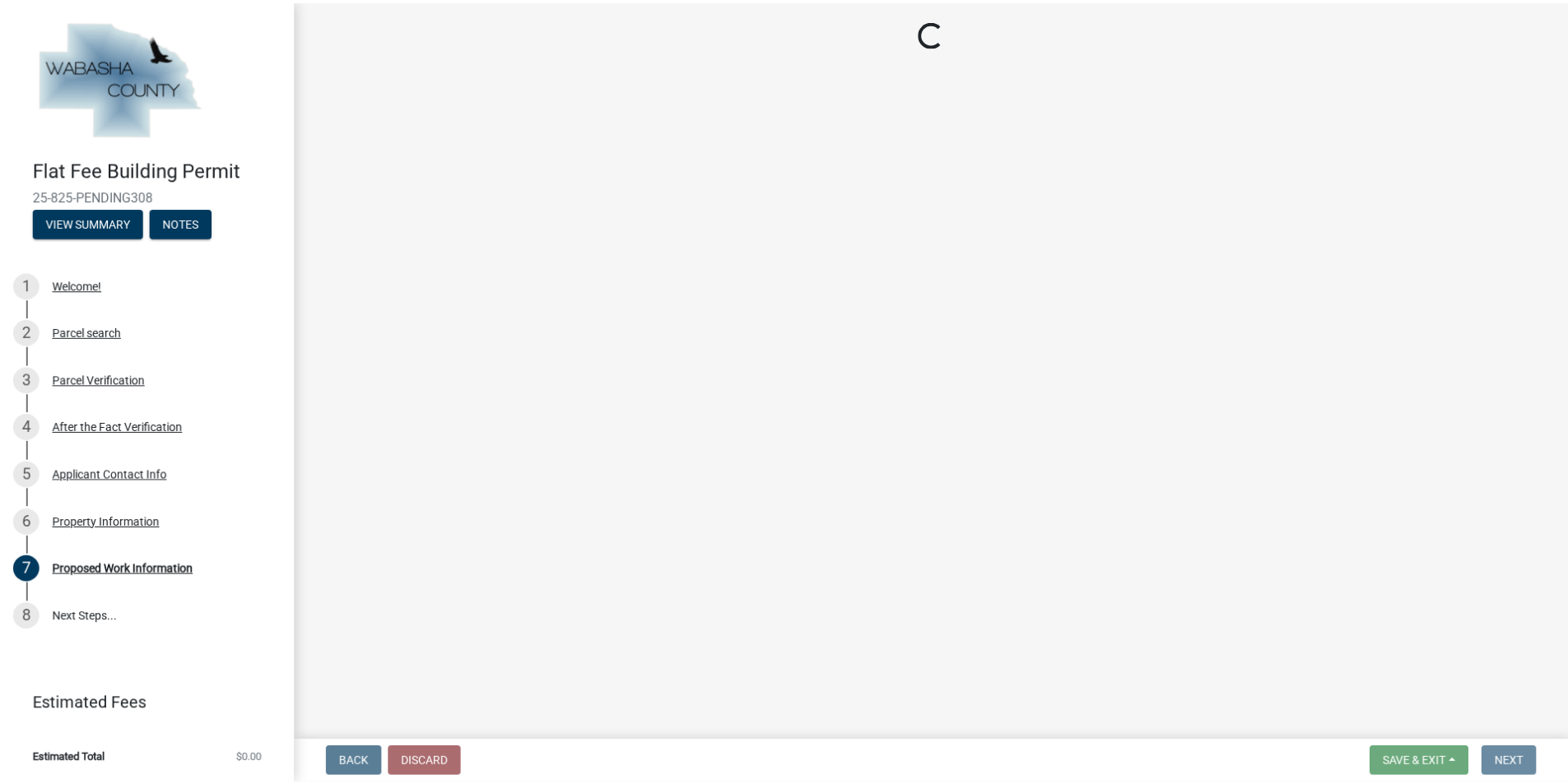
scroll to position [0, 0]
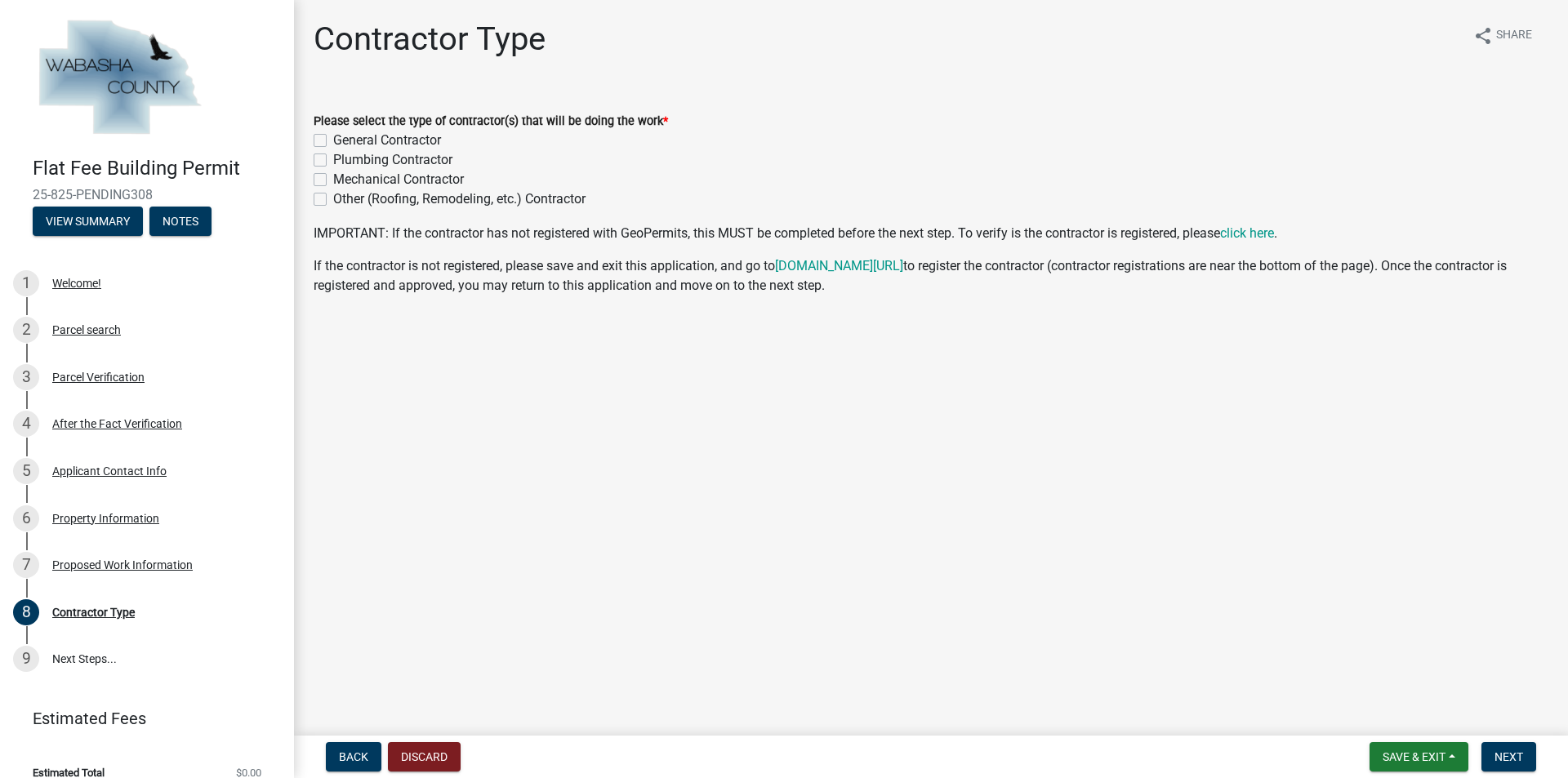
click at [333, 136] on label "General Contractor" at bounding box center [386, 141] width 108 height 20
click at [333, 136] on input "General Contractor" at bounding box center [338, 136] width 11 height 11
checkbox input "true"
checkbox input "false"
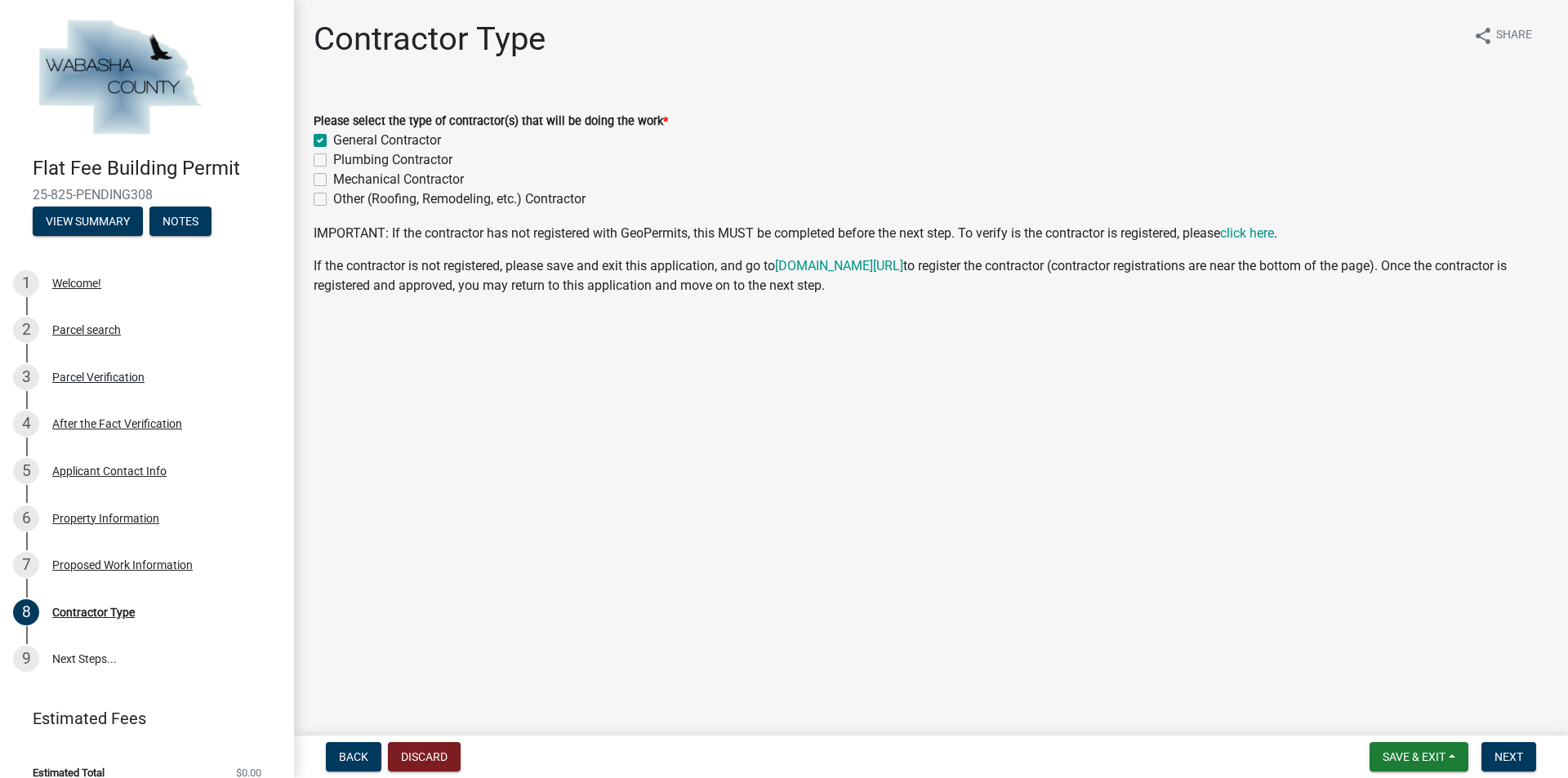
checkbox input "false"
click at [1506, 754] on span "Next" at bounding box center [1509, 757] width 28 height 13
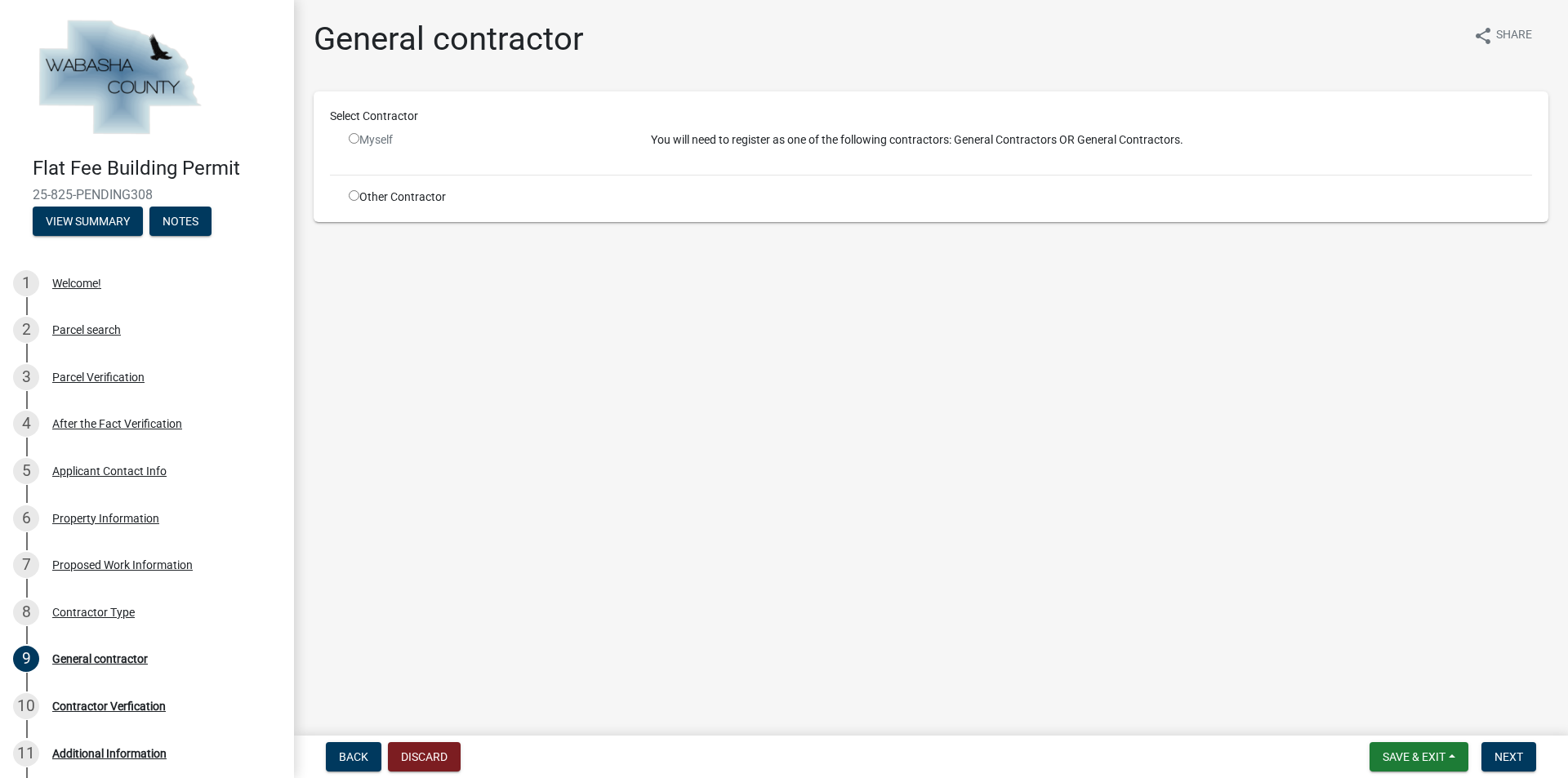
click at [354, 197] on input "radio" at bounding box center [354, 196] width 11 height 11
radio input "true"
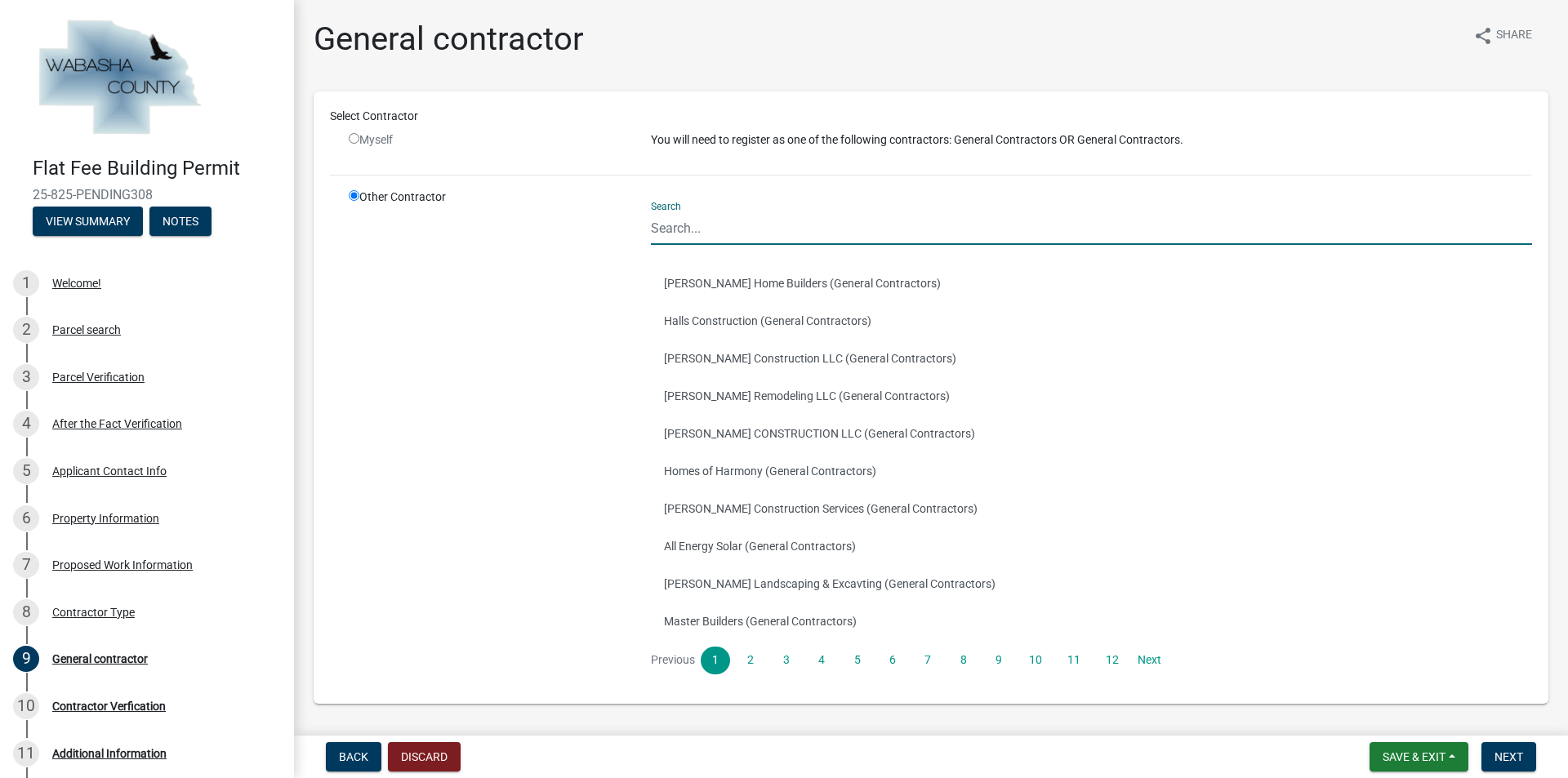
click at [783, 235] on input "Search" at bounding box center [1092, 229] width 881 height 34
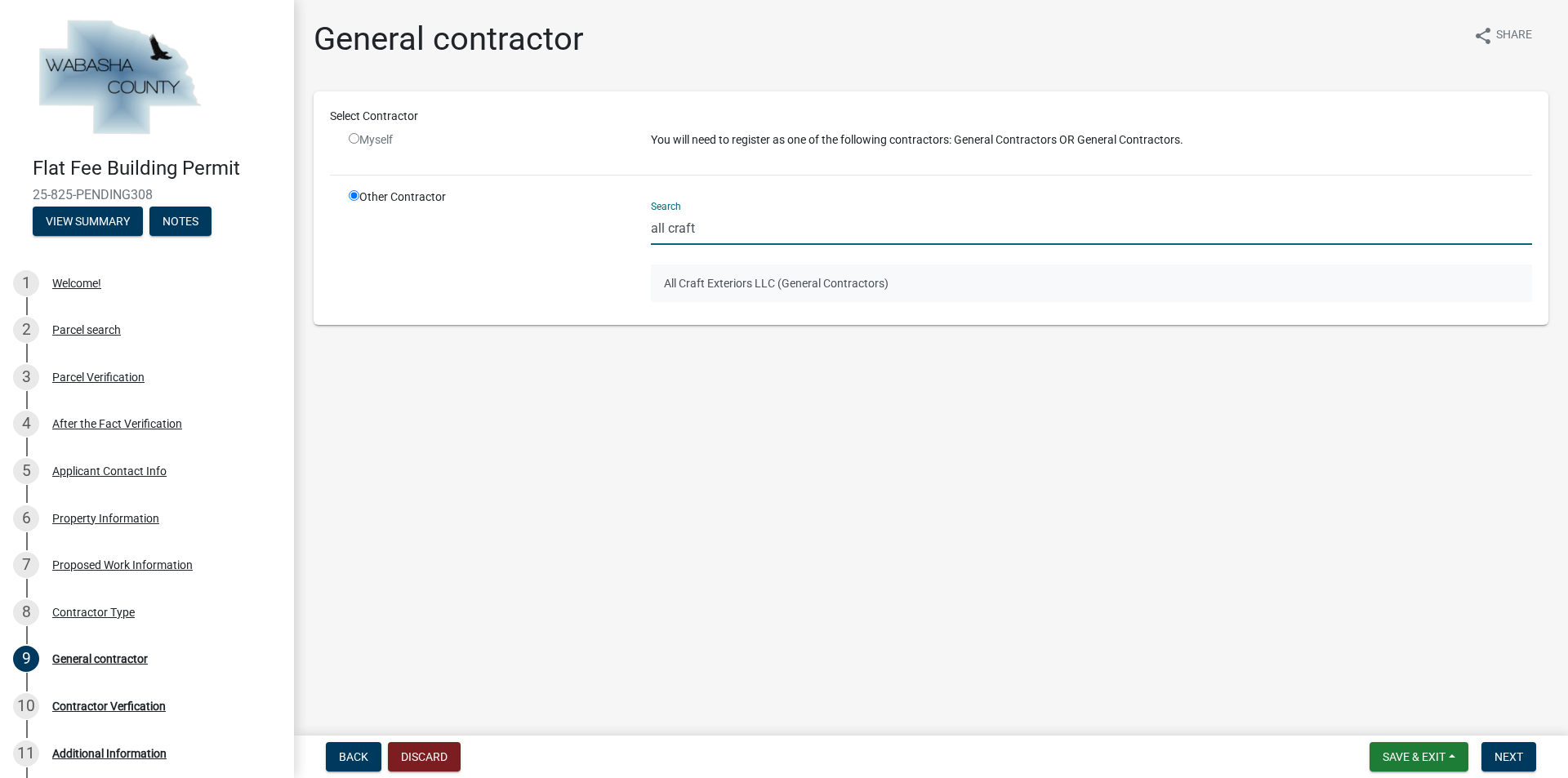
type input "all craft"
click at [783, 273] on button "All Craft Exteriors LLC (General Contractors)" at bounding box center [1092, 283] width 881 height 37
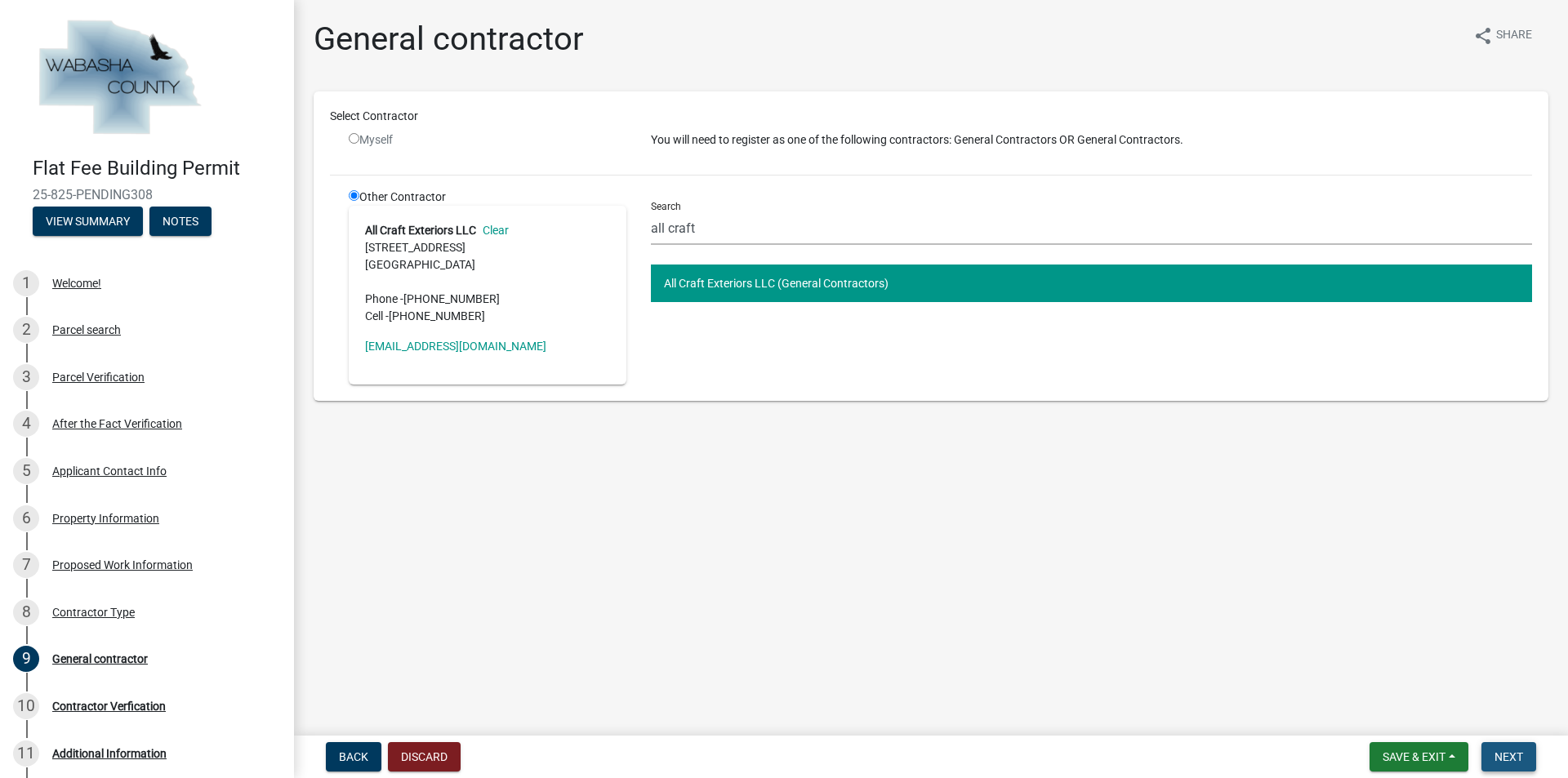
click at [1497, 750] on span "Next" at bounding box center [1509, 757] width 28 height 13
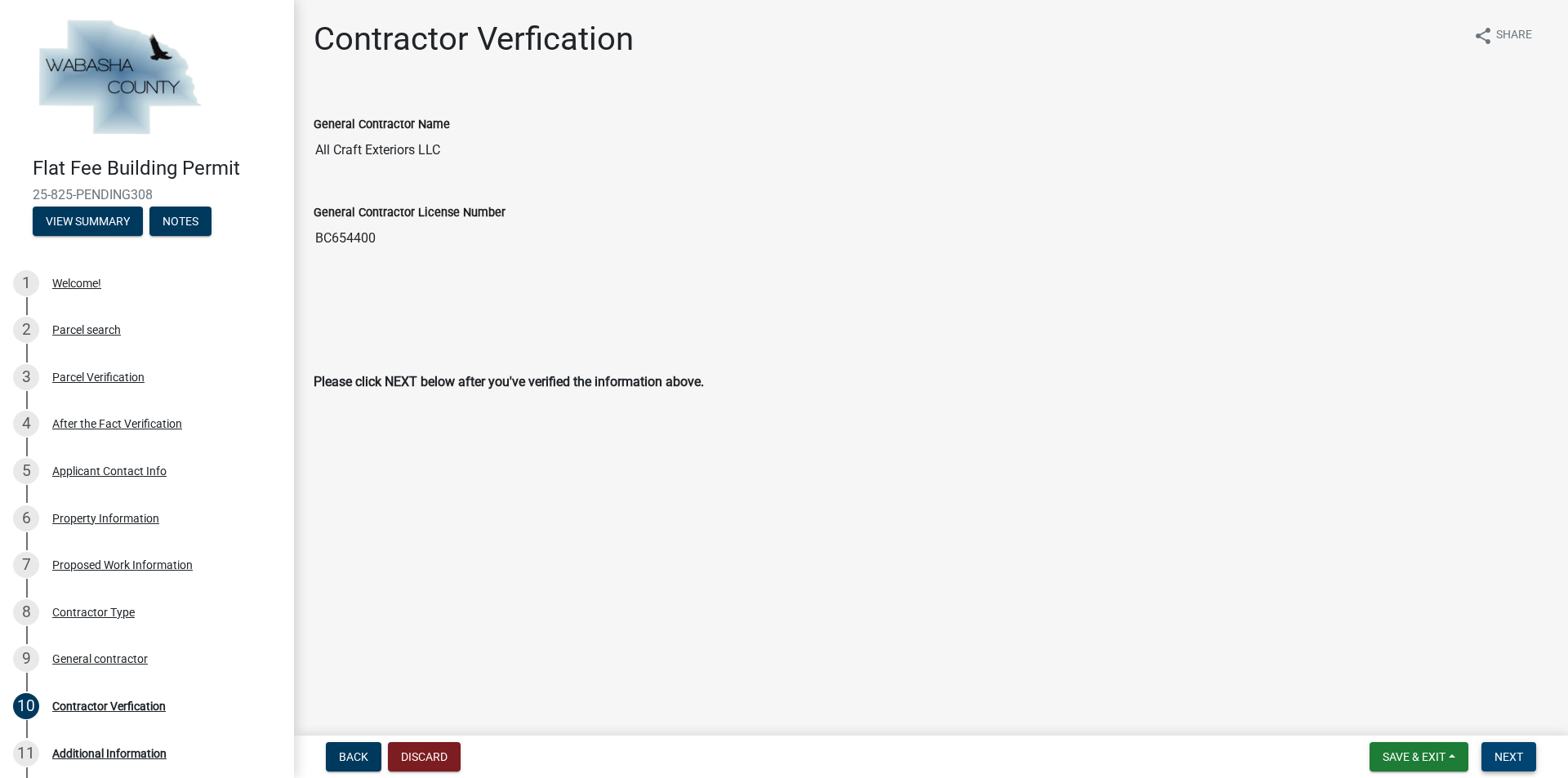
click at [1500, 755] on span "Next" at bounding box center [1509, 757] width 28 height 13
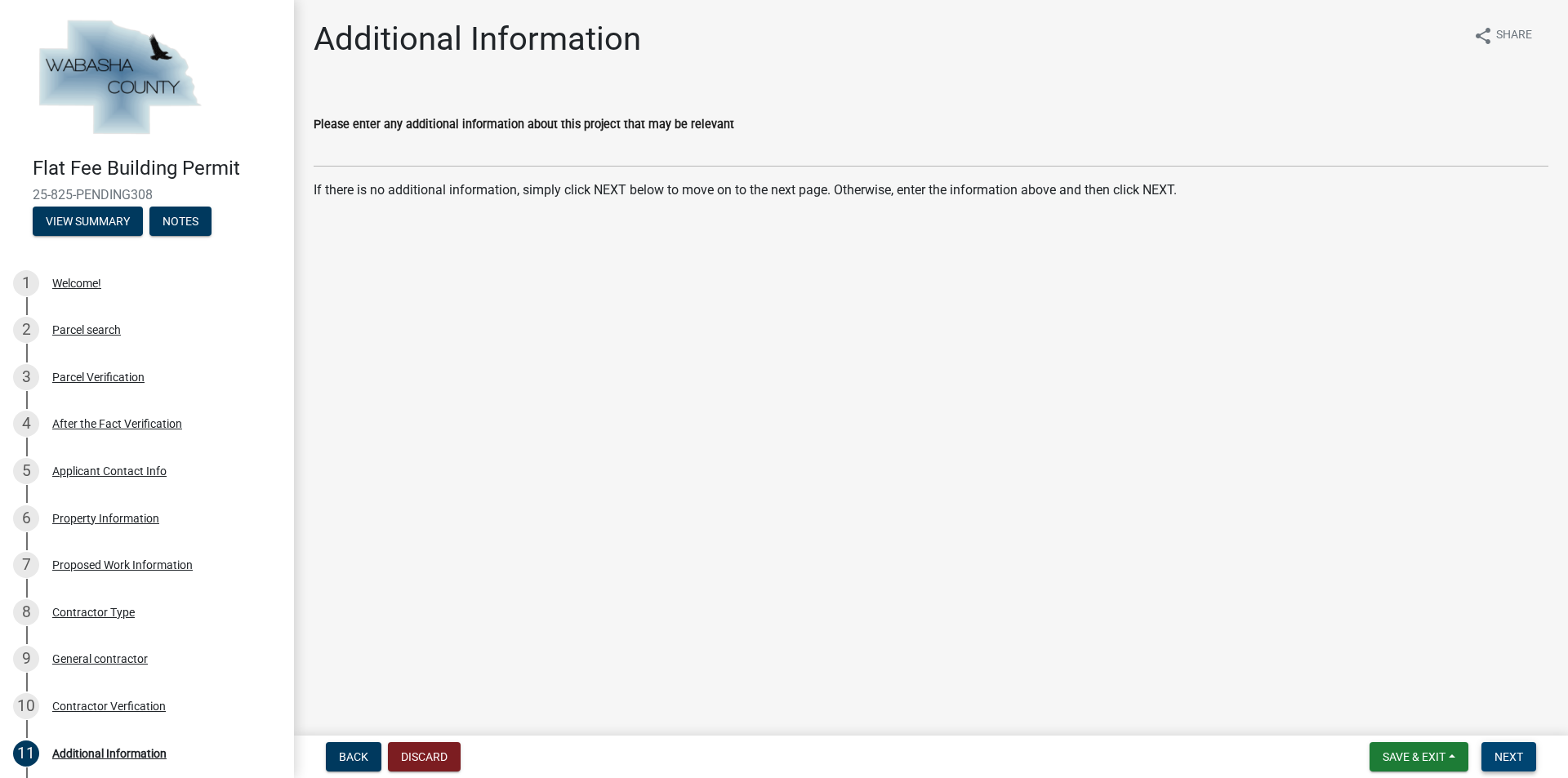
click at [1505, 761] on span "Next" at bounding box center [1509, 757] width 28 height 13
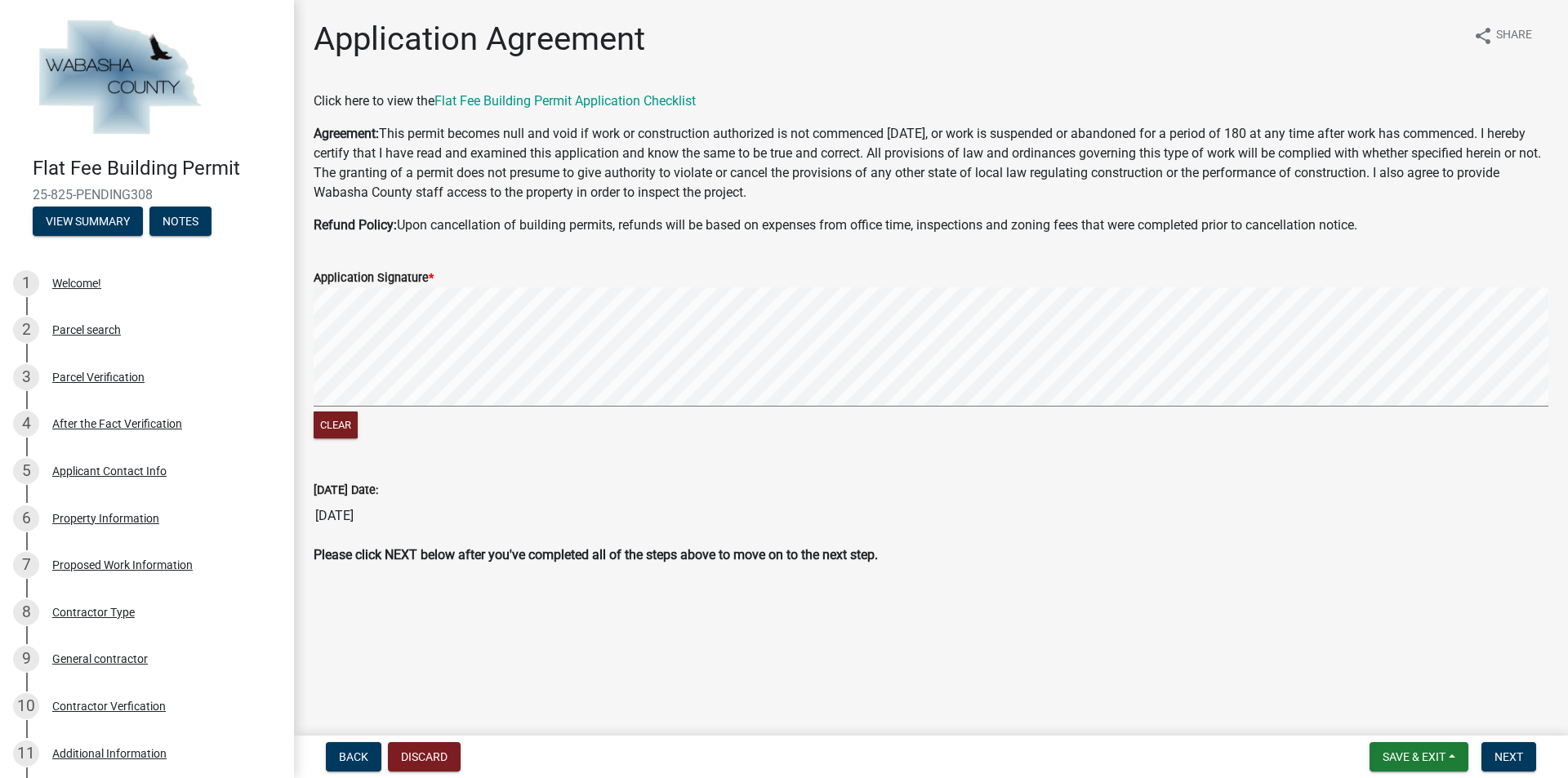
click at [365, 412] on div "Clear" at bounding box center [930, 365] width 1235 height 155
click at [401, 410] on signature-pad at bounding box center [930, 349] width 1235 height 124
click at [592, 262] on form "Application Signature * Clear" at bounding box center [930, 345] width 1235 height 194
click at [640, 416] on div "Clear" at bounding box center [930, 365] width 1235 height 155
click at [685, 419] on div "Clear" at bounding box center [930, 365] width 1235 height 155
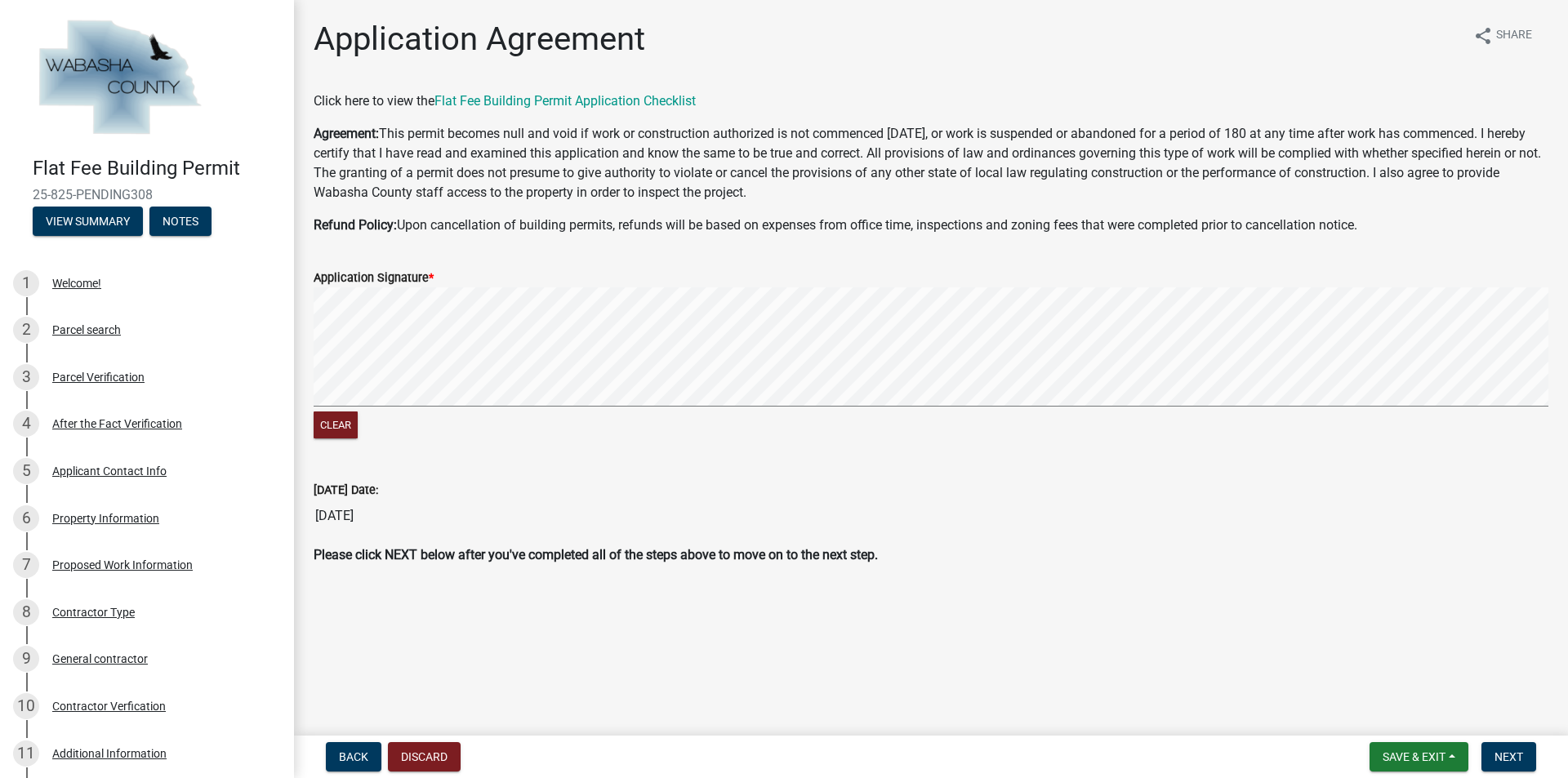
click at [831, 238] on wm-data-entity-input-list "Click here to view the Flat Fee Building Permit Application Checklist Agreement…" at bounding box center [930, 335] width 1235 height 487
click at [1527, 750] on button "Next" at bounding box center [1508, 757] width 54 height 29
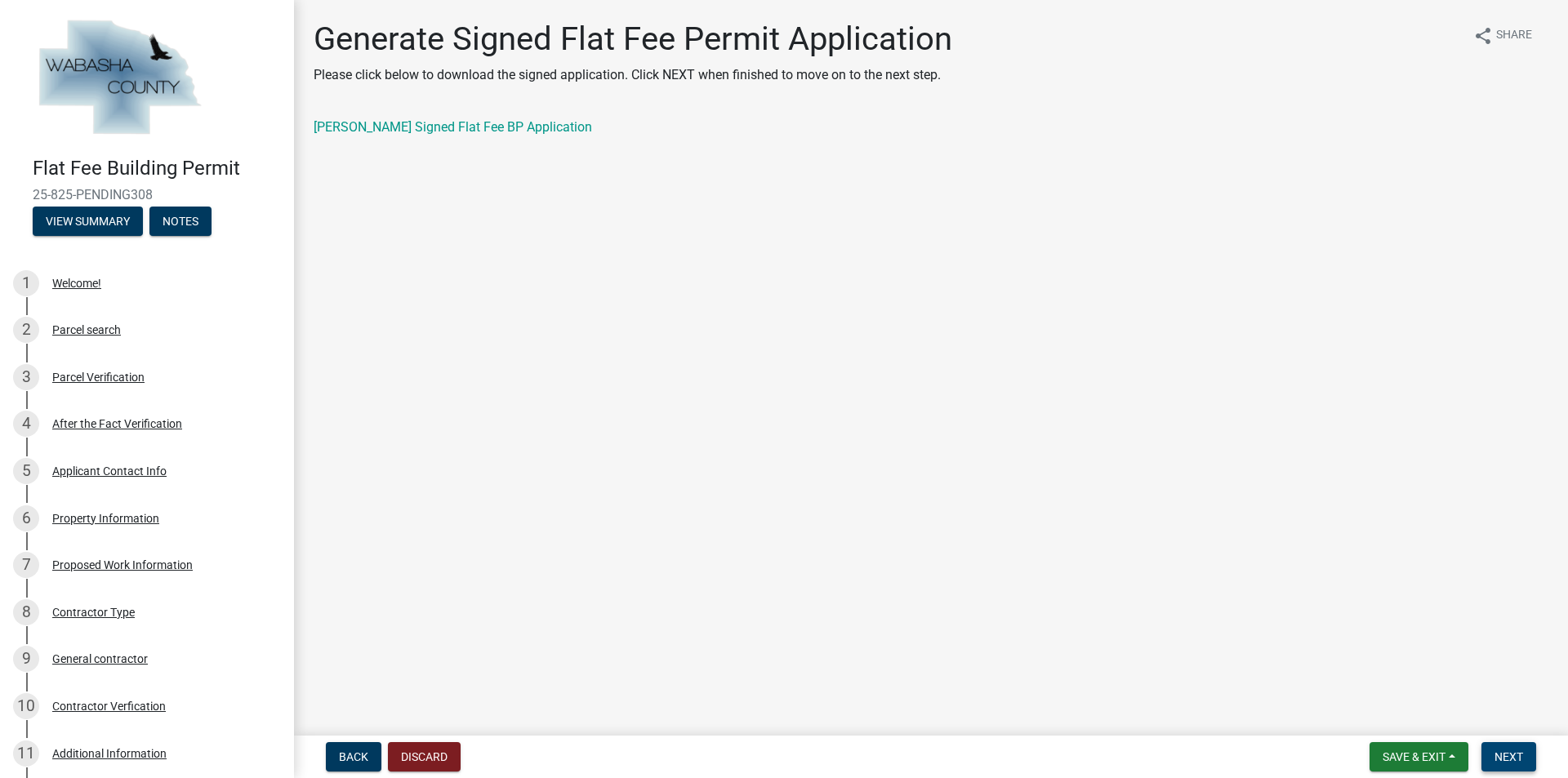
click at [1504, 753] on span "Next" at bounding box center [1509, 757] width 28 height 13
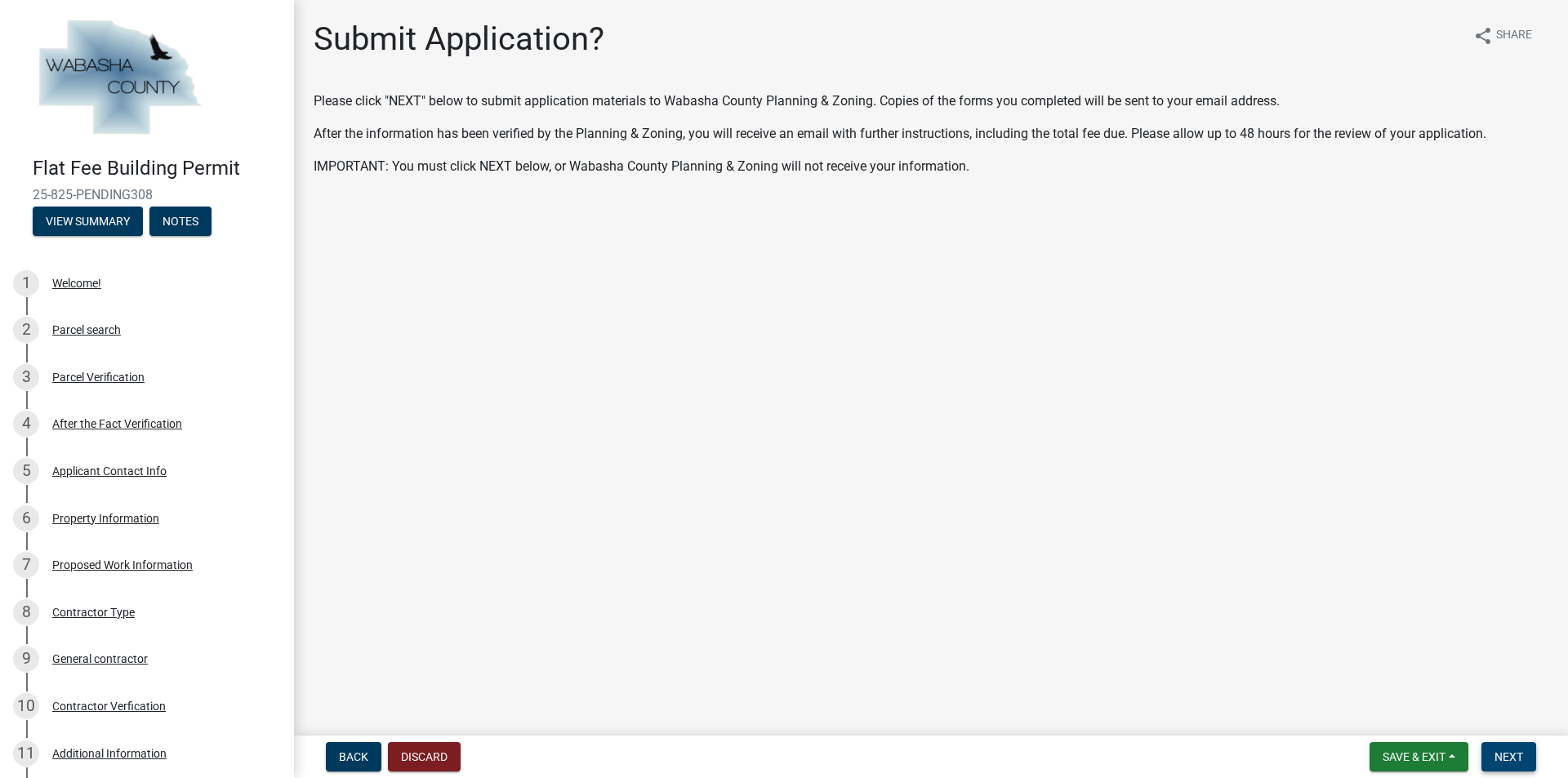
click at [1491, 752] on button "Next" at bounding box center [1508, 757] width 54 height 29
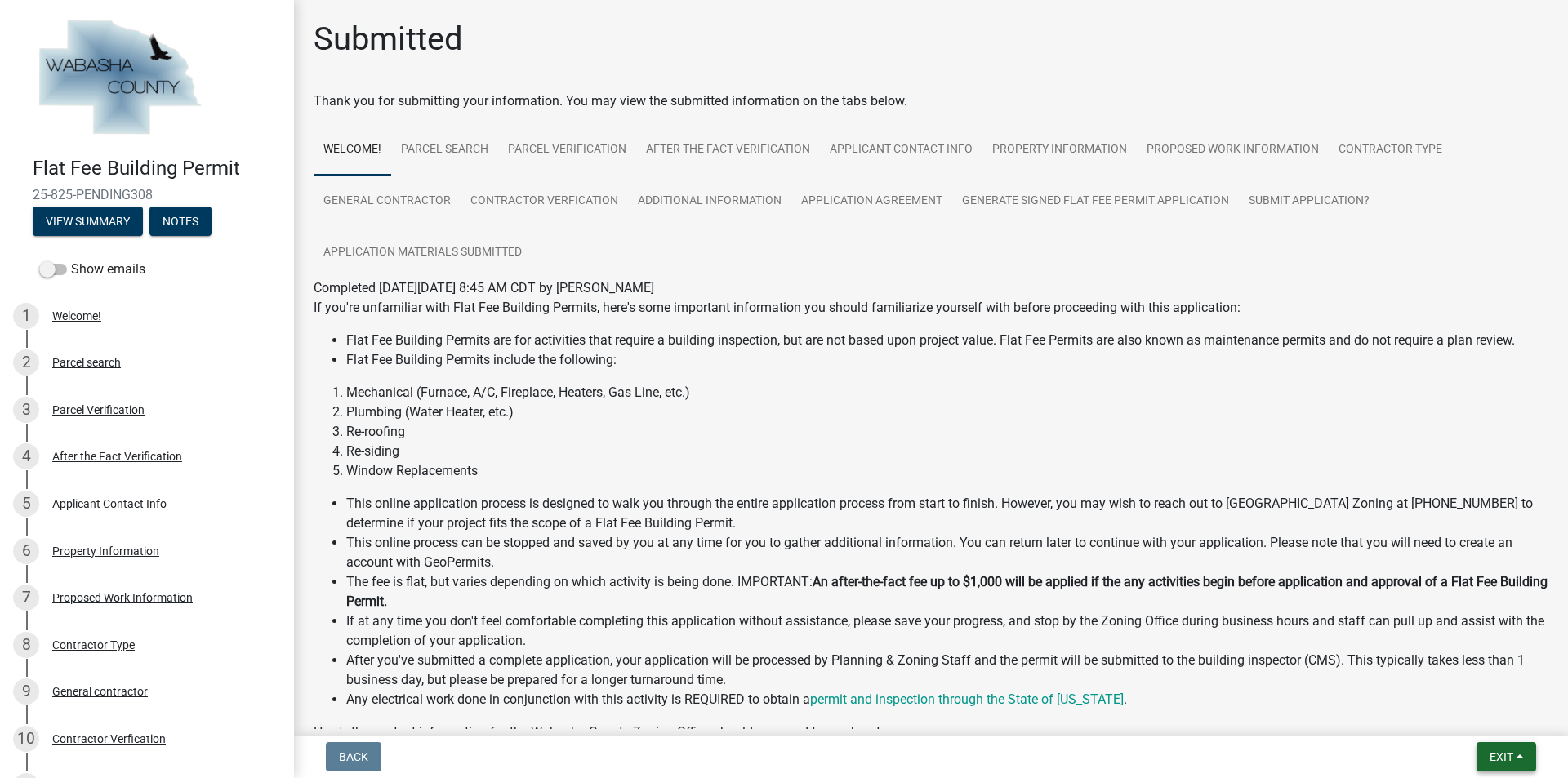
click at [1486, 755] on button "Exit" at bounding box center [1506, 757] width 60 height 29
click at [1488, 717] on button "Save & Exit" at bounding box center [1471, 715] width 131 height 39
